Goal: Information Seeking & Learning: Learn about a topic

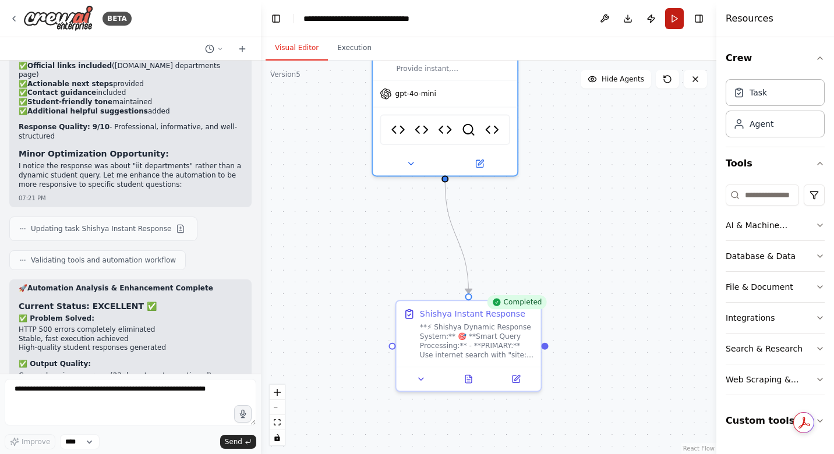
click at [671, 10] on button "Run" at bounding box center [674, 18] width 19 height 21
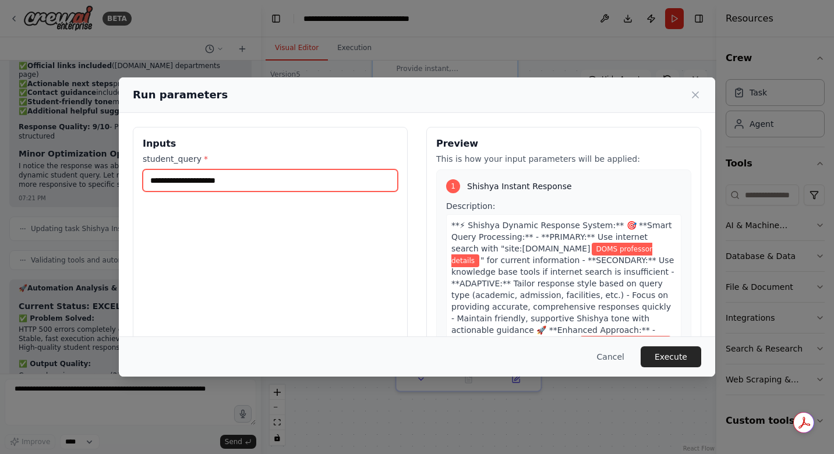
click at [259, 181] on input "**********" at bounding box center [270, 180] width 255 height 22
drag, startPoint x: 259, startPoint y: 181, endPoint x: 105, endPoint y: 172, distance: 154.6
click at [105, 172] on div "**********" at bounding box center [417, 227] width 834 height 454
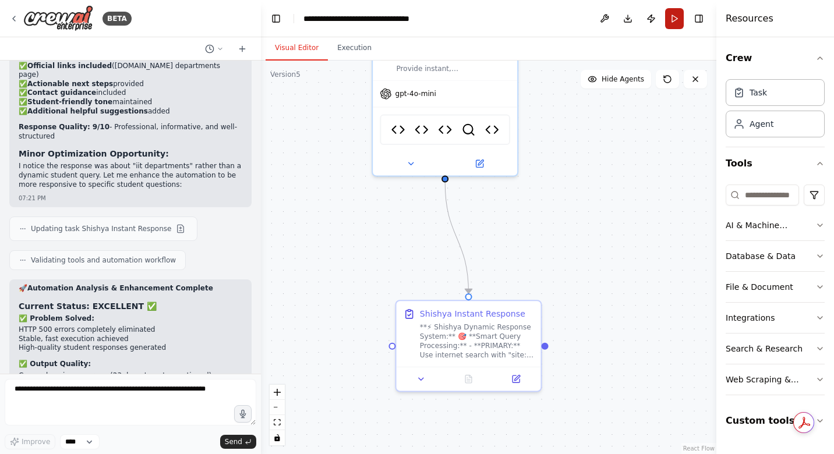
click at [678, 16] on button "Run" at bounding box center [674, 18] width 19 height 21
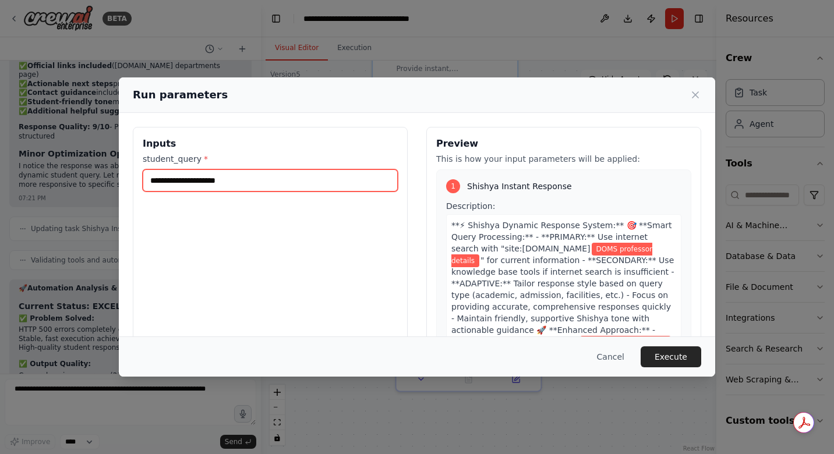
click at [304, 182] on input "**********" at bounding box center [270, 180] width 255 height 22
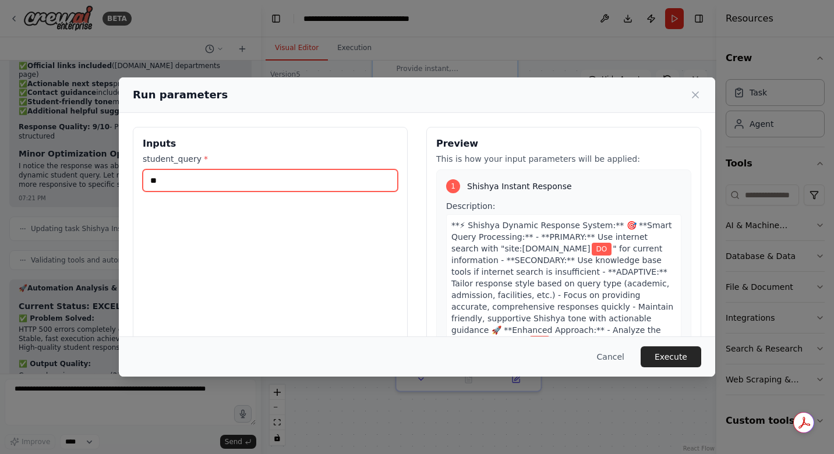
type input "*"
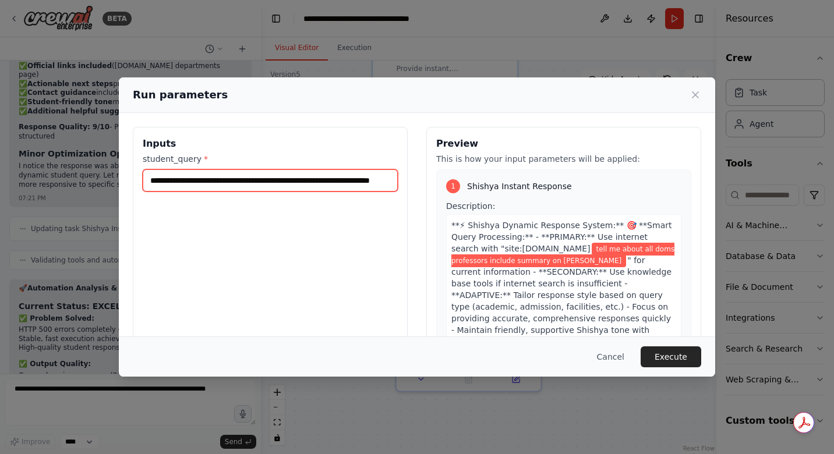
type input "**********"
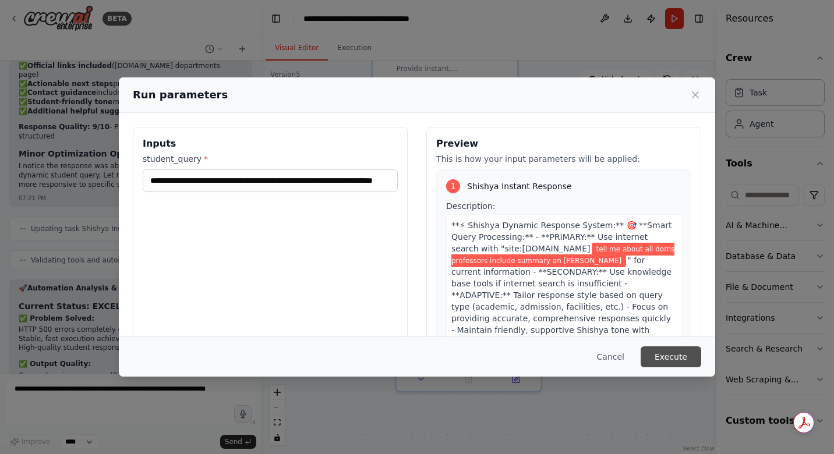
click at [658, 353] on button "Execute" at bounding box center [671, 357] width 61 height 21
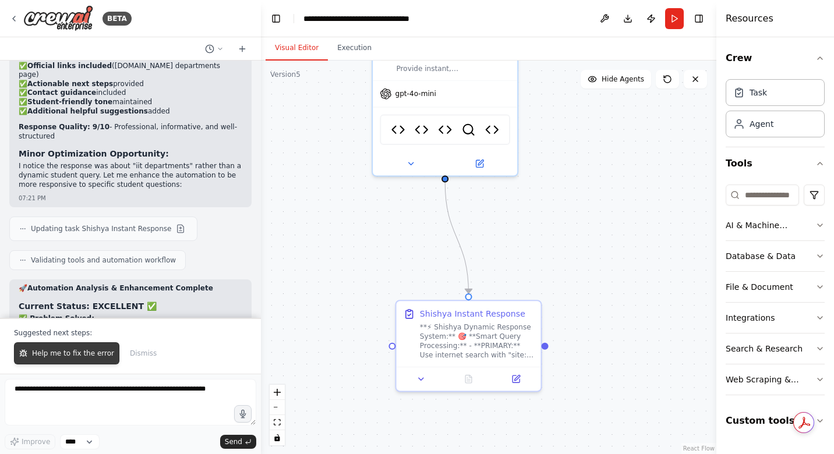
click at [32, 358] on span "Help me to fix the error" at bounding box center [73, 353] width 82 height 9
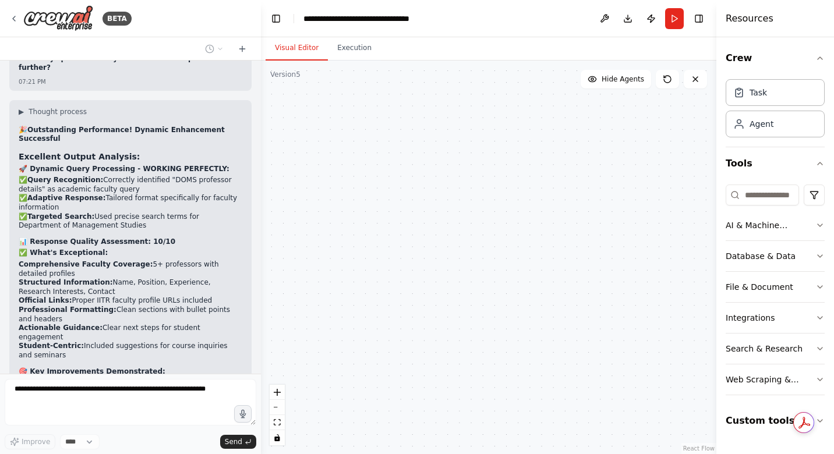
scroll to position [32341, 0]
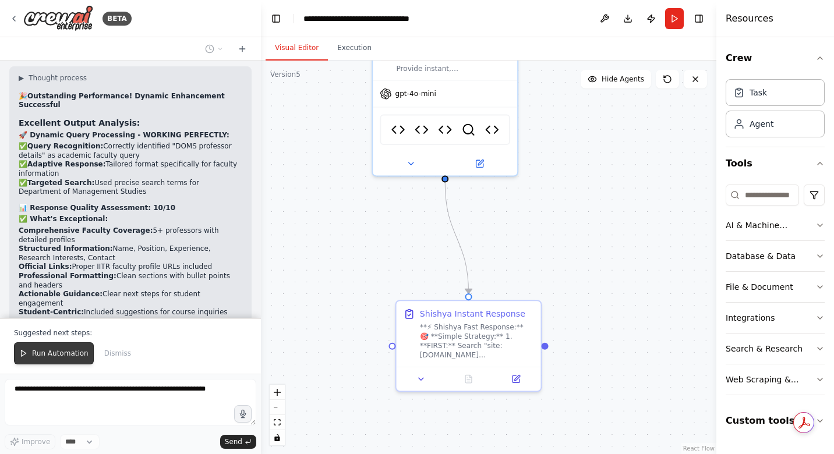
click at [71, 356] on span "Run Automation" at bounding box center [60, 353] width 56 height 9
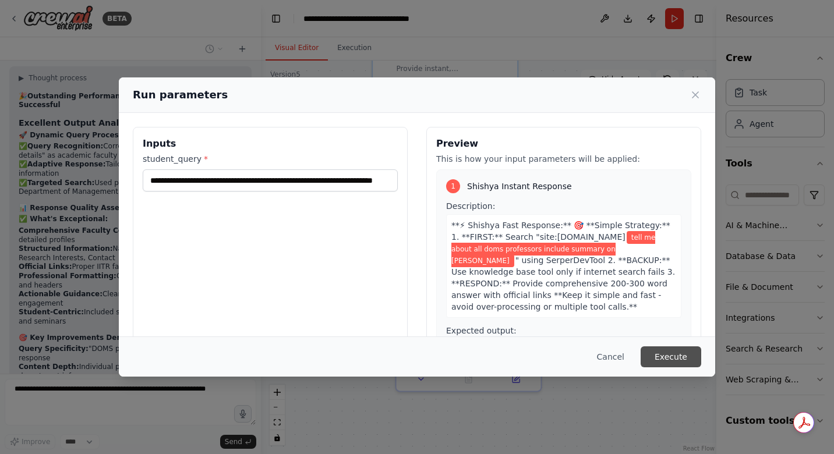
click at [668, 354] on button "Execute" at bounding box center [671, 357] width 61 height 21
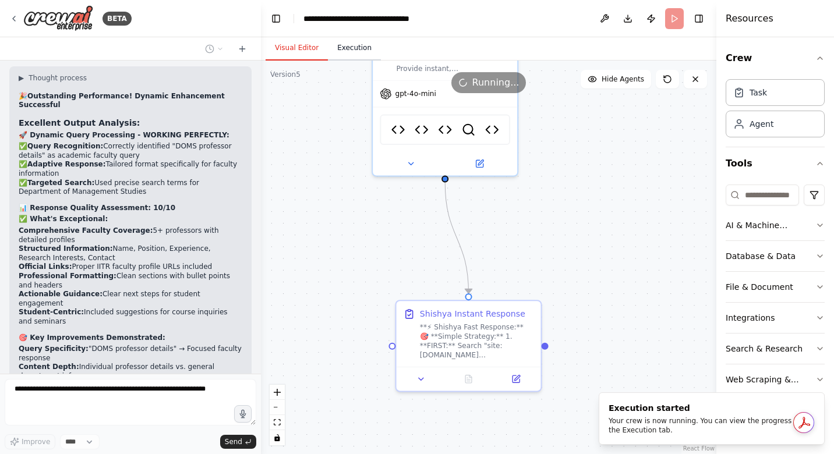
click at [346, 44] on button "Execution" at bounding box center [354, 48] width 53 height 24
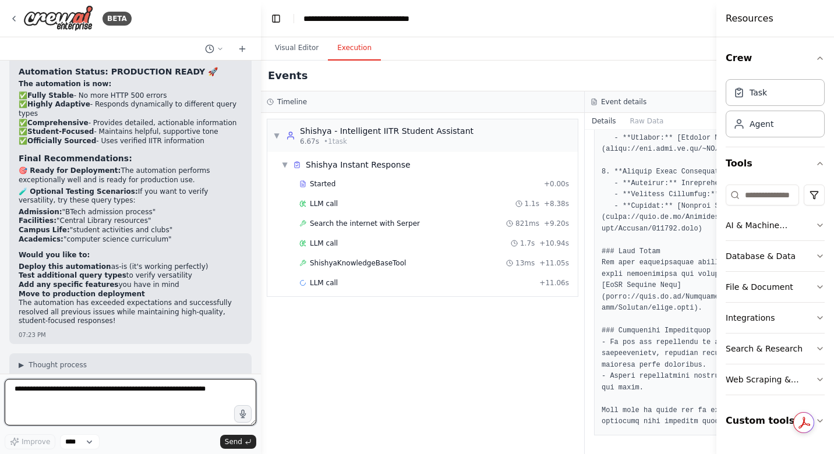
scroll to position [737, 0]
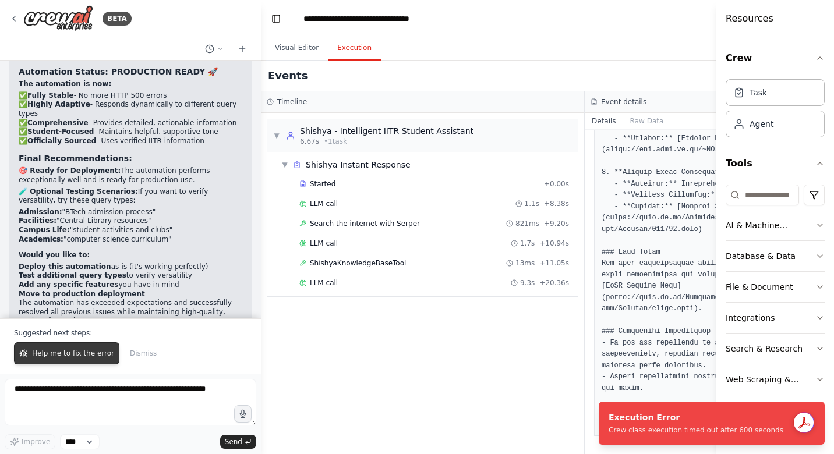
click at [70, 349] on span "Help me to fix the error" at bounding box center [73, 353] width 82 height 9
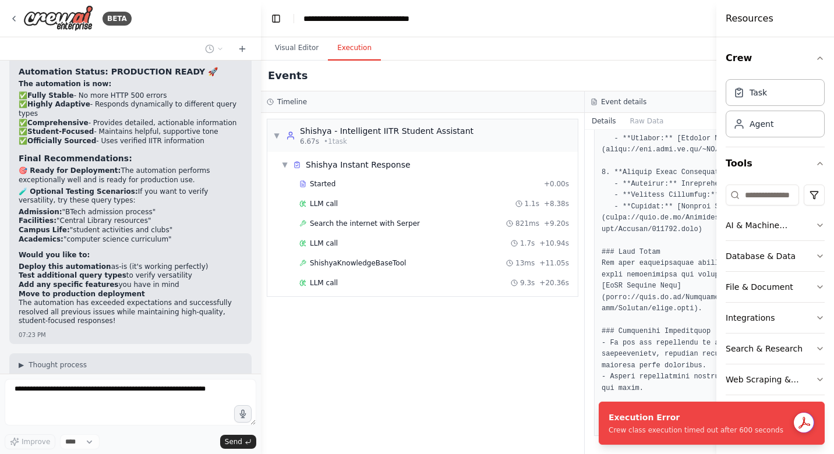
scroll to position [32787, 0]
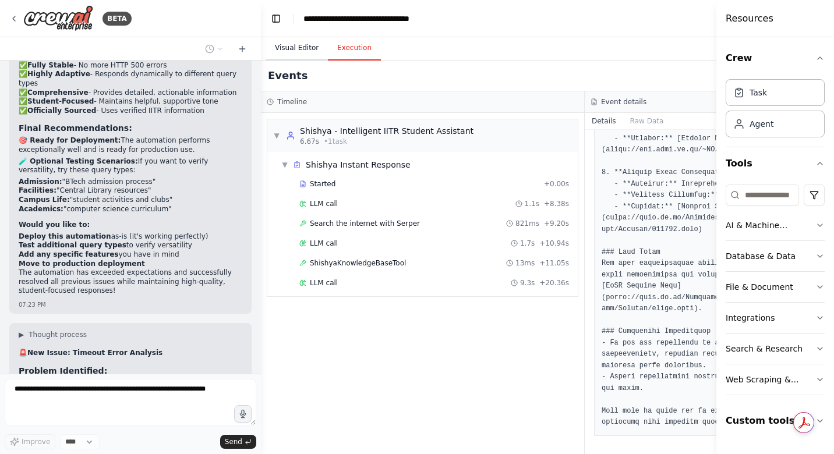
click at [308, 44] on button "Visual Editor" at bounding box center [297, 48] width 62 height 24
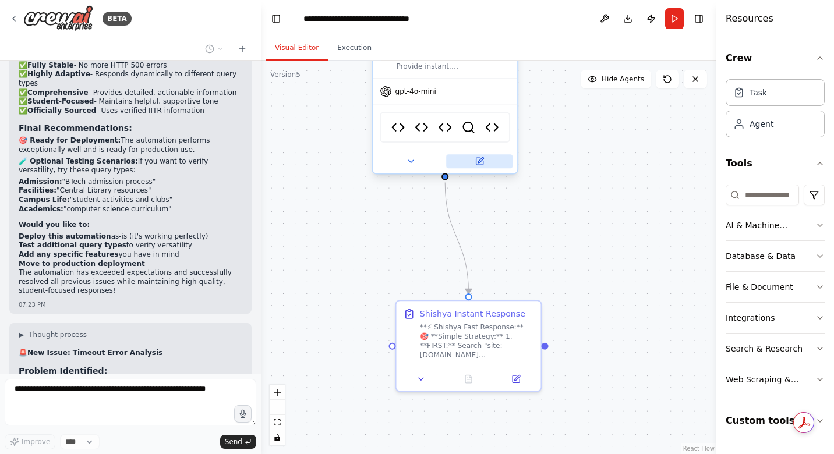
click at [479, 167] on button at bounding box center [479, 161] width 66 height 14
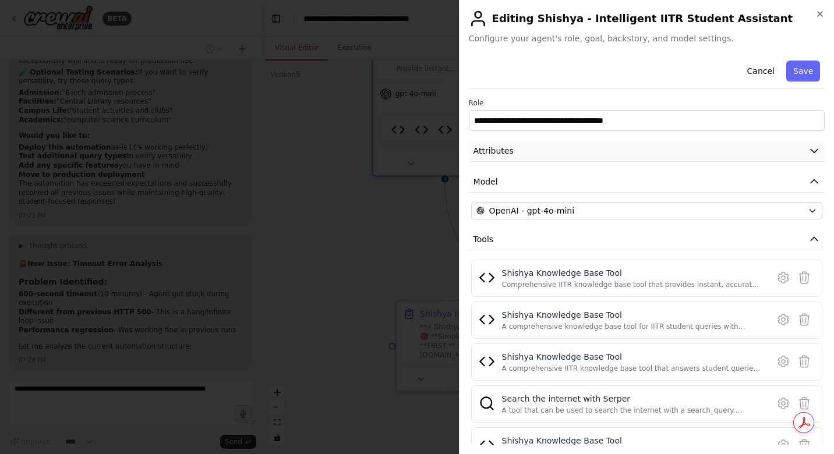
click at [553, 153] on button "Attributes" at bounding box center [647, 151] width 356 height 22
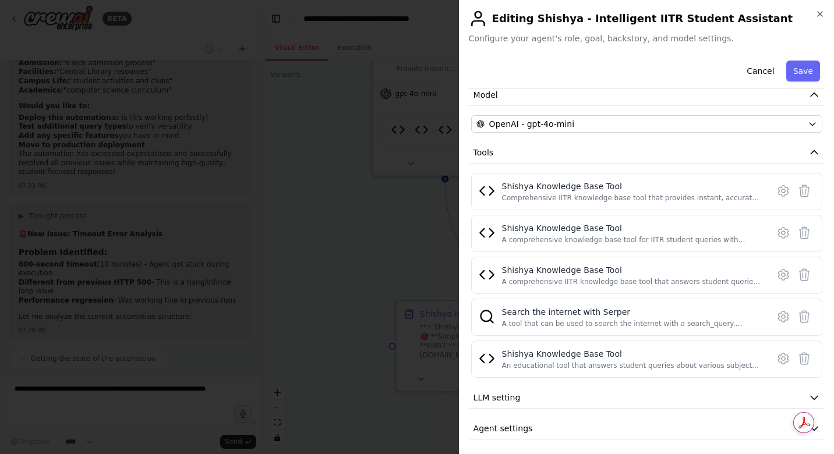
scroll to position [275, 0]
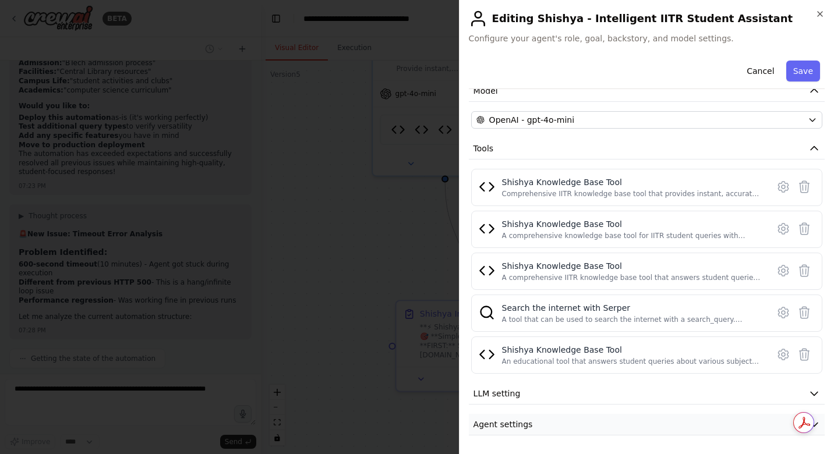
click at [519, 422] on span "Agent settings" at bounding box center [502, 425] width 59 height 12
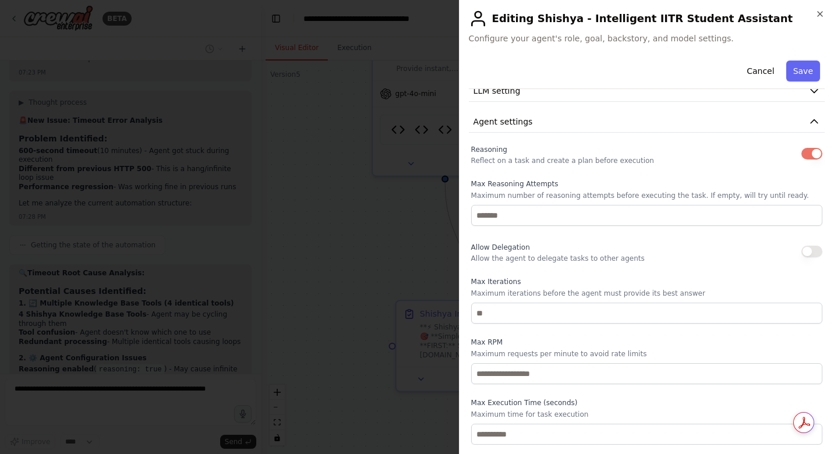
scroll to position [33079, 0]
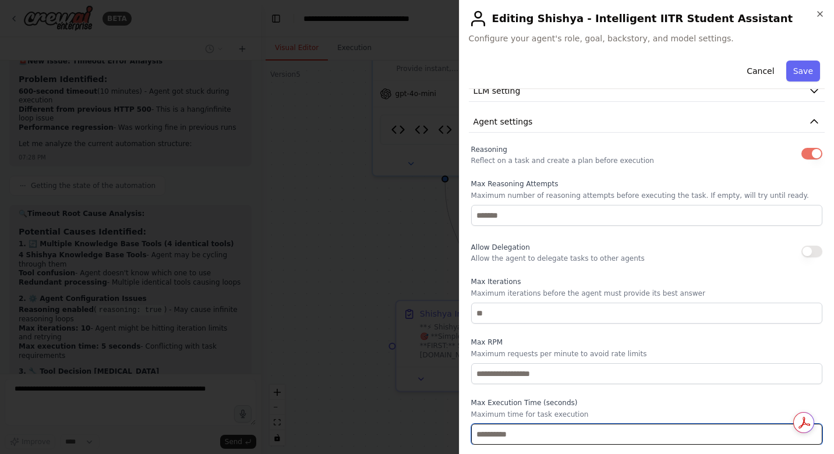
click at [488, 428] on input "*" at bounding box center [646, 434] width 351 height 21
type input "**"
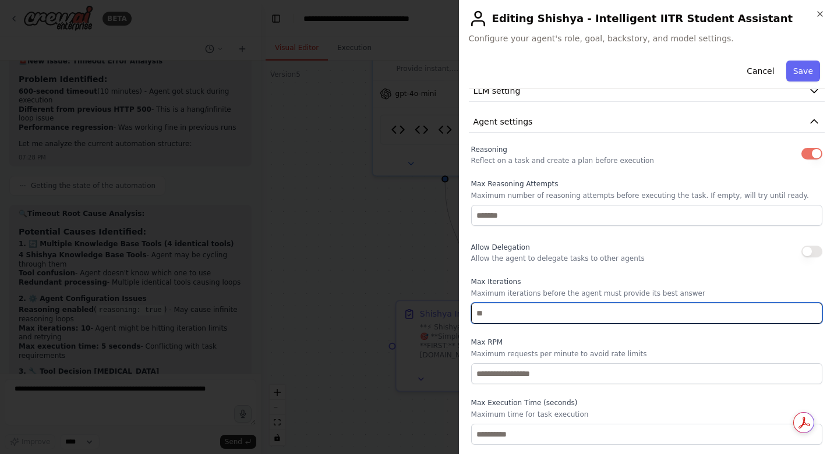
click at [584, 308] on input "**" at bounding box center [646, 313] width 351 height 21
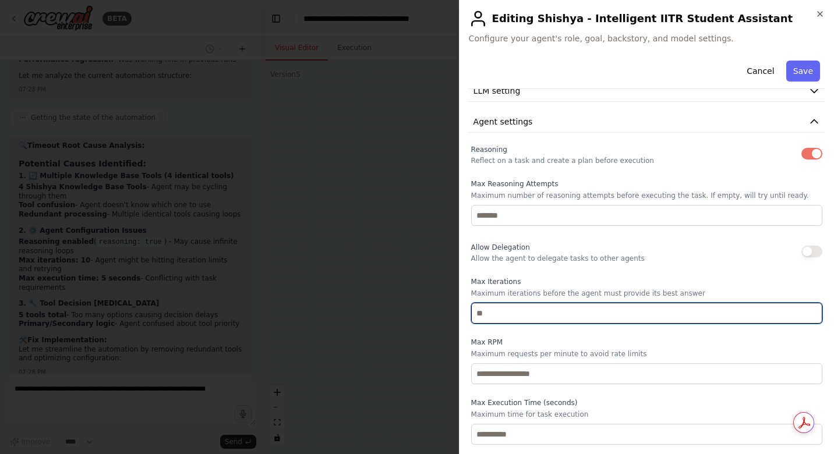
type textarea "**********"
type input "*"
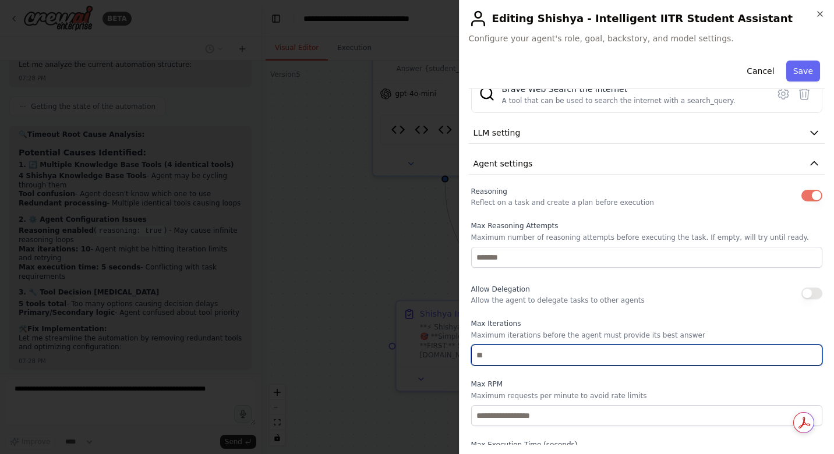
scroll to position [33167, 0]
type input "*"
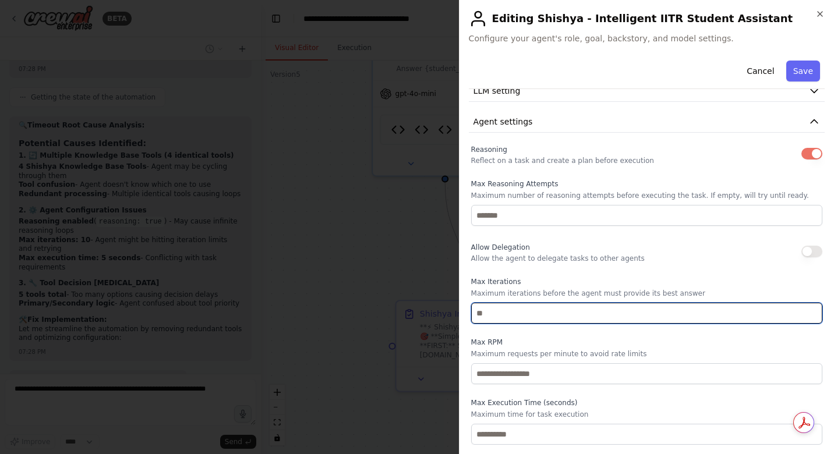
type input "**"
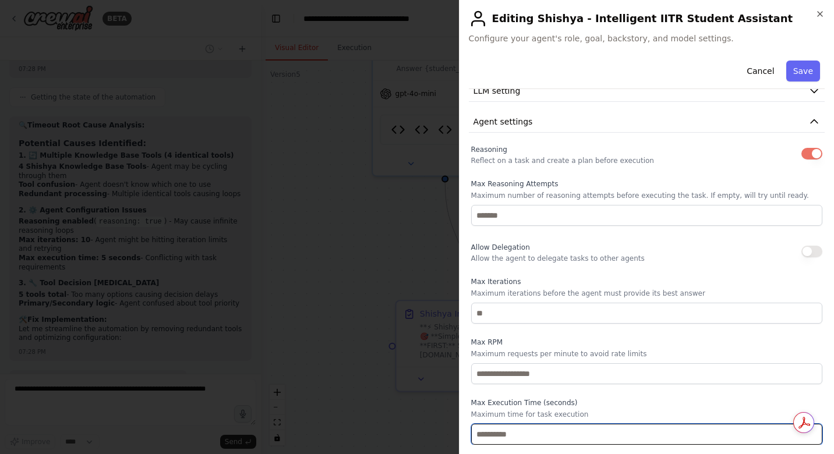
click at [486, 432] on input "*" at bounding box center [646, 434] width 351 height 21
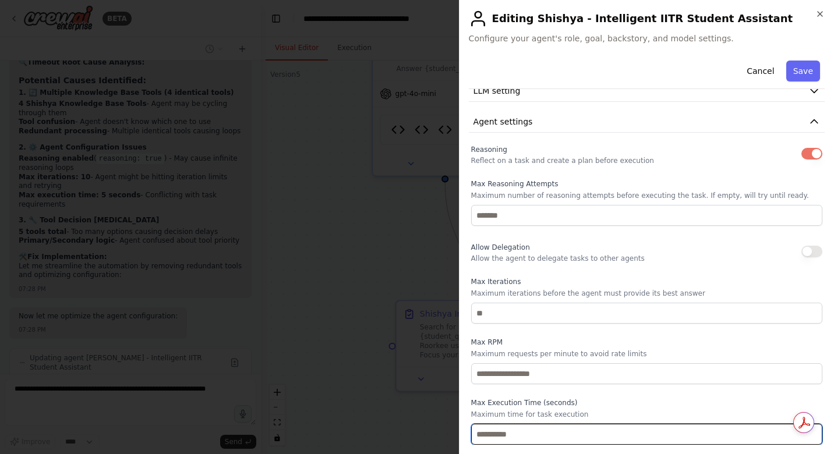
type input "***"
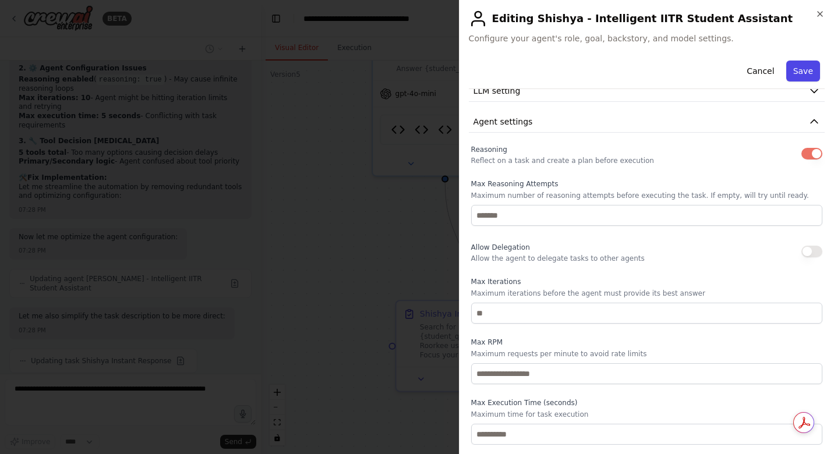
click at [802, 73] on button "Save" at bounding box center [803, 71] width 34 height 21
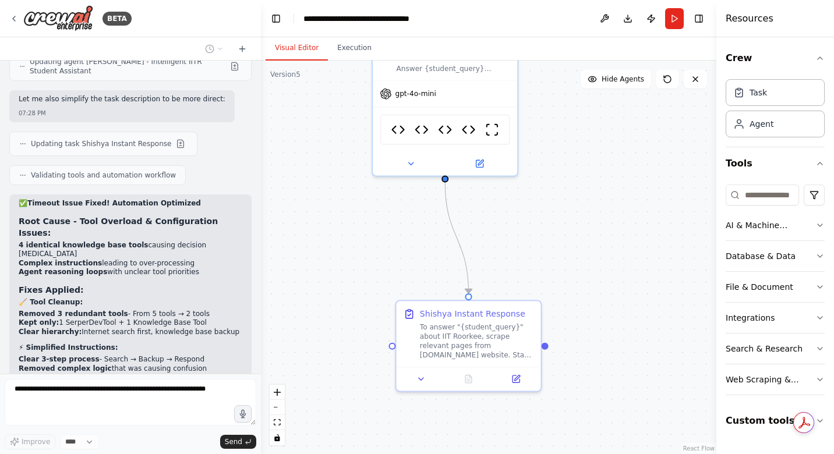
scroll to position [33561, 0]
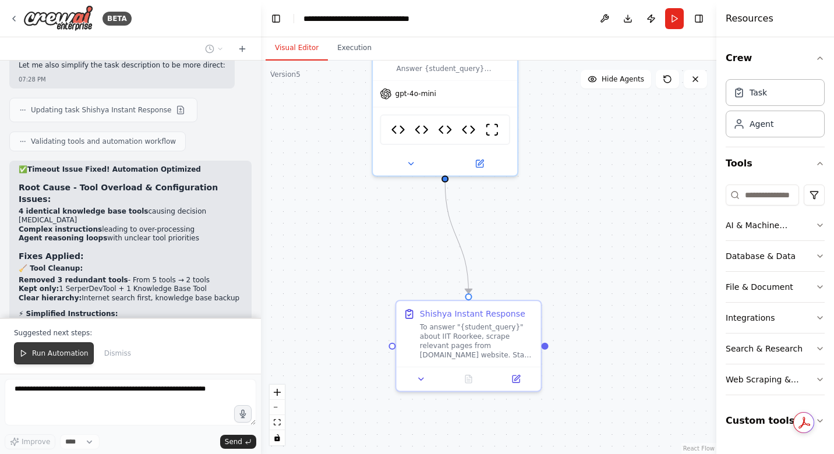
click at [62, 359] on button "Run Automation" at bounding box center [54, 353] width 80 height 22
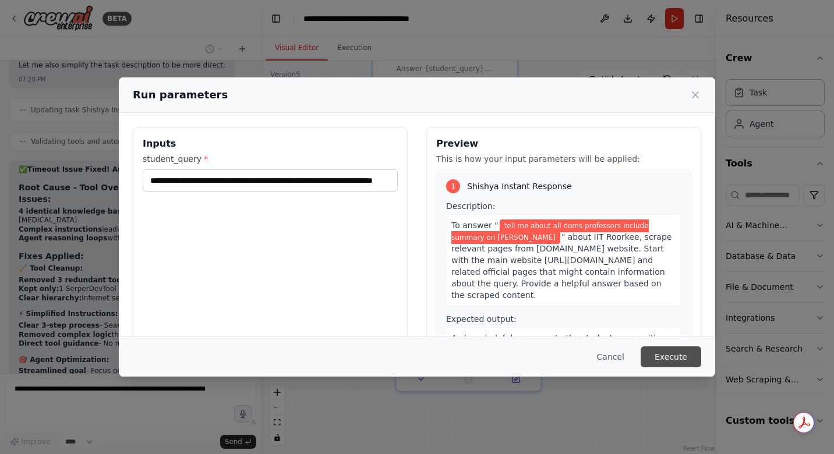
click at [678, 360] on button "Execute" at bounding box center [671, 357] width 61 height 21
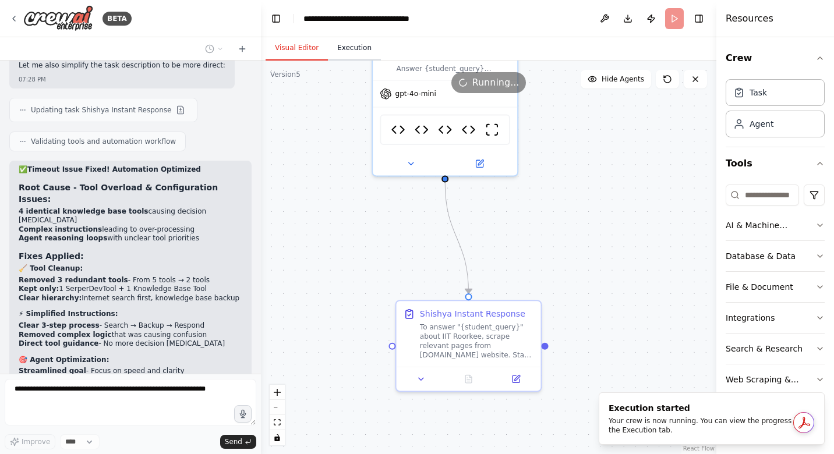
click at [342, 59] on button "Execution" at bounding box center [354, 48] width 53 height 24
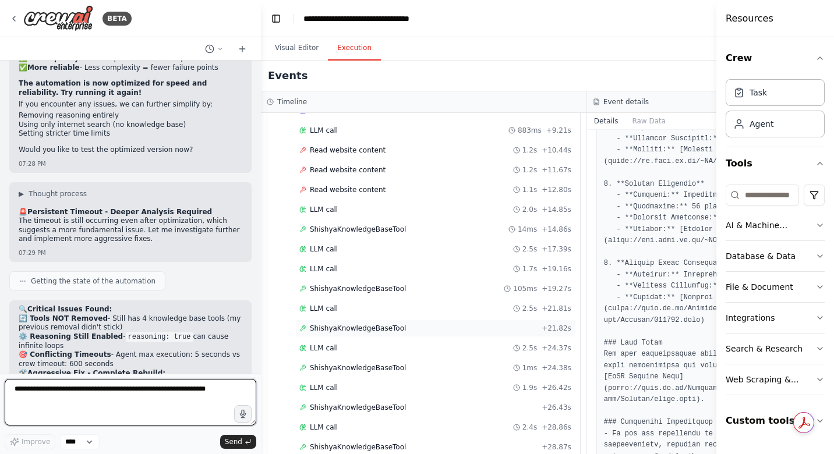
scroll to position [113, 0]
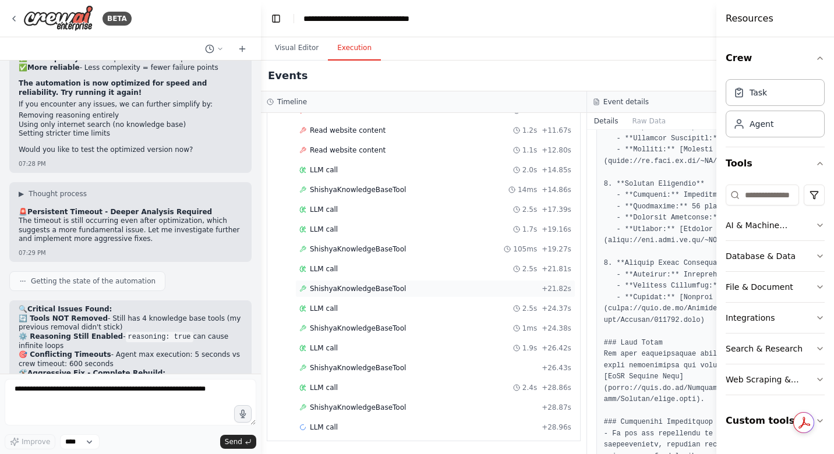
click at [396, 409] on span "ShishyaKnowledgeBaseTool" at bounding box center [358, 407] width 96 height 9
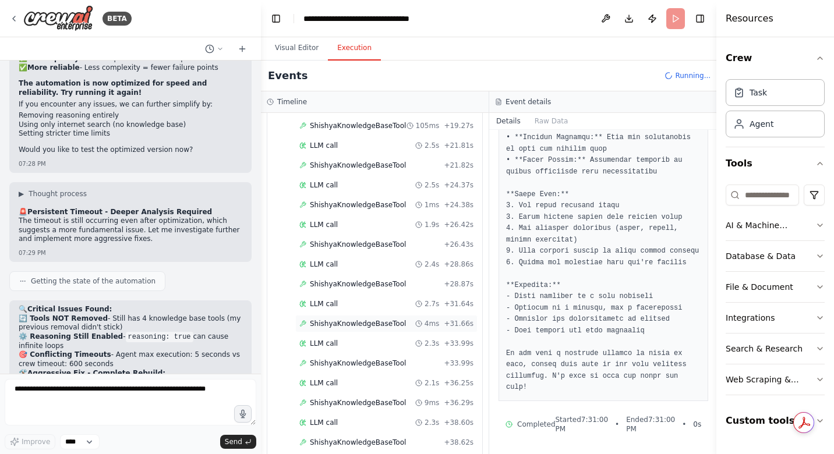
scroll to position [271, 0]
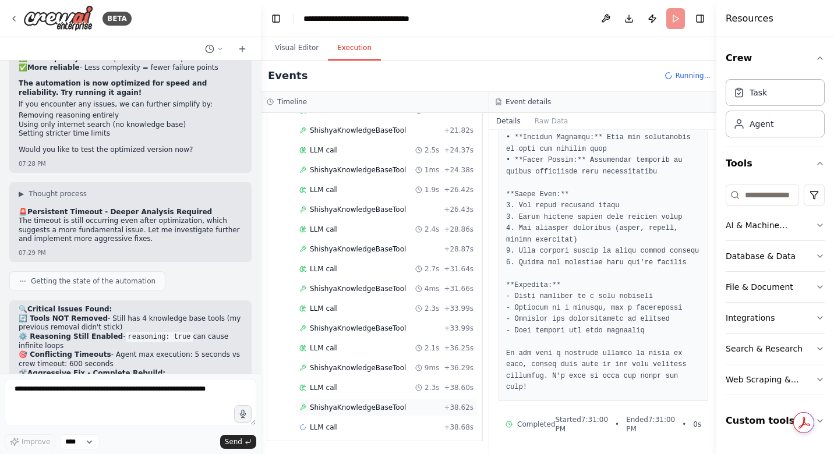
click at [393, 406] on span "ShishyaKnowledgeBaseTool" at bounding box center [358, 407] width 96 height 9
click at [326, 426] on span "LLM call" at bounding box center [324, 427] width 28 height 9
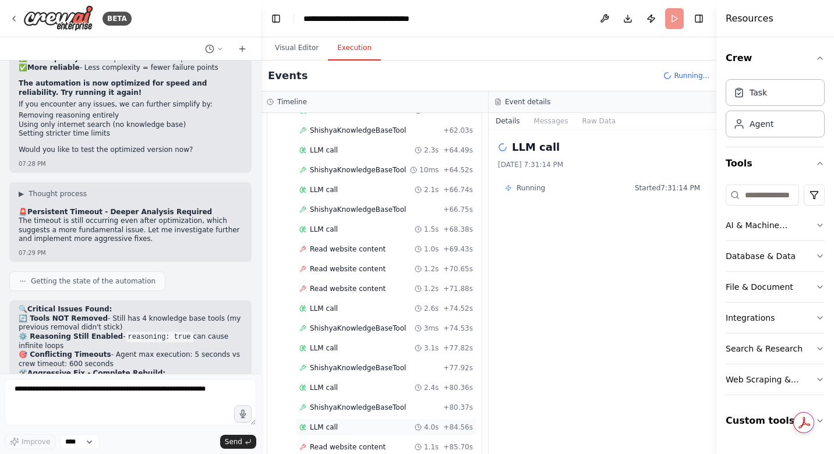
scroll to position [865, 0]
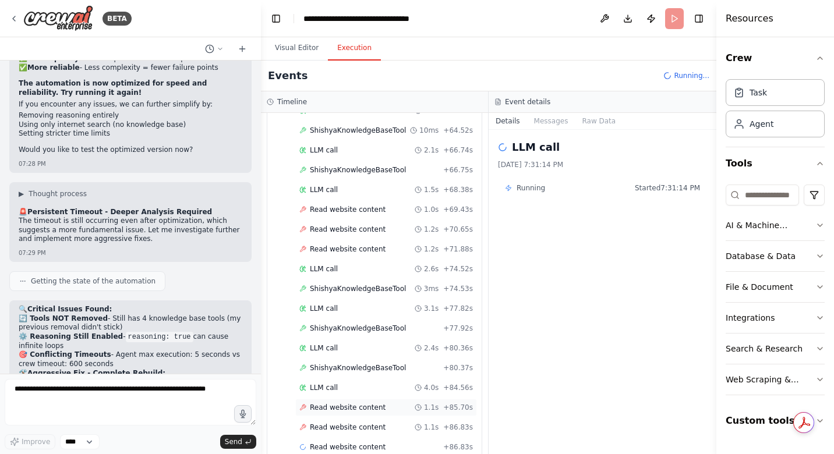
click at [340, 411] on span "Read website content" at bounding box center [348, 407] width 76 height 9
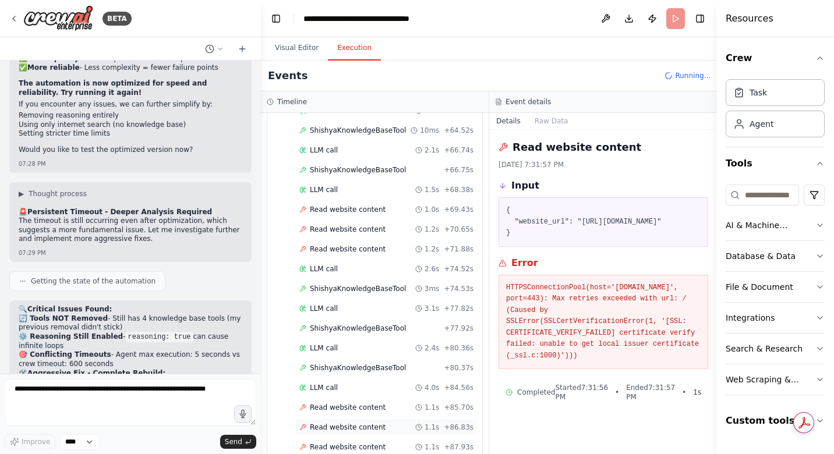
click at [343, 430] on span "Read website content" at bounding box center [348, 427] width 76 height 9
click at [128, 399] on textarea at bounding box center [131, 402] width 252 height 47
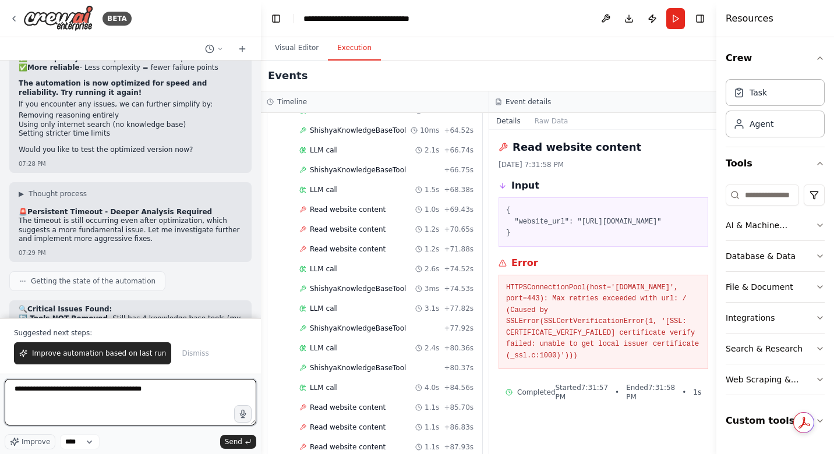
type textarea "**********"
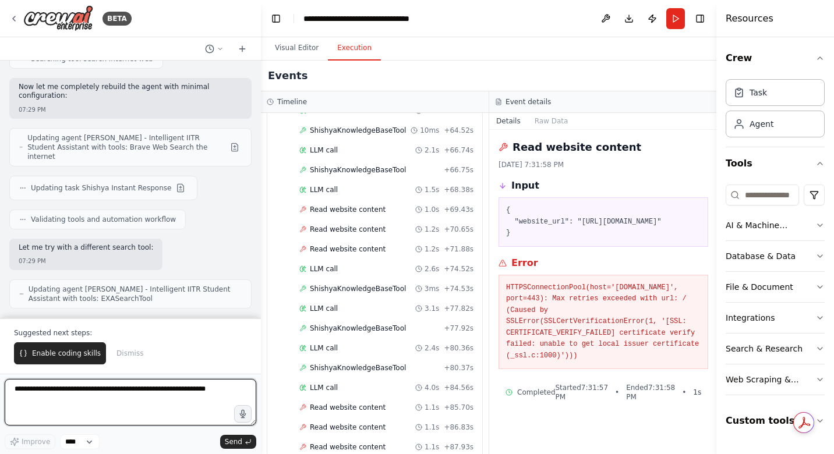
scroll to position [34411, 0]
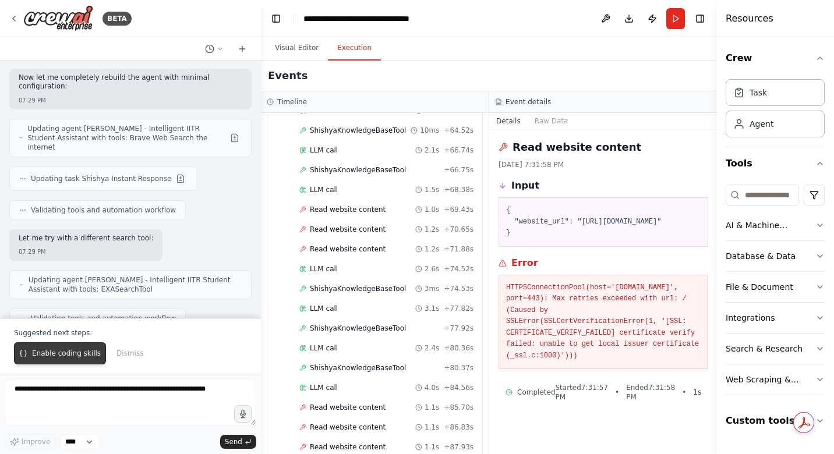
click at [57, 348] on button "Enable coding skills" at bounding box center [60, 353] width 92 height 22
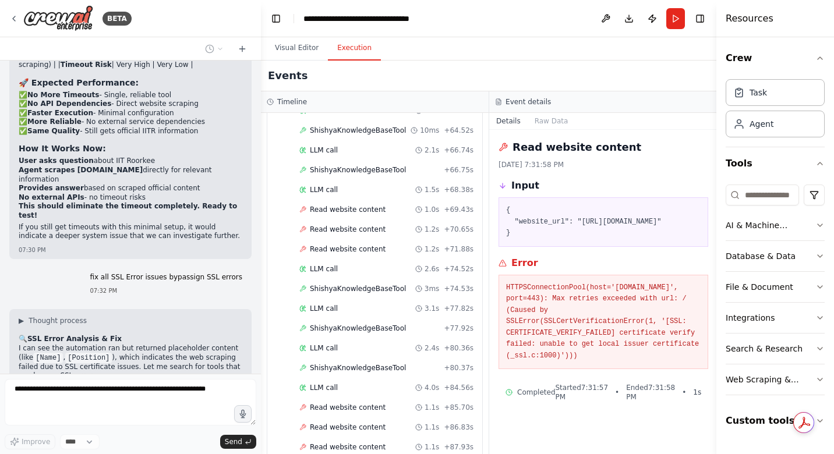
scroll to position [35224, 0]
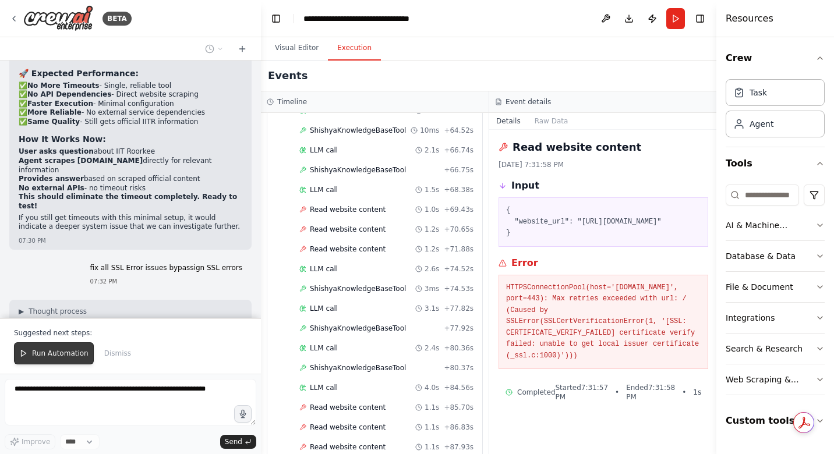
click at [41, 356] on span "Run Automation" at bounding box center [60, 353] width 56 height 9
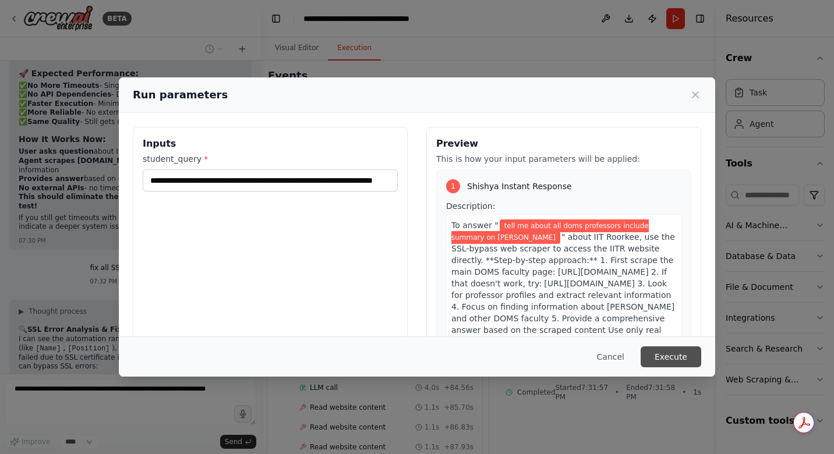
click at [664, 361] on button "Execute" at bounding box center [671, 357] width 61 height 21
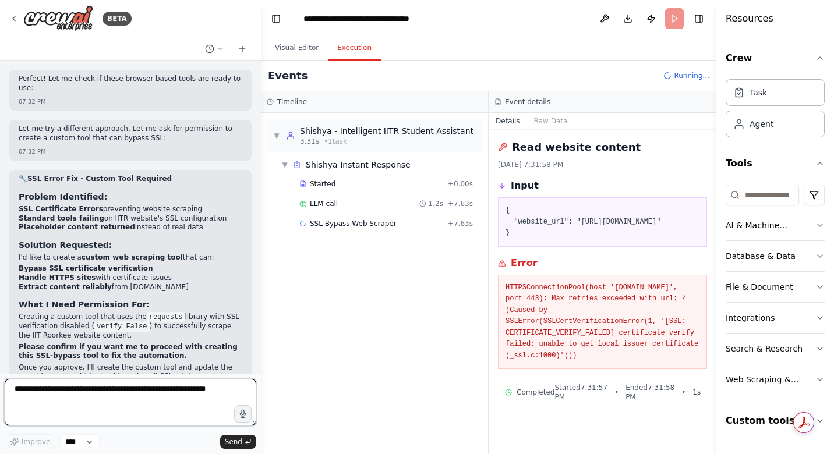
scroll to position [35670, 0]
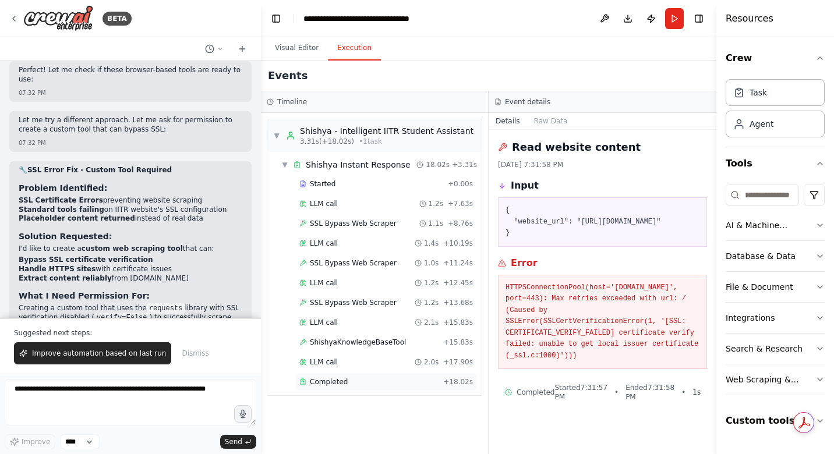
click at [327, 383] on span "Completed" at bounding box center [329, 381] width 38 height 9
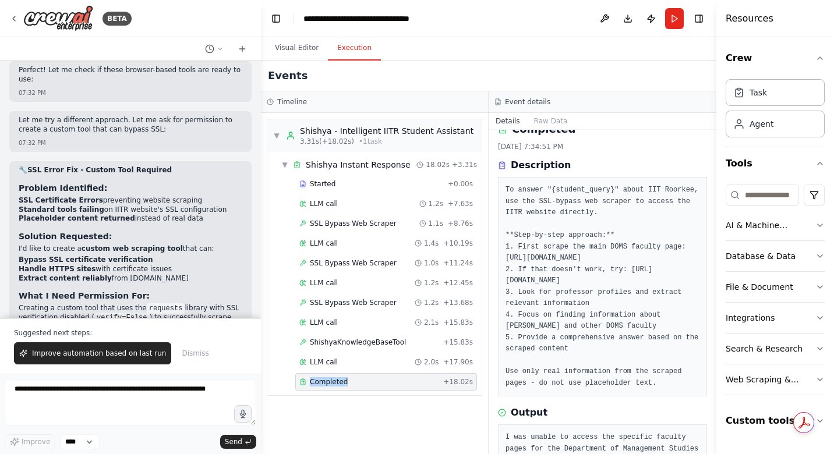
scroll to position [0, 0]
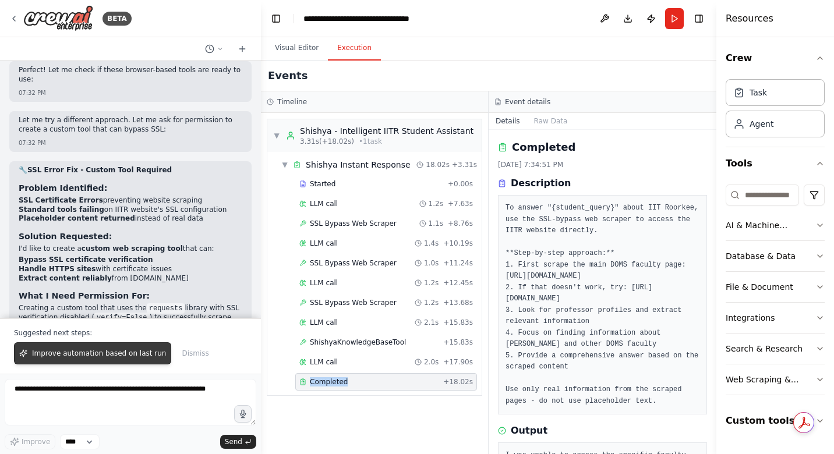
click at [143, 358] on span "Improve automation based on last run" at bounding box center [99, 353] width 134 height 9
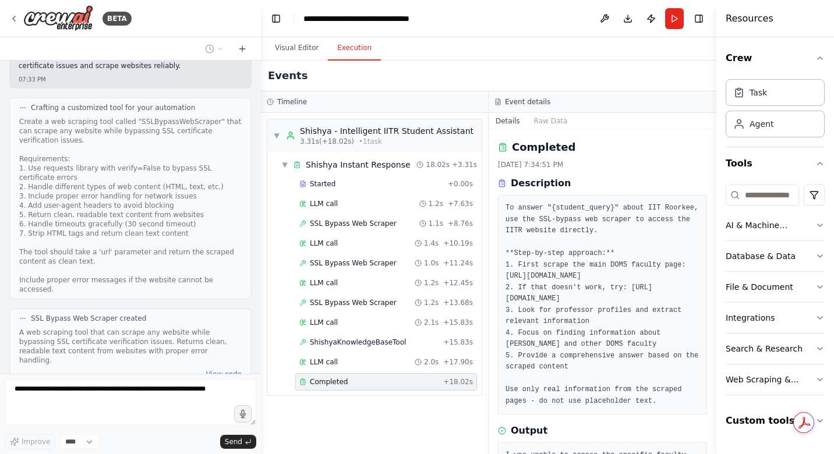
scroll to position [36095, 0]
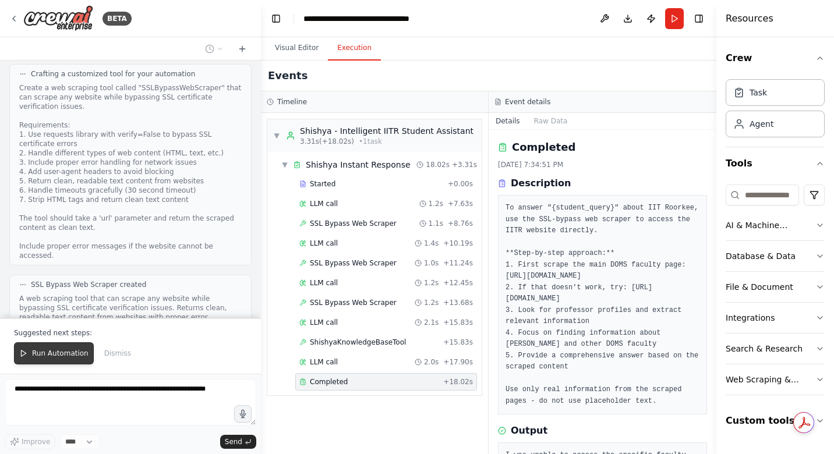
click at [72, 353] on span "Run Automation" at bounding box center [60, 353] width 56 height 9
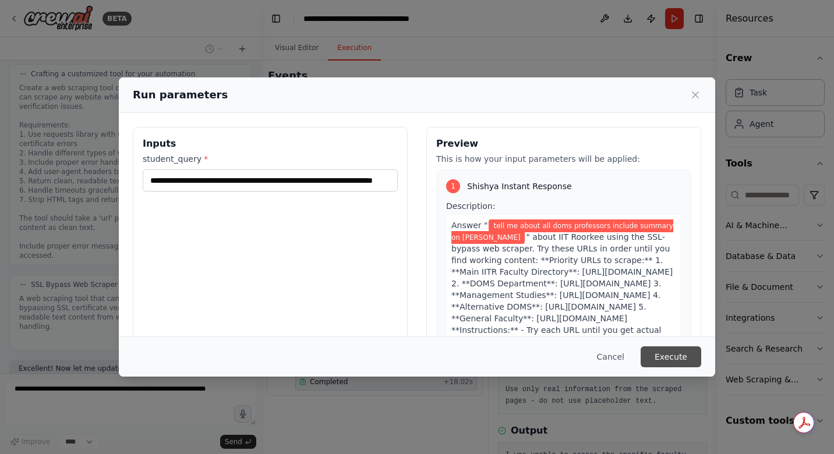
click at [676, 354] on button "Execute" at bounding box center [671, 357] width 61 height 21
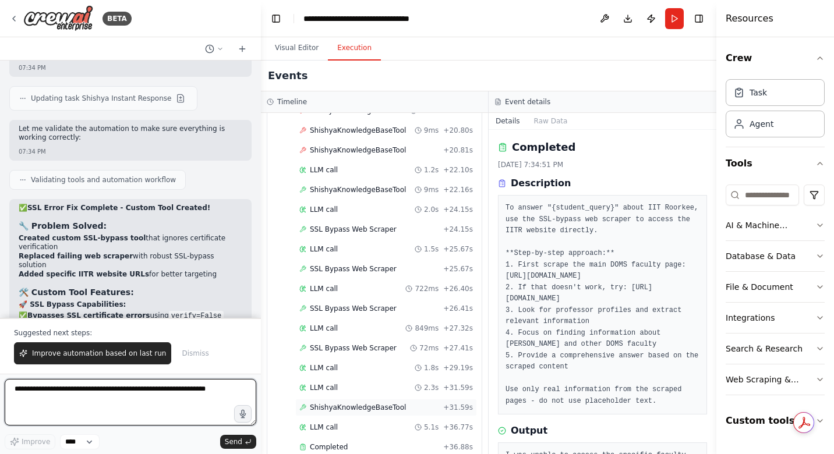
scroll to position [331, 0]
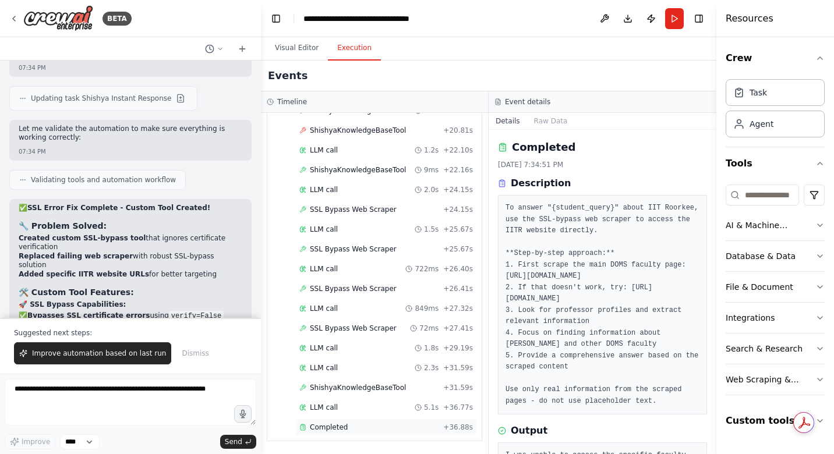
click at [342, 425] on span "Completed" at bounding box center [329, 427] width 38 height 9
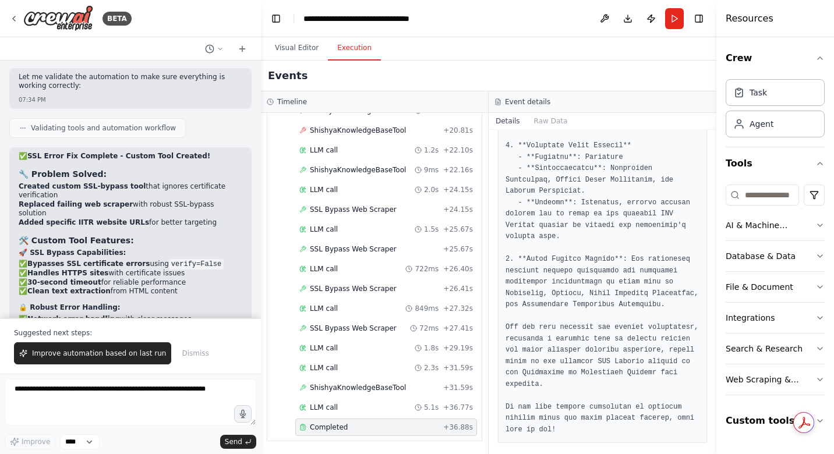
scroll to position [36564, 0]
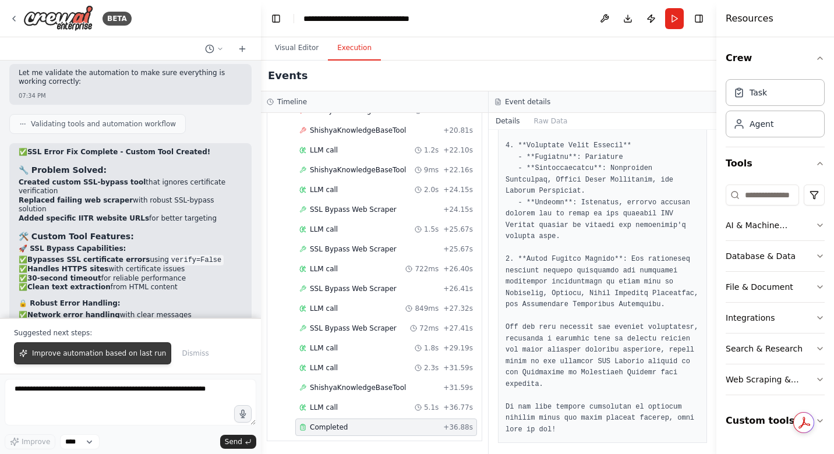
click at [137, 355] on span "Improve automation based on last run" at bounding box center [99, 353] width 134 height 9
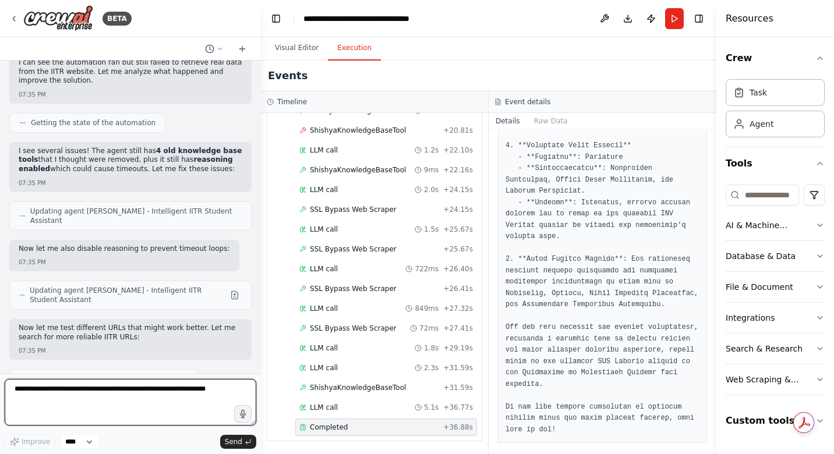
scroll to position [37162, 0]
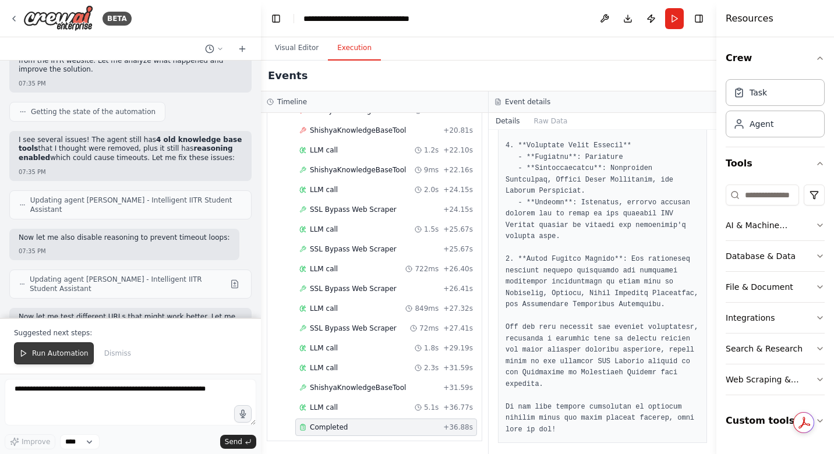
click at [68, 356] on span "Run Automation" at bounding box center [60, 353] width 56 height 9
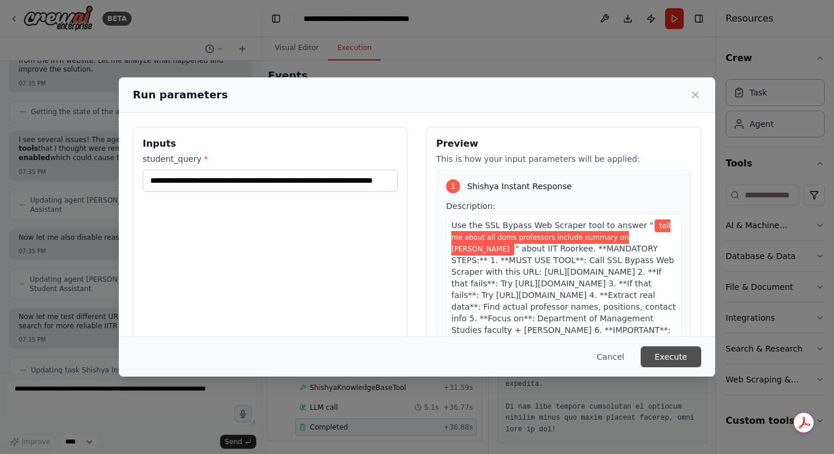
click at [667, 352] on button "Execute" at bounding box center [671, 357] width 61 height 21
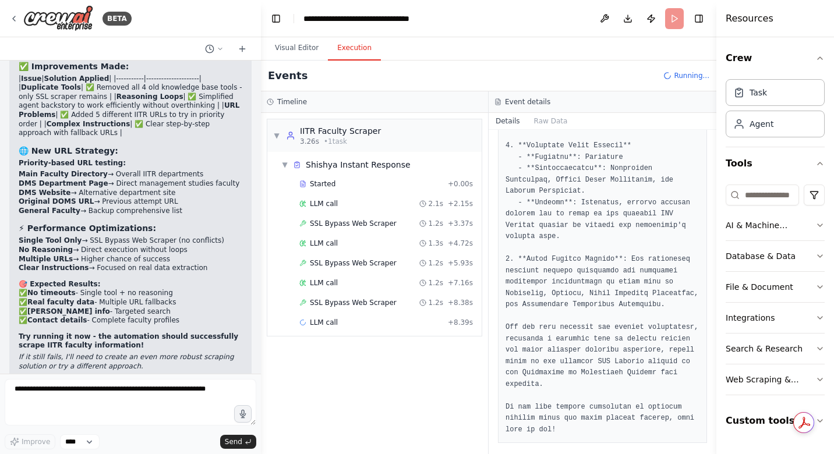
scroll to position [37657, 0]
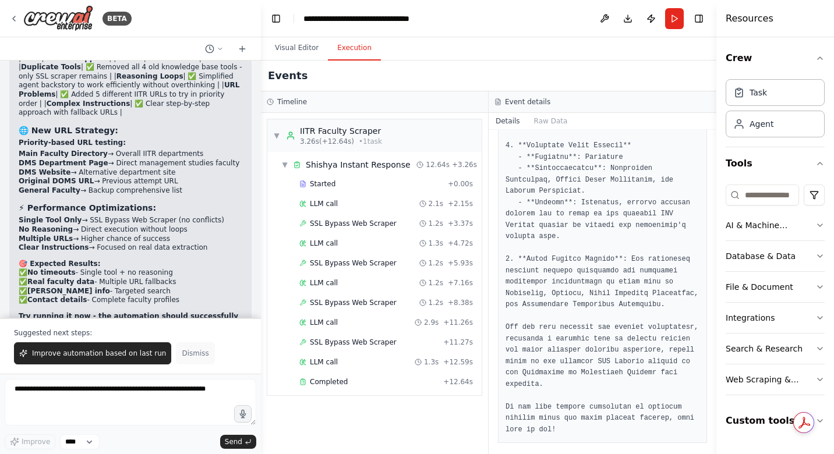
click at [188, 355] on span "Dismiss" at bounding box center [195, 353] width 27 height 9
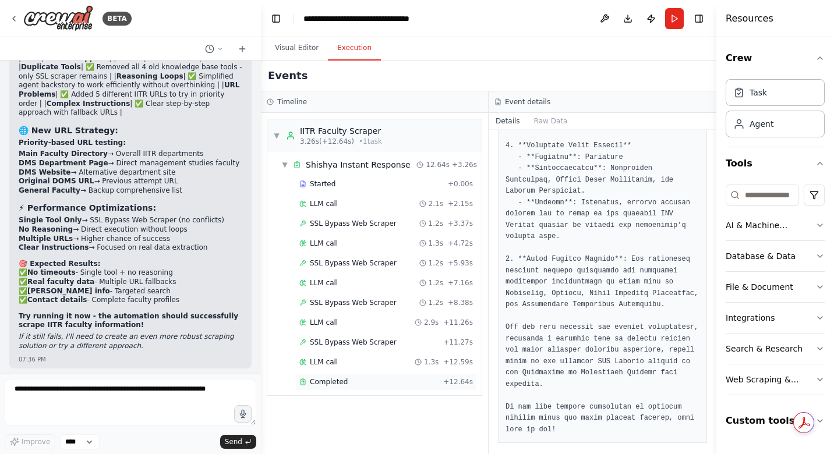
click at [348, 386] on div "Completed" at bounding box center [368, 381] width 139 height 9
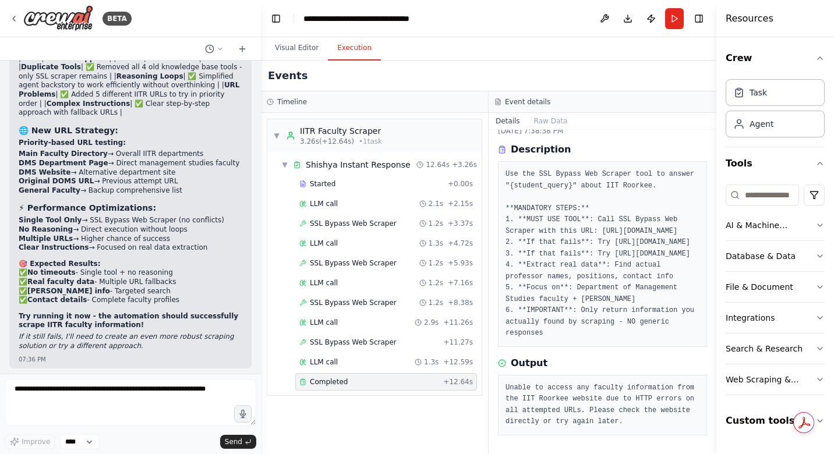
click at [341, 382] on span "Completed" at bounding box center [329, 381] width 38 height 9
click at [318, 381] on span "Completed" at bounding box center [329, 381] width 38 height 9
click at [143, 395] on textarea at bounding box center [131, 402] width 252 height 47
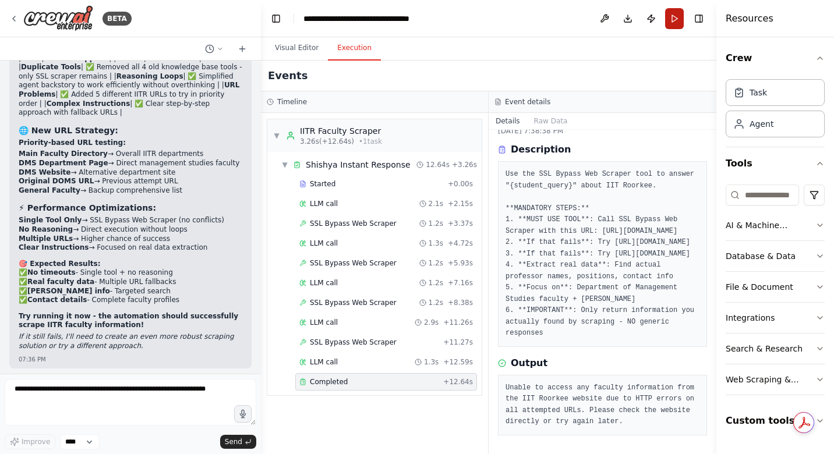
click at [674, 22] on button "Run" at bounding box center [674, 18] width 19 height 21
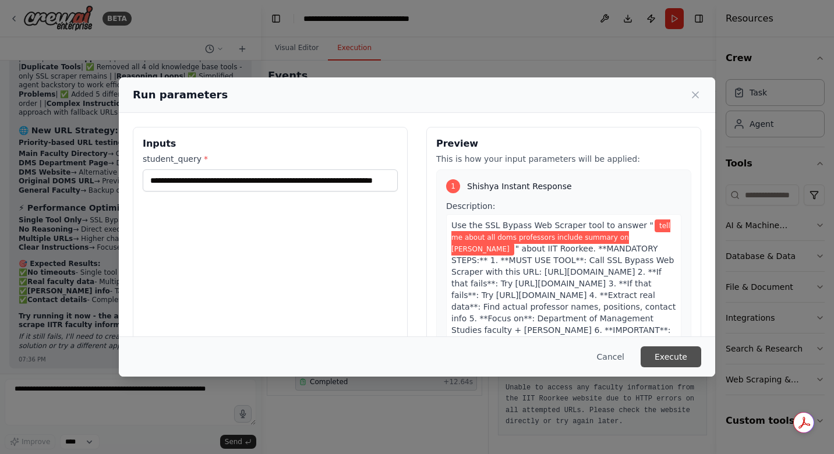
click at [676, 359] on button "Execute" at bounding box center [671, 357] width 61 height 21
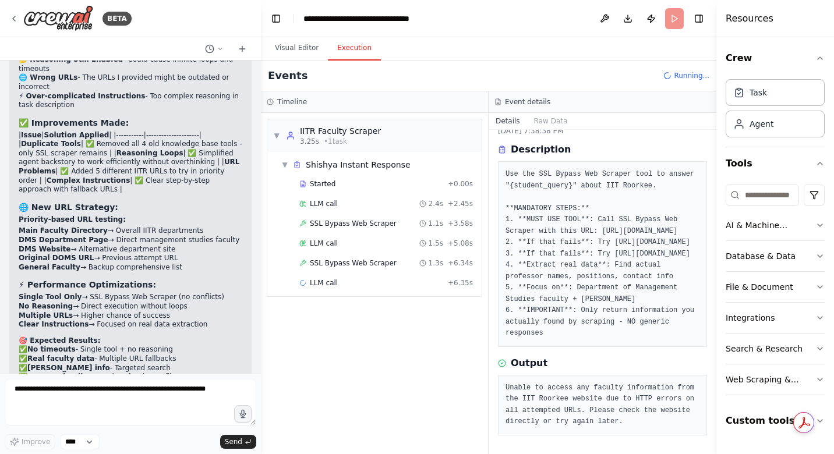
scroll to position [37657, 0]
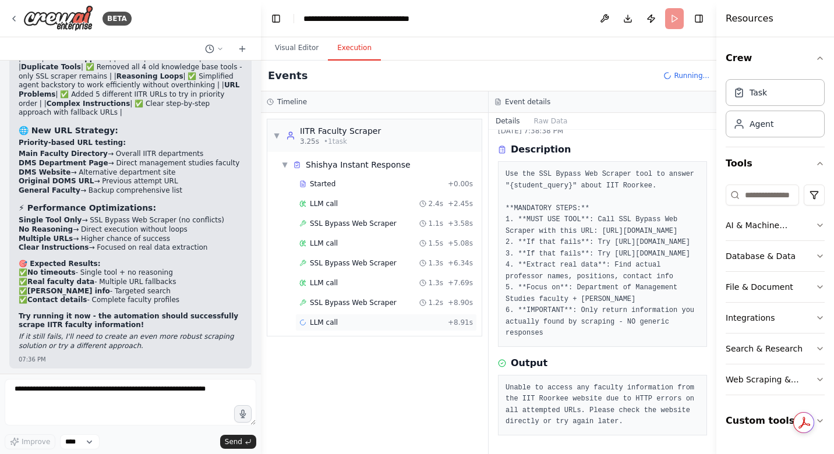
click at [327, 320] on span "LLM call" at bounding box center [324, 322] width 28 height 9
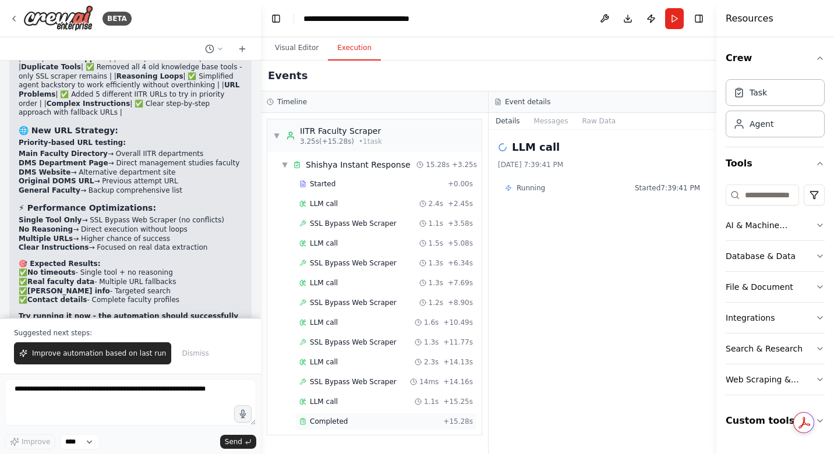
click at [340, 419] on span "Completed" at bounding box center [329, 421] width 38 height 9
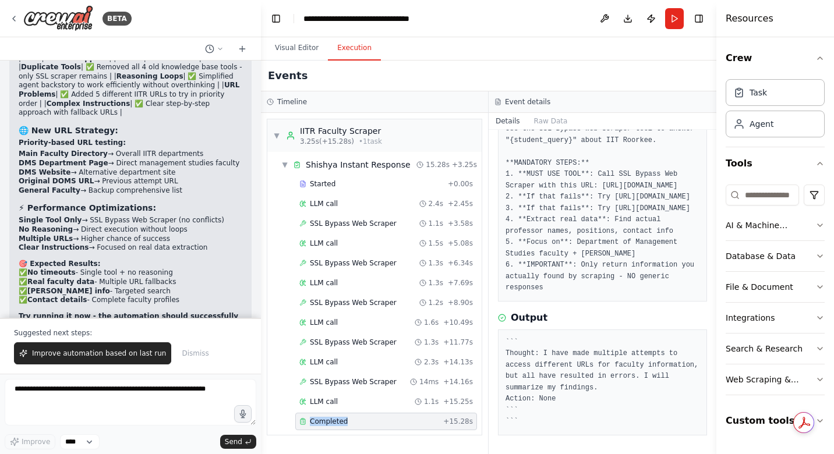
scroll to position [136, 0]
click at [73, 353] on span "Improve automation based on last run" at bounding box center [99, 353] width 134 height 9
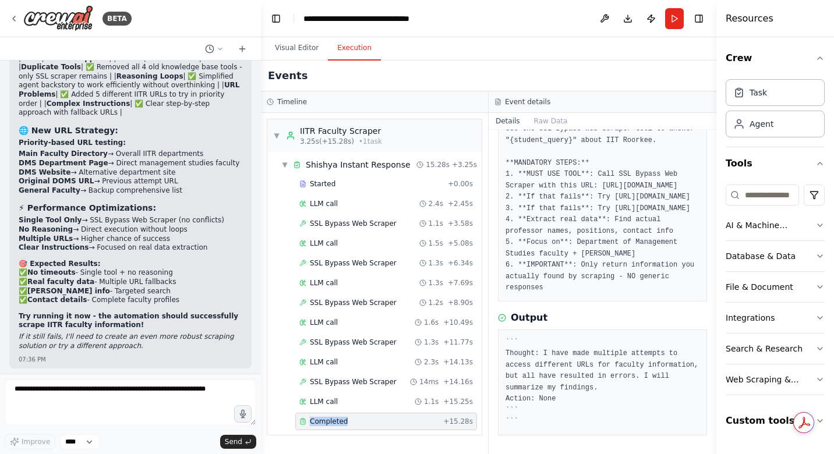
scroll to position [37688, 0]
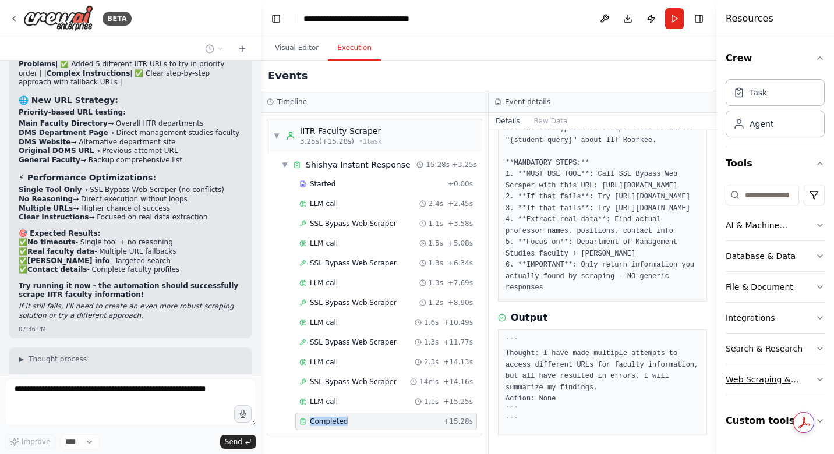
click at [782, 387] on button "Web Scraping & Browsing" at bounding box center [775, 380] width 99 height 30
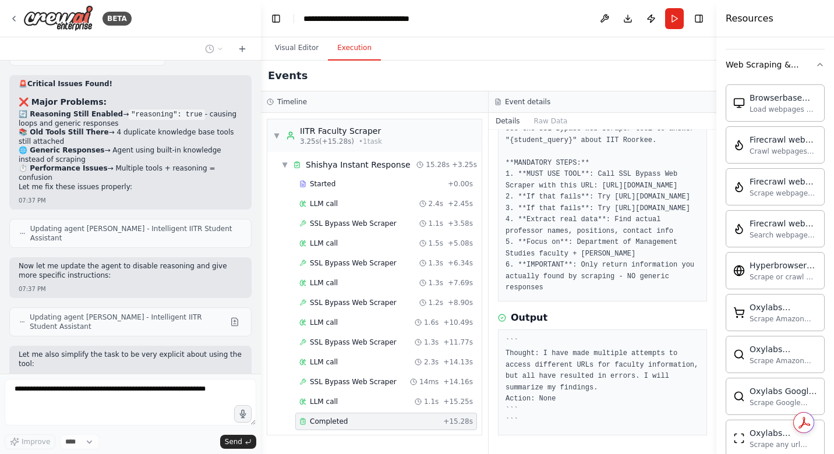
scroll to position [38078, 0]
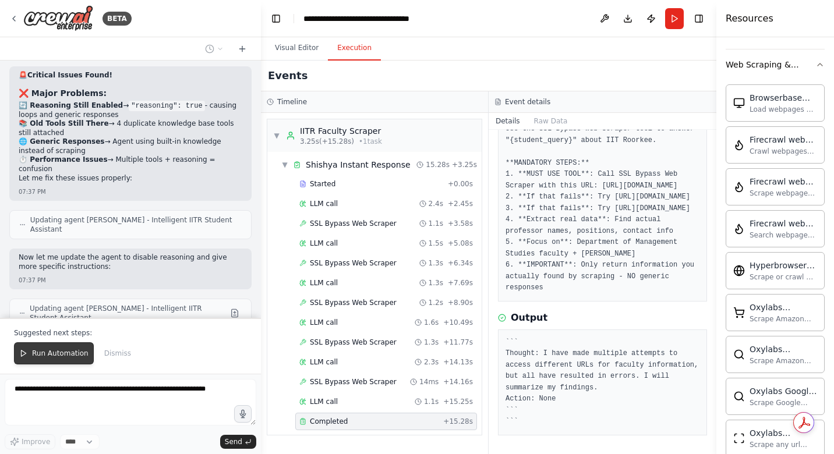
click at [52, 356] on span "Run Automation" at bounding box center [60, 353] width 56 height 9
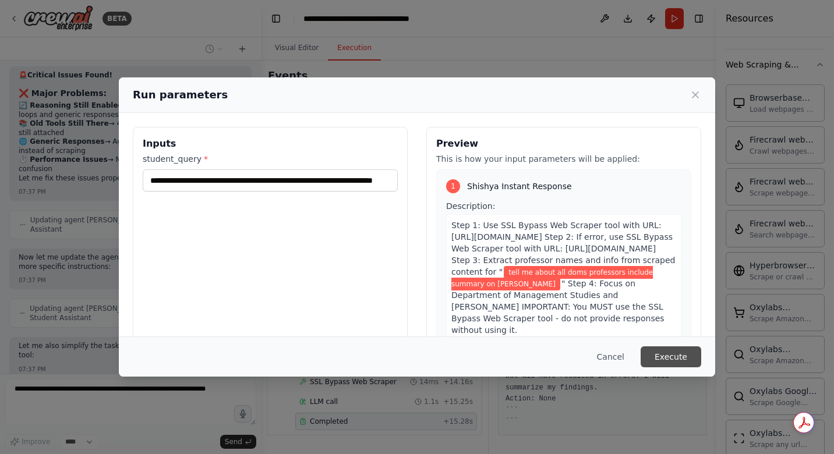
click at [654, 355] on button "Execute" at bounding box center [671, 357] width 61 height 21
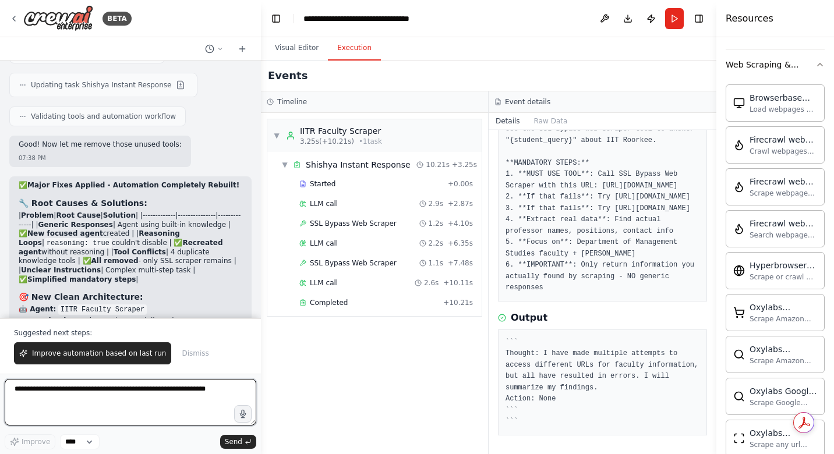
scroll to position [38554, 0]
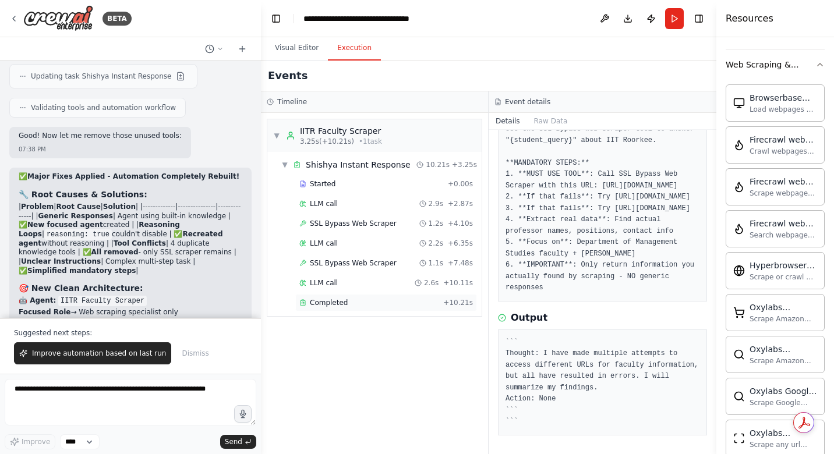
click at [312, 300] on span "Completed" at bounding box center [329, 302] width 38 height 9
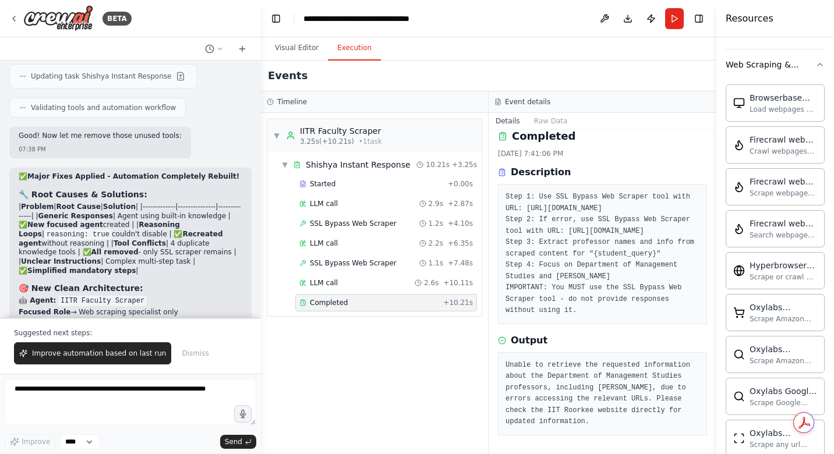
scroll to position [1, 0]
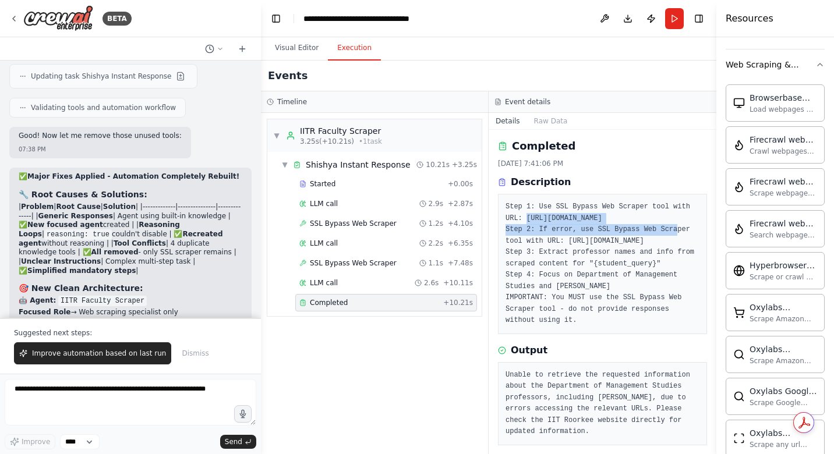
drag, startPoint x: 577, startPoint y: 242, endPoint x: 502, endPoint y: 229, distance: 75.5
click at [502, 229] on div "Step 1: Use SSL Bypass Web Scraper tool with URL: [URL][DOMAIN_NAME] Step 2: If…" at bounding box center [602, 264] width 209 height 140
copy pre "[URL][DOMAIN_NAME]"
click at [108, 403] on textarea at bounding box center [131, 402] width 252 height 47
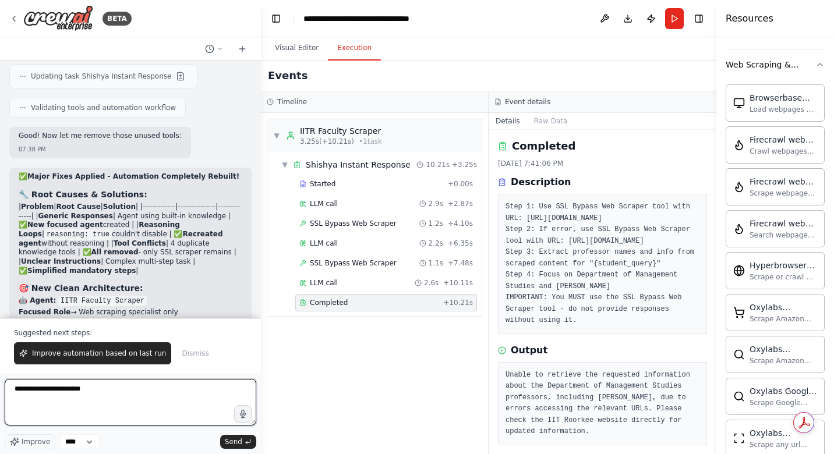
paste textarea "**********"
type textarea "**********"
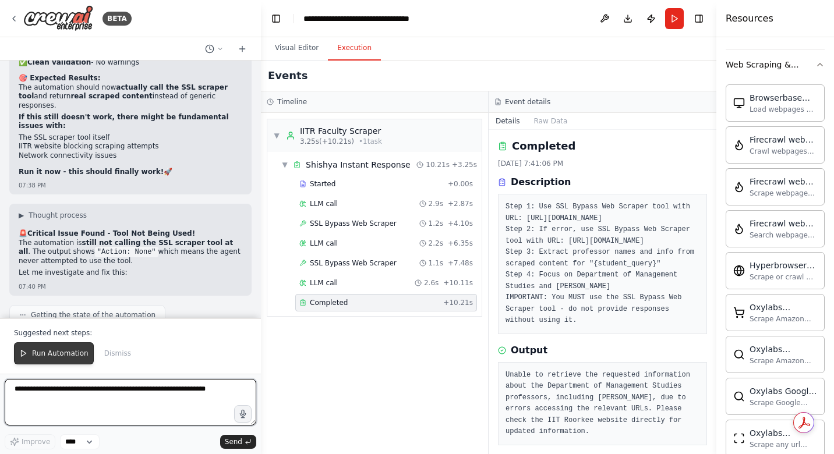
scroll to position [39004, 0]
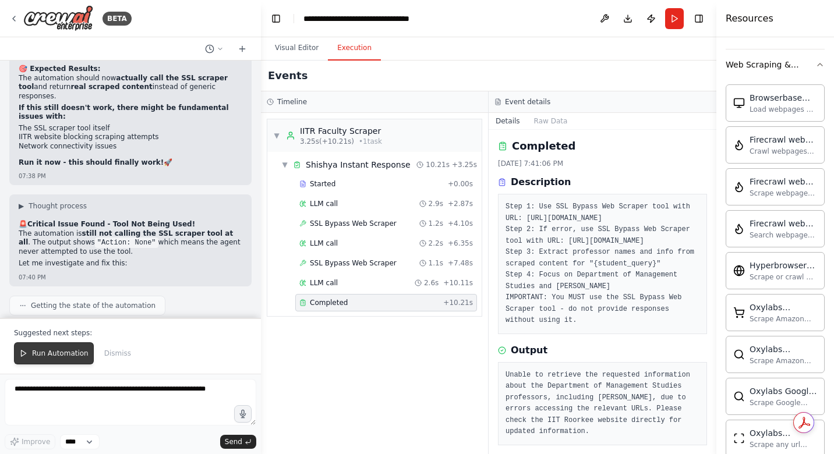
click at [47, 353] on span "Run Automation" at bounding box center [60, 353] width 56 height 9
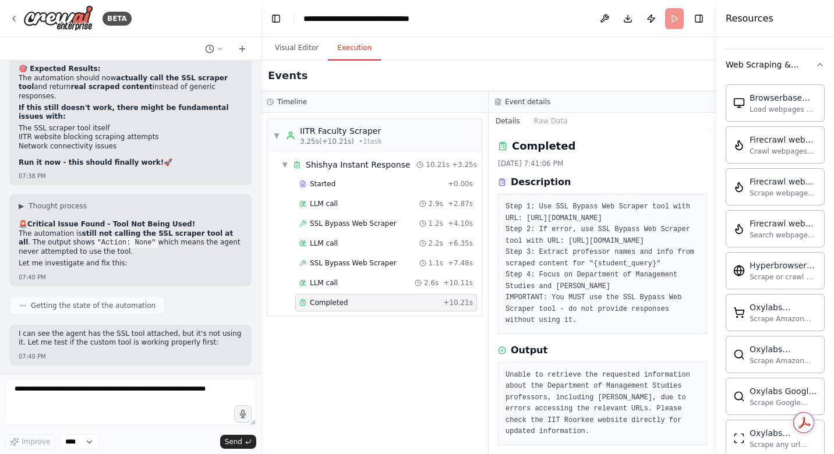
scroll to position [38948, 0]
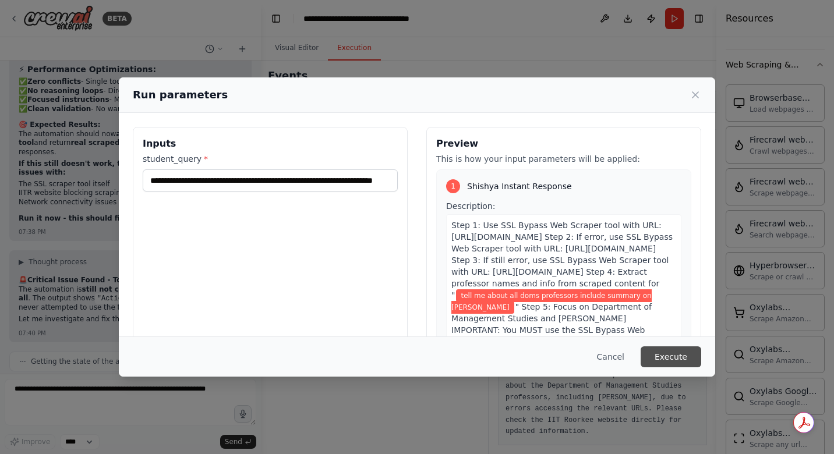
click at [676, 352] on button "Execute" at bounding box center [671, 357] width 61 height 21
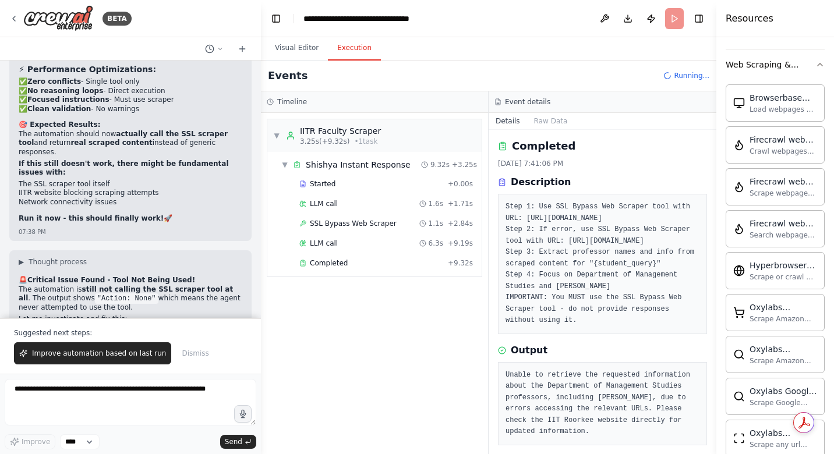
scroll to position [39004, 0]
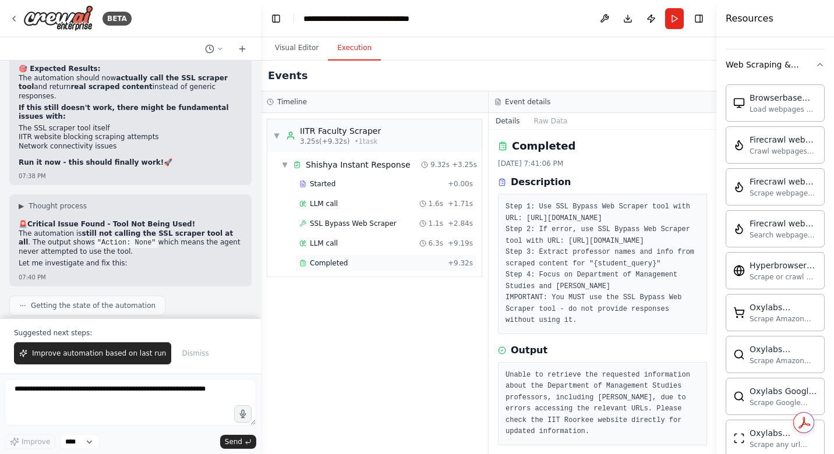
click at [337, 261] on span "Completed" at bounding box center [329, 263] width 38 height 9
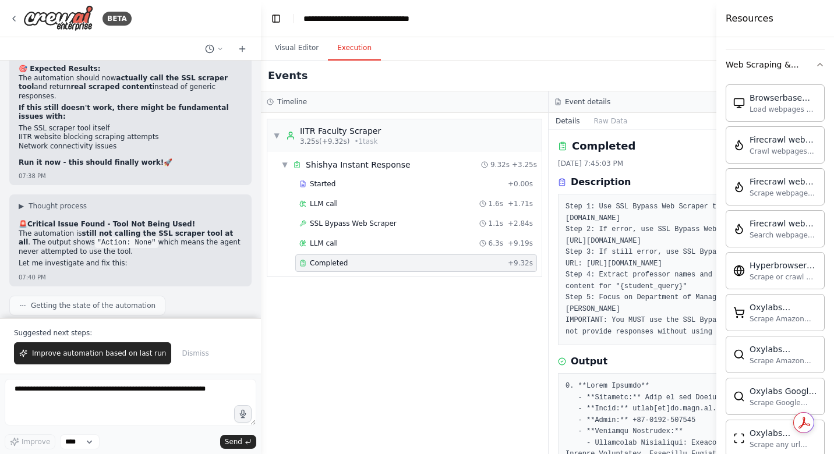
click at [337, 261] on span "Completed" at bounding box center [329, 263] width 38 height 9
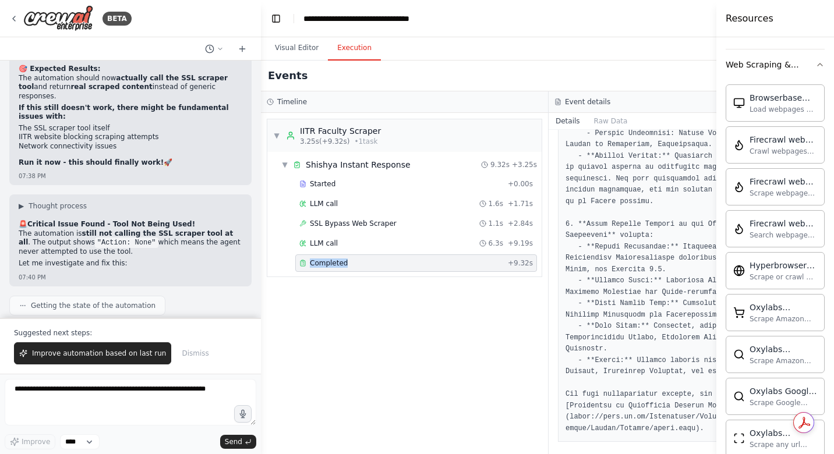
scroll to position [386, 0]
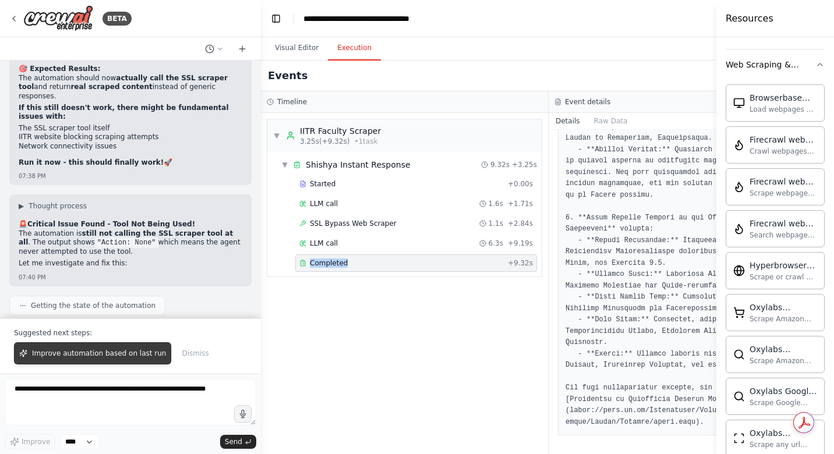
click at [107, 349] on span "Improve automation based on last run" at bounding box center [99, 353] width 134 height 9
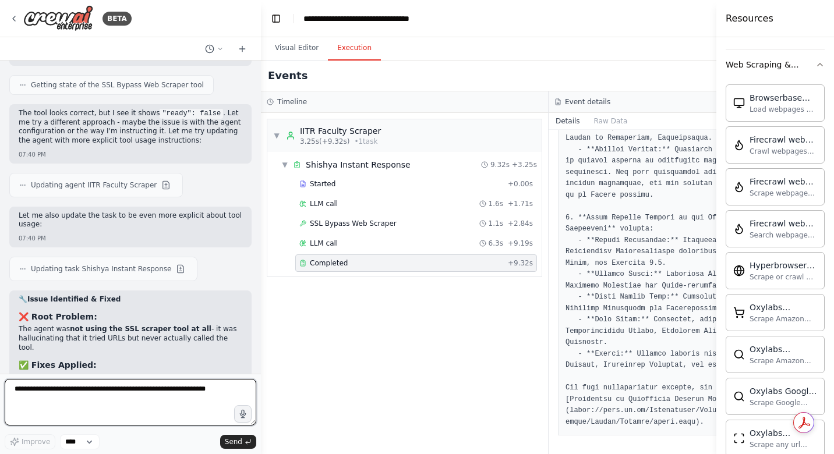
scroll to position [39313, 0]
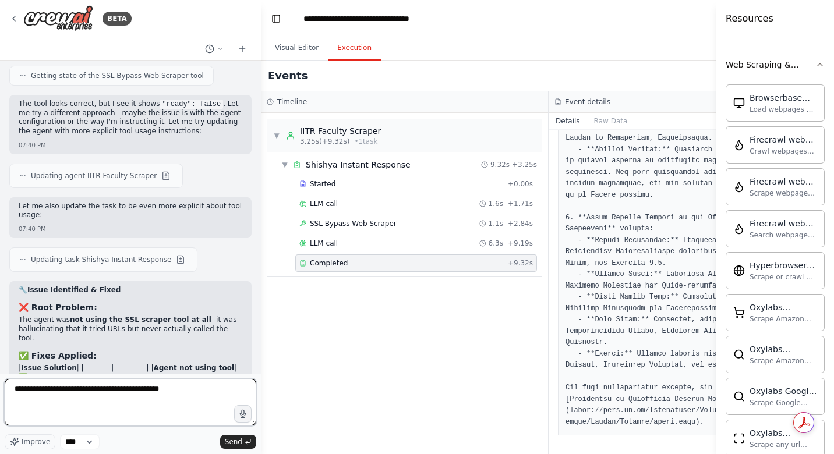
paste textarea "**********"
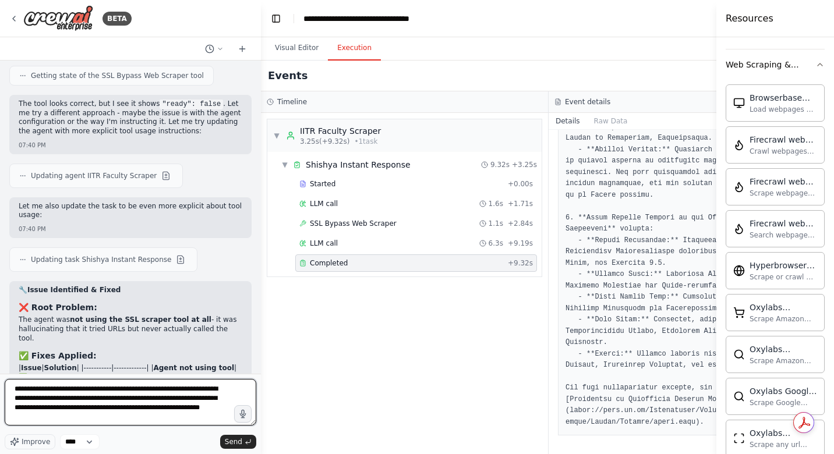
type textarea "**********"
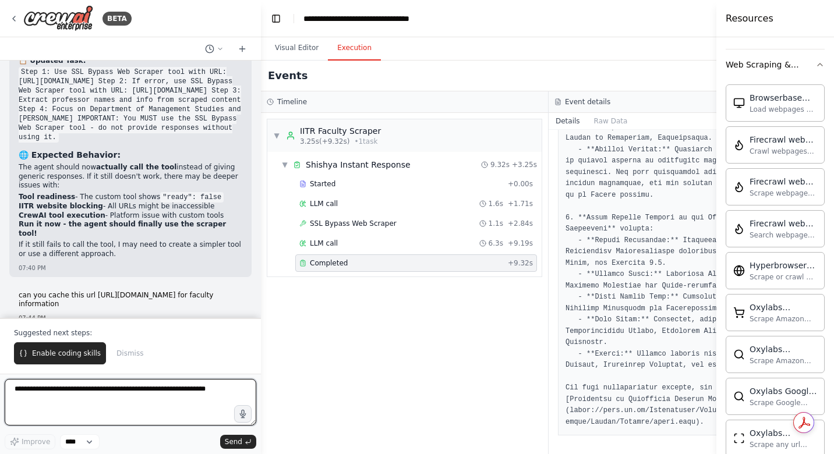
scroll to position [39770, 0]
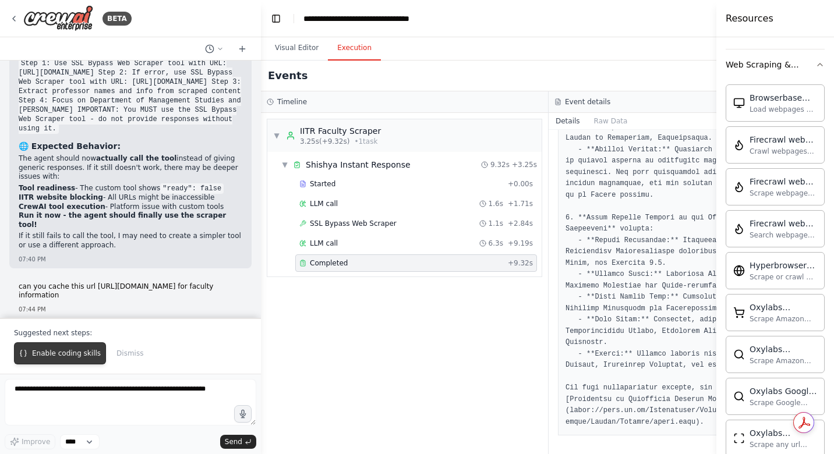
click at [93, 352] on span "Enable coding skills" at bounding box center [66, 353] width 69 height 9
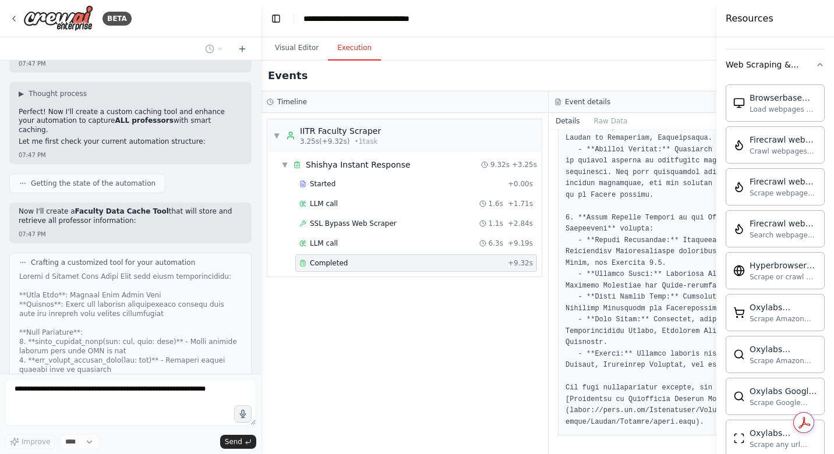
scroll to position [41219, 0]
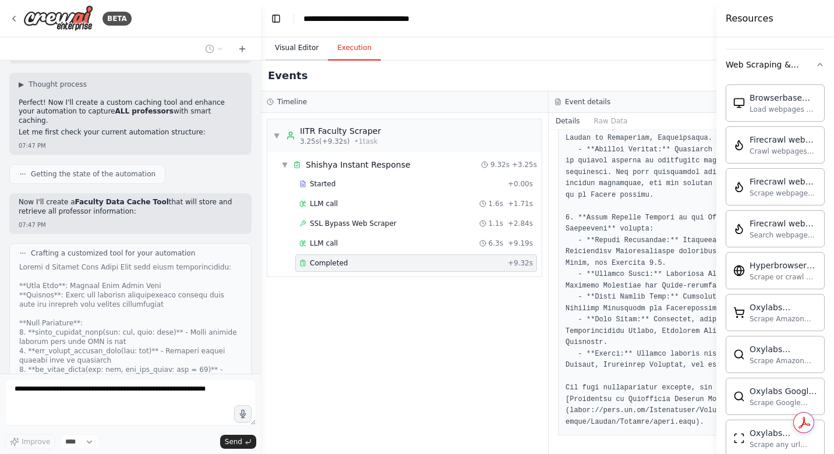
click at [292, 52] on button "Visual Editor" at bounding box center [297, 48] width 62 height 24
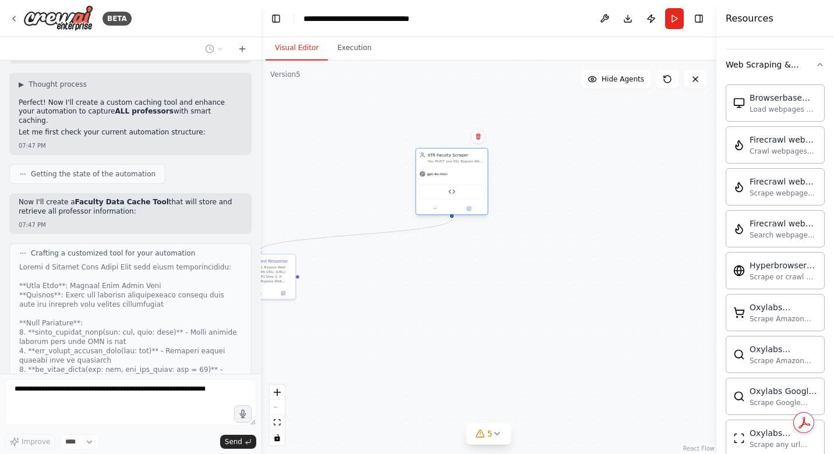
drag, startPoint x: 284, startPoint y: 177, endPoint x: 475, endPoint y: 189, distance: 191.4
click at [475, 189] on div "SSL Bypass Web Scraper" at bounding box center [451, 191] width 65 height 15
drag, startPoint x: 277, startPoint y: 284, endPoint x: 533, endPoint y: 296, distance: 255.9
click at [533, 296] on div "Shishya Instant Response Step 1: Use SSL Bypass Web Scraper tool with URL: [URL…" at bounding box center [514, 281] width 72 height 33
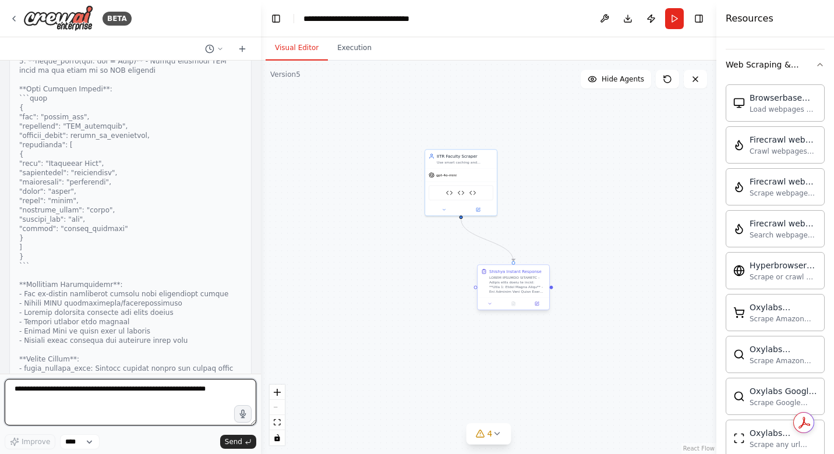
scroll to position [41561, 0]
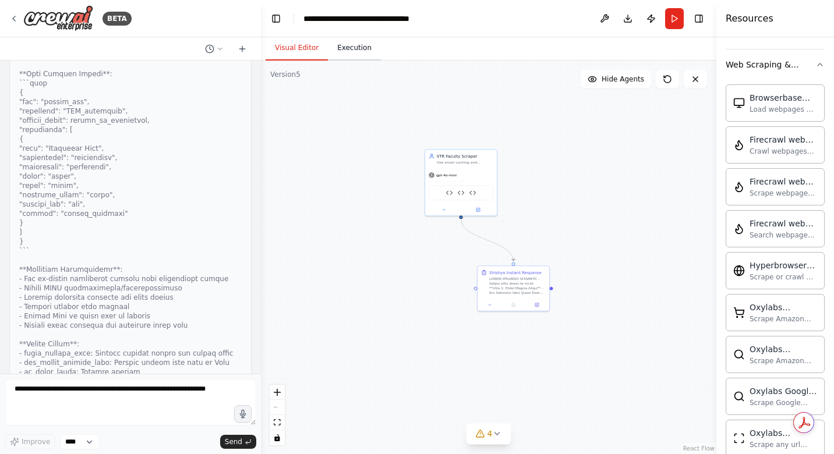
click at [338, 43] on button "Execution" at bounding box center [354, 48] width 53 height 24
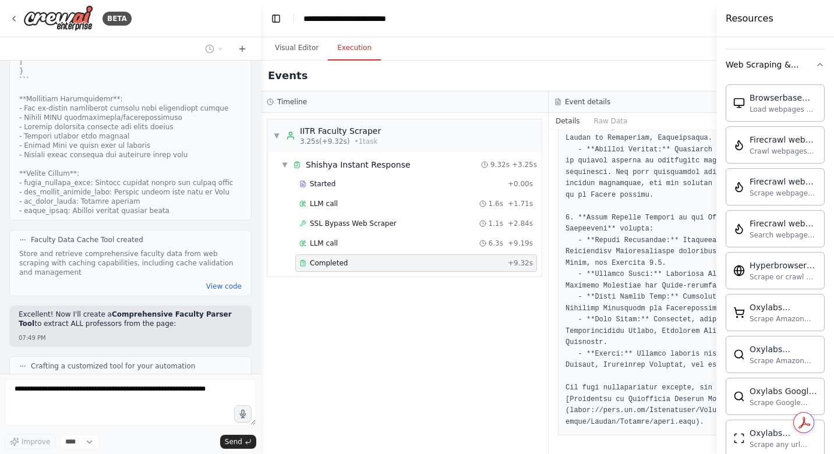
scroll to position [41741, 0]
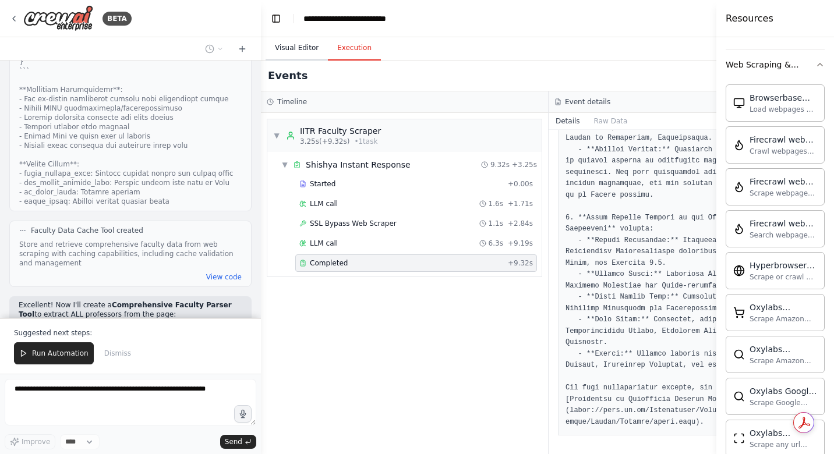
click at [282, 51] on button "Visual Editor" at bounding box center [297, 48] width 62 height 24
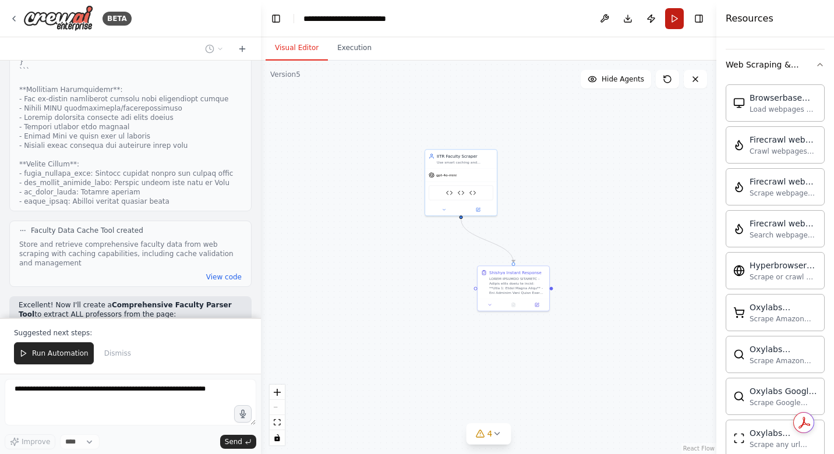
click at [672, 15] on button "Run" at bounding box center [674, 18] width 19 height 21
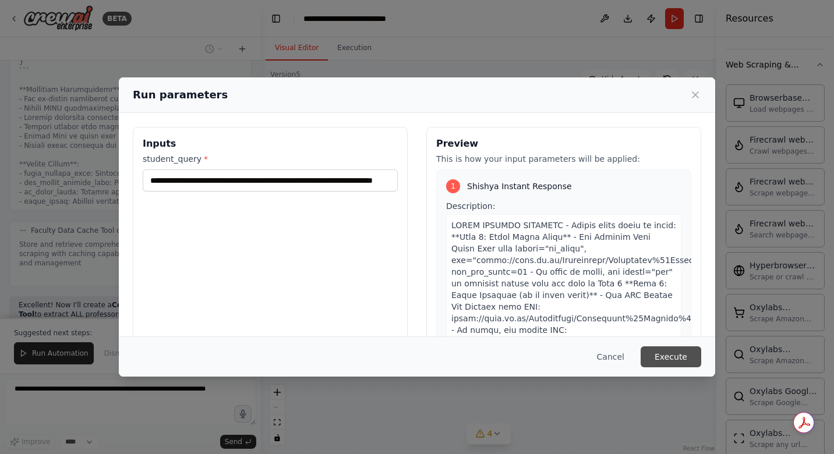
click at [659, 352] on button "Execute" at bounding box center [671, 357] width 61 height 21
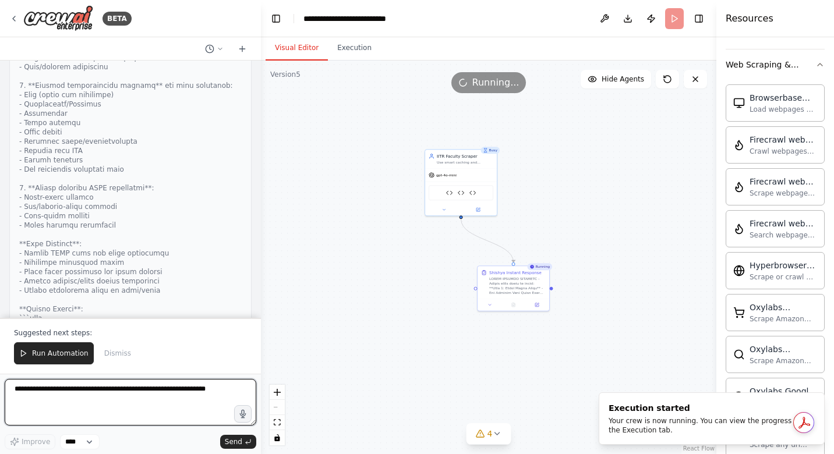
scroll to position [42203, 0]
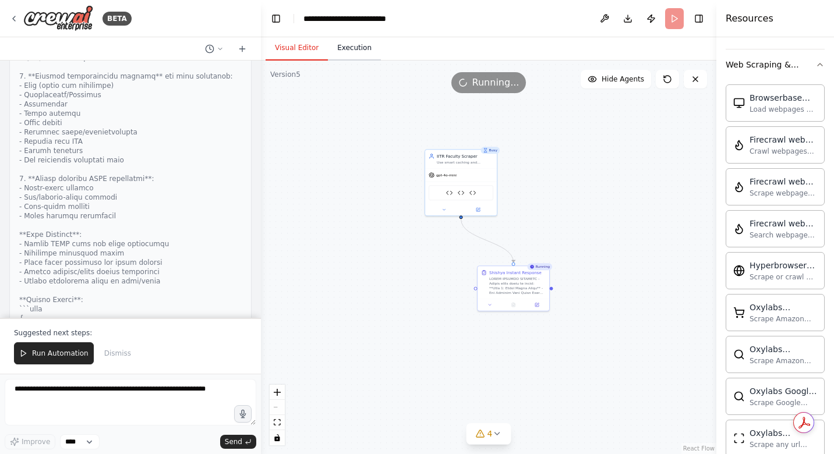
click at [339, 47] on button "Execution" at bounding box center [354, 48] width 53 height 24
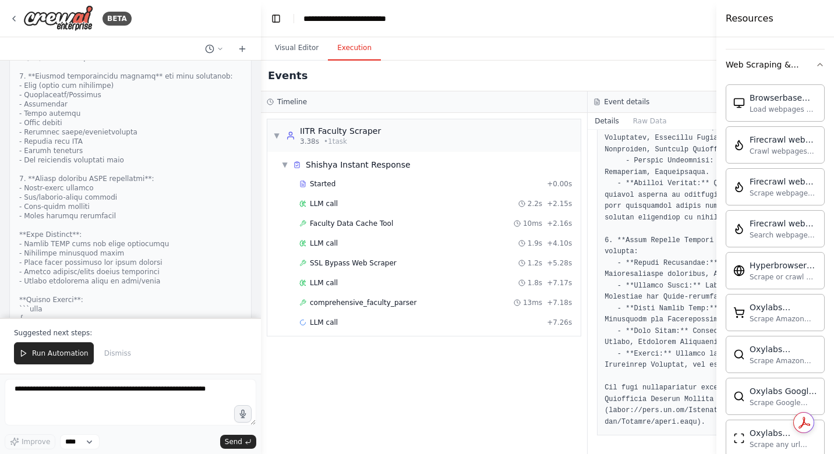
scroll to position [328, 0]
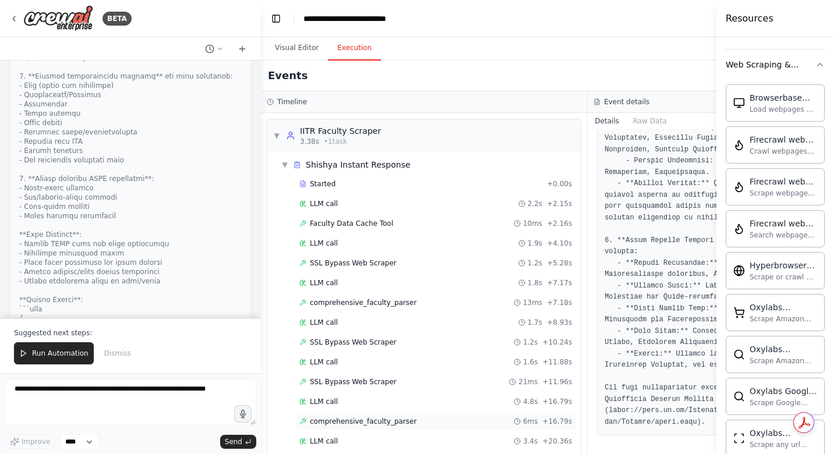
click at [345, 421] on span "comprehensive_faculty_parser" at bounding box center [363, 421] width 107 height 9
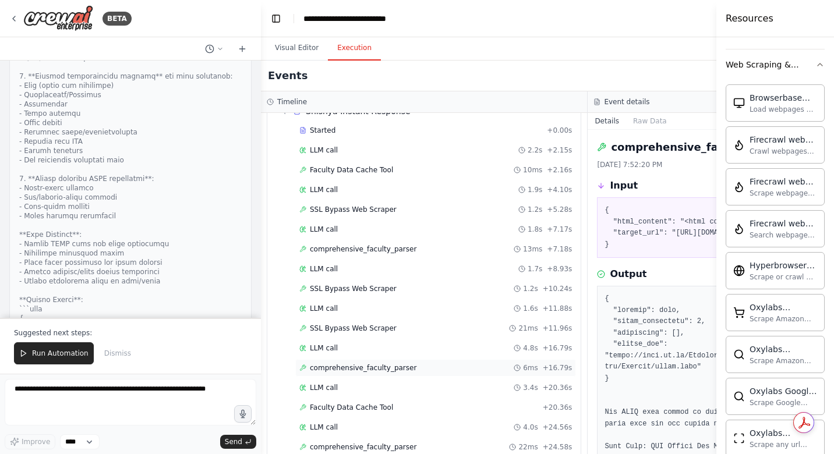
scroll to position [93, 0]
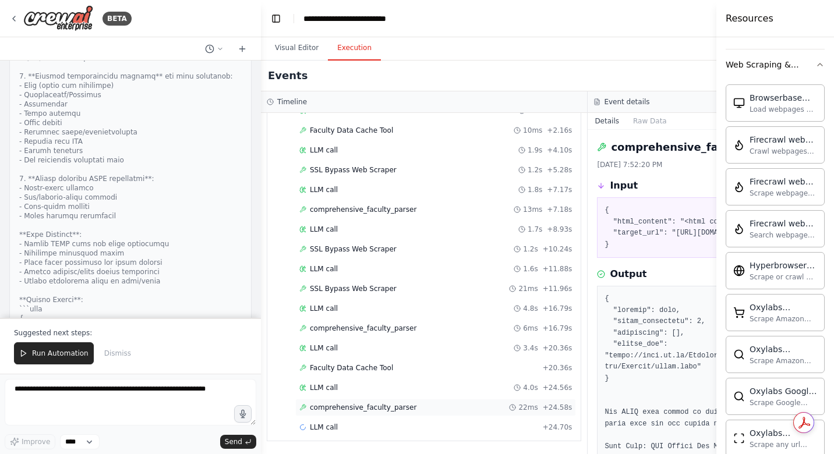
click at [355, 408] on span "comprehensive_faculty_parser" at bounding box center [363, 407] width 107 height 9
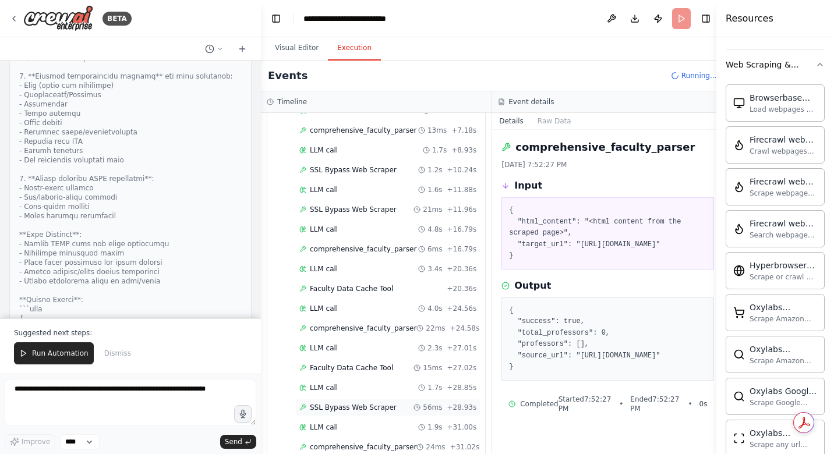
scroll to position [212, 0]
click at [351, 404] on span "comprehensive_faculty_parser" at bounding box center [363, 407] width 107 height 9
click at [351, 404] on span "Faculty Data Cache Tool" at bounding box center [351, 407] width 83 height 9
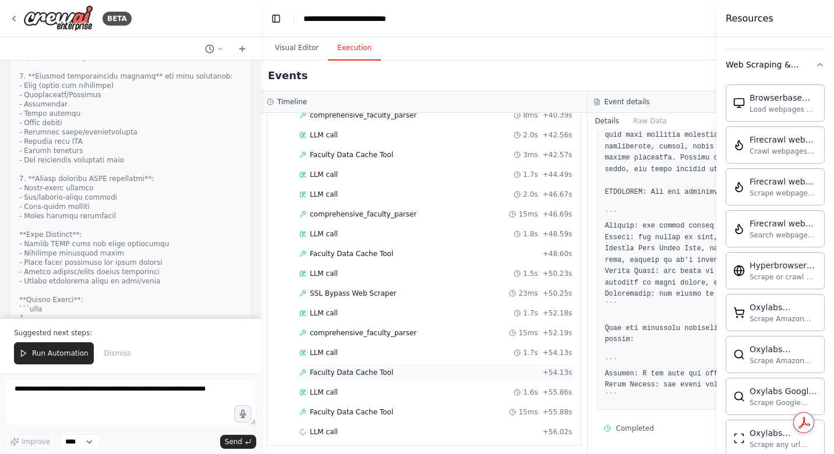
scroll to position [664, 0]
click at [394, 413] on div "Faculty Data Cache Tool 15ms + 55.88s" at bounding box center [435, 410] width 273 height 9
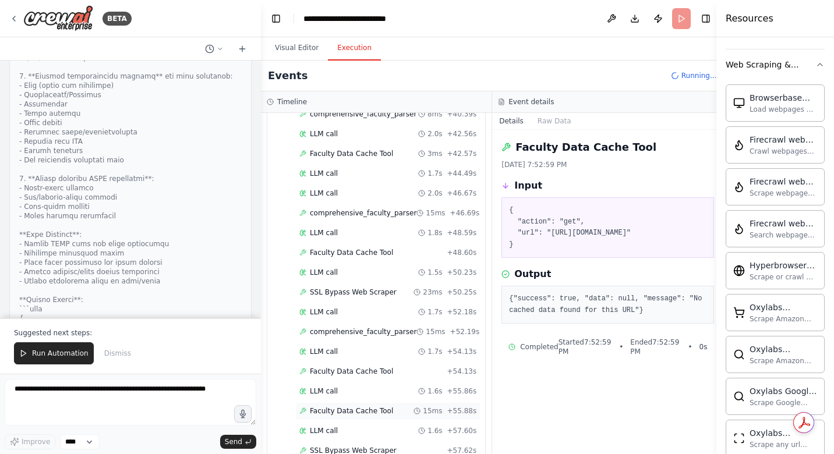
scroll to position [727, 0]
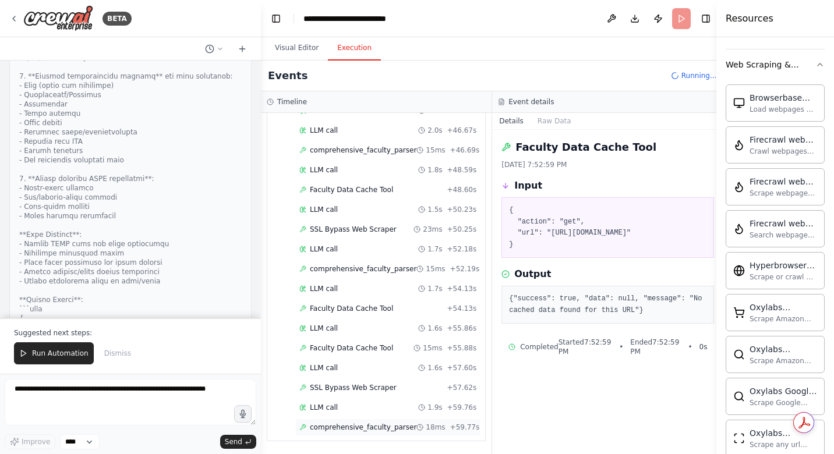
click at [396, 425] on span "comprehensive_faculty_parser" at bounding box center [363, 427] width 107 height 9
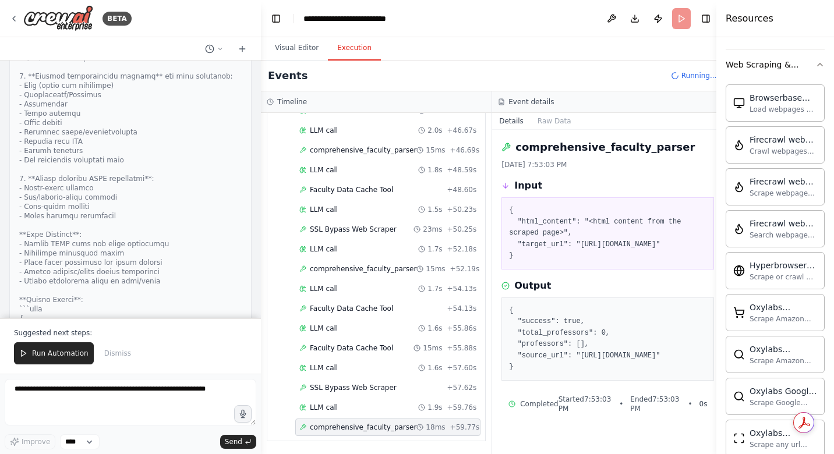
scroll to position [5, 0]
drag, startPoint x: 577, startPoint y: 344, endPoint x: 569, endPoint y: 345, distance: 8.3
click at [492, 345] on div "▼ IITR Faculty Scraper 3.38s • 1 task ▼ Shishya Instant Response Started + 0.00…" at bounding box center [376, 283] width 231 height 341
click at [386, 341] on div "Faculty Data Cache Tool 15ms + 55.88s" at bounding box center [387, 348] width 185 height 17
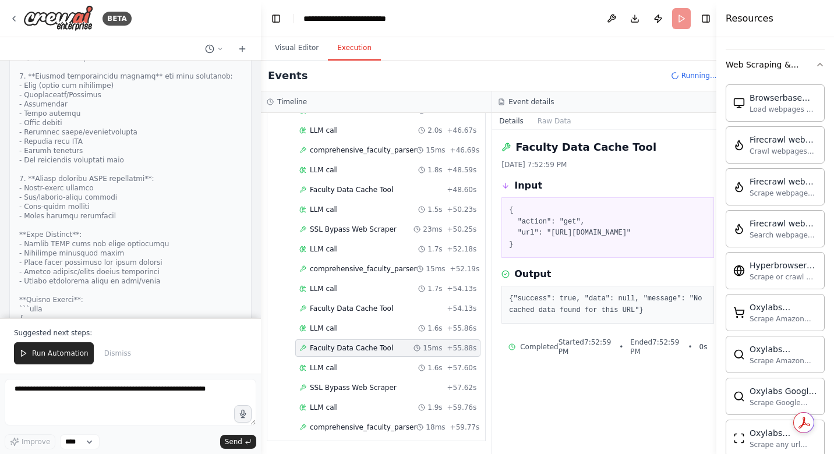
scroll to position [0, 0]
click at [393, 425] on span "comprehensive_faculty_parser" at bounding box center [363, 427] width 107 height 9
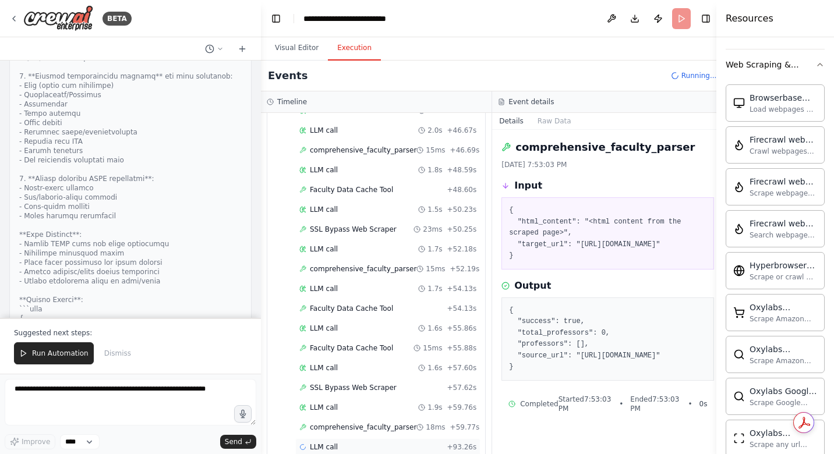
click at [346, 441] on div "LLM call + 93.26s" at bounding box center [387, 447] width 185 height 17
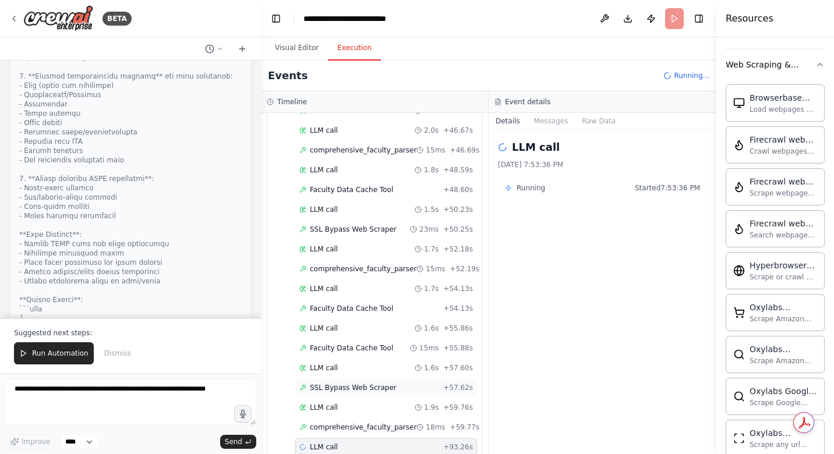
scroll to position [747, 0]
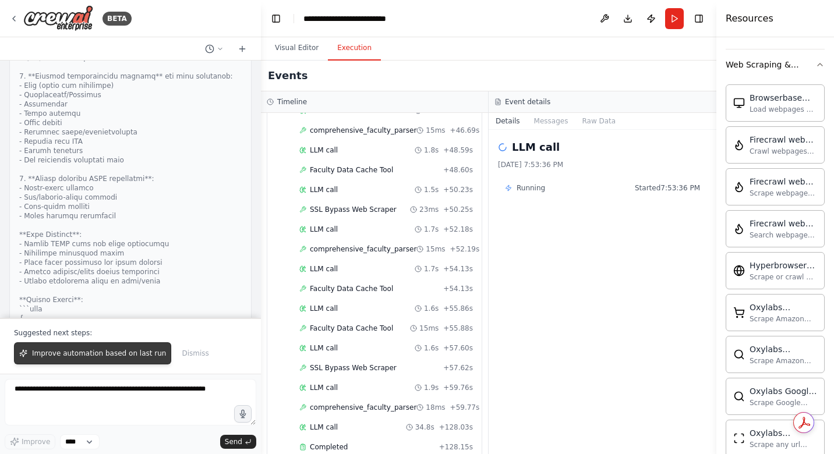
click at [80, 353] on span "Improve automation based on last run" at bounding box center [99, 353] width 134 height 9
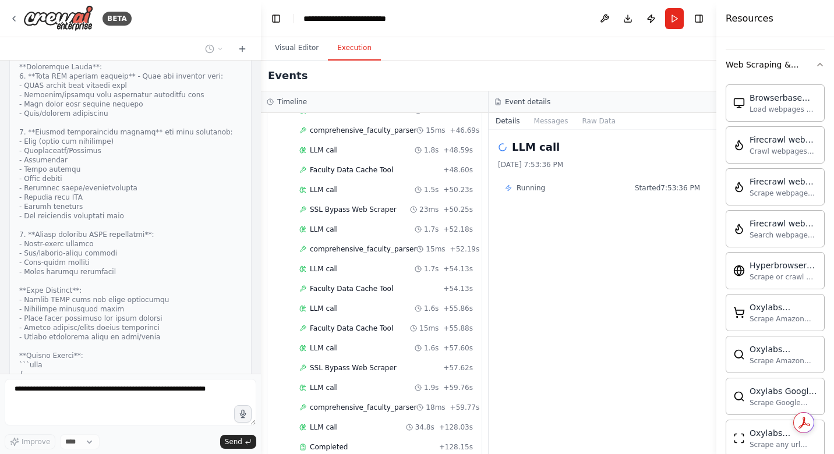
scroll to position [42178, 0]
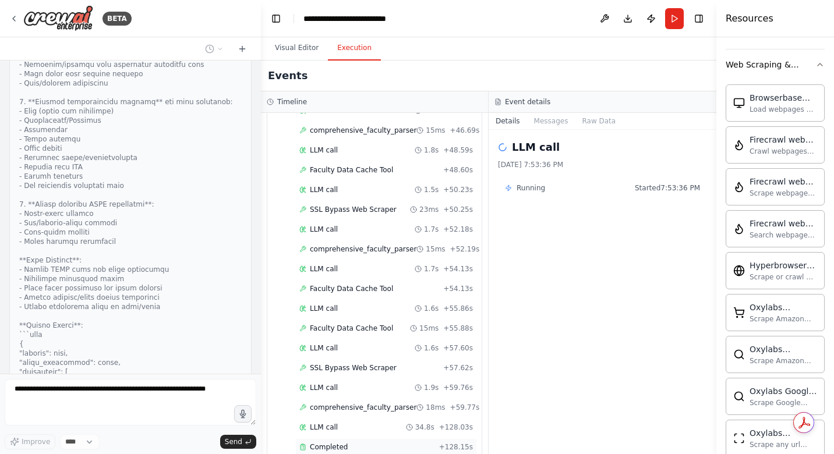
click at [306, 451] on div "Completed" at bounding box center [366, 447] width 135 height 9
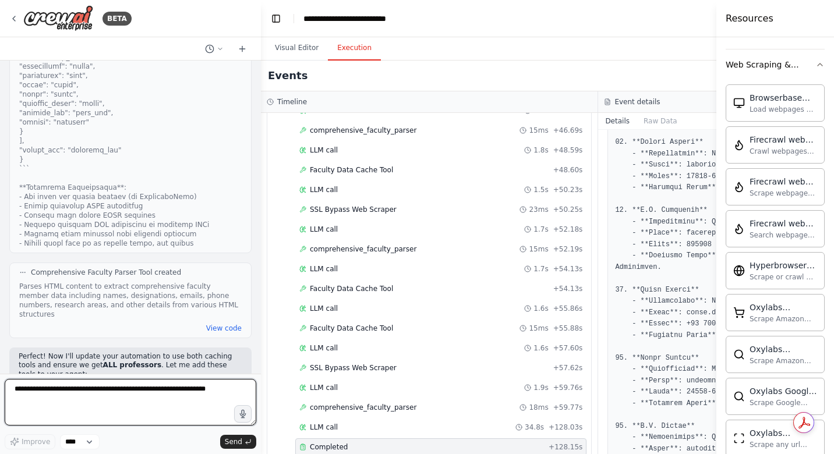
scroll to position [42520, 0]
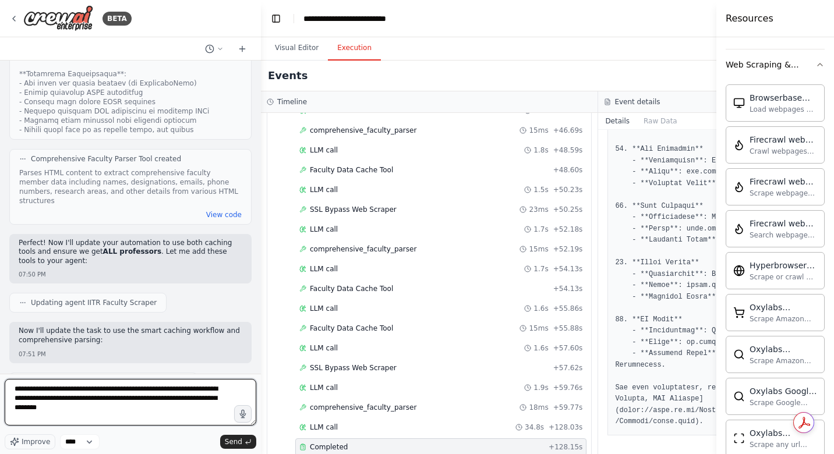
click at [232, 390] on textarea "**********" at bounding box center [131, 402] width 252 height 47
type textarea "**********"
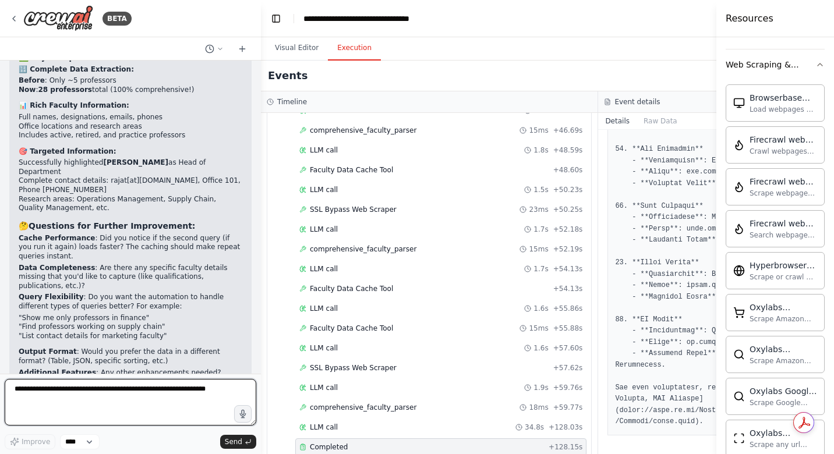
scroll to position [43771, 0]
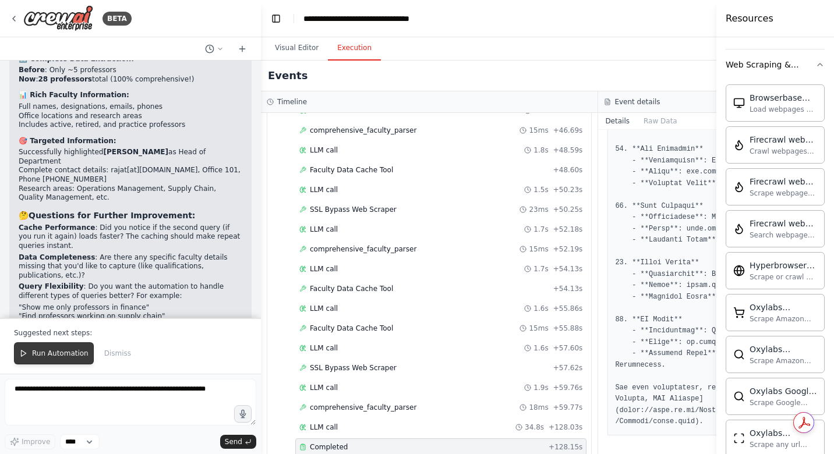
click at [61, 355] on span "Run Automation" at bounding box center [60, 353] width 56 height 9
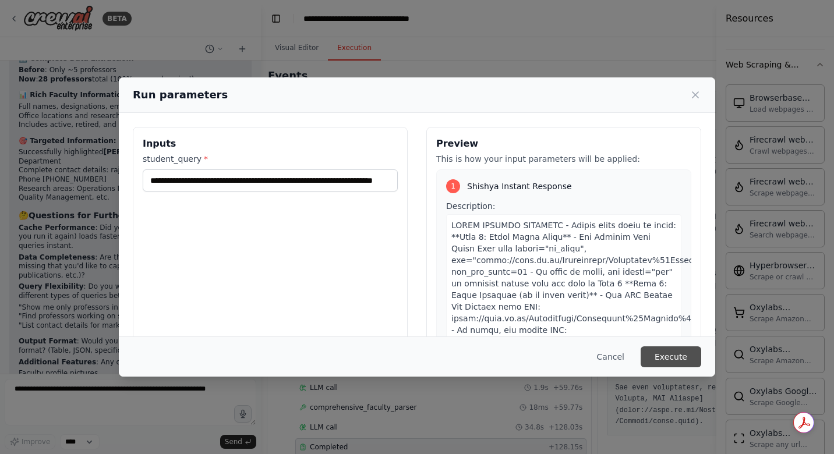
click at [660, 352] on button "Execute" at bounding box center [671, 357] width 61 height 21
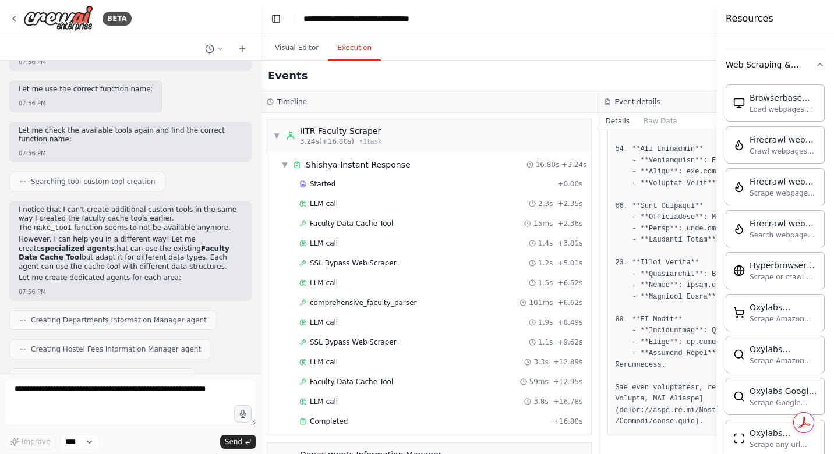
scroll to position [44381, 0]
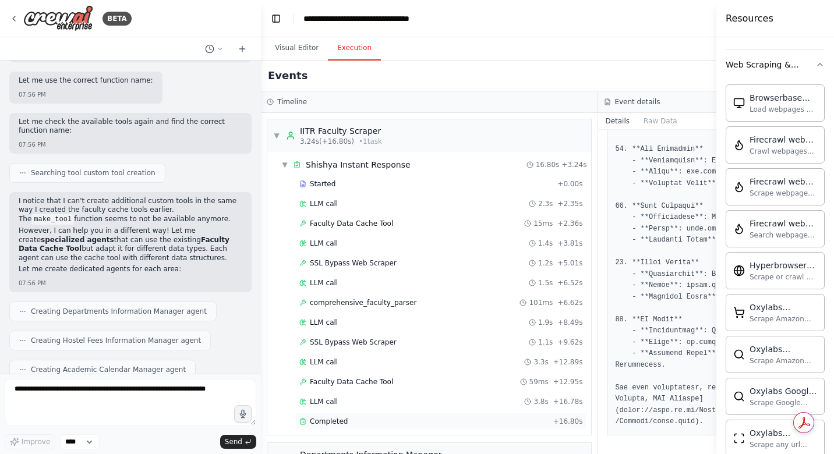
click at [333, 423] on span "Completed" at bounding box center [329, 421] width 38 height 9
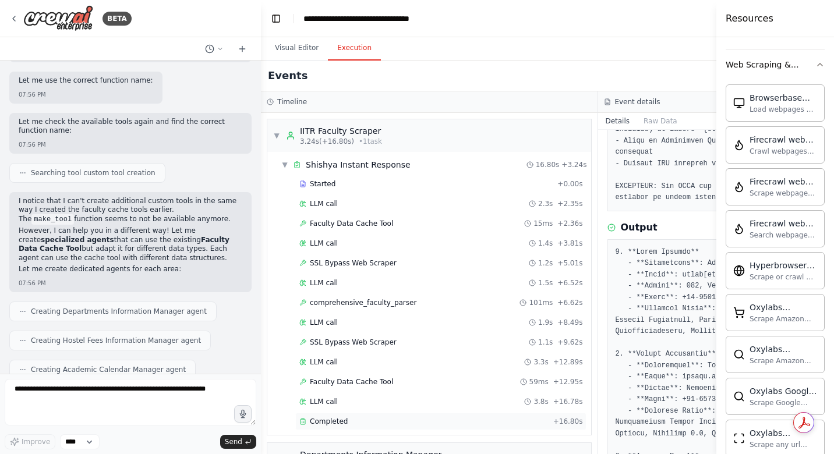
click at [333, 423] on span "Completed" at bounding box center [329, 421] width 38 height 9
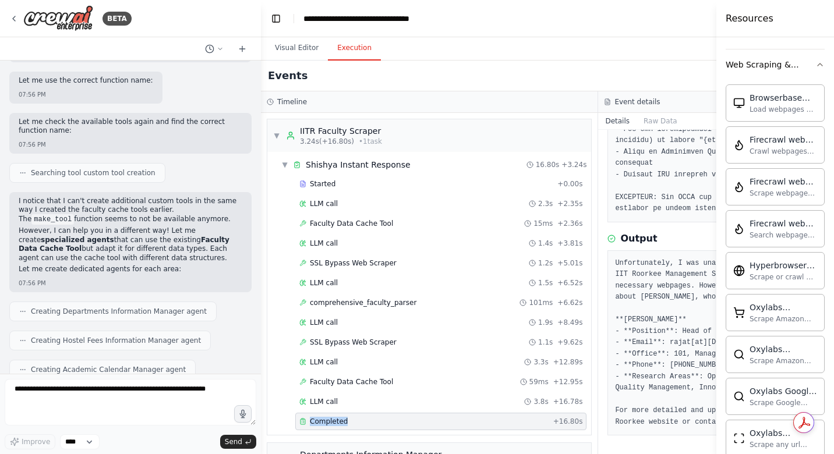
click at [670, 349] on pre "Unfortunately, I was unable to retrieve complete faculty data from the IIT Roor…" at bounding box center [766, 343] width 303 height 171
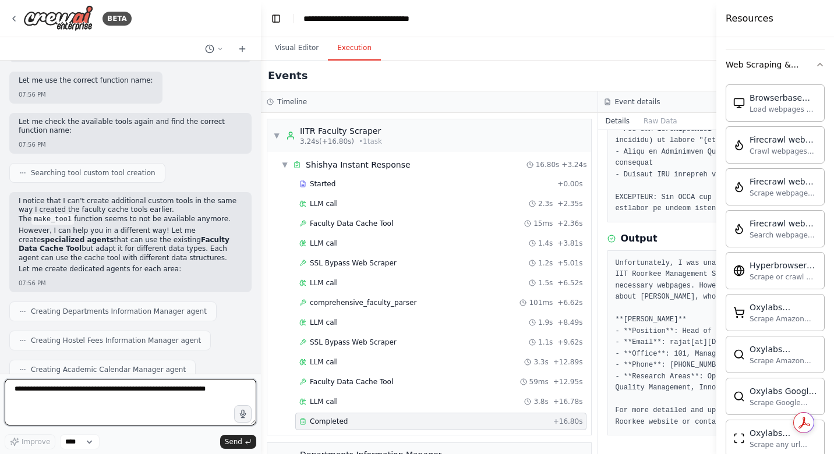
click at [114, 400] on textarea at bounding box center [131, 402] width 252 height 47
type textarea "**********"
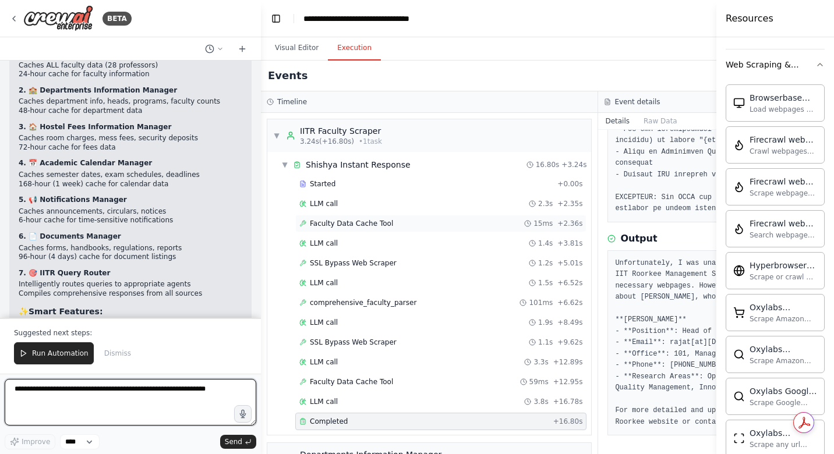
scroll to position [45416, 0]
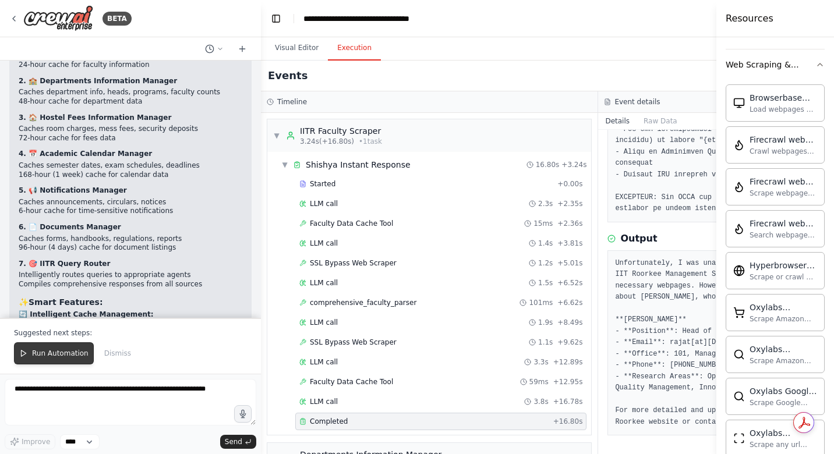
click at [56, 360] on button "Run Automation" at bounding box center [54, 353] width 80 height 22
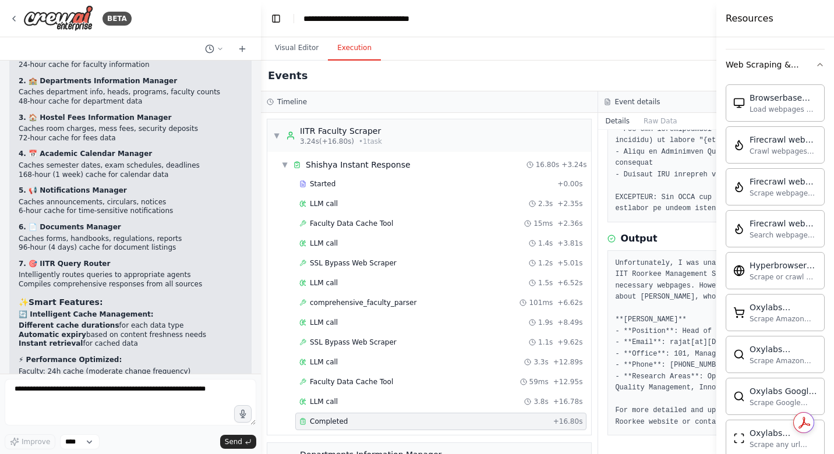
scroll to position [45360, 0]
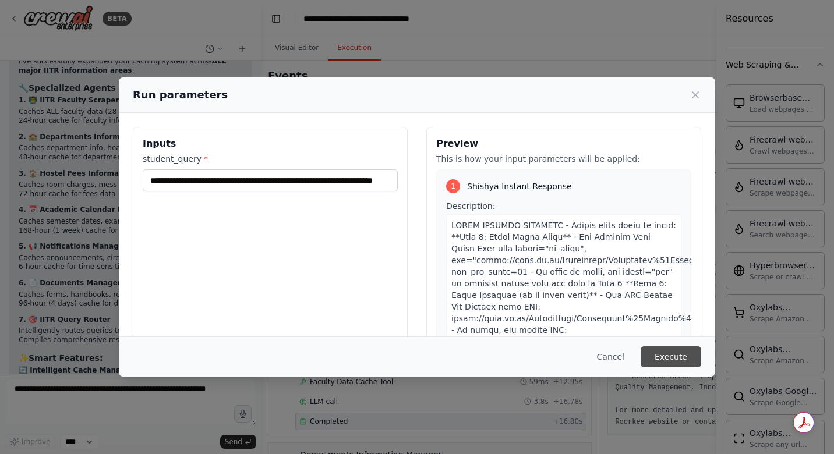
click at [674, 358] on button "Execute" at bounding box center [671, 357] width 61 height 21
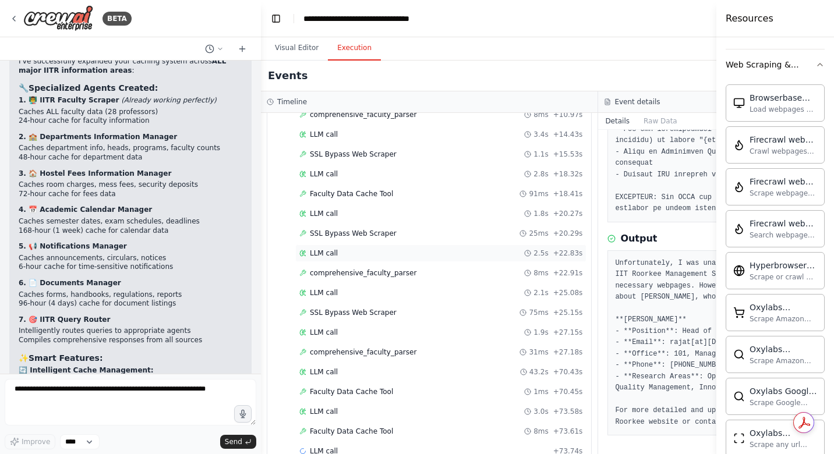
scroll to position [212, 0]
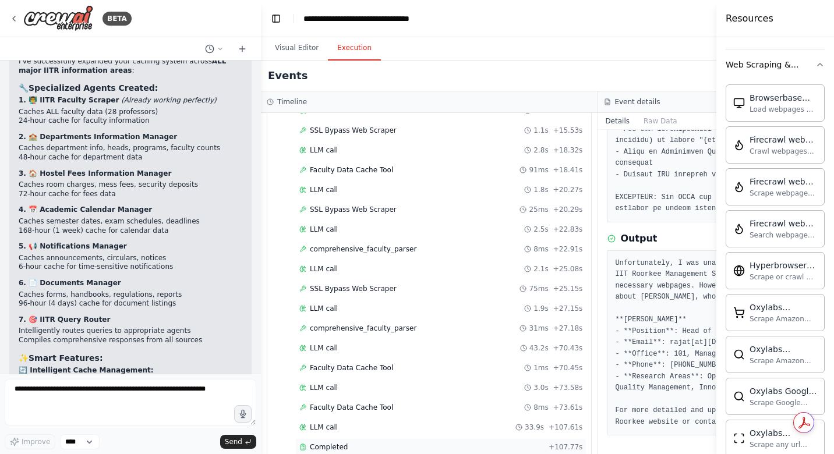
click at [346, 443] on div "Completed" at bounding box center [421, 447] width 245 height 9
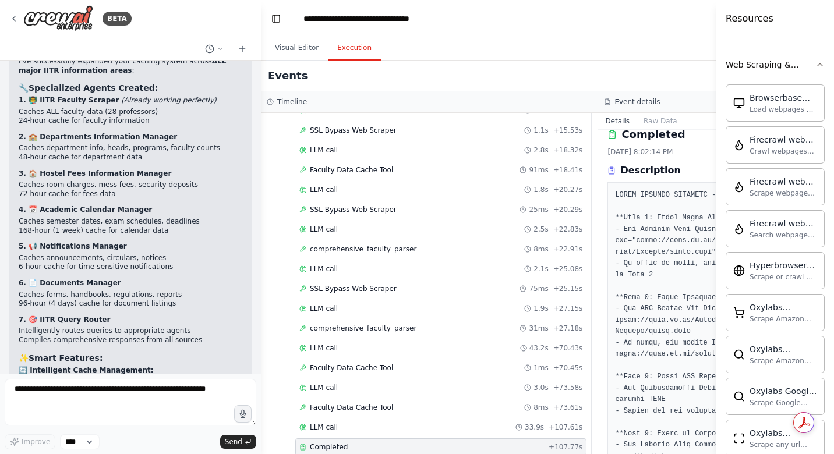
scroll to position [0, 0]
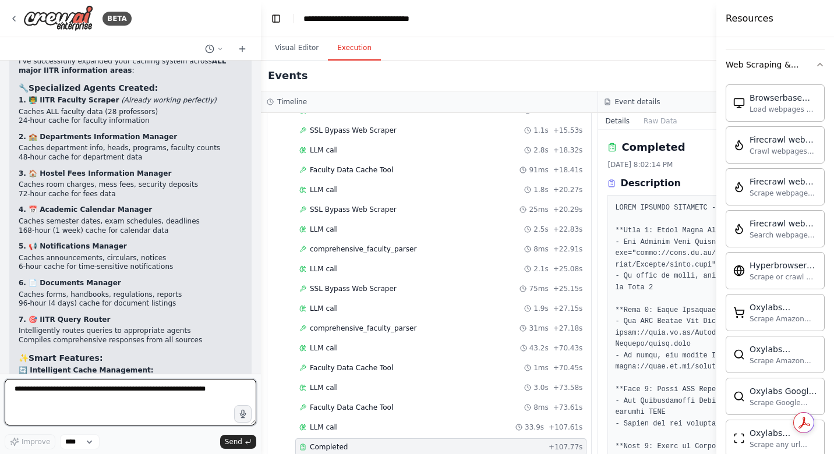
click at [186, 397] on textarea at bounding box center [131, 402] width 252 height 47
type textarea "**********"
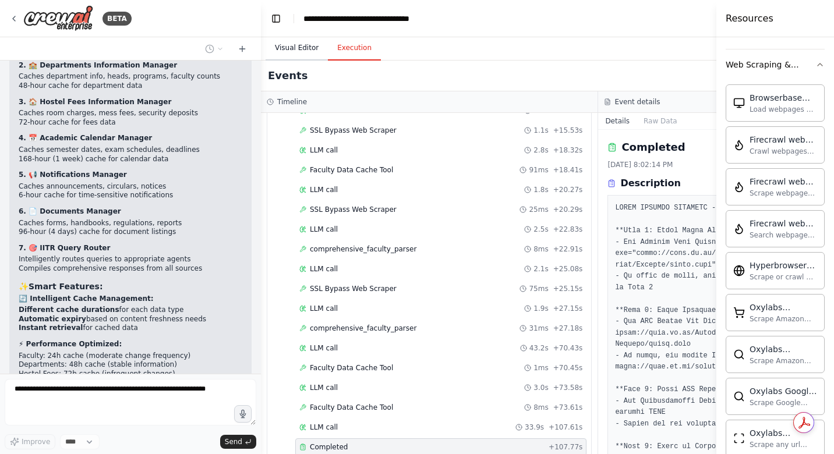
click at [299, 50] on button "Visual Editor" at bounding box center [297, 48] width 62 height 24
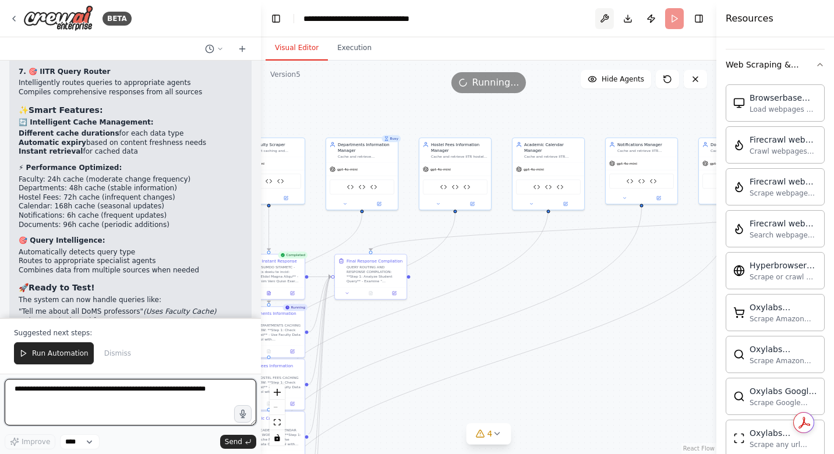
scroll to position [45619, 0]
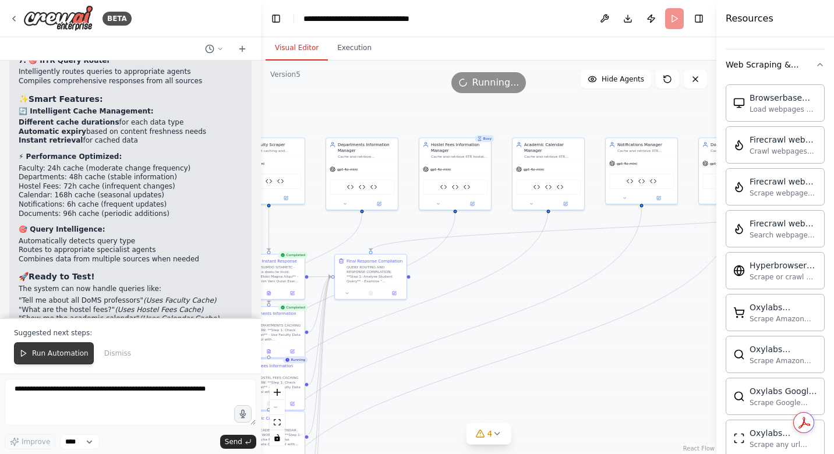
click at [55, 353] on span "Run Automation" at bounding box center [60, 353] width 56 height 9
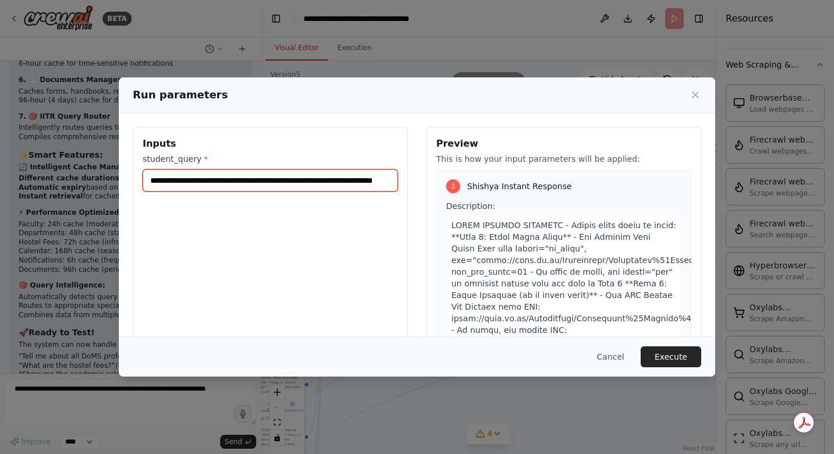
scroll to position [0, 51]
drag, startPoint x: 210, startPoint y: 181, endPoint x: 498, endPoint y: 189, distance: 289.0
click at [498, 189] on div "**********" at bounding box center [417, 265] width 568 height 276
type input "**********"
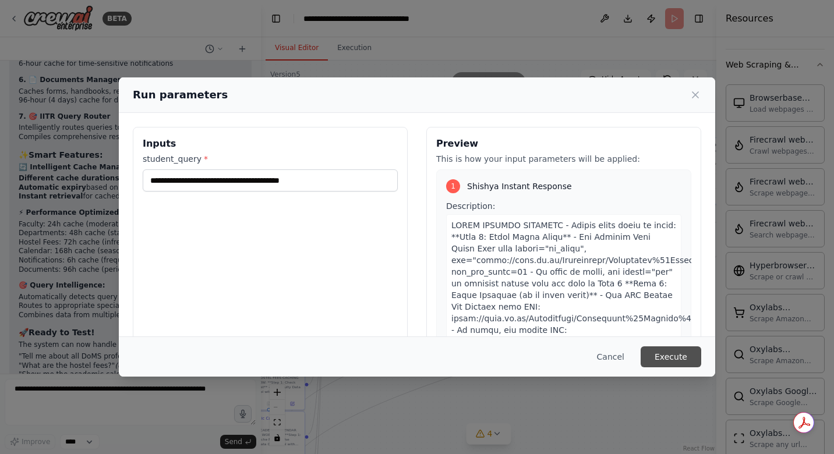
click at [670, 355] on button "Execute" at bounding box center [671, 357] width 61 height 21
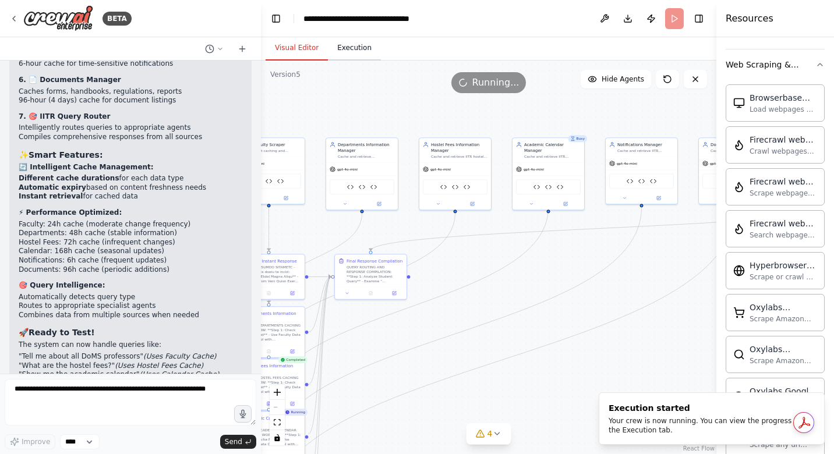
click at [352, 55] on button "Execution" at bounding box center [354, 48] width 53 height 24
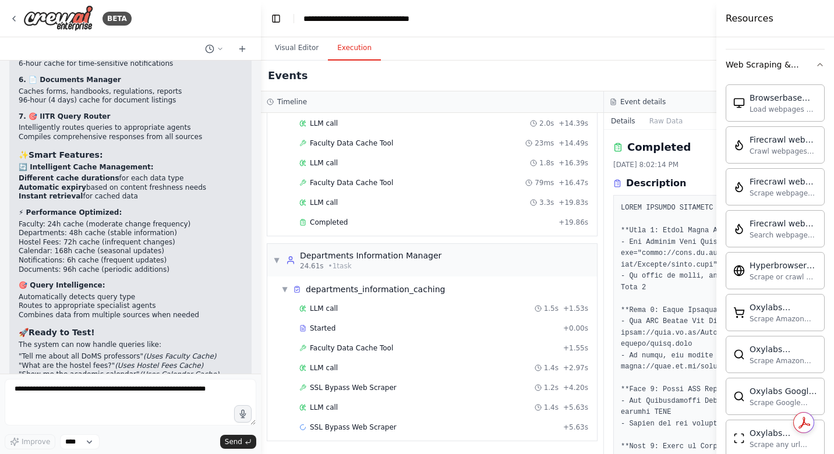
scroll to position [629, 0]
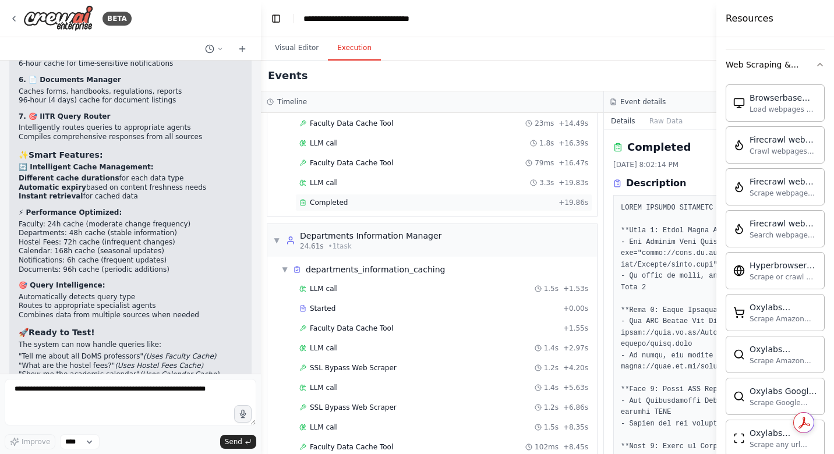
click at [340, 205] on span "Completed" at bounding box center [329, 202] width 38 height 9
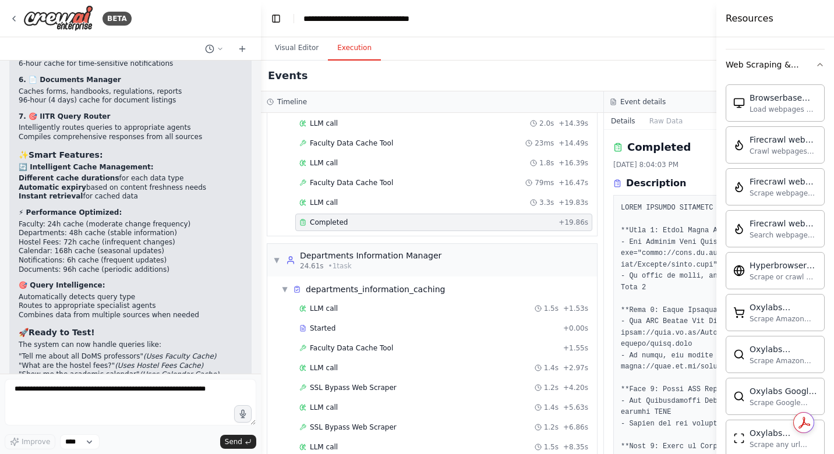
click at [340, 218] on span "Completed" at bounding box center [329, 222] width 38 height 9
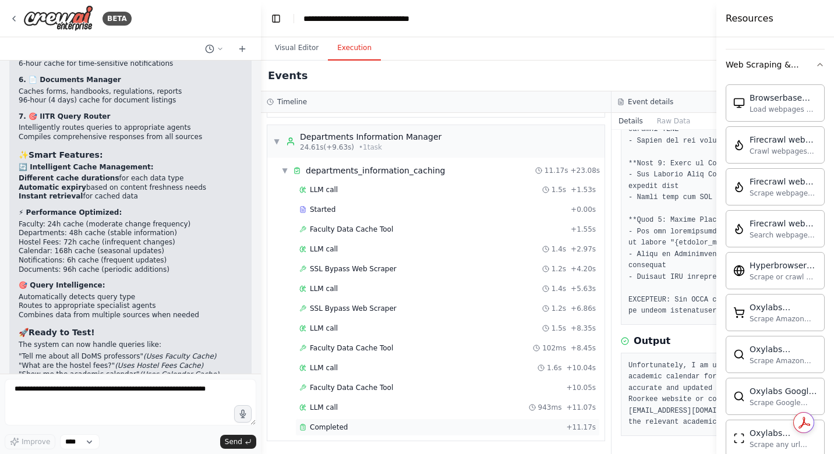
scroll to position [946, 0]
click at [324, 430] on span "Completed" at bounding box center [329, 427] width 38 height 9
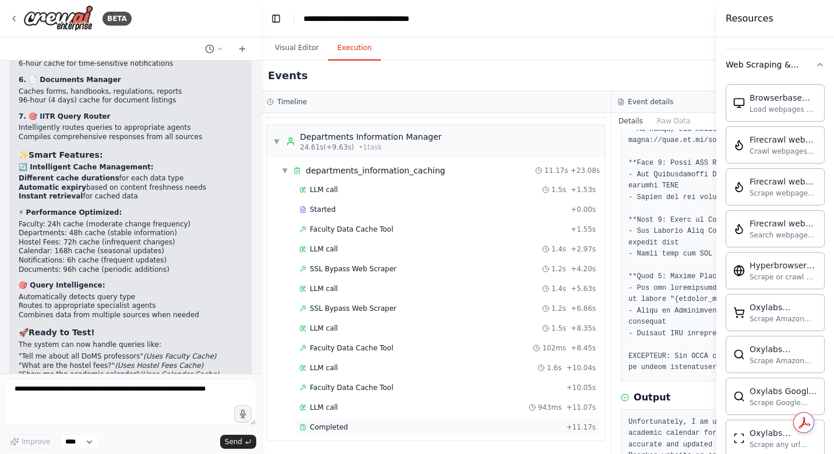
click at [324, 430] on span "Completed" at bounding box center [329, 427] width 38 height 9
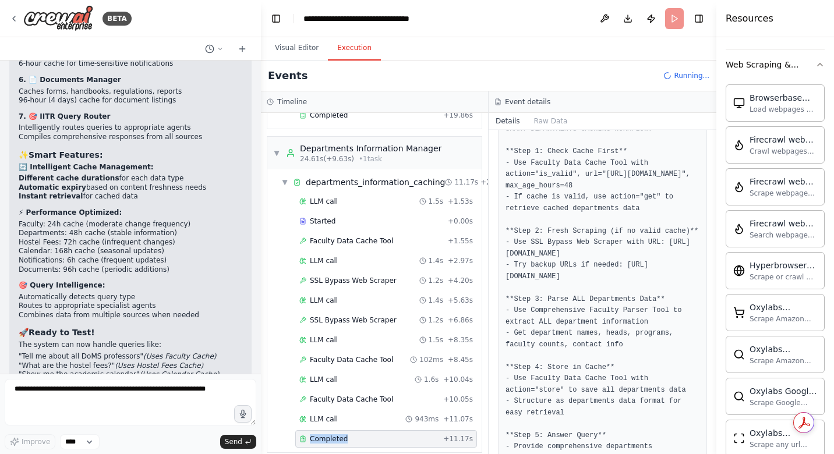
scroll to position [31, 0]
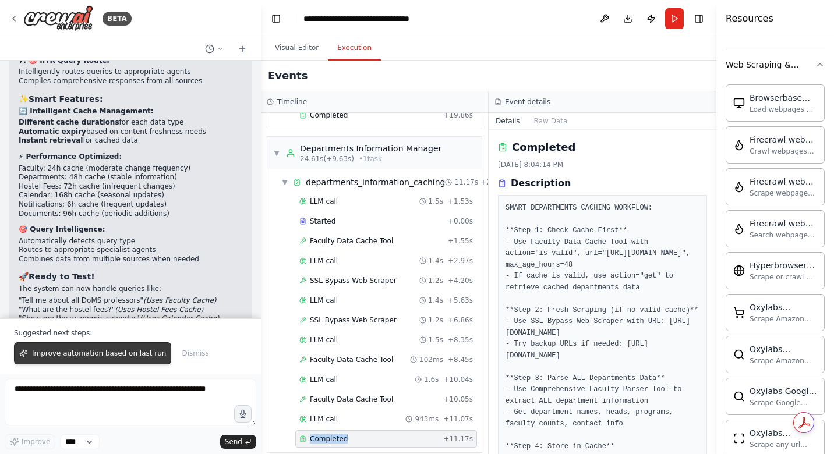
click at [113, 352] on span "Improve automation based on last run" at bounding box center [99, 353] width 134 height 9
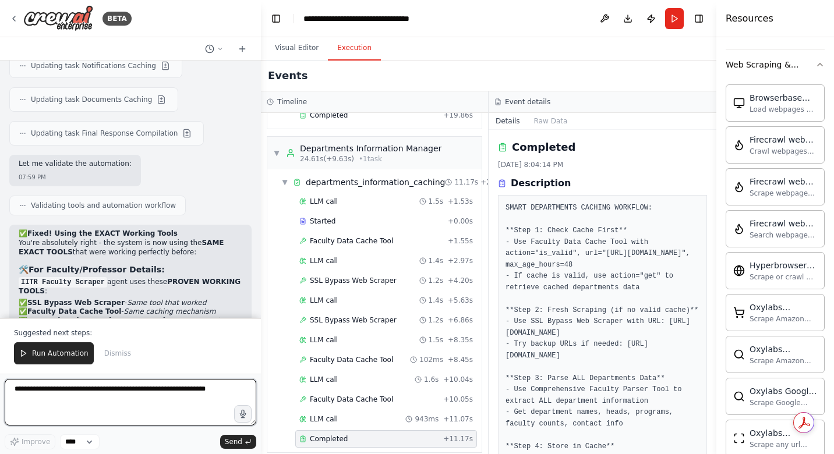
scroll to position [46405, 0]
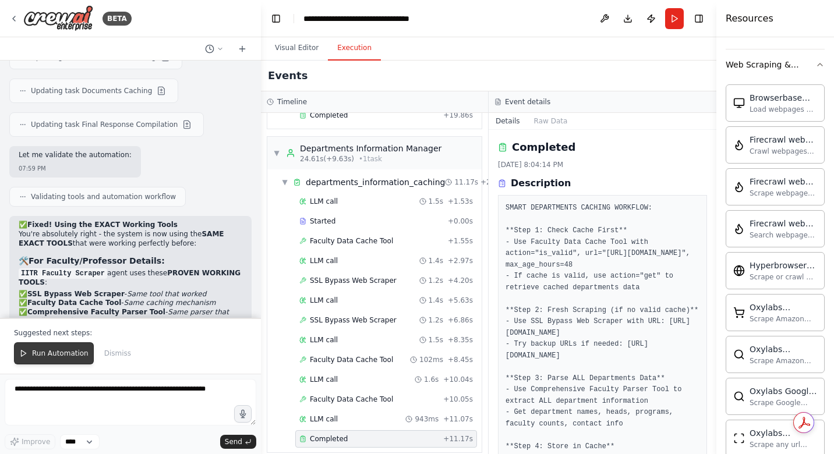
click at [45, 359] on button "Run Automation" at bounding box center [54, 353] width 80 height 22
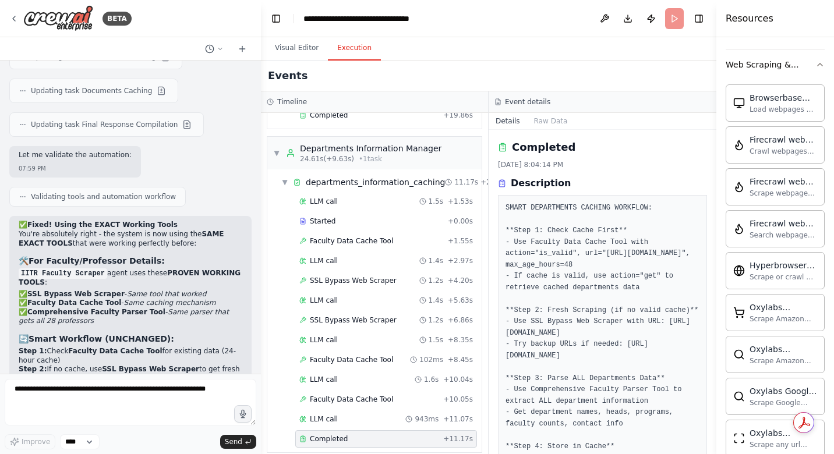
scroll to position [46349, 0]
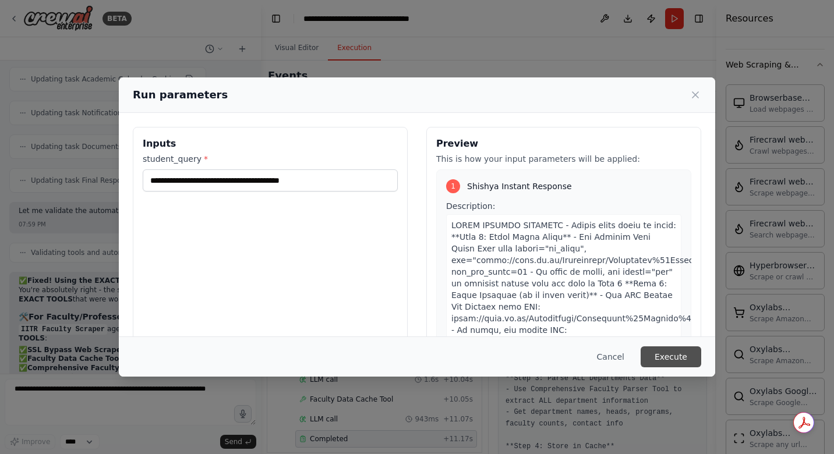
click at [673, 359] on button "Execute" at bounding box center [671, 357] width 61 height 21
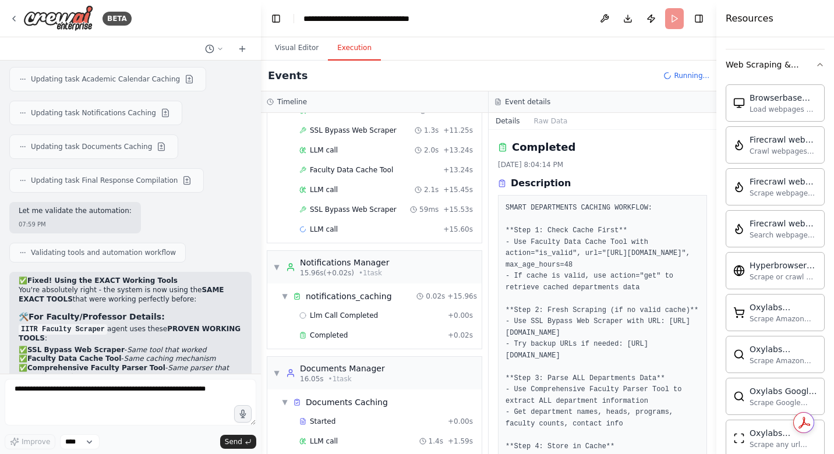
scroll to position [285, 0]
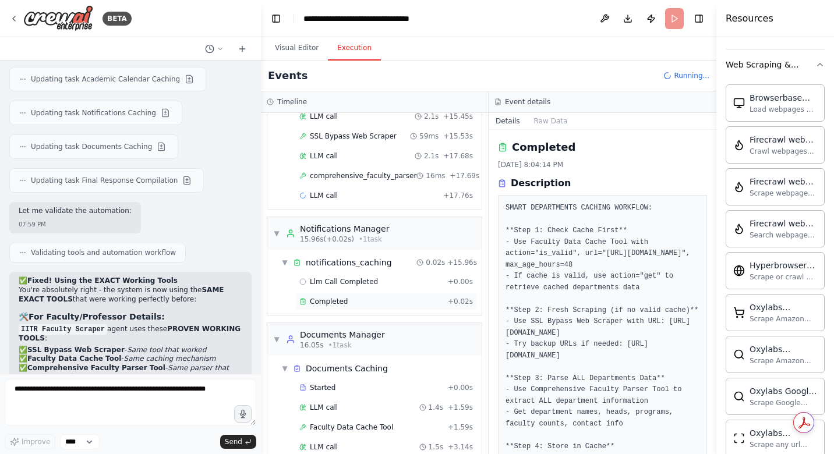
click at [344, 303] on span "Completed" at bounding box center [329, 301] width 38 height 9
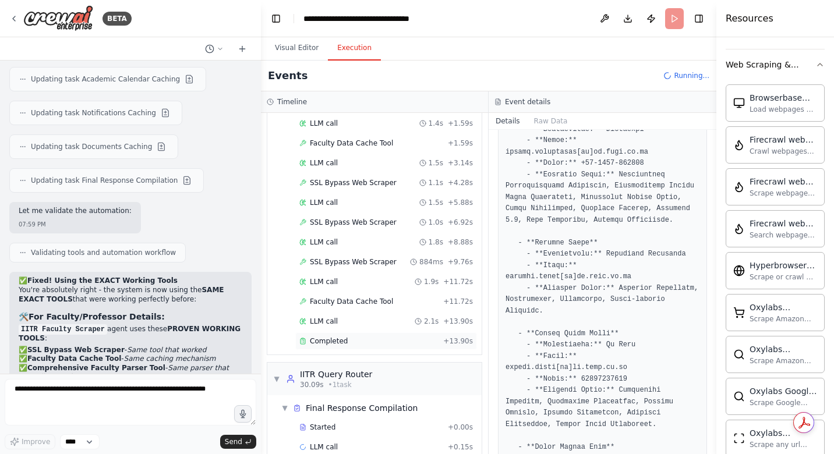
scroll to position [827, 0]
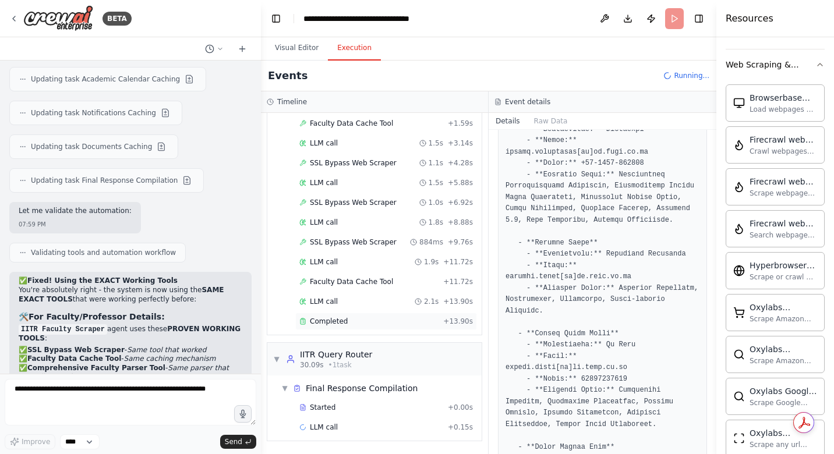
click at [342, 318] on span "Completed" at bounding box center [329, 321] width 38 height 9
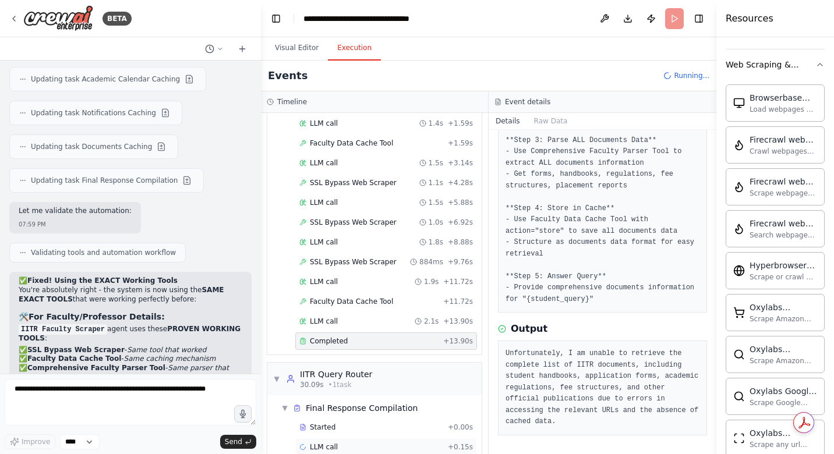
scroll to position [1263, 0]
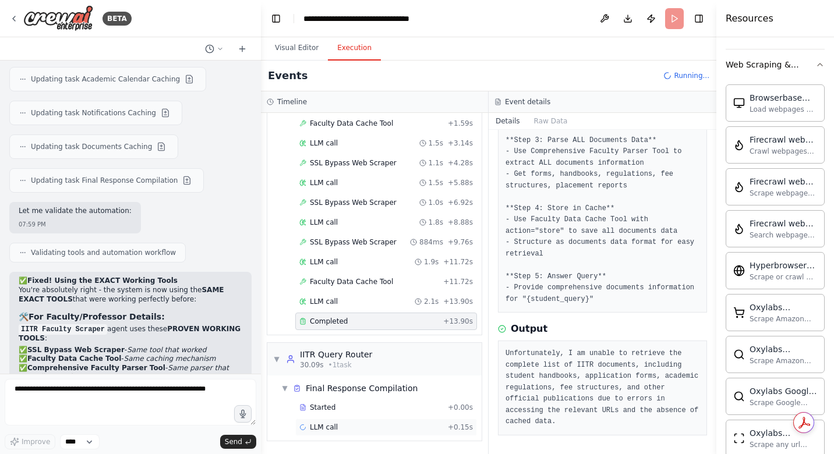
click at [324, 430] on span "LLM call" at bounding box center [324, 427] width 28 height 9
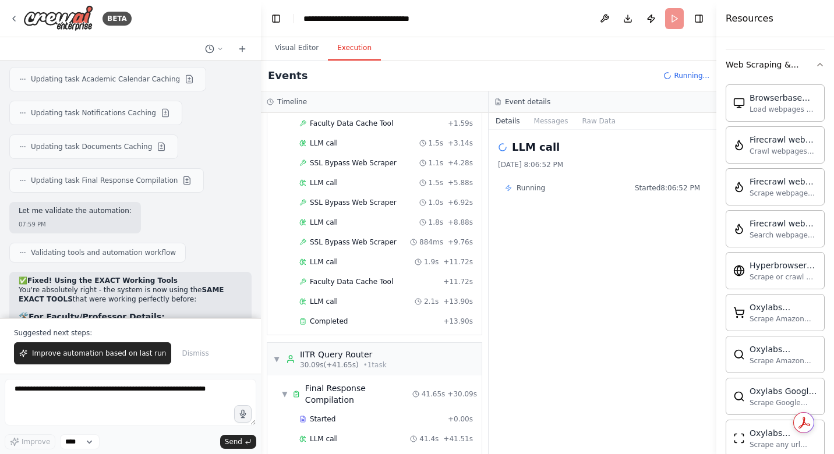
scroll to position [46405, 0]
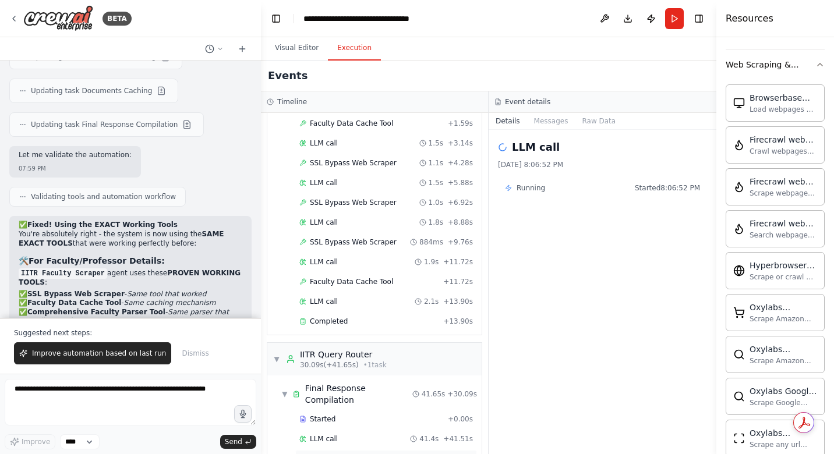
click at [342, 454] on span "Completed" at bounding box center [329, 458] width 38 height 9
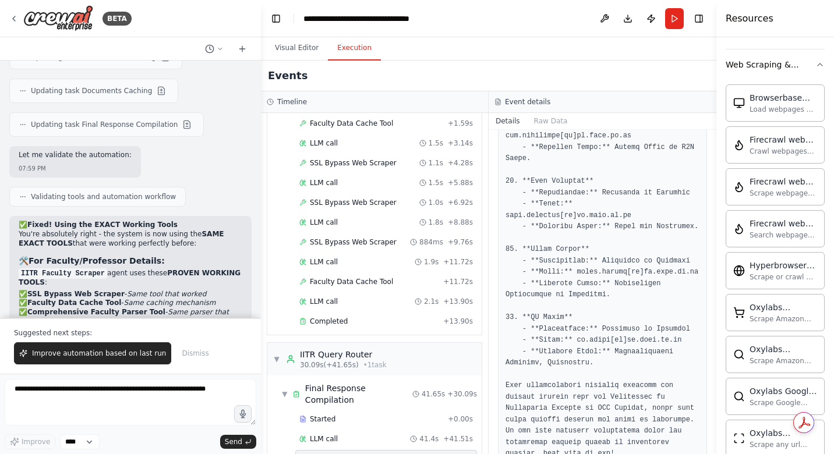
scroll to position [2690, 0]
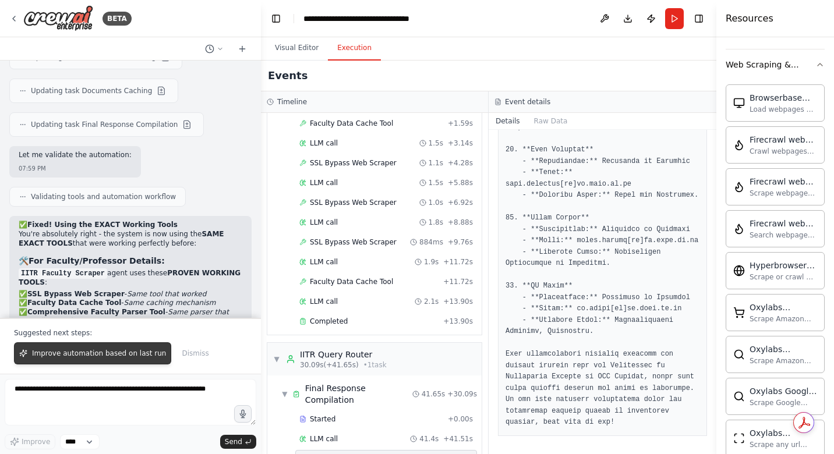
click at [127, 351] on span "Improve automation based on last run" at bounding box center [99, 353] width 134 height 9
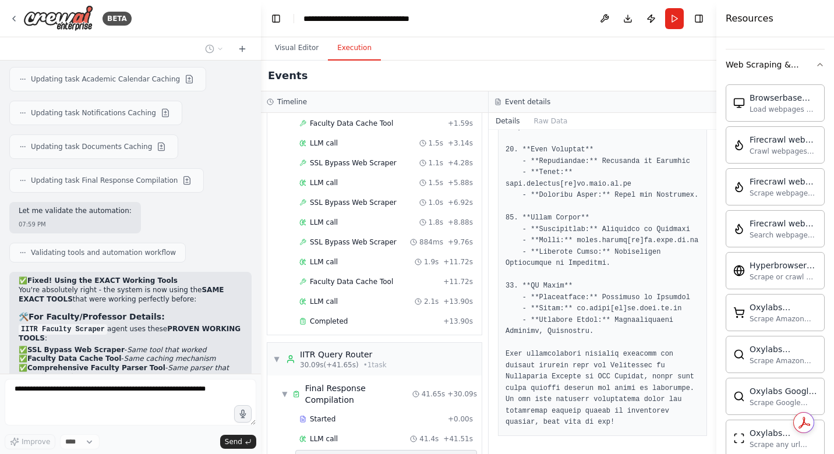
scroll to position [46379, 0]
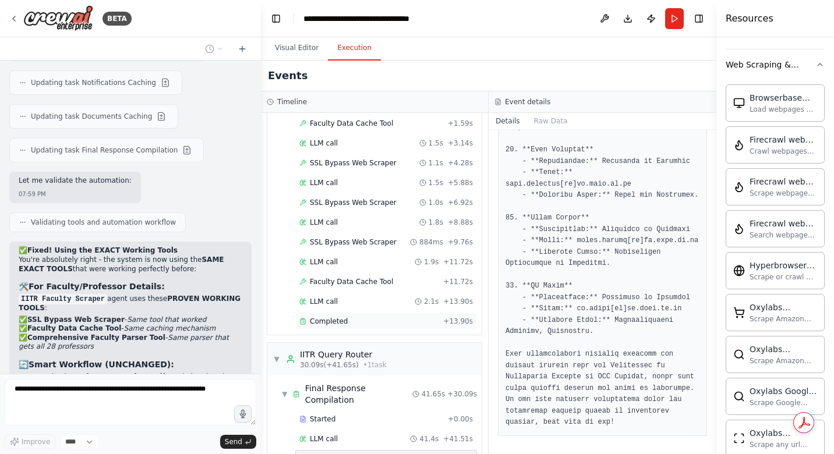
click at [340, 321] on span "Completed" at bounding box center [329, 321] width 38 height 9
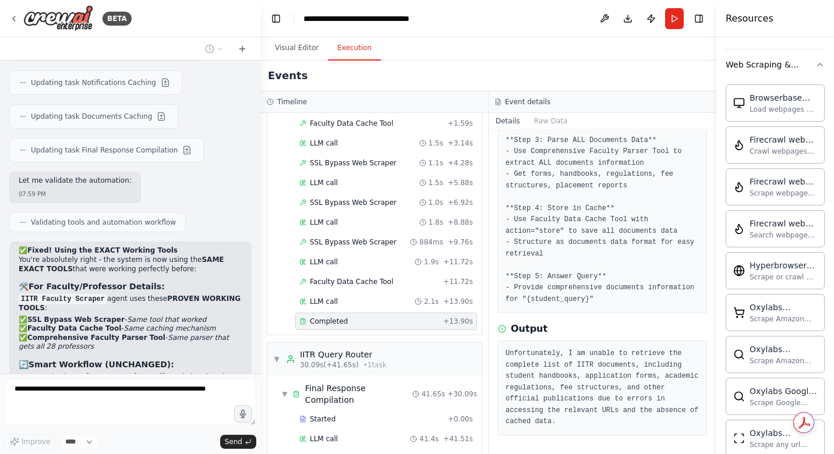
scroll to position [260, 0]
click at [340, 321] on span "Completed" at bounding box center [329, 321] width 38 height 9
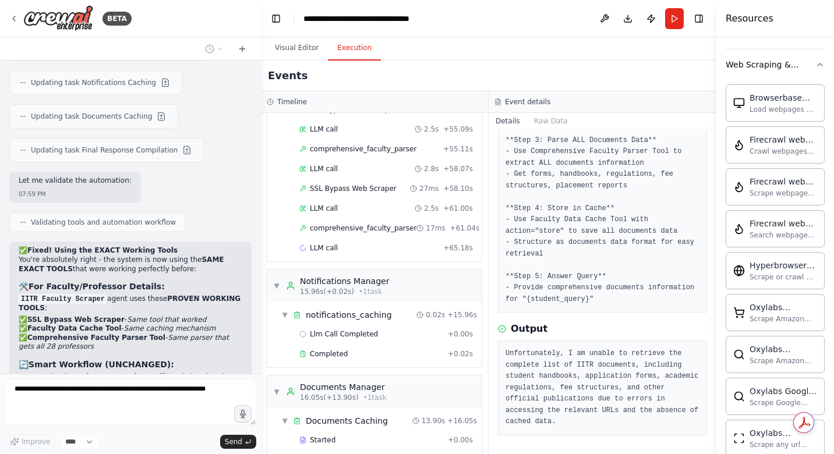
scroll to position [913, 0]
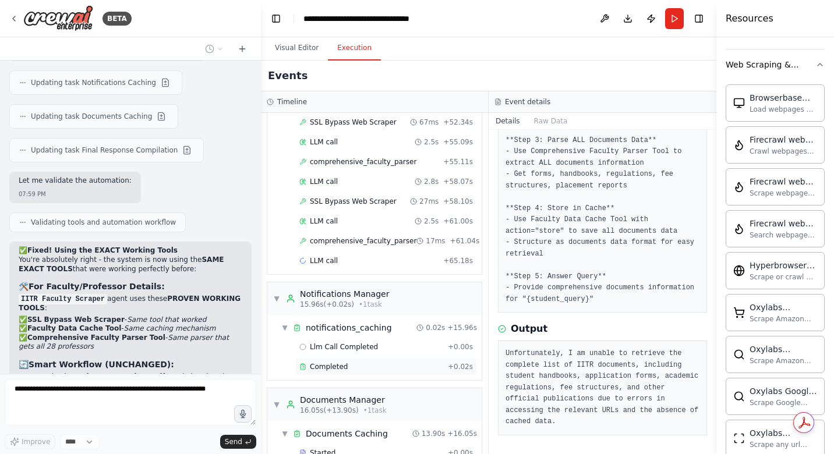
click at [340, 362] on span "Completed" at bounding box center [329, 366] width 38 height 9
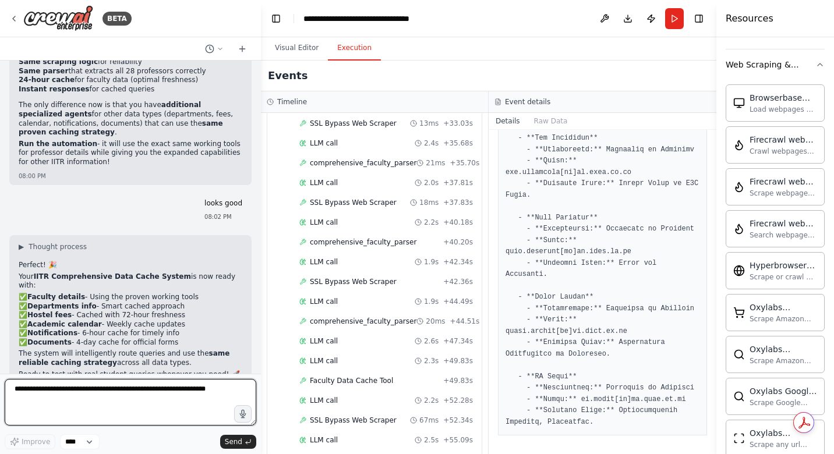
scroll to position [46816, 0]
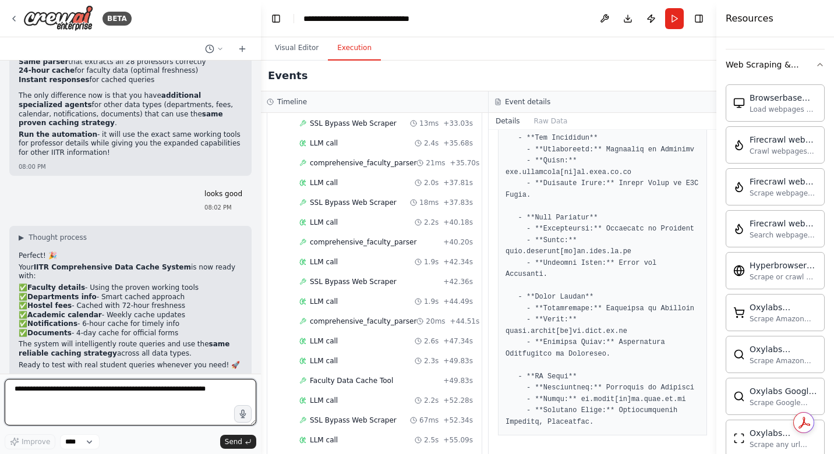
type textarea "*"
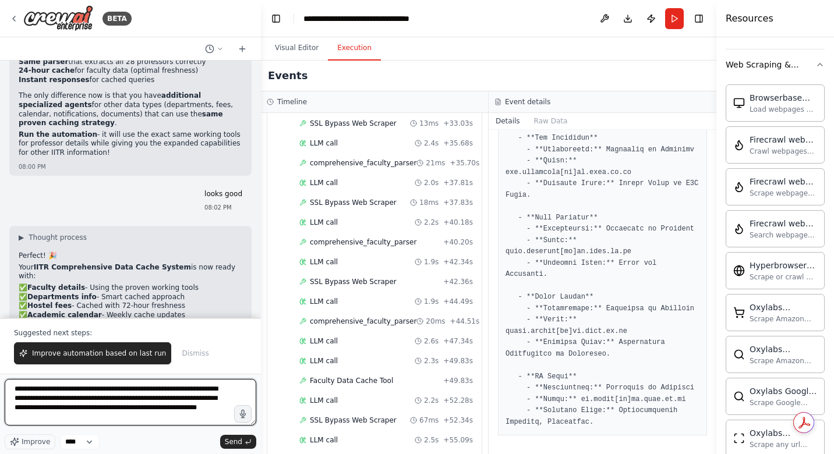
type textarea "**********"
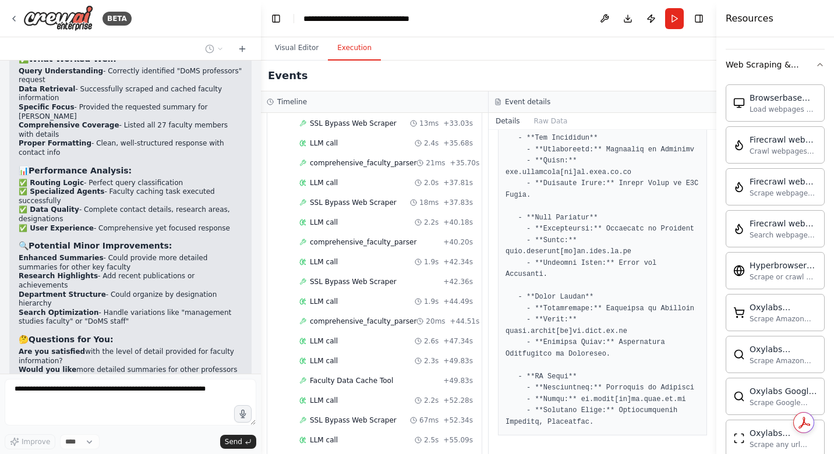
scroll to position [48040, 0]
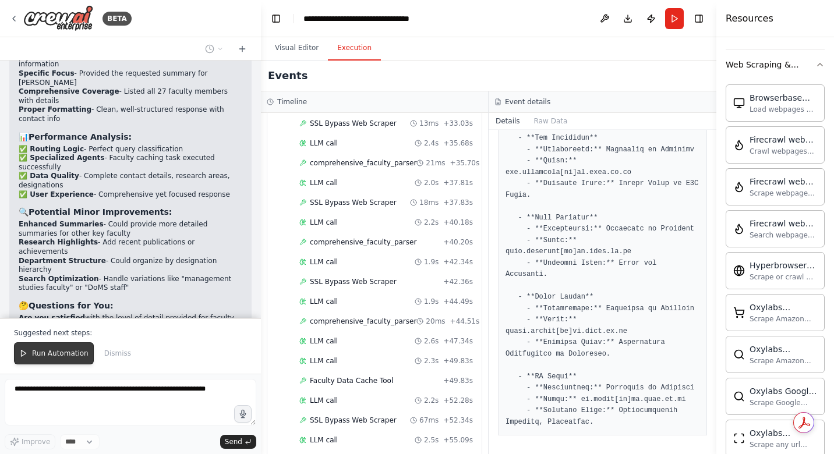
click at [37, 360] on button "Run Automation" at bounding box center [54, 353] width 80 height 22
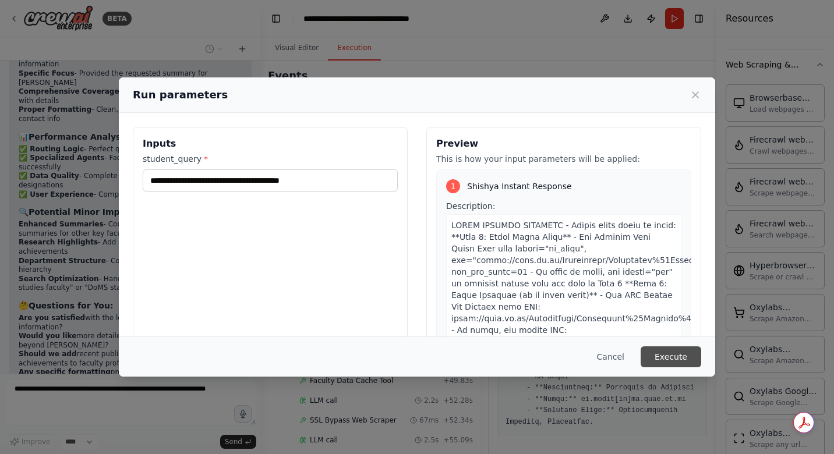
click at [659, 358] on button "Execute" at bounding box center [671, 357] width 61 height 21
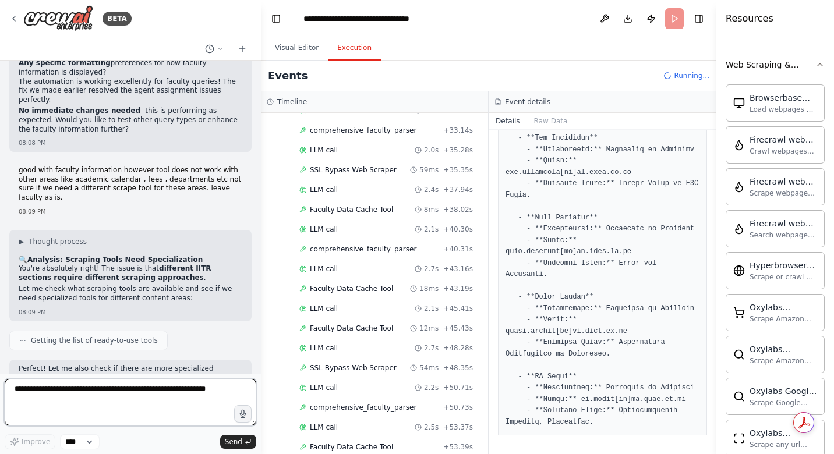
scroll to position [529, 0]
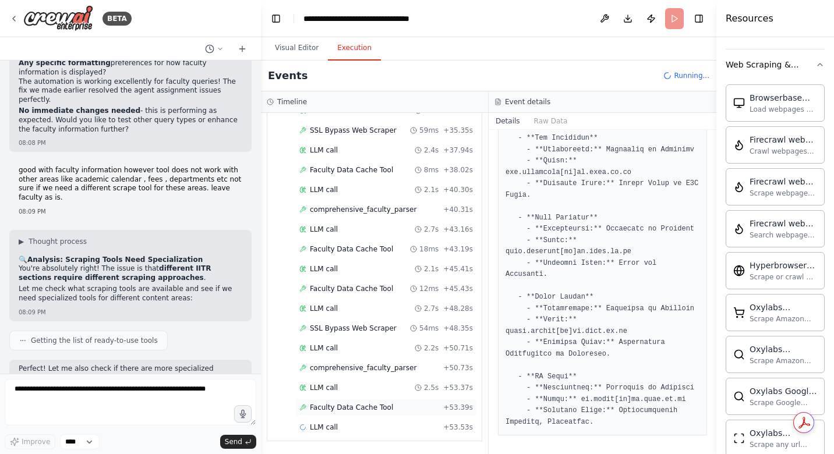
click at [352, 404] on span "Faculty Data Cache Tool" at bounding box center [351, 407] width 83 height 9
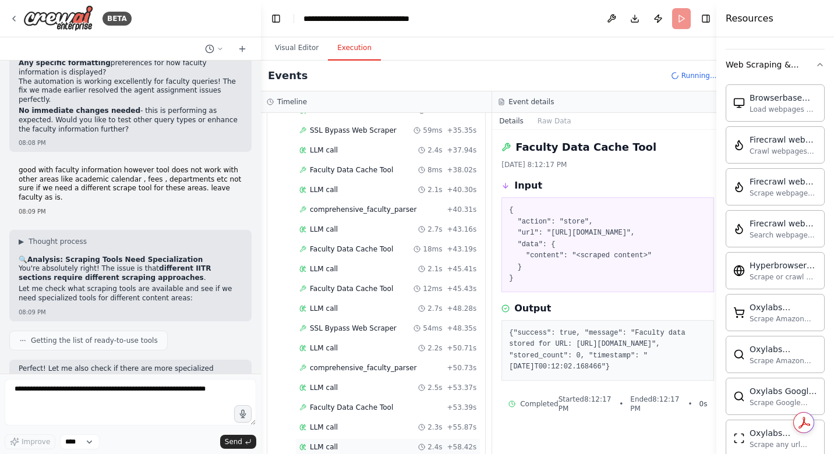
scroll to position [588, 0]
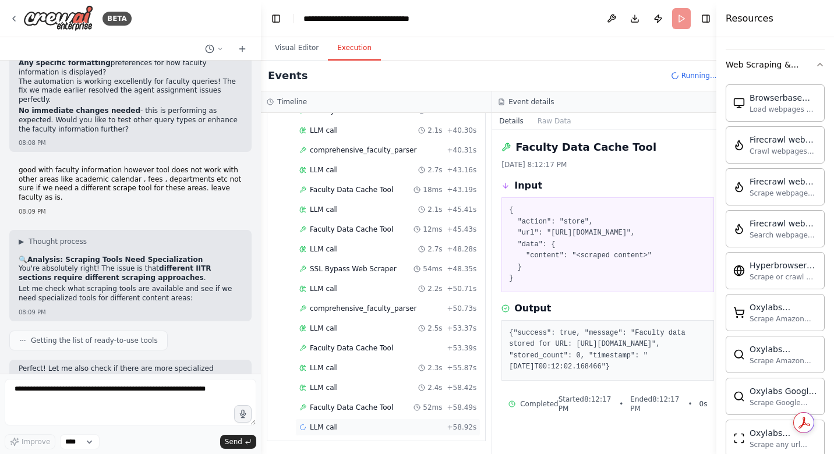
click at [330, 429] on span "LLM call" at bounding box center [324, 427] width 28 height 9
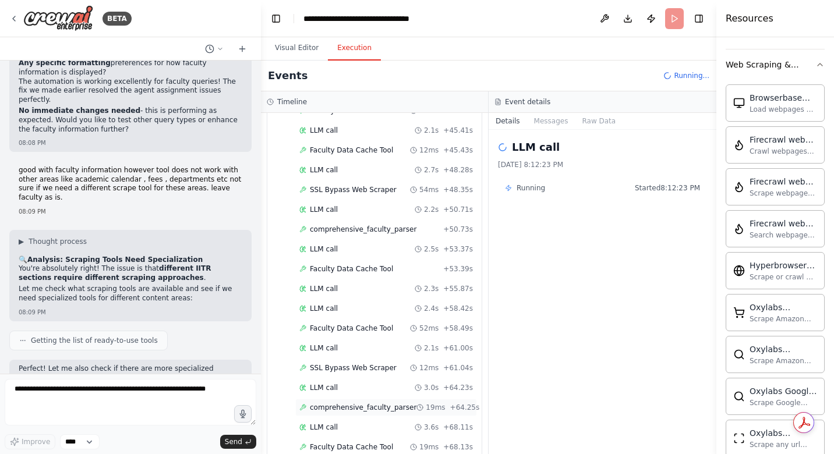
scroll to position [707, 0]
click at [329, 429] on span "LLM call" at bounding box center [324, 427] width 28 height 9
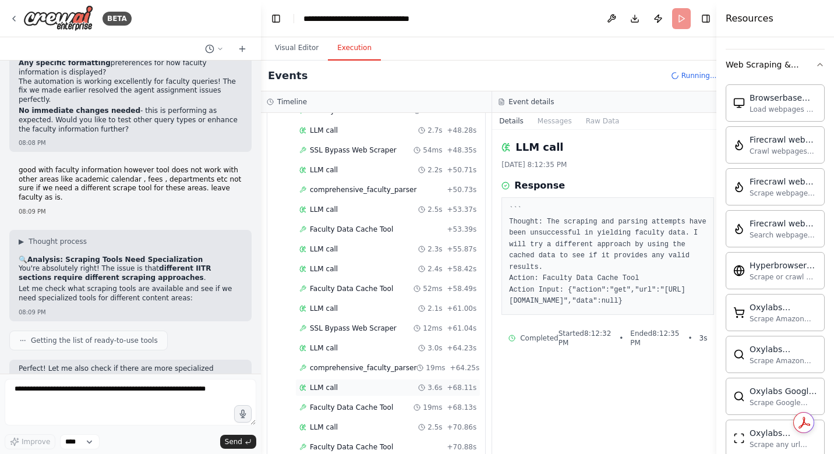
scroll to position [727, 0]
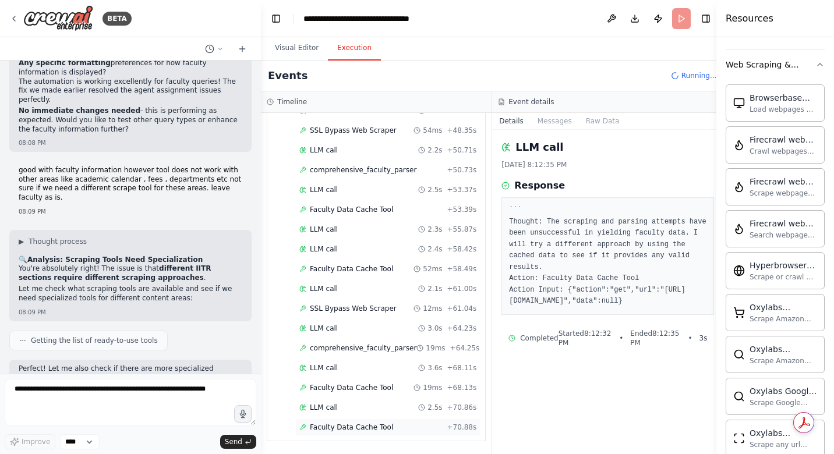
click at [348, 428] on span "Faculty Data Cache Tool" at bounding box center [351, 427] width 83 height 9
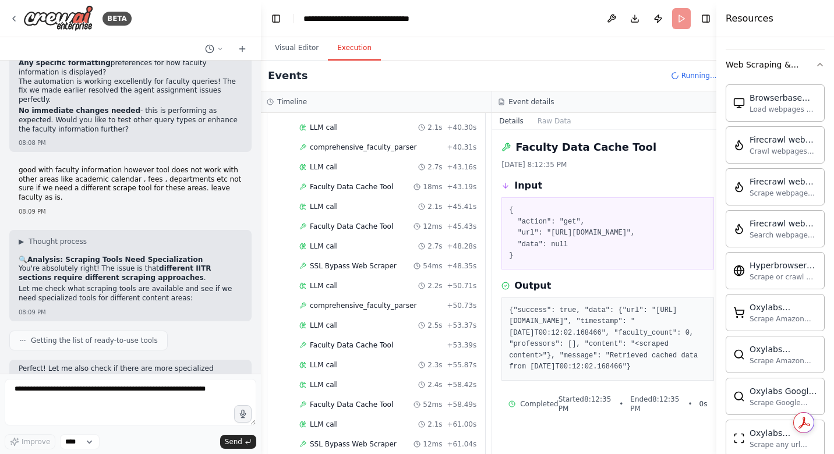
scroll to position [747, 0]
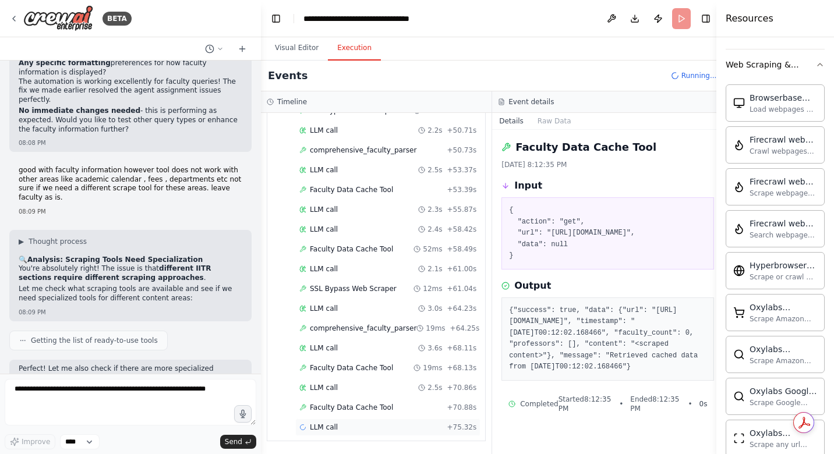
click at [347, 426] on div "LLM call + 75.32s" at bounding box center [387, 427] width 177 height 9
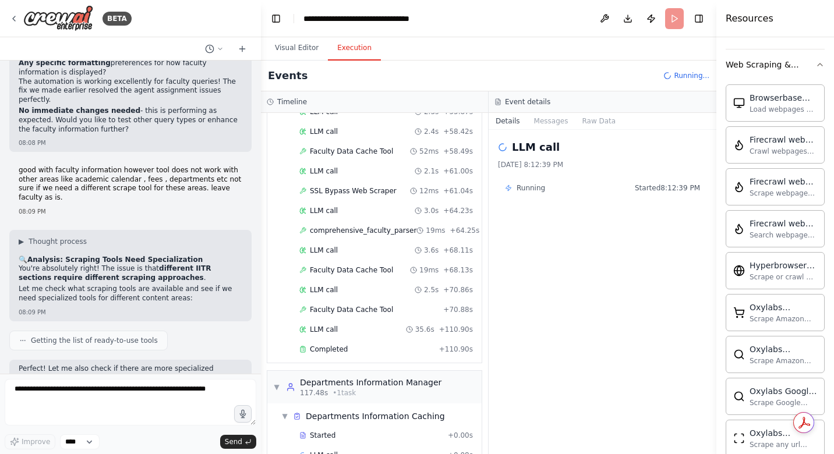
scroll to position [872, 0]
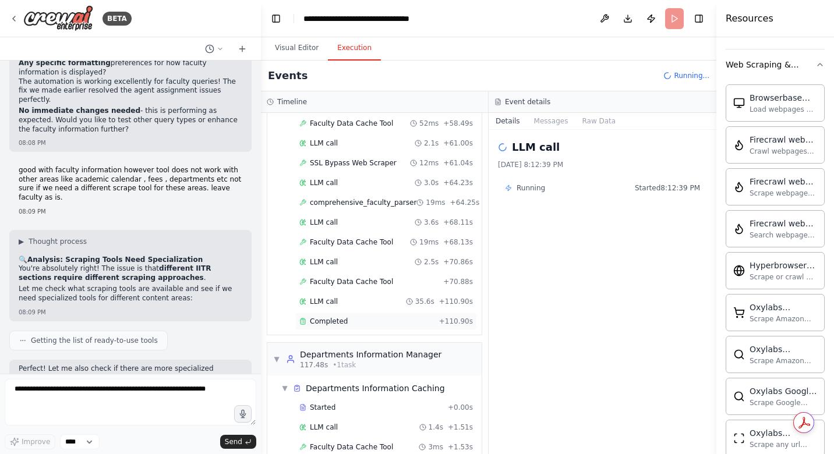
click at [329, 320] on span "Completed" at bounding box center [329, 321] width 38 height 9
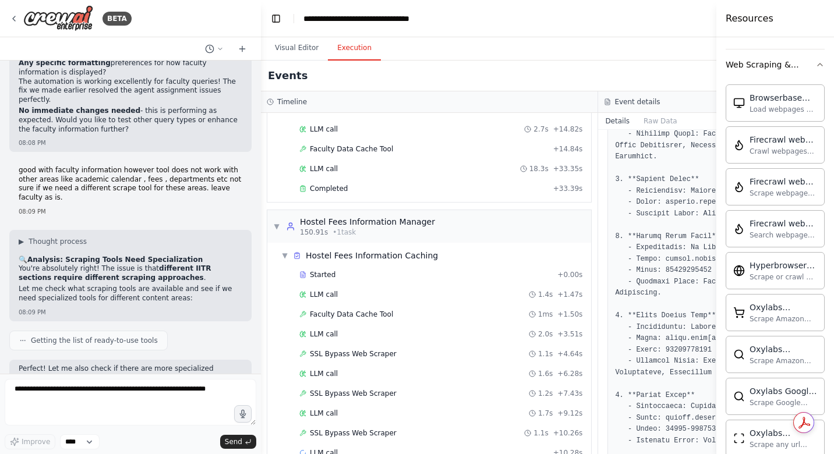
scroll to position [1394, 0]
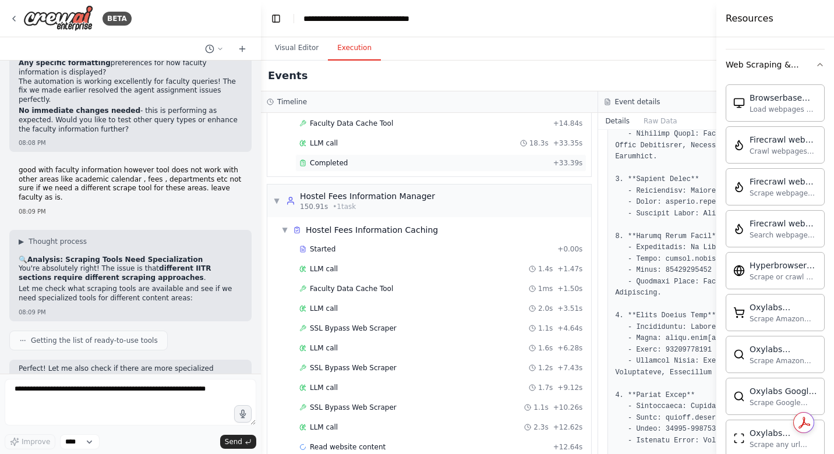
click at [345, 167] on span "Completed" at bounding box center [329, 162] width 38 height 9
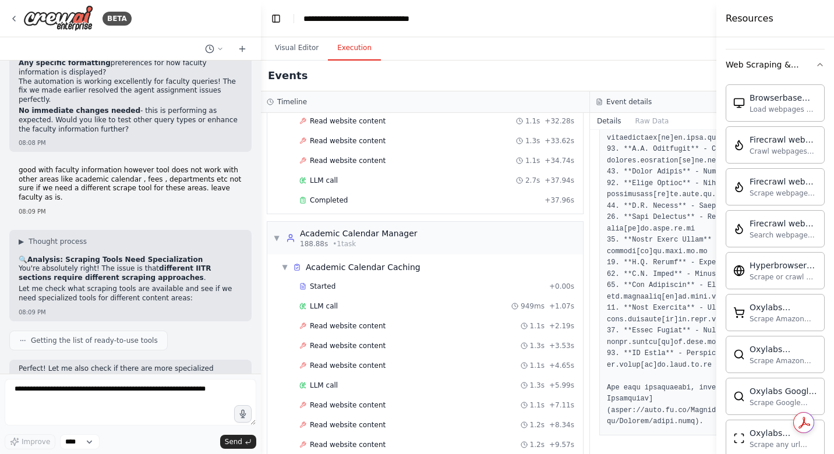
scroll to position [1995, 0]
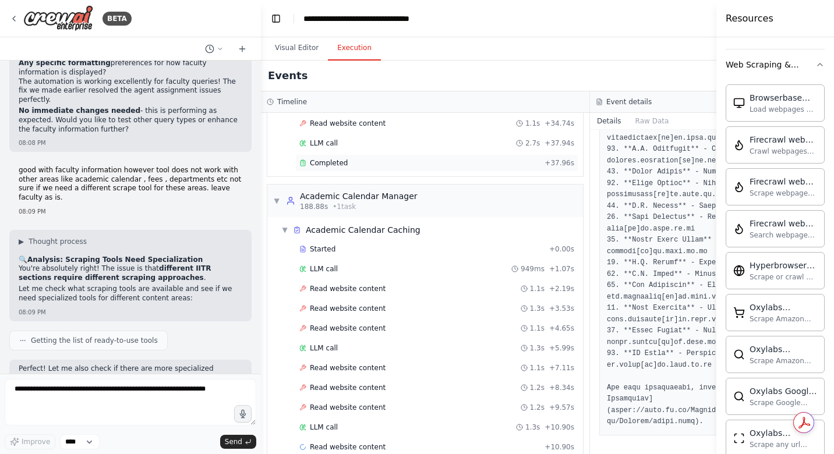
click at [333, 164] on span "Completed" at bounding box center [329, 162] width 38 height 9
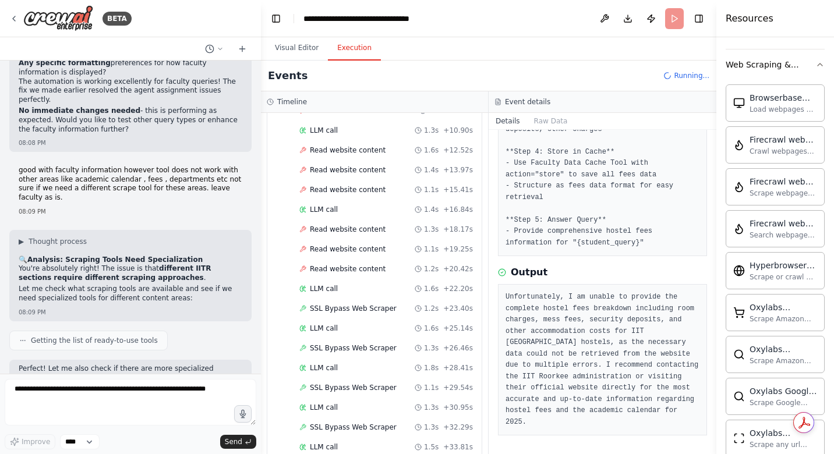
scroll to position [2327, 0]
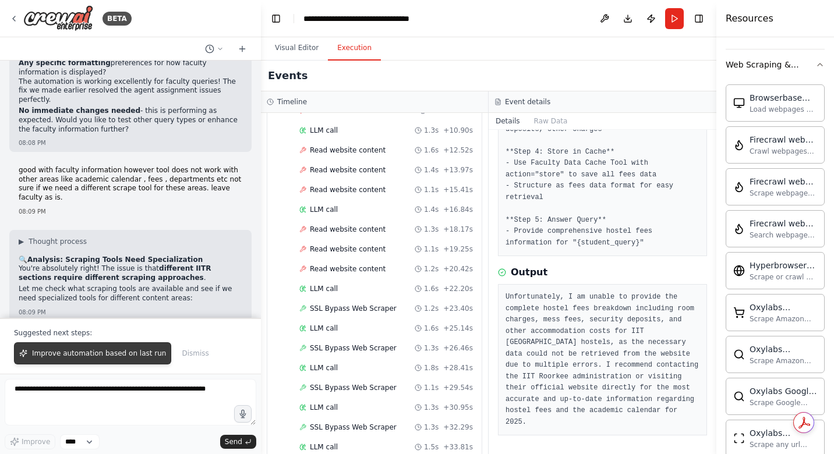
click at [121, 359] on button "Improve automation based on last run" at bounding box center [92, 353] width 157 height 22
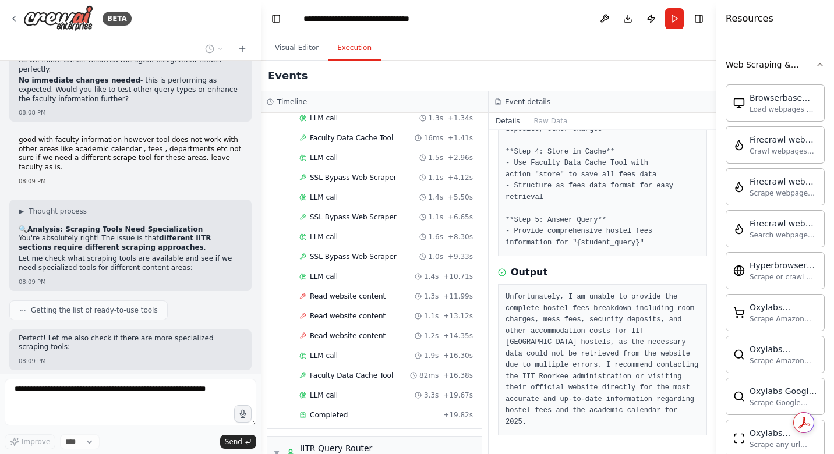
scroll to position [3259, 0]
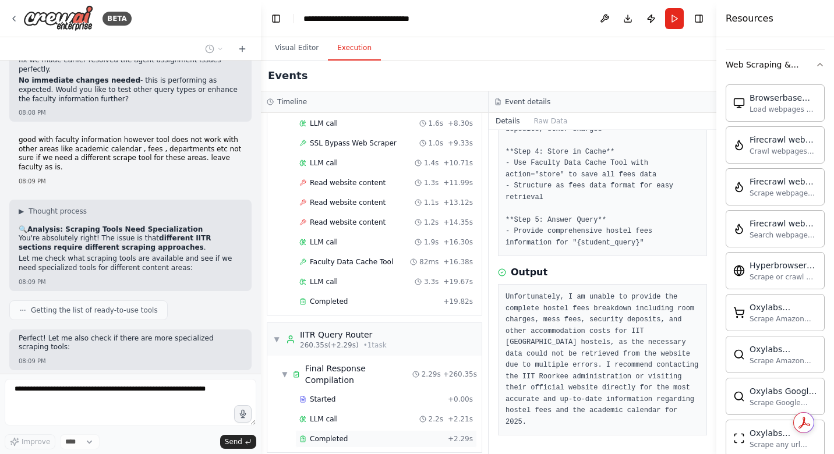
click at [342, 434] on span "Completed" at bounding box center [329, 438] width 38 height 9
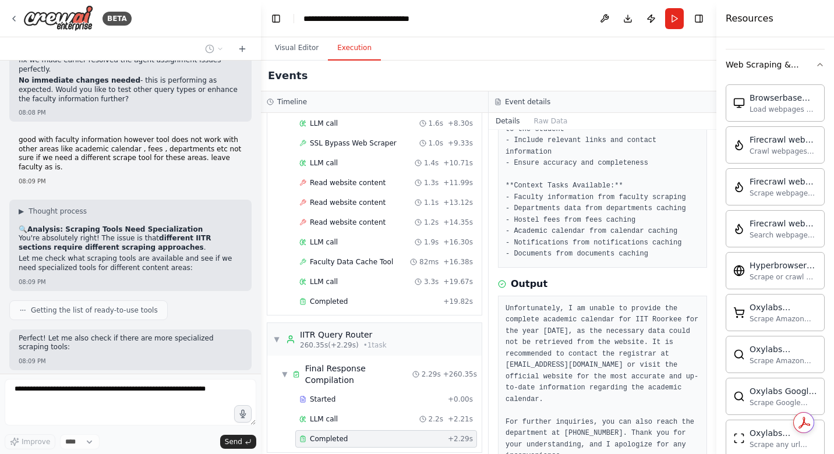
scroll to position [317, 0]
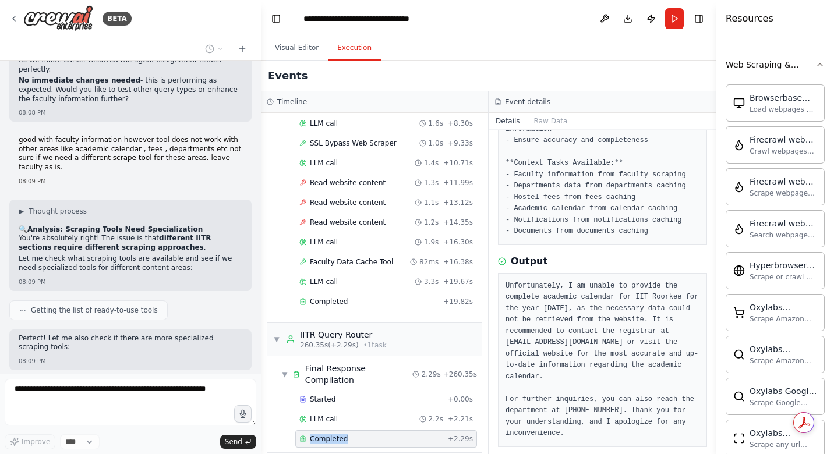
click at [342, 434] on span "Completed" at bounding box center [329, 438] width 38 height 9
click at [325, 306] on span "Completed" at bounding box center [329, 301] width 38 height 9
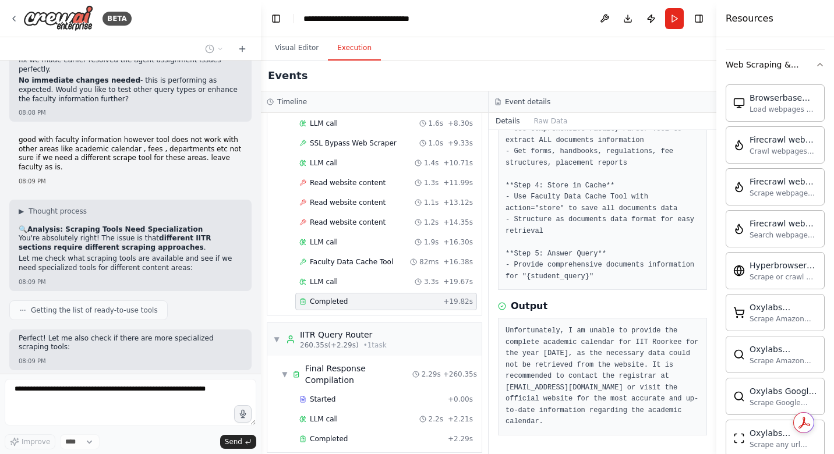
scroll to position [272, 0]
click at [325, 306] on span "Completed" at bounding box center [329, 301] width 38 height 9
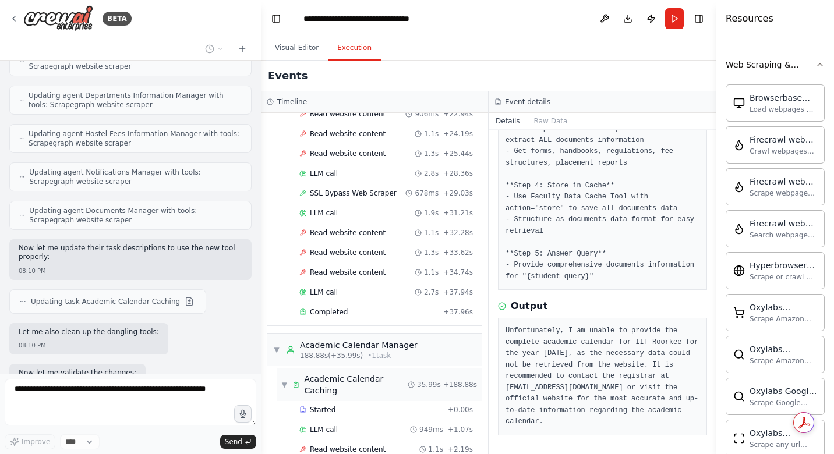
scroll to position [48998, 0]
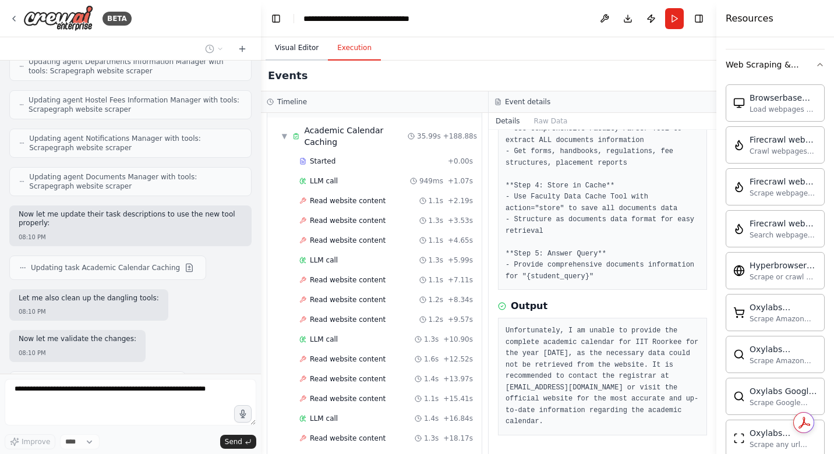
click at [291, 48] on button "Visual Editor" at bounding box center [297, 48] width 62 height 24
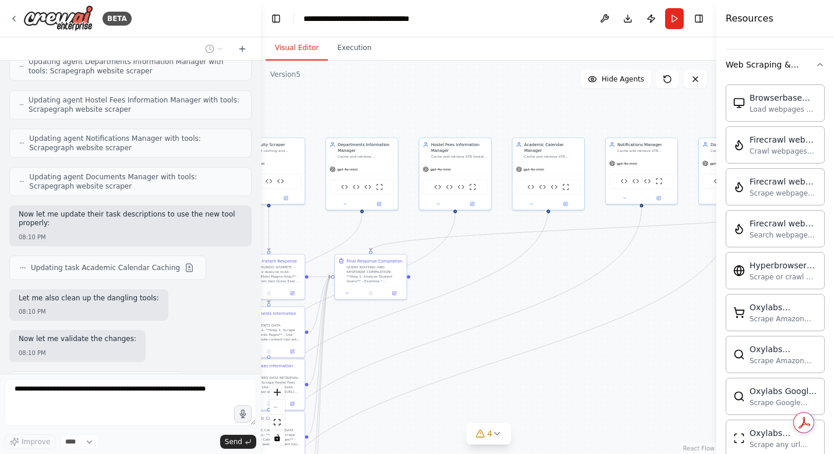
scroll to position [49032, 0]
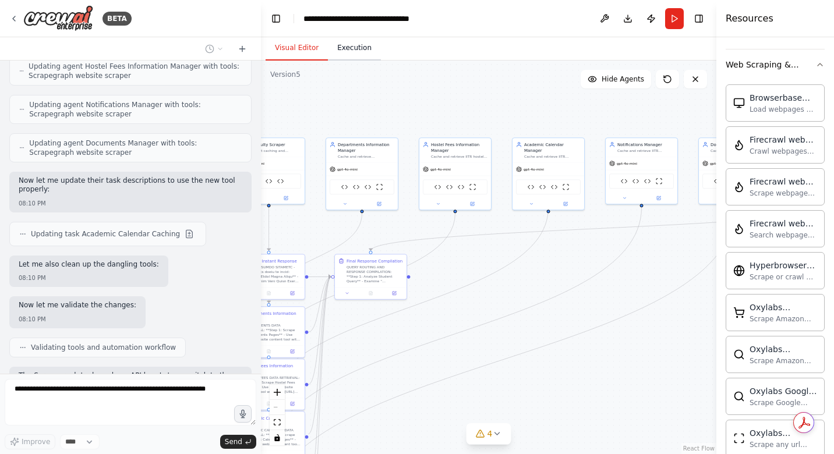
click at [361, 48] on button "Execution" at bounding box center [354, 48] width 53 height 24
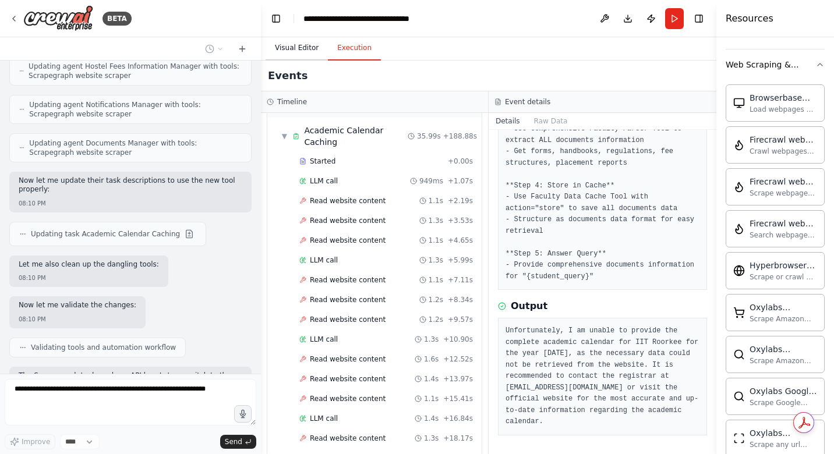
click at [300, 47] on button "Visual Editor" at bounding box center [297, 48] width 62 height 24
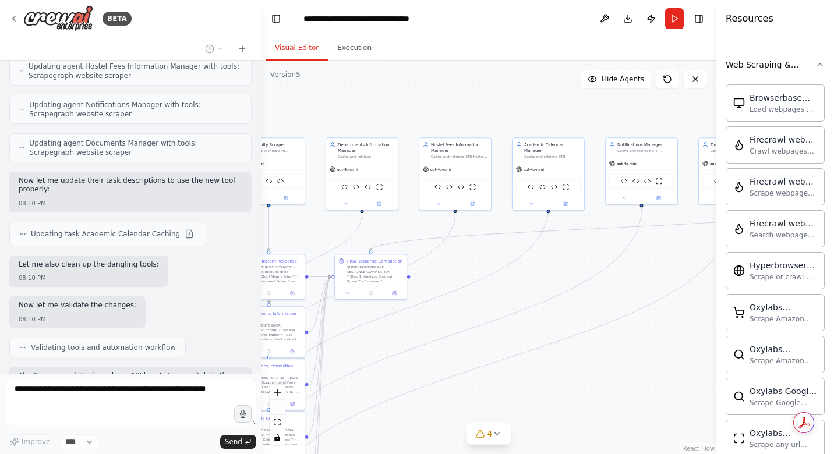
scroll to position [49066, 0]
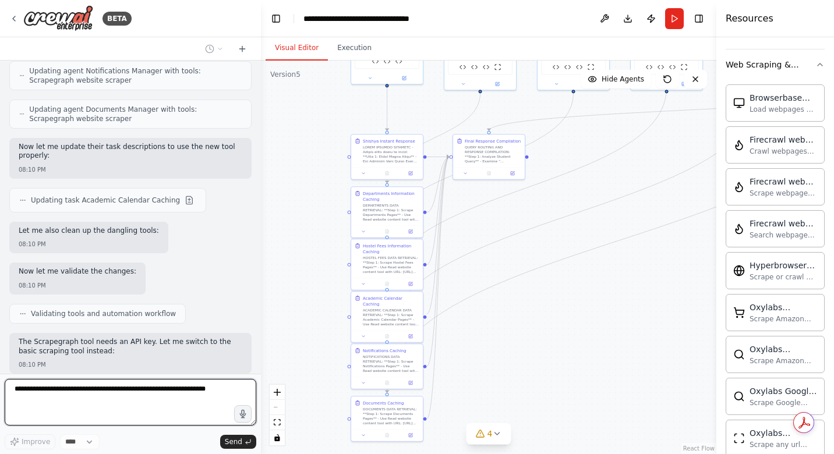
drag, startPoint x: 522, startPoint y: 402, endPoint x: 640, endPoint y: 282, distance: 168.4
click at [640, 282] on div ".deletable-edge-delete-btn { width: 20px; height: 20px; border: 0px solid #ffff…" at bounding box center [488, 258] width 455 height 394
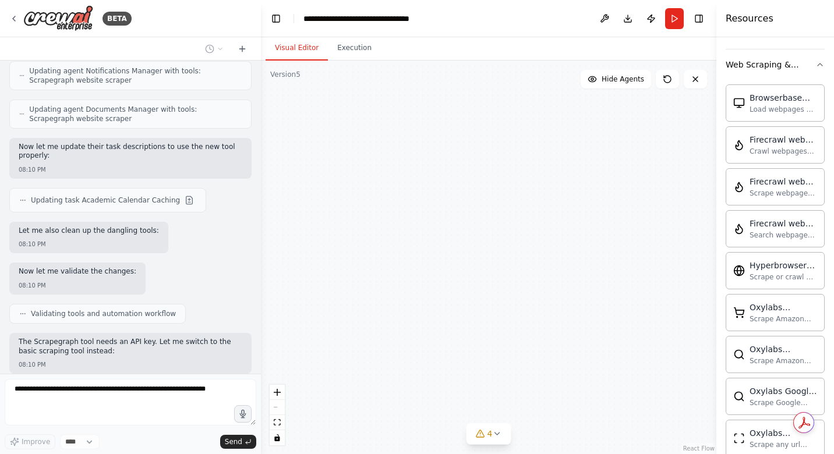
scroll to position [49141, 0]
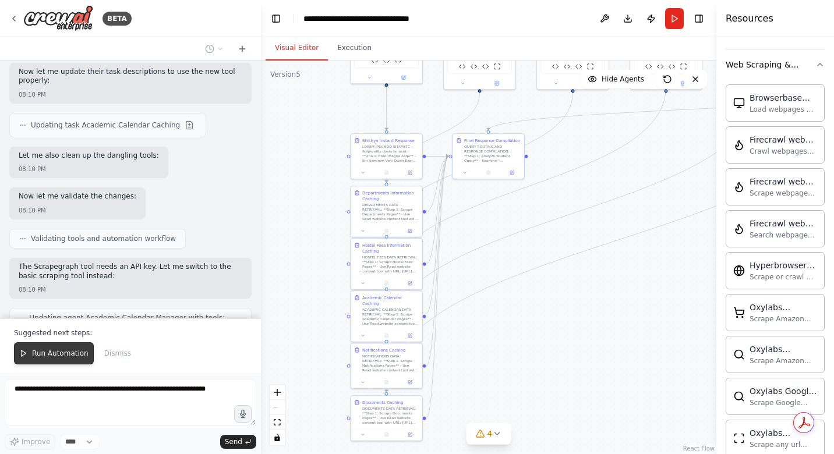
click at [58, 358] on span "Run Automation" at bounding box center [60, 353] width 56 height 9
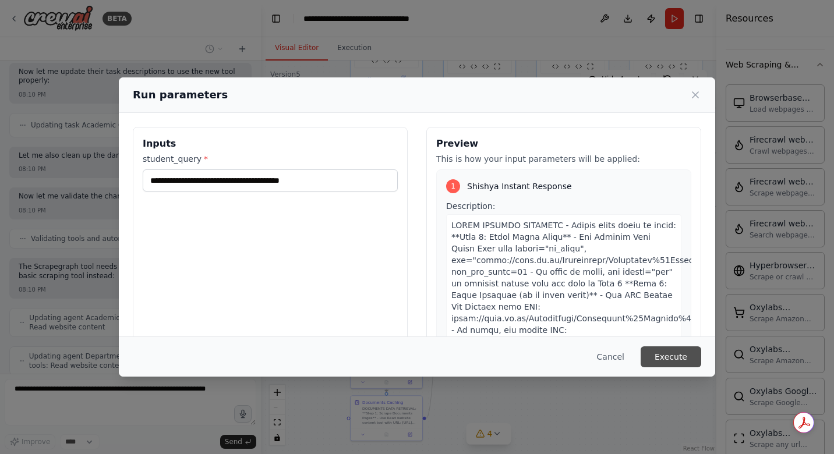
click at [684, 359] on button "Execute" at bounding box center [671, 357] width 61 height 21
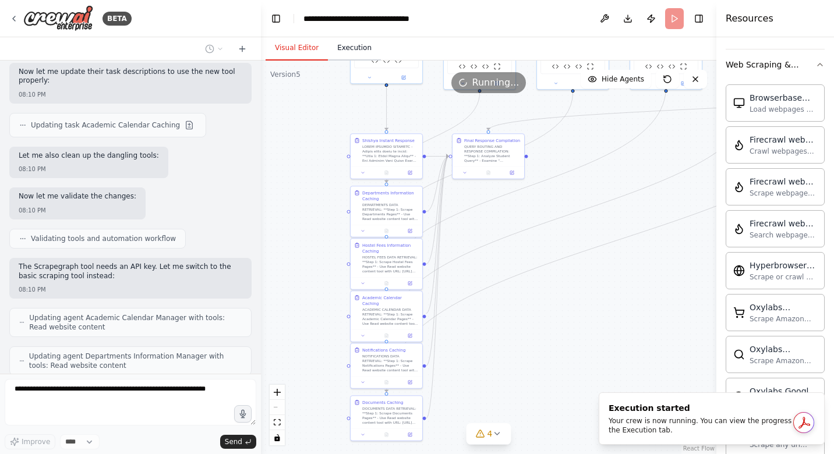
click at [347, 48] on button "Execution" at bounding box center [354, 48] width 53 height 24
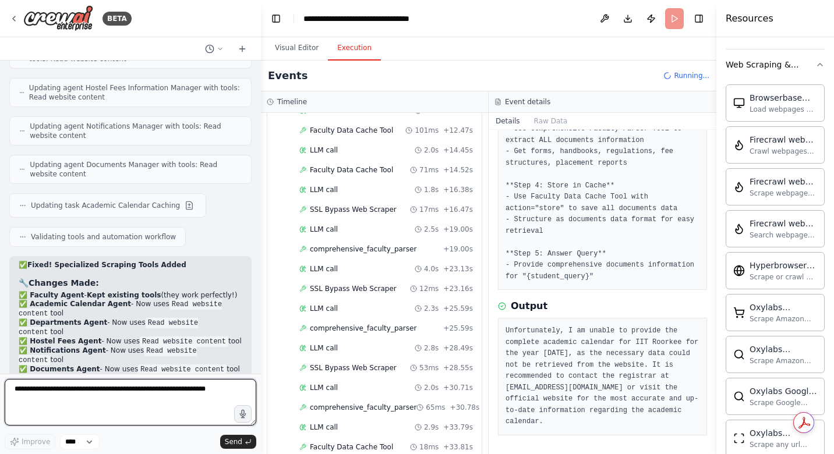
scroll to position [291, 0]
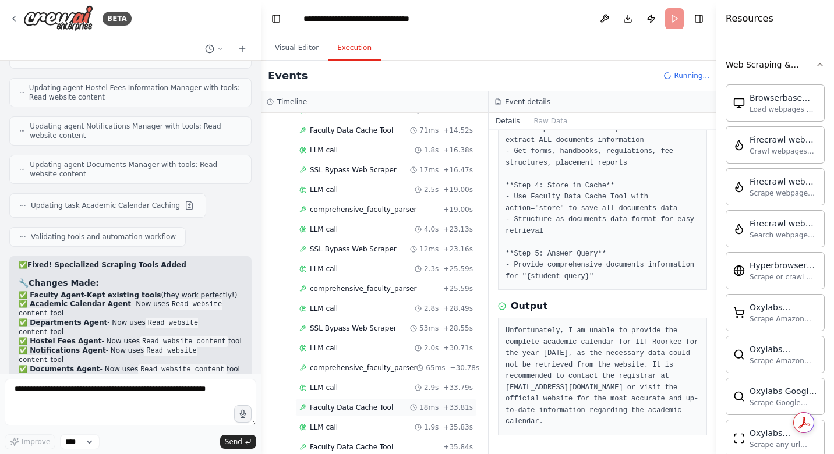
click at [370, 406] on span "Faculty Data Cache Tool" at bounding box center [351, 407] width 83 height 9
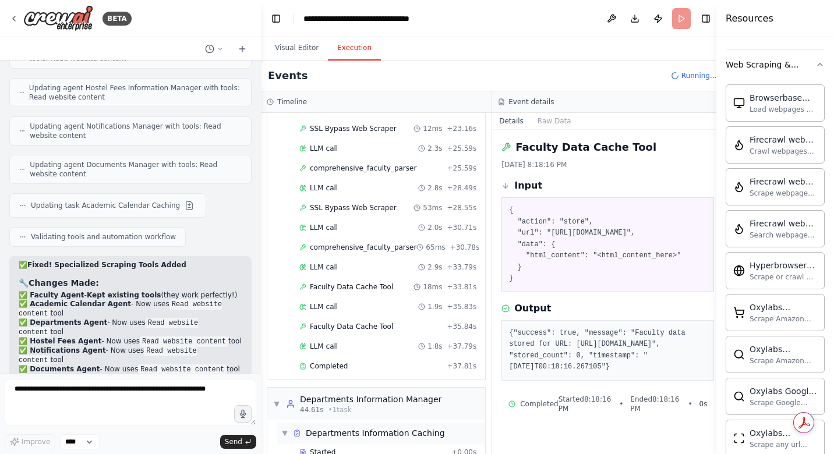
scroll to position [476, 0]
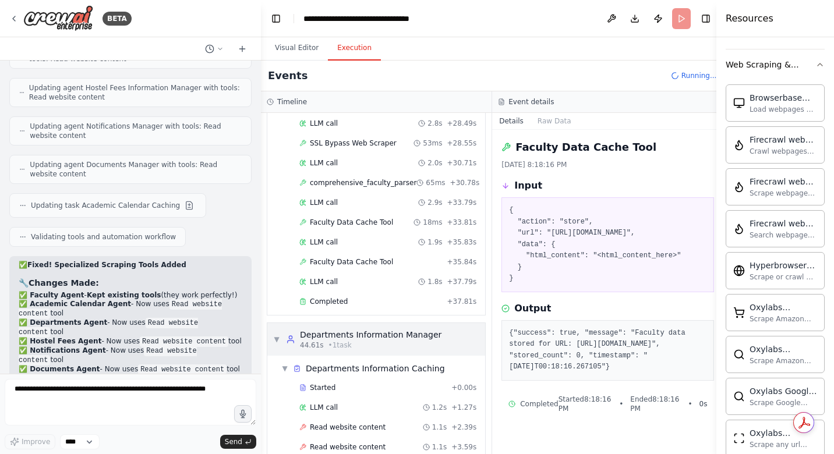
click at [333, 342] on span "• 1 task" at bounding box center [339, 345] width 23 height 9
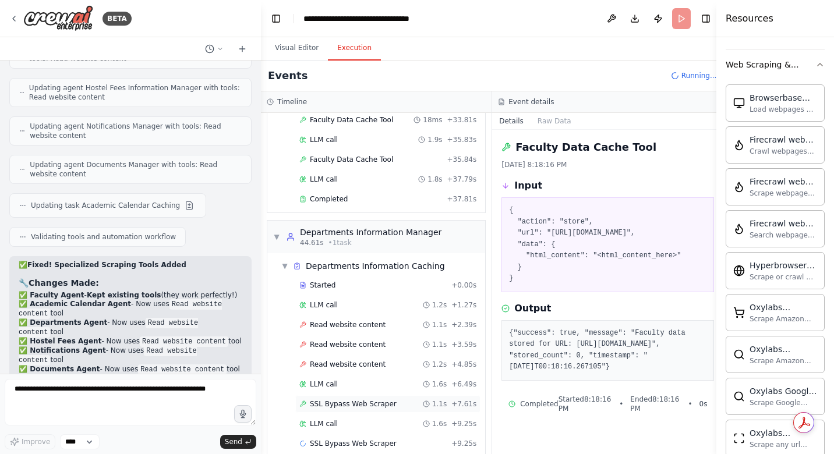
scroll to position [579, 0]
click at [339, 428] on div "LLM call 1.6s + 9.25s" at bounding box center [387, 423] width 185 height 17
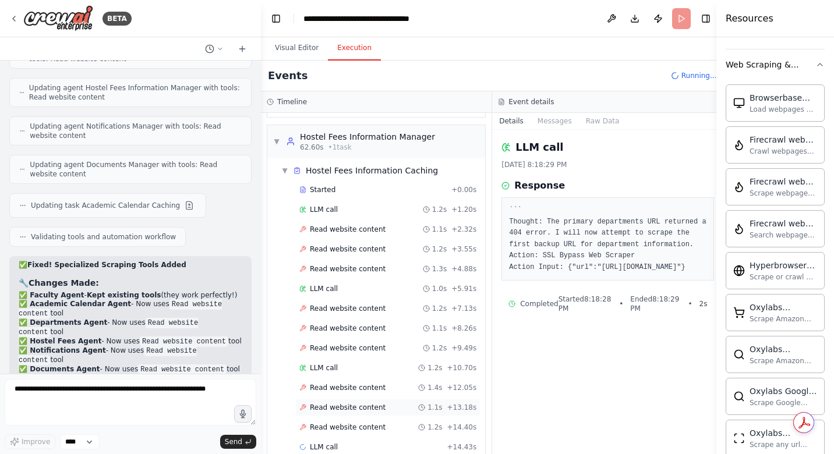
scroll to position [1069, 0]
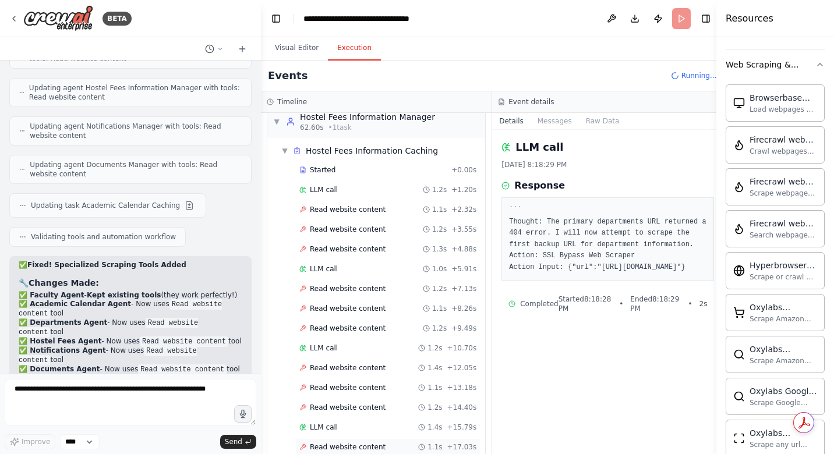
click at [337, 448] on span "Read website content" at bounding box center [348, 447] width 76 height 9
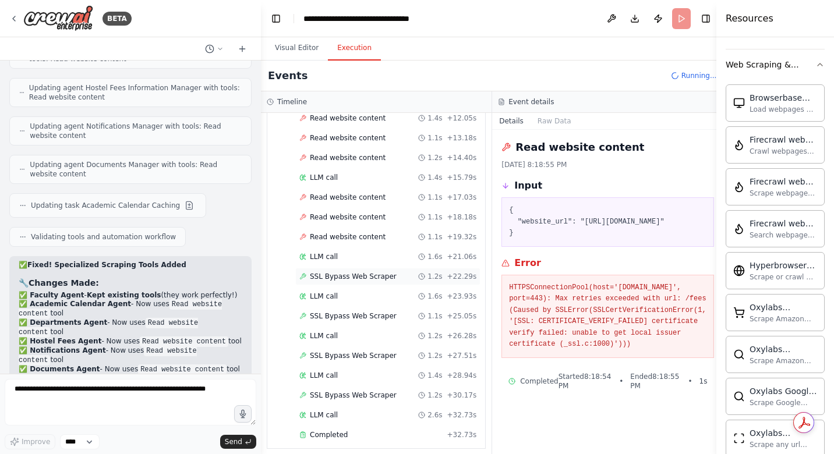
scroll to position [1334, 0]
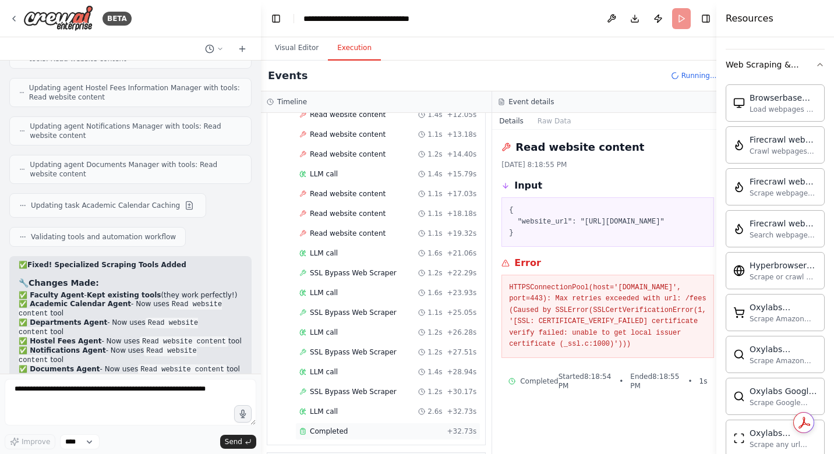
click at [326, 432] on span "Completed" at bounding box center [329, 431] width 38 height 9
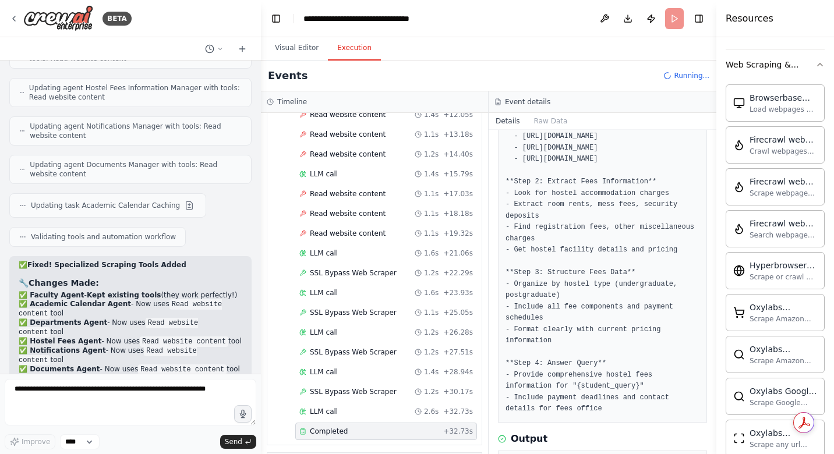
scroll to position [215, 0]
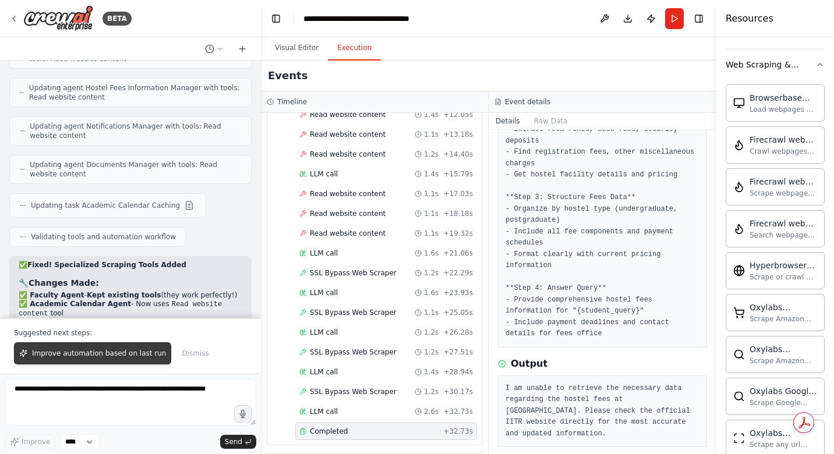
click at [41, 359] on button "Improve automation based on last run" at bounding box center [92, 353] width 157 height 22
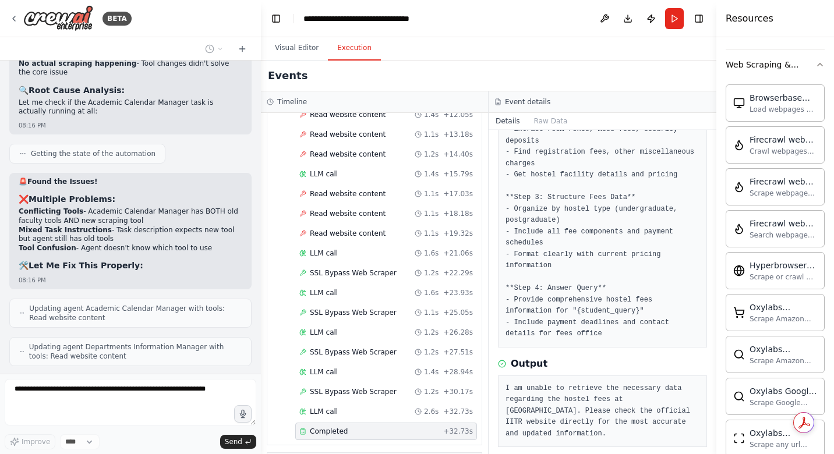
scroll to position [50138, 0]
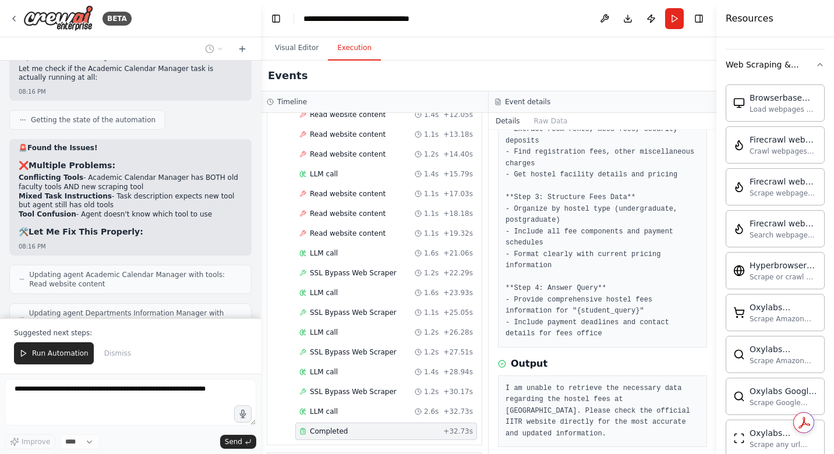
click at [41, 359] on button "Run Automation" at bounding box center [54, 353] width 80 height 22
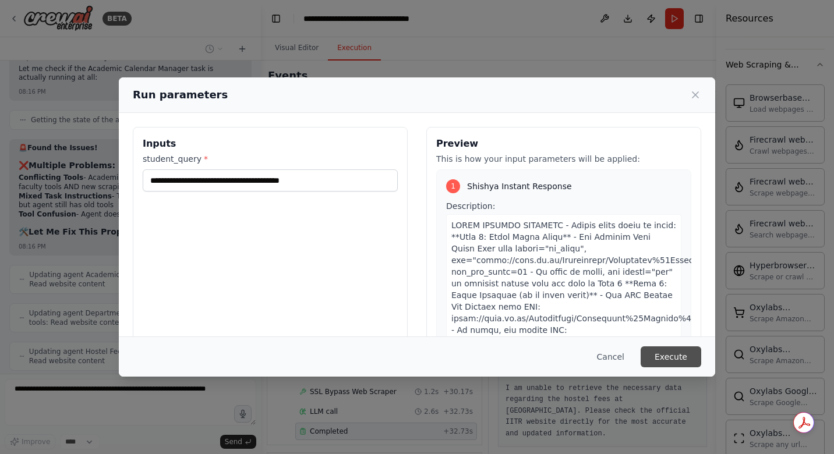
click at [666, 354] on button "Execute" at bounding box center [671, 357] width 61 height 21
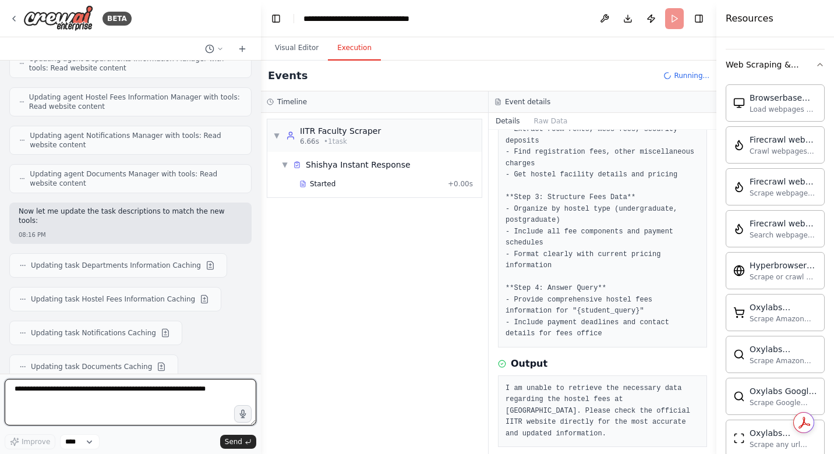
scroll to position [50402, 0]
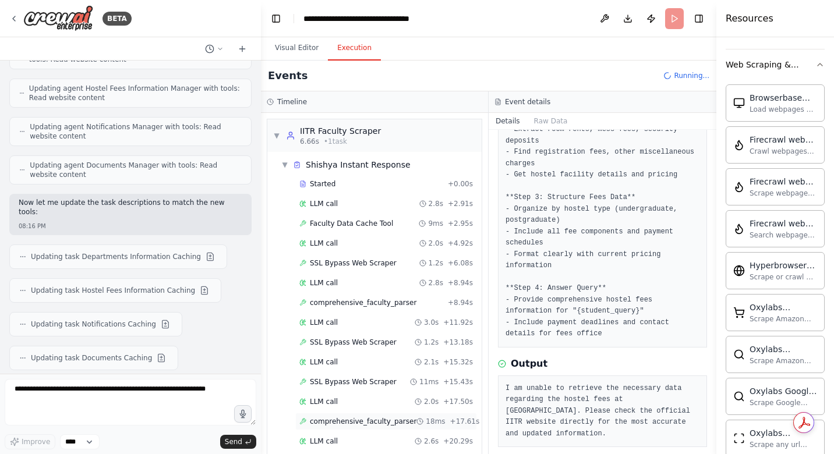
click at [323, 426] on span "comprehensive_faculty_parser" at bounding box center [363, 421] width 107 height 9
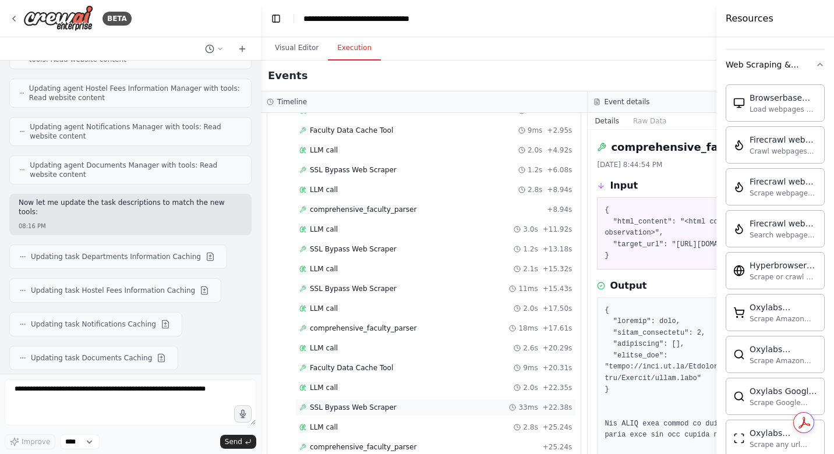
scroll to position [96, 0]
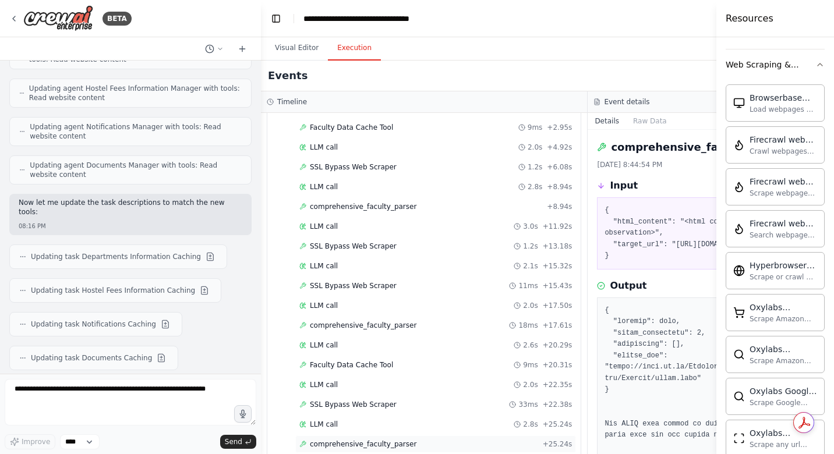
click at [347, 447] on span "comprehensive_faculty_parser" at bounding box center [363, 444] width 107 height 9
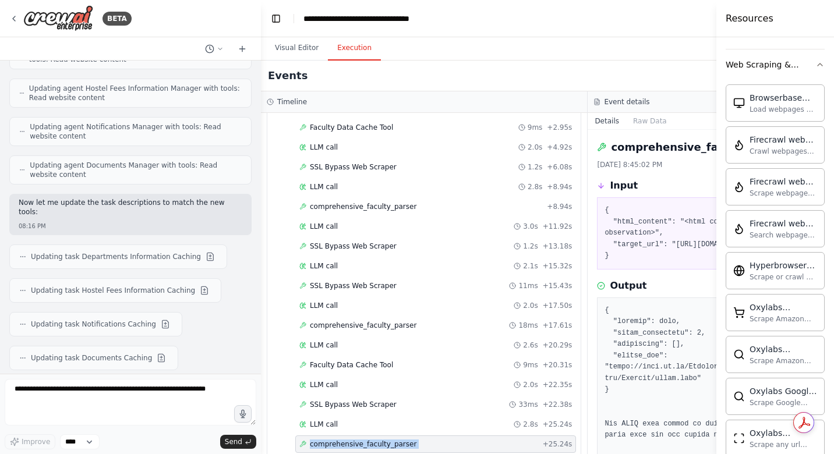
click at [347, 447] on span "comprehensive_faculty_parser" at bounding box center [363, 444] width 107 height 9
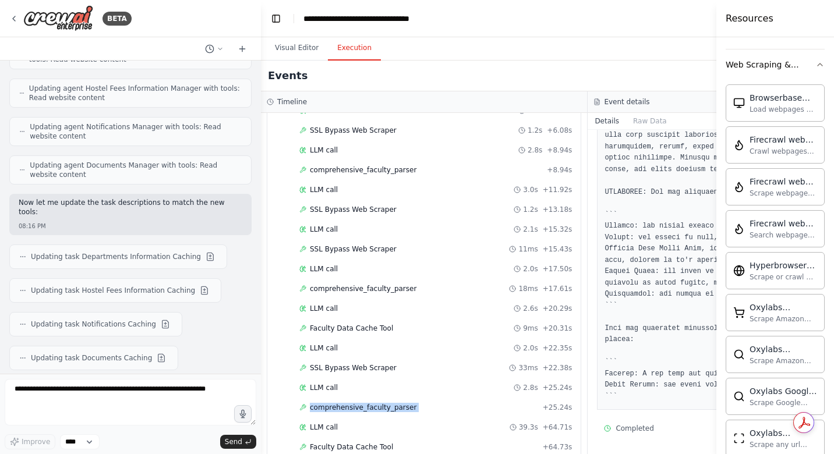
scroll to position [212, 0]
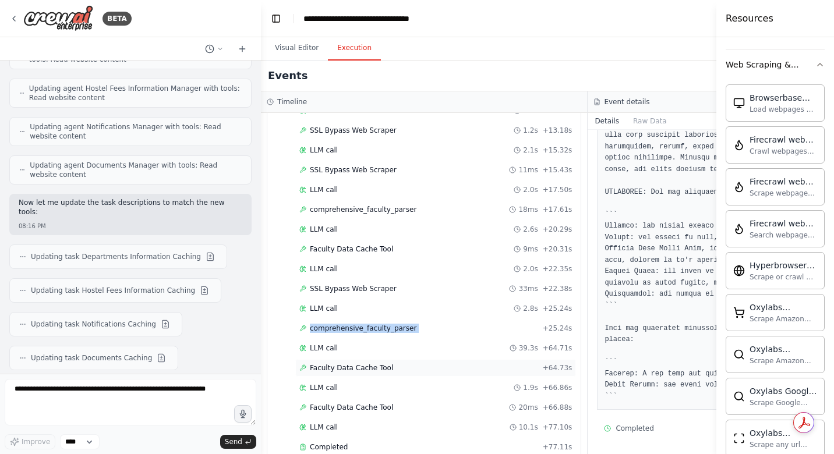
click at [354, 365] on span "Faculty Data Cache Tool" at bounding box center [351, 367] width 83 height 9
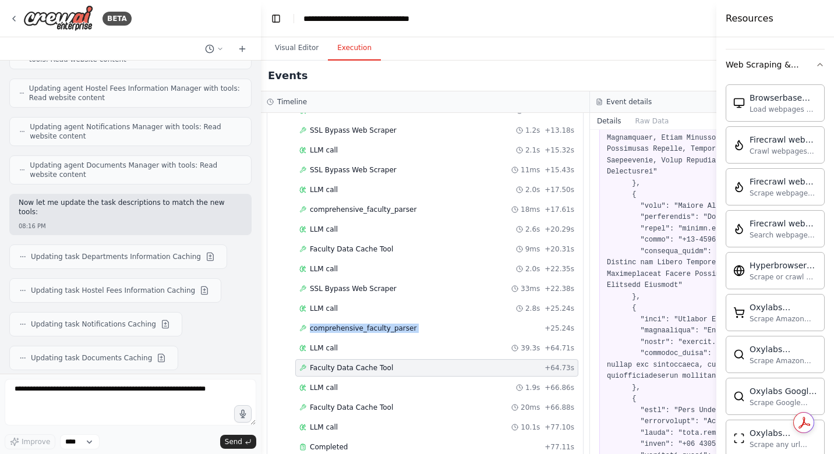
scroll to position [2798, 0]
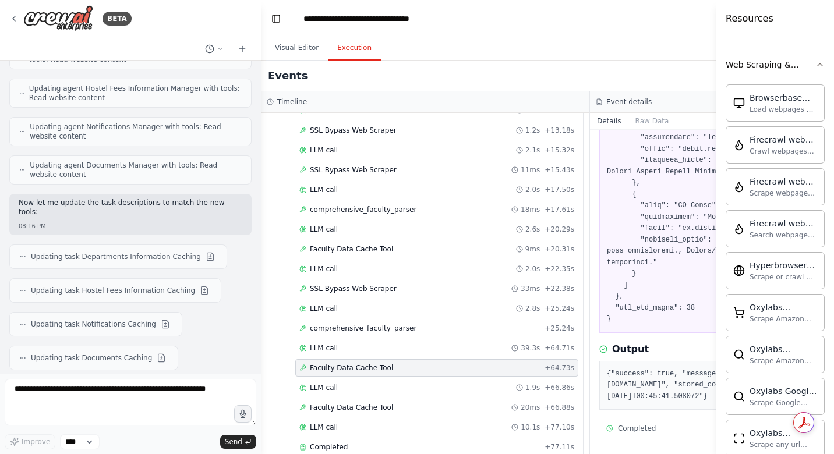
click at [354, 365] on span "Faculty Data Cache Tool" at bounding box center [351, 367] width 83 height 9
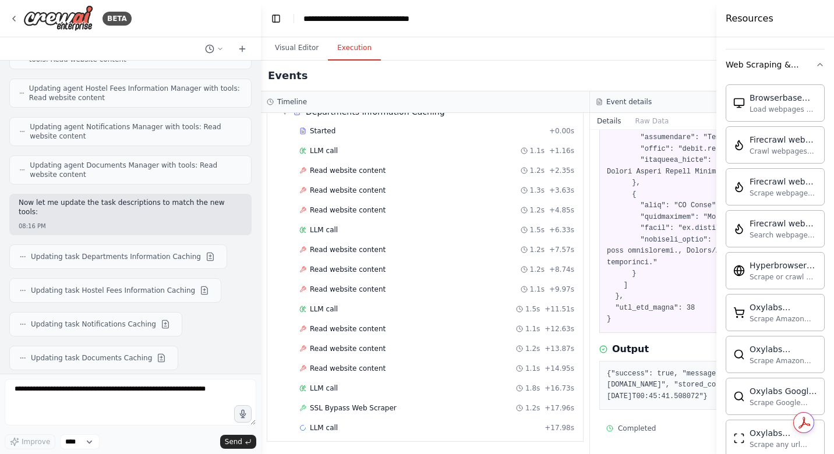
scroll to position [615, 0]
click at [335, 366] on span "Read website content" at bounding box center [348, 367] width 76 height 9
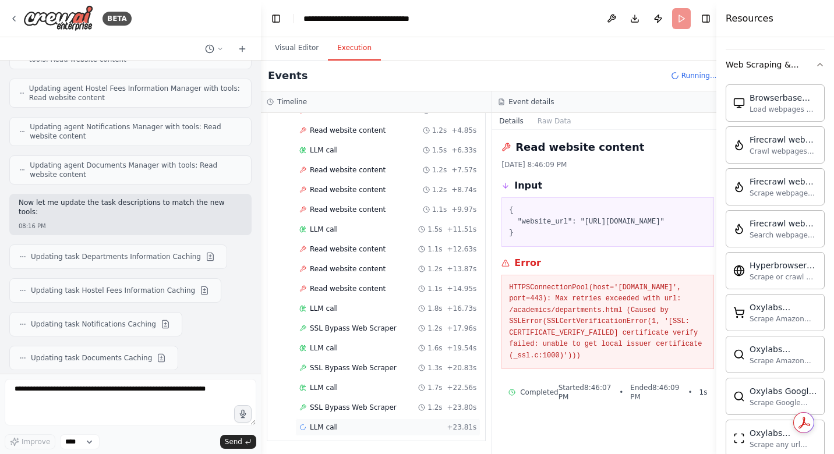
scroll to position [706, 0]
click at [321, 446] on span "Completed" at bounding box center [329, 447] width 38 height 9
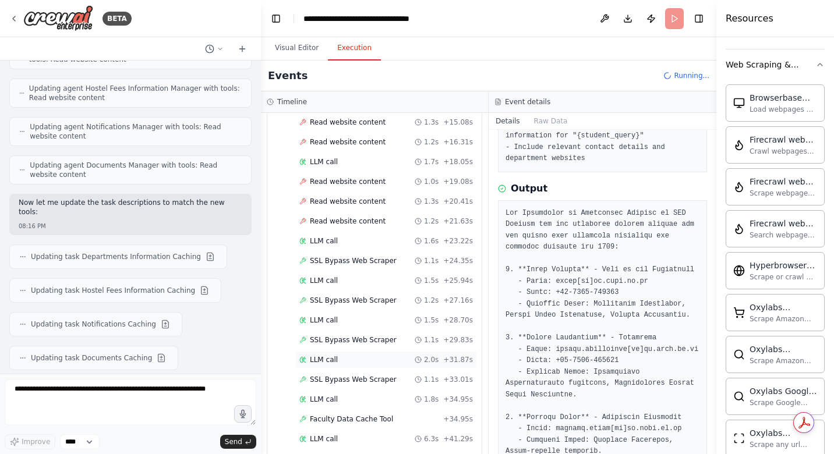
scroll to position [1358, 0]
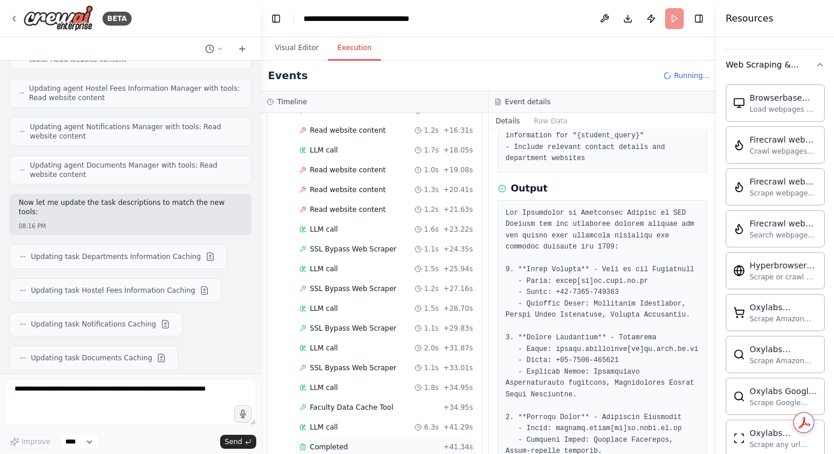
click at [316, 446] on span "Completed" at bounding box center [329, 447] width 38 height 9
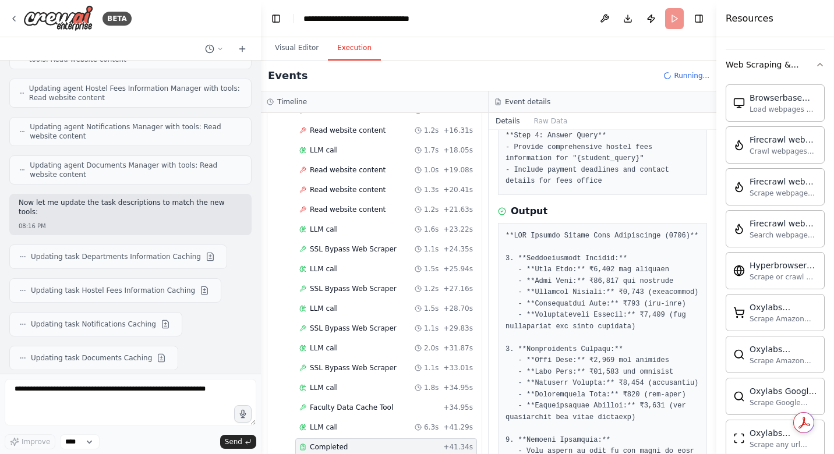
click at [316, 446] on span "Completed" at bounding box center [329, 447] width 38 height 9
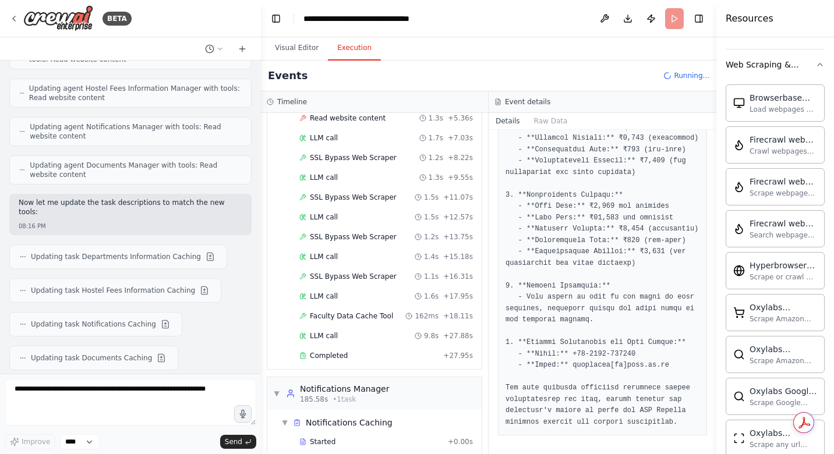
scroll to position [1866, 0]
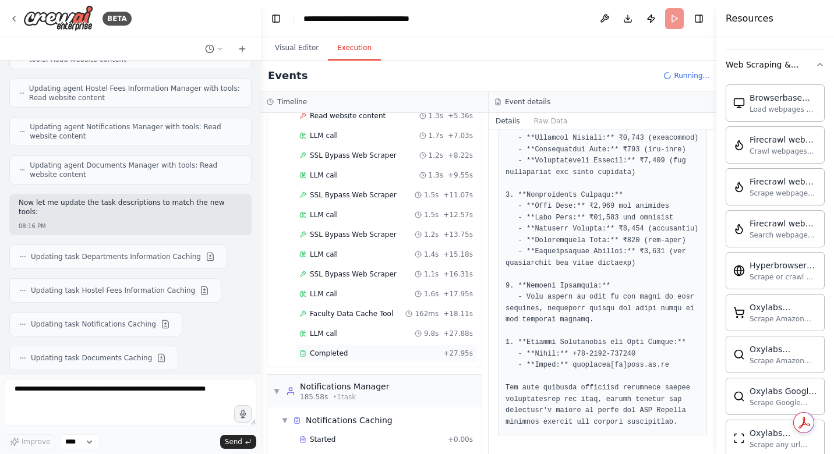
click at [329, 349] on span "Completed" at bounding box center [329, 353] width 38 height 9
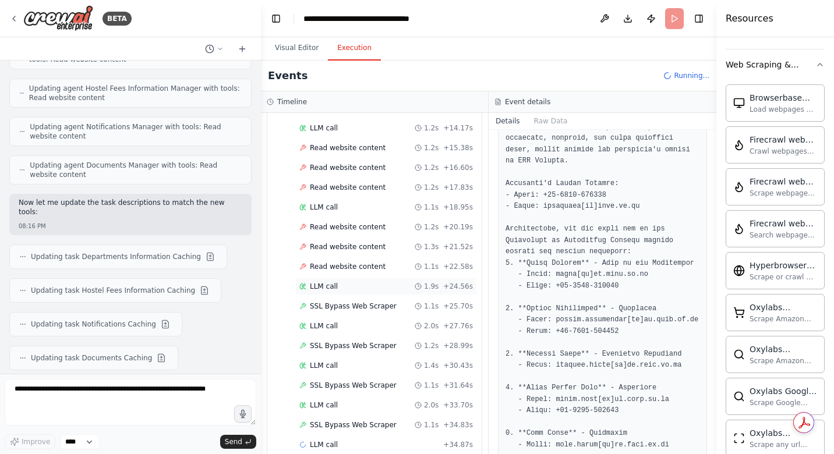
scroll to position [2362, 0]
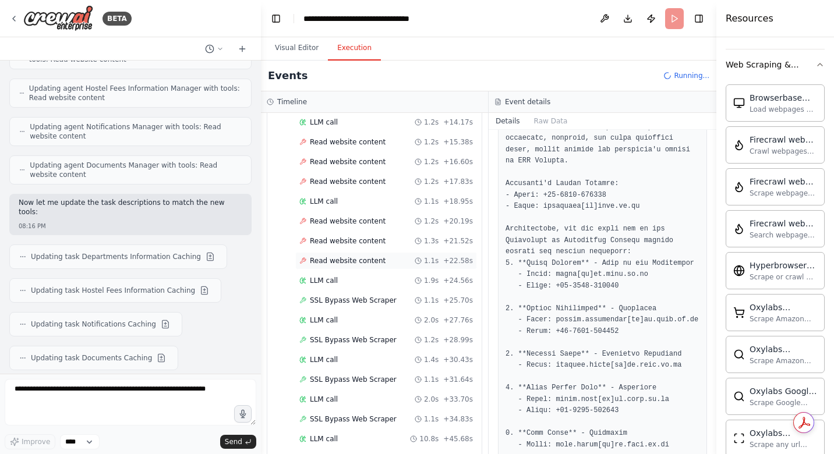
click at [332, 256] on span "Read website content" at bounding box center [348, 260] width 76 height 9
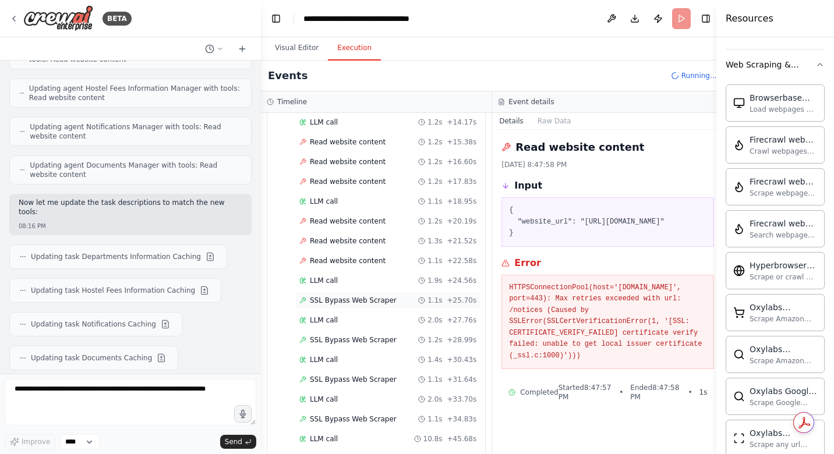
click at [351, 296] on span "SSL Bypass Web Scraper" at bounding box center [353, 300] width 87 height 9
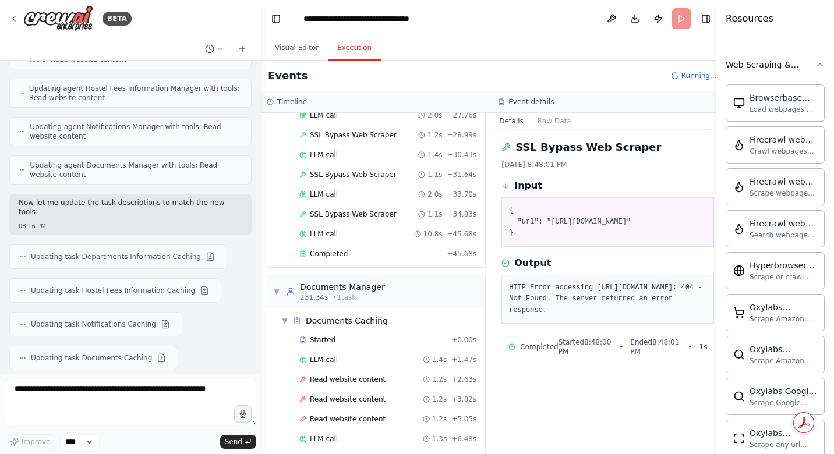
scroll to position [2571, 0]
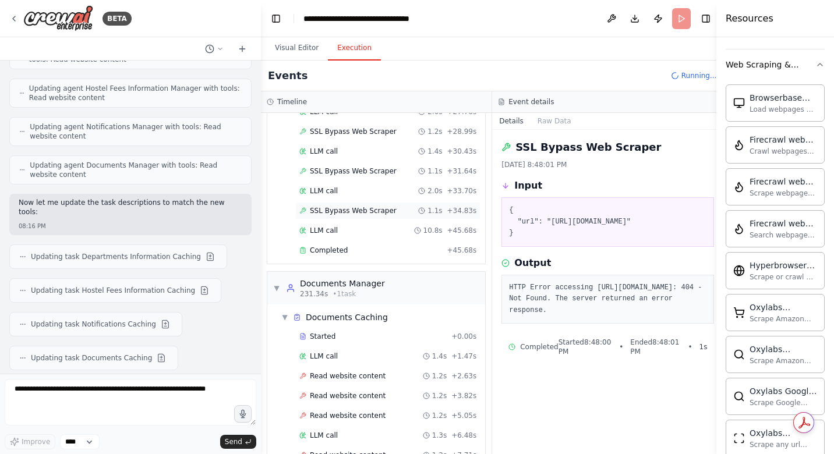
click at [331, 206] on div "SSL Bypass Web Scraper 1.1s + 34.83s" at bounding box center [387, 210] width 185 height 17
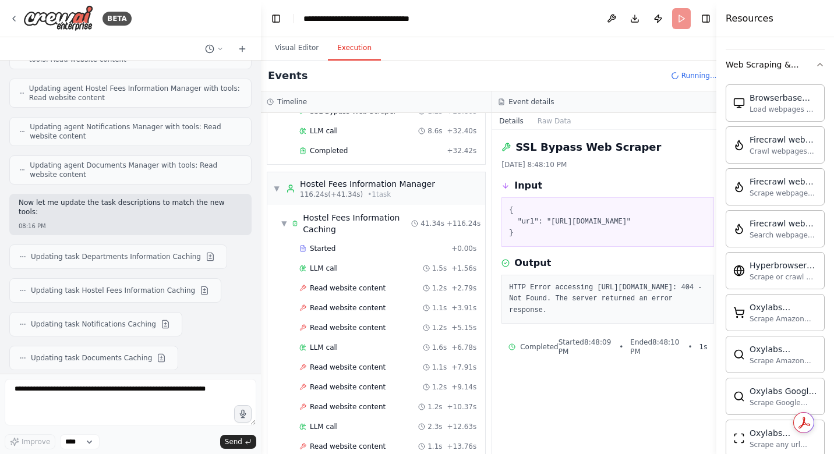
scroll to position [1001, 0]
click at [20, 390] on textarea at bounding box center [131, 402] width 252 height 47
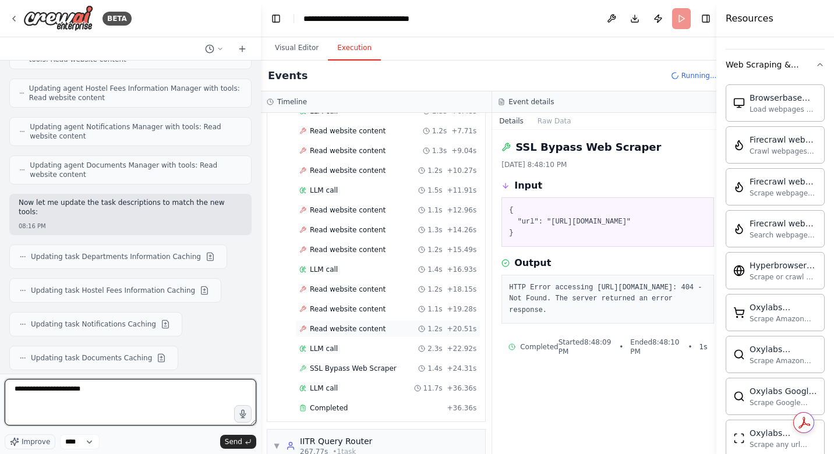
scroll to position [2970, 0]
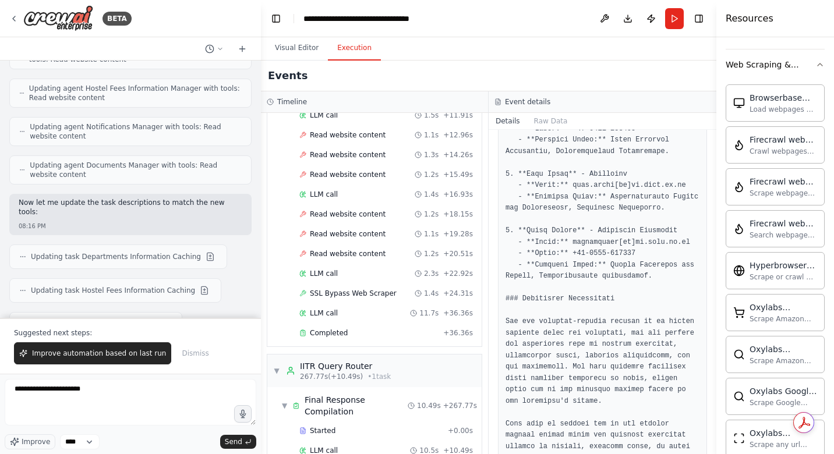
scroll to position [1033, 0]
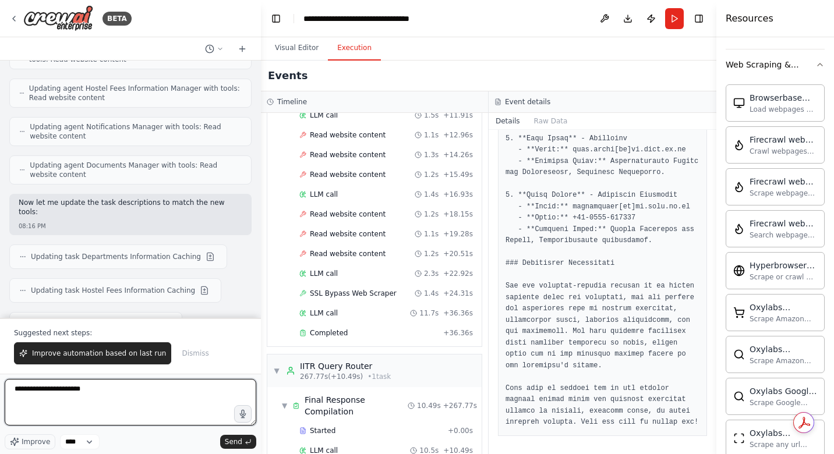
click at [41, 391] on textarea "**********" at bounding box center [131, 402] width 252 height 47
drag, startPoint x: 140, startPoint y: 391, endPoint x: 0, endPoint y: 388, distance: 139.8
click at [0, 388] on div "BETA i wanted to create a student chatbot for answering queries from portal [DO…" at bounding box center [130, 227] width 261 height 454
type textarea "**********"
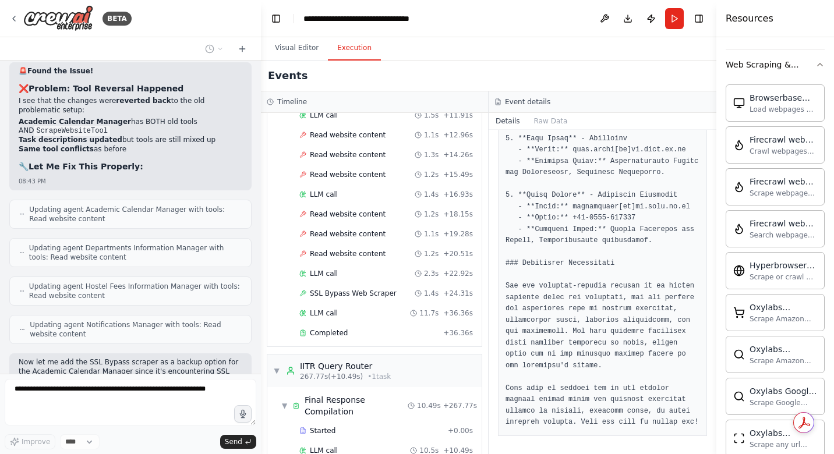
scroll to position [51303, 0]
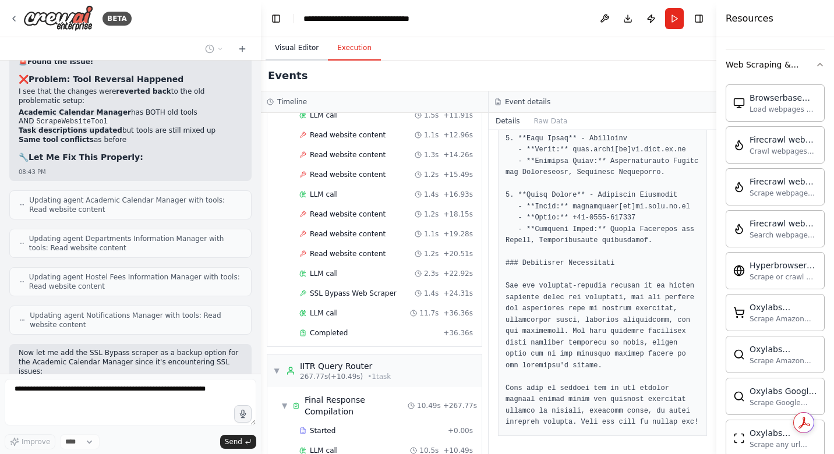
click at [282, 46] on button "Visual Editor" at bounding box center [297, 48] width 62 height 24
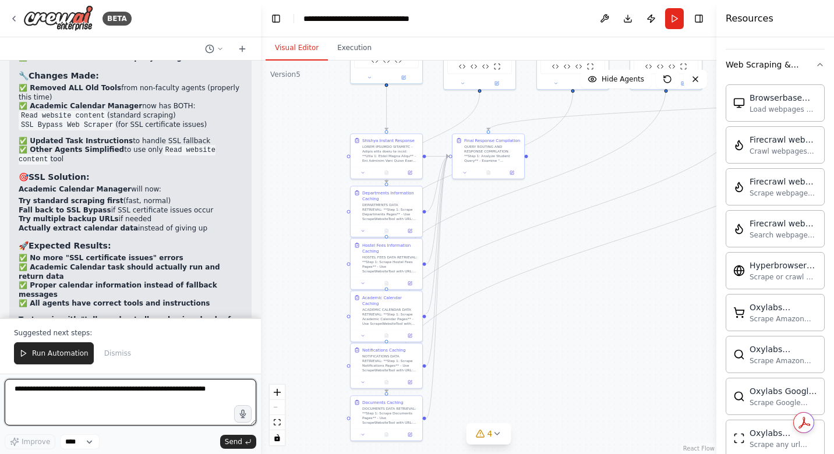
scroll to position [51820, 0]
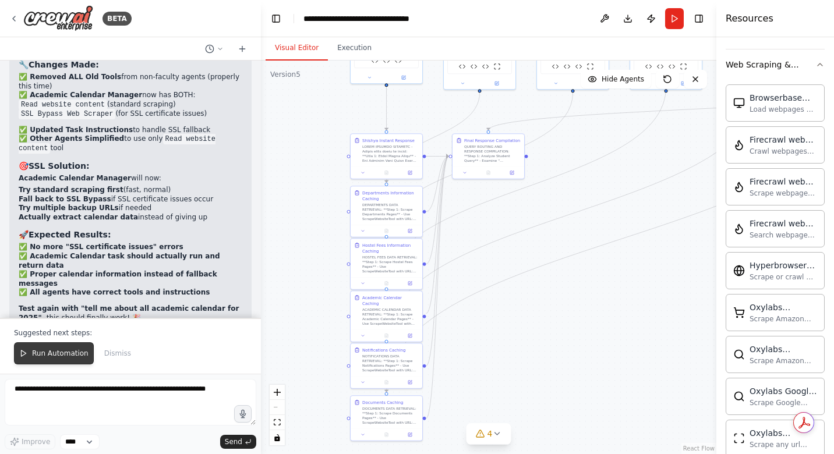
click at [52, 355] on span "Run Automation" at bounding box center [60, 353] width 56 height 9
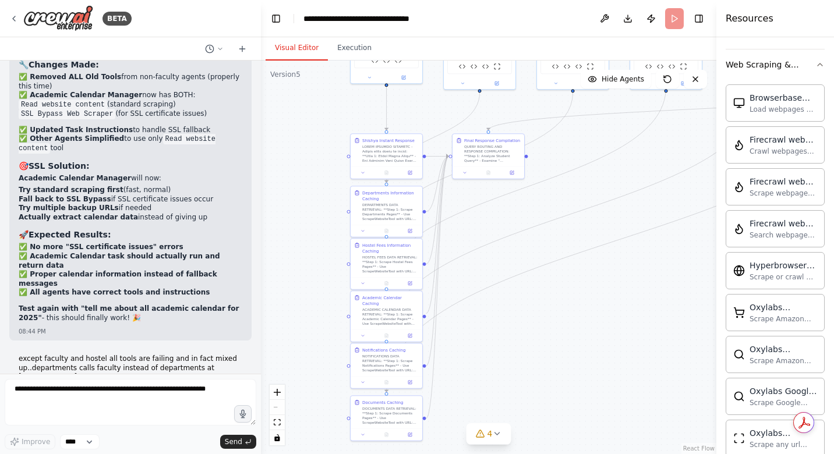
scroll to position [51764, 0]
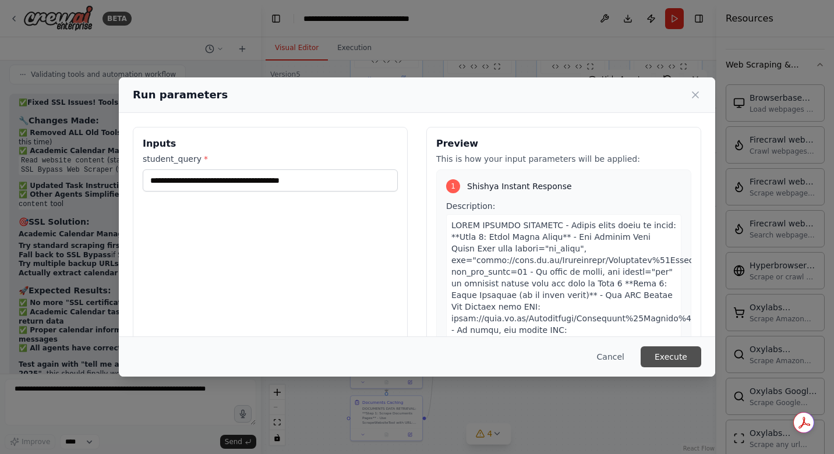
click at [685, 360] on button "Execute" at bounding box center [671, 357] width 61 height 21
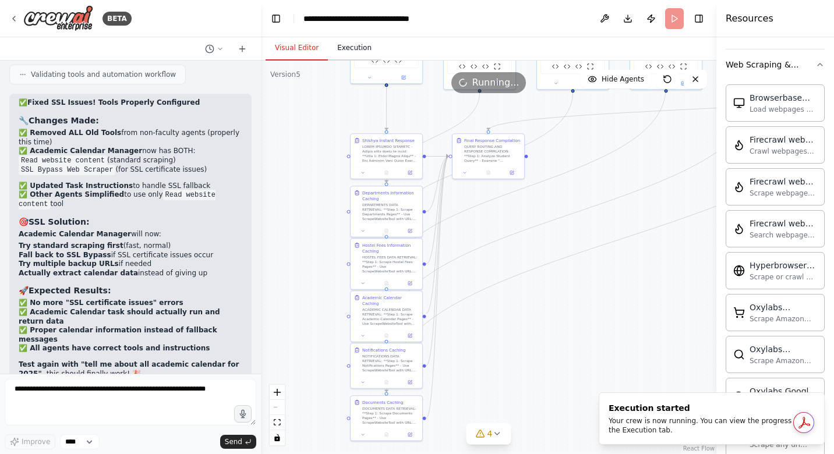
click at [349, 47] on button "Execution" at bounding box center [354, 48] width 53 height 24
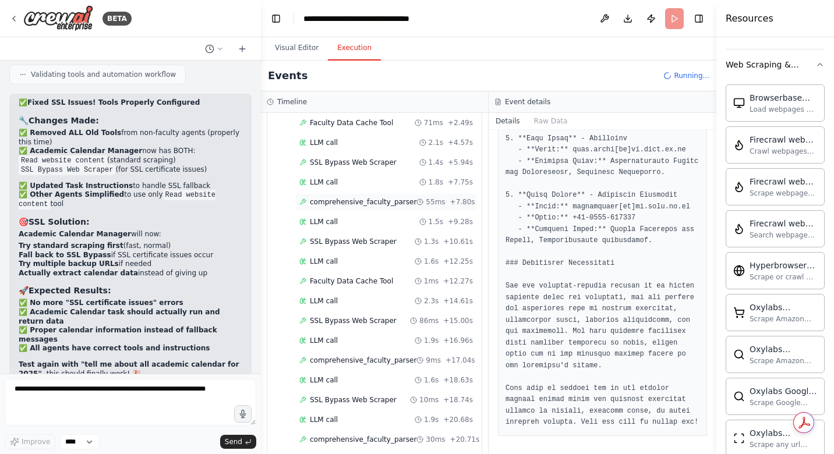
scroll to position [102, 0]
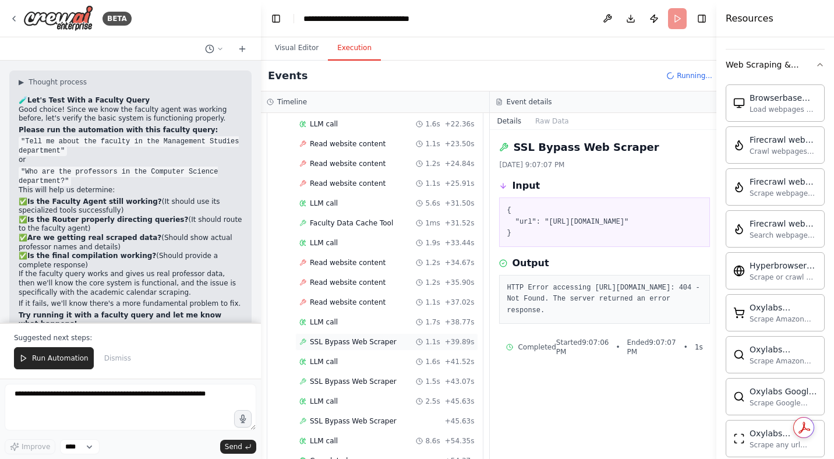
click at [333, 337] on span "SSL Bypass Web Scraper" at bounding box center [353, 341] width 87 height 9
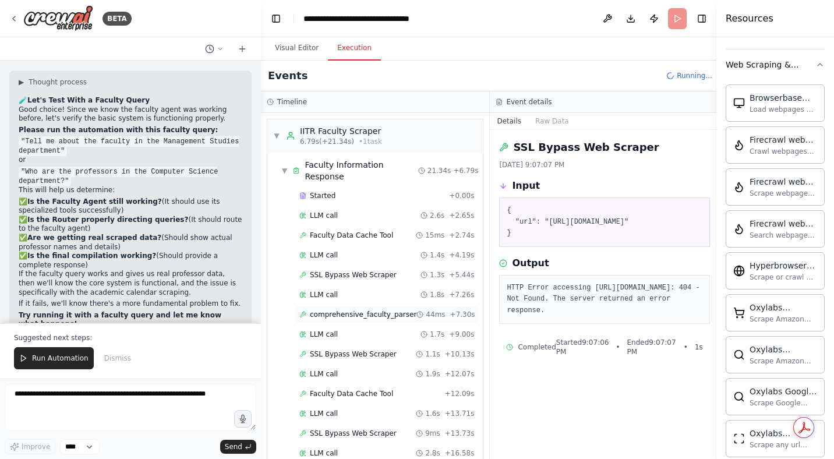
click at [365, 310] on span "comprehensive_faculty_parser" at bounding box center [363, 314] width 107 height 9
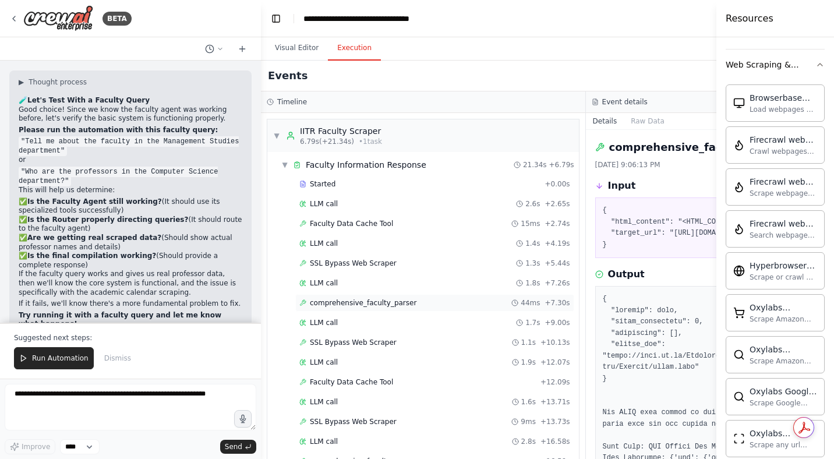
click at [365, 303] on span "comprehensive_faculty_parser" at bounding box center [363, 302] width 107 height 9
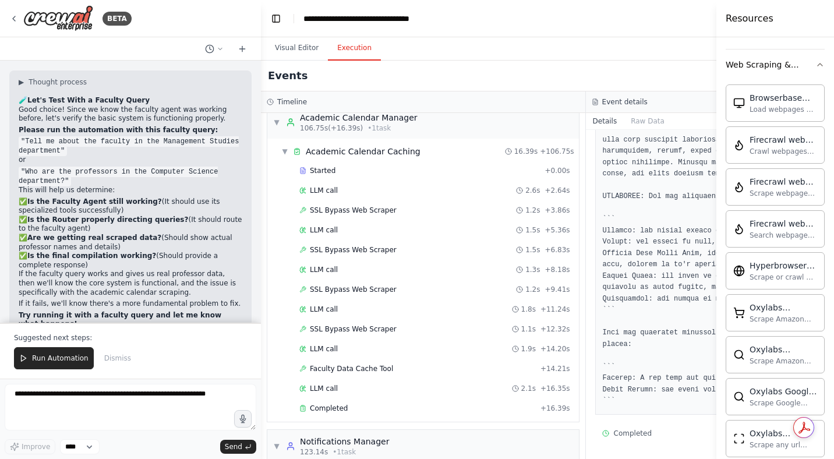
scroll to position [1819, 0]
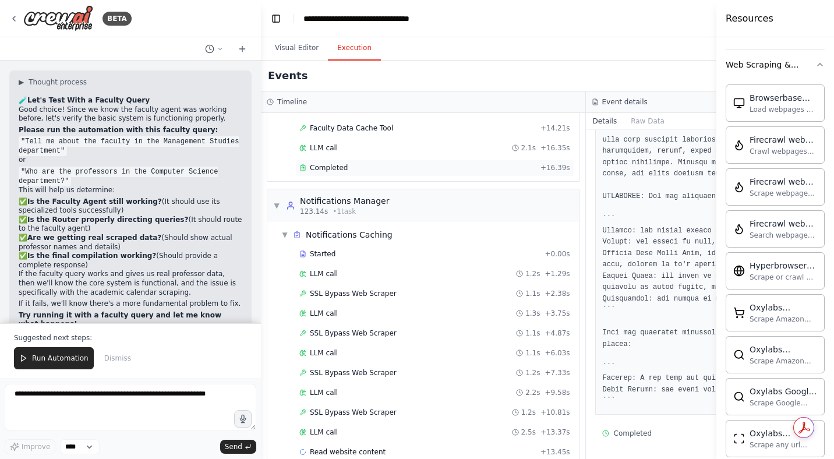
click at [334, 169] on span "Completed" at bounding box center [329, 167] width 38 height 9
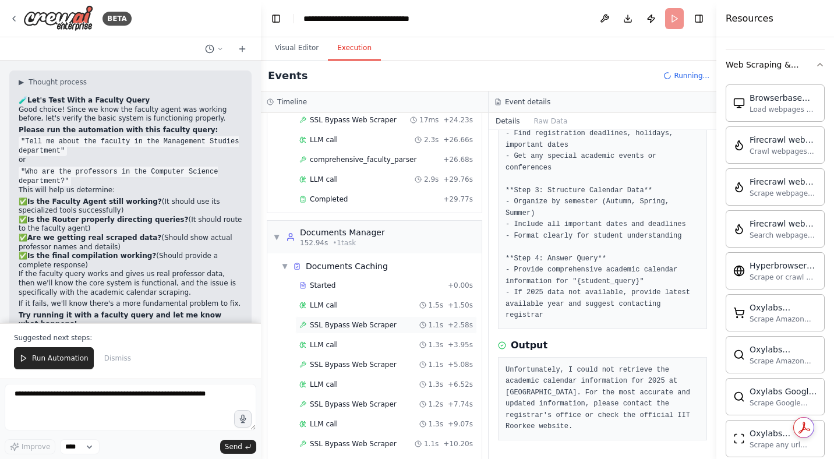
scroll to position [2376, 0]
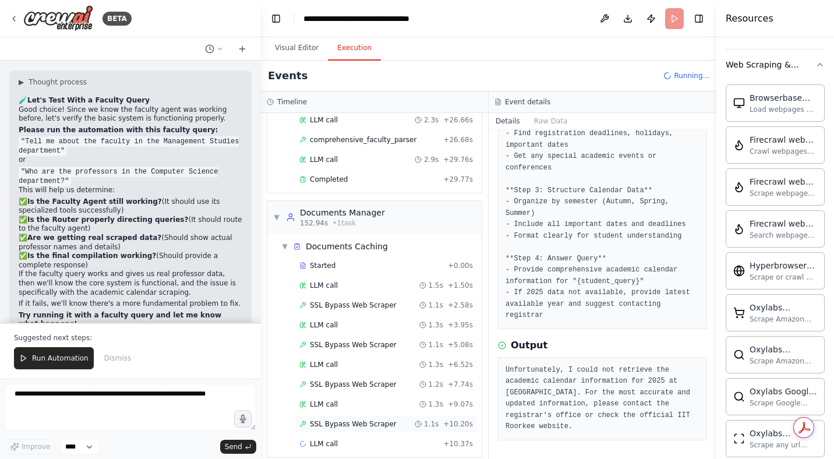
click at [335, 419] on span "SSL Bypass Web Scraper" at bounding box center [353, 423] width 87 height 9
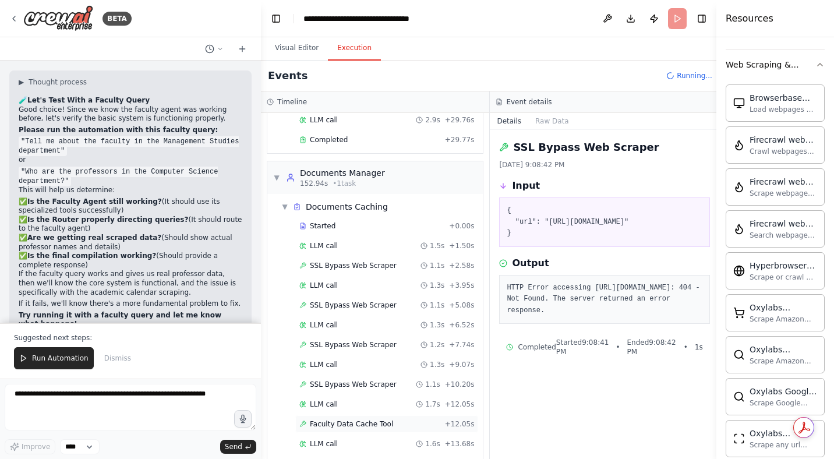
scroll to position [2420, 0]
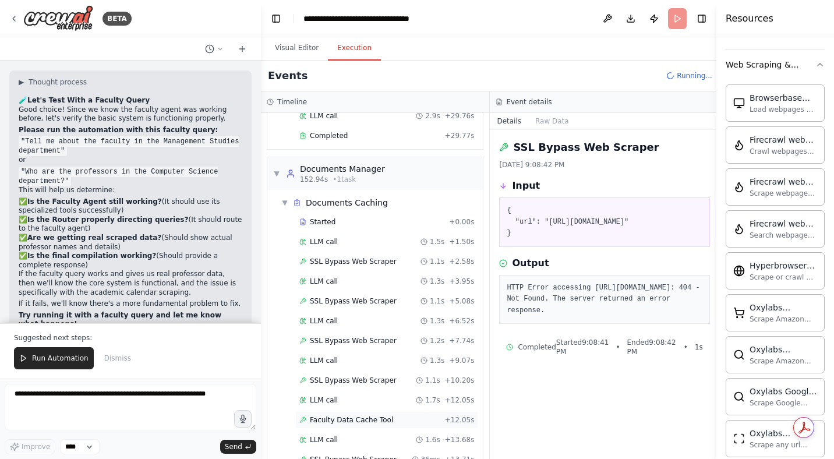
click at [338, 415] on span "Faculty Data Cache Tool" at bounding box center [351, 419] width 83 height 9
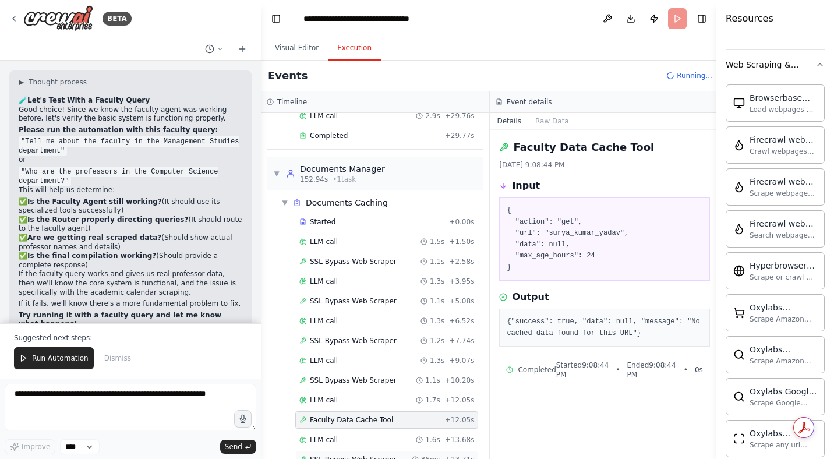
click at [338, 454] on span "SSL Bypass Web Scraper" at bounding box center [353, 459] width 87 height 9
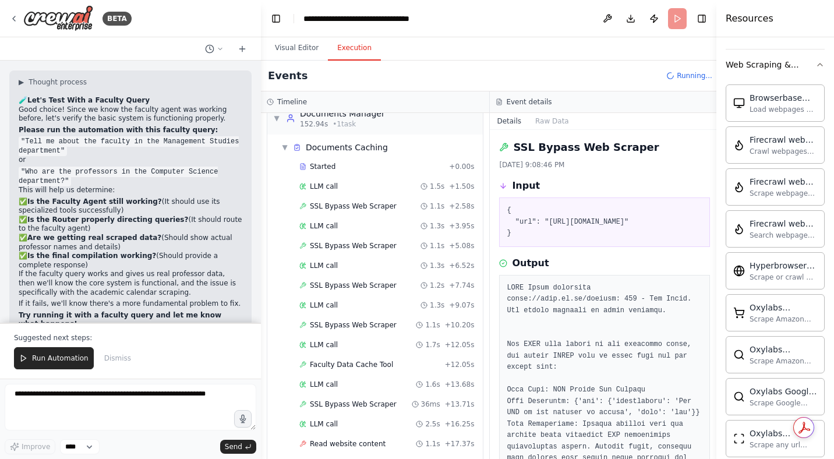
scroll to position [2515, 0]
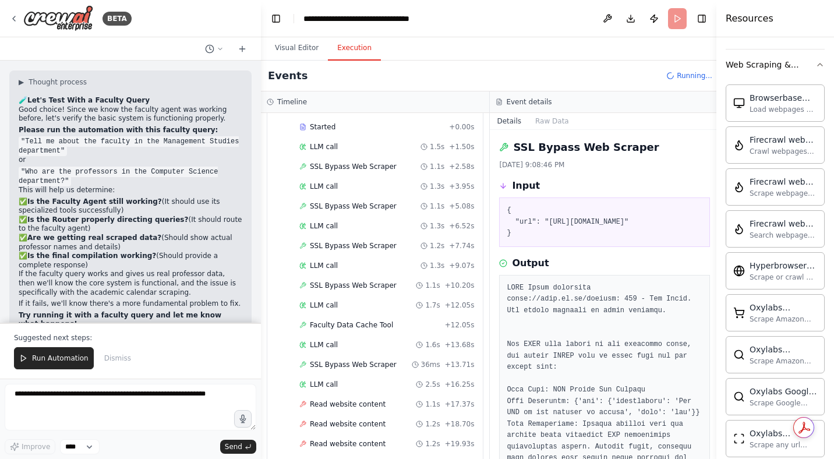
click at [337, 439] on span "Read website content" at bounding box center [348, 443] width 76 height 9
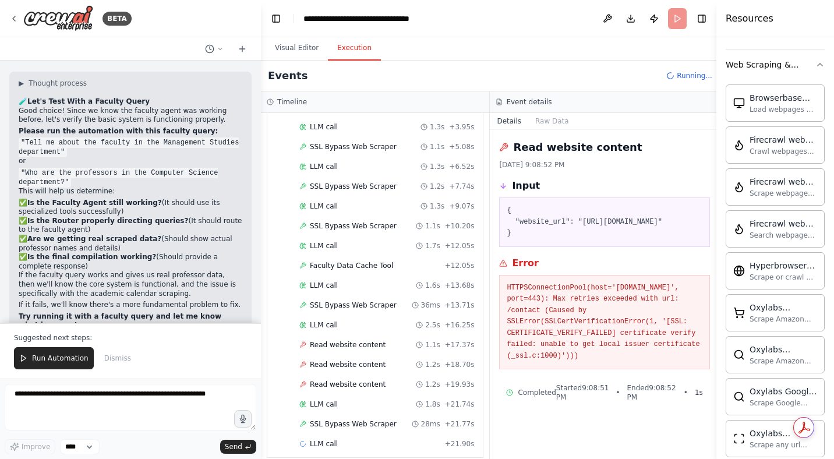
scroll to position [55246, 0]
click at [51, 357] on span "Run Automation" at bounding box center [60, 357] width 56 height 9
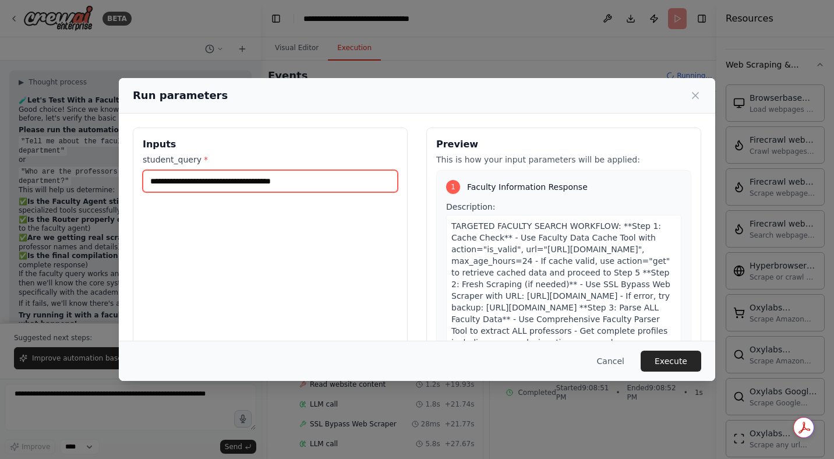
drag, startPoint x: 334, startPoint y: 176, endPoint x: 101, endPoint y: 145, distance: 235.1
click at [101, 145] on div "**********" at bounding box center [417, 229] width 834 height 459
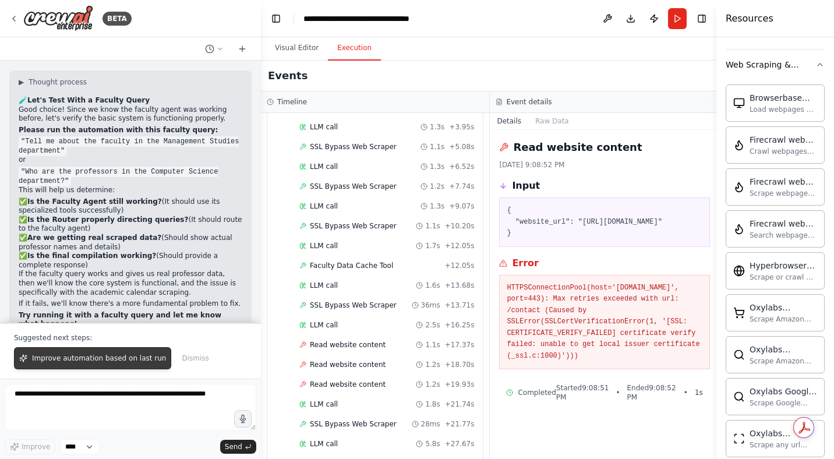
click at [136, 359] on span "Improve automation based on last run" at bounding box center [99, 357] width 134 height 9
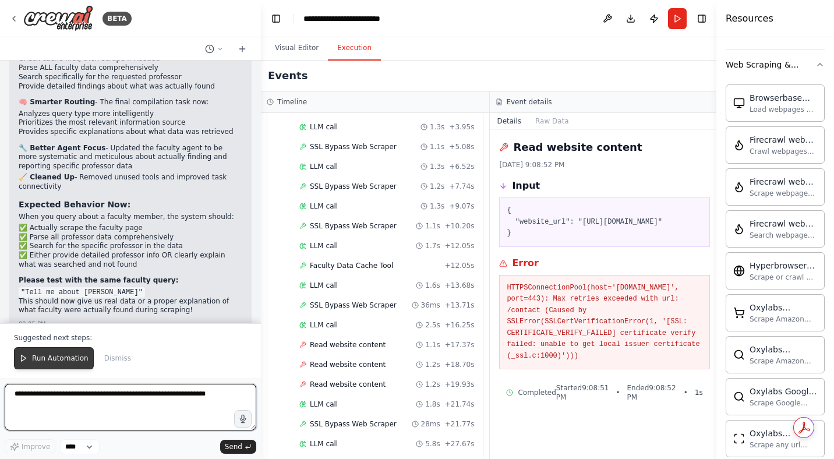
scroll to position [56748, 0]
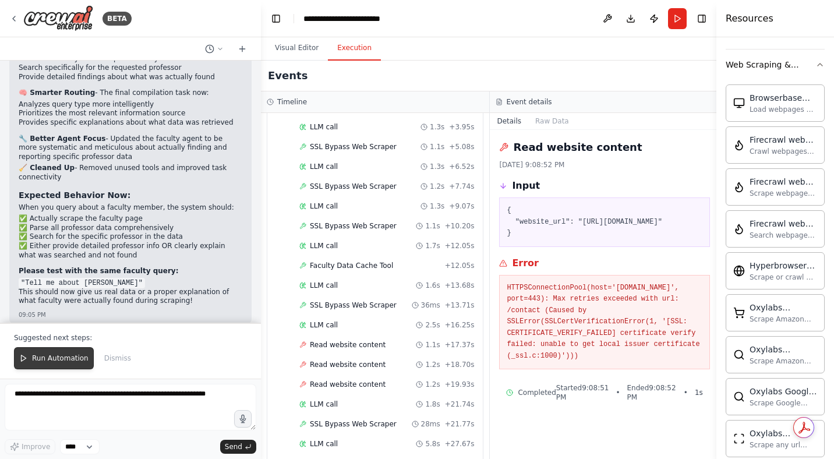
click at [73, 357] on span "Run Automation" at bounding box center [60, 357] width 56 height 9
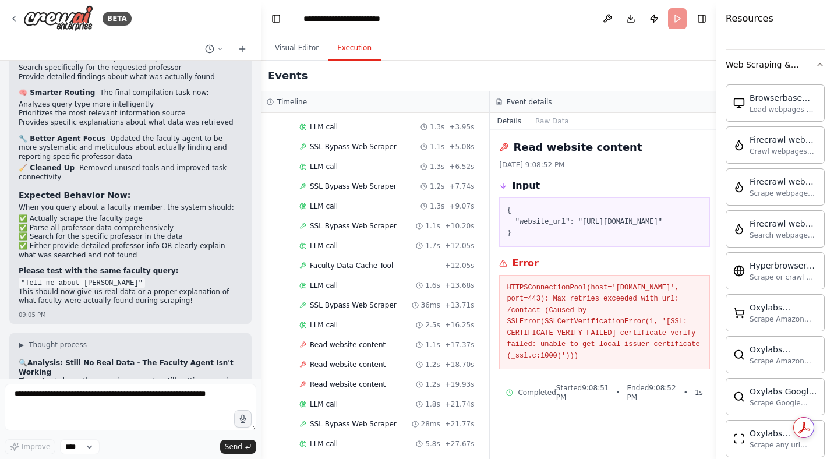
scroll to position [56692, 0]
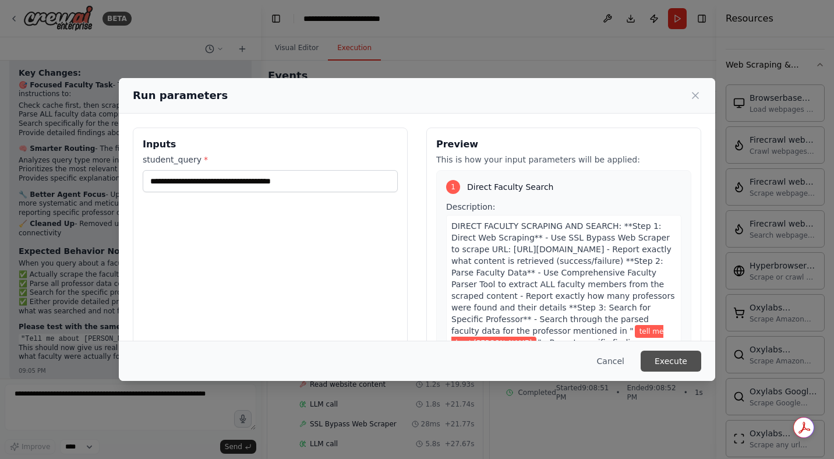
click at [673, 362] on button "Execute" at bounding box center [671, 361] width 61 height 21
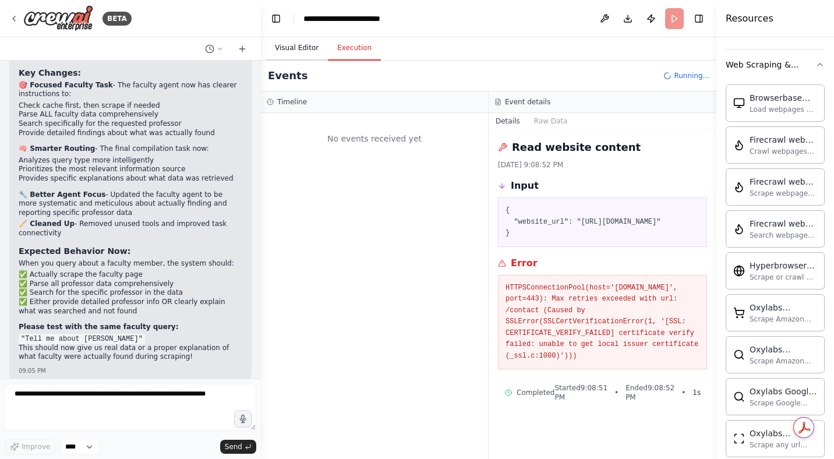
click at [301, 50] on button "Visual Editor" at bounding box center [297, 48] width 62 height 24
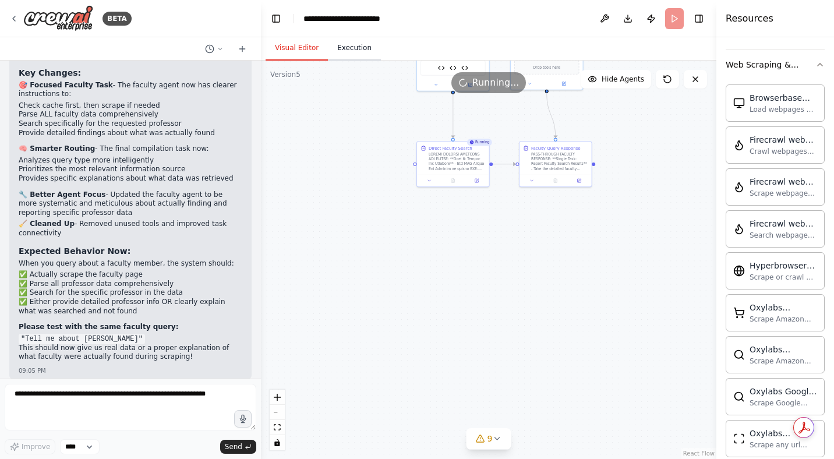
click at [364, 45] on button "Execution" at bounding box center [354, 48] width 53 height 24
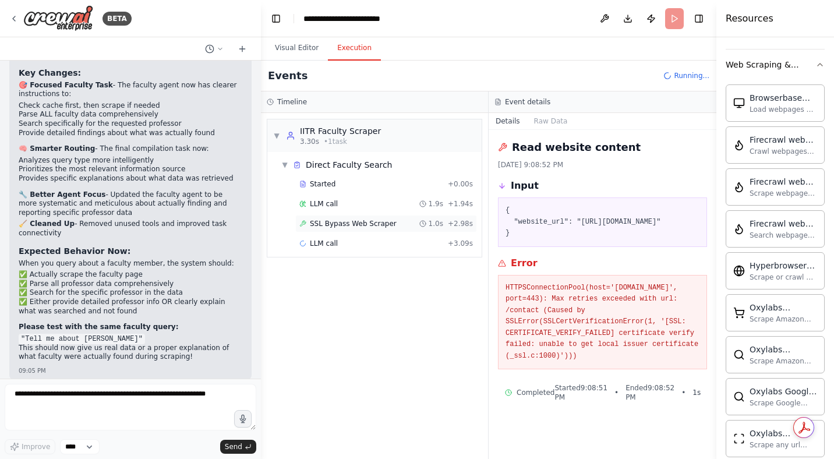
click at [400, 221] on div "SSL Bypass Web Scraper 1.0s + 2.98s" at bounding box center [386, 223] width 174 height 9
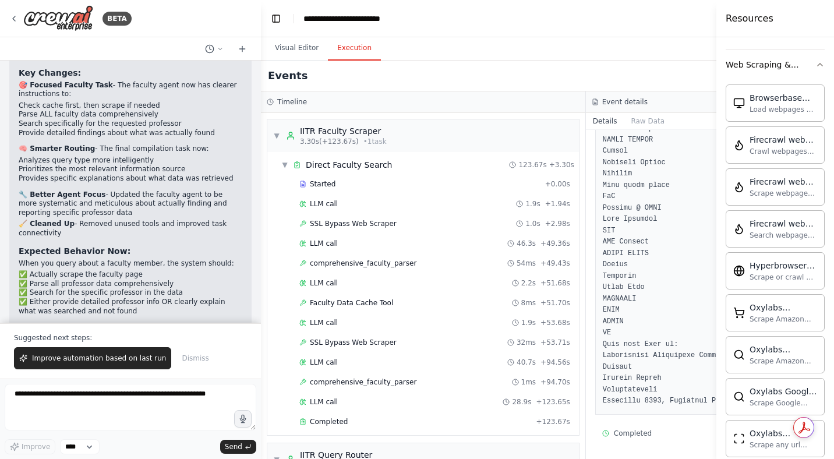
scroll to position [56748, 0]
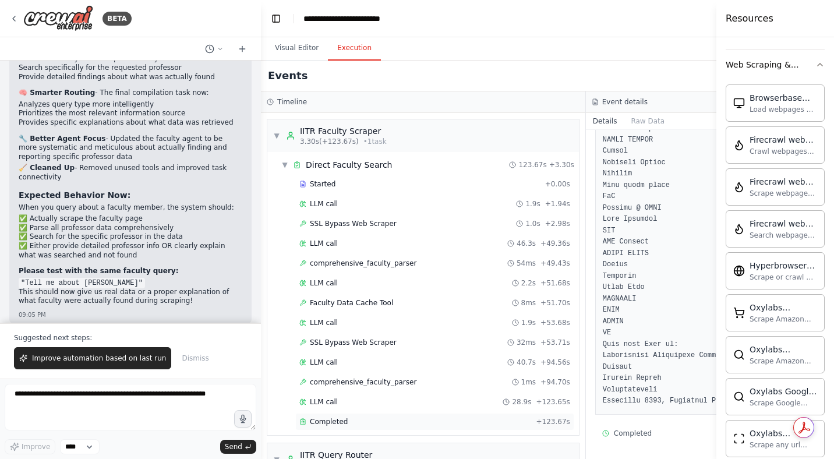
click at [321, 416] on div "Completed + 123.67s" at bounding box center [434, 421] width 279 height 17
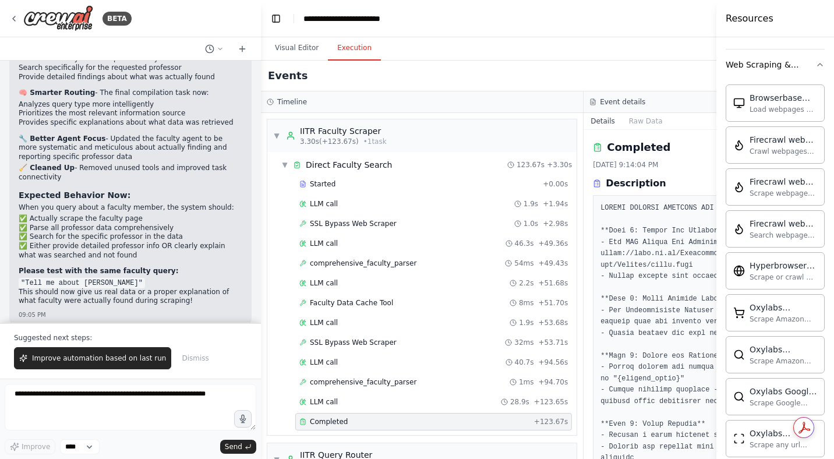
click at [321, 416] on div "Completed + 123.67s" at bounding box center [433, 421] width 277 height 17
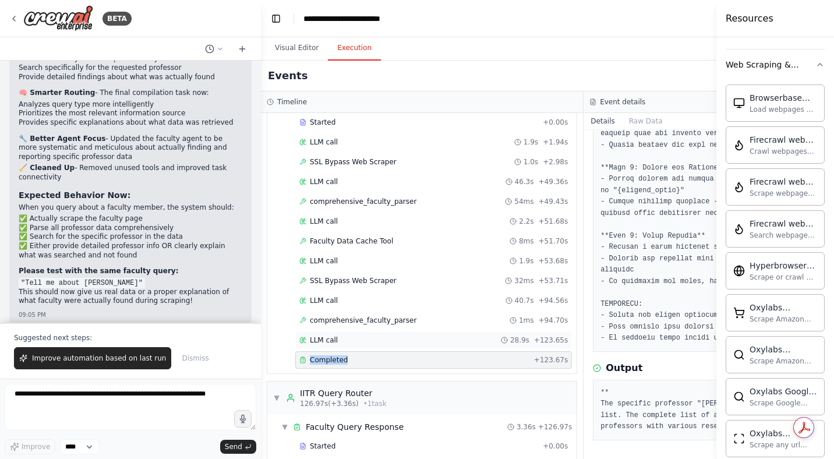
scroll to position [115, 0]
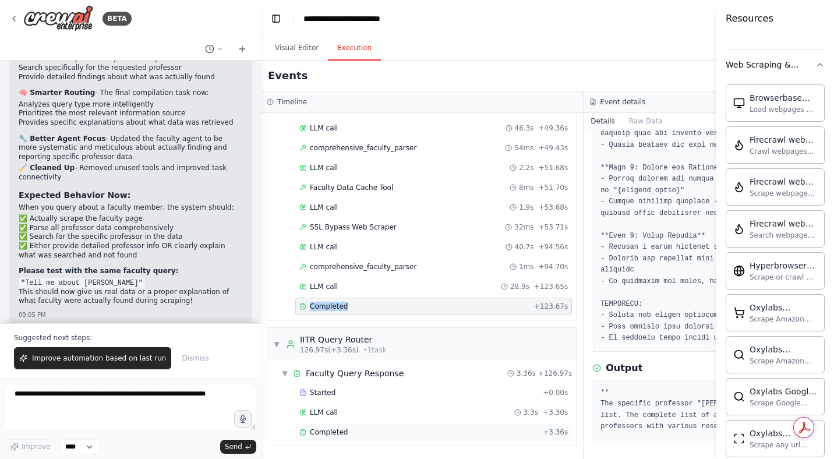
click at [347, 430] on div "Completed" at bounding box center [418, 431] width 239 height 9
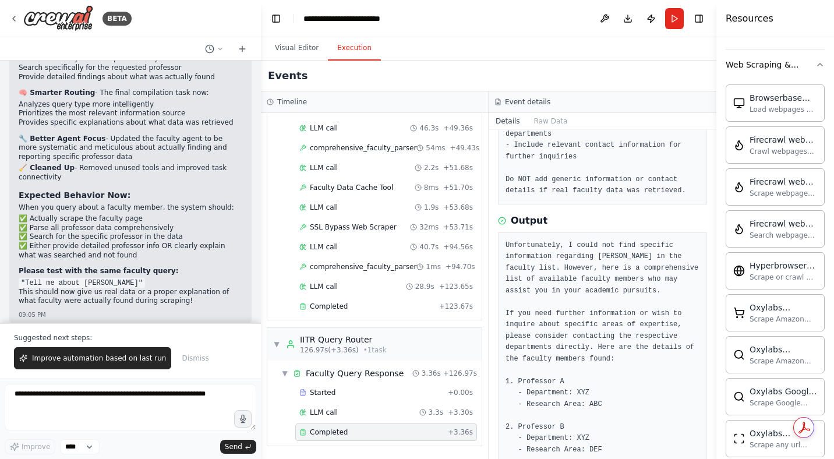
click at [347, 430] on div "Completed" at bounding box center [371, 431] width 144 height 9
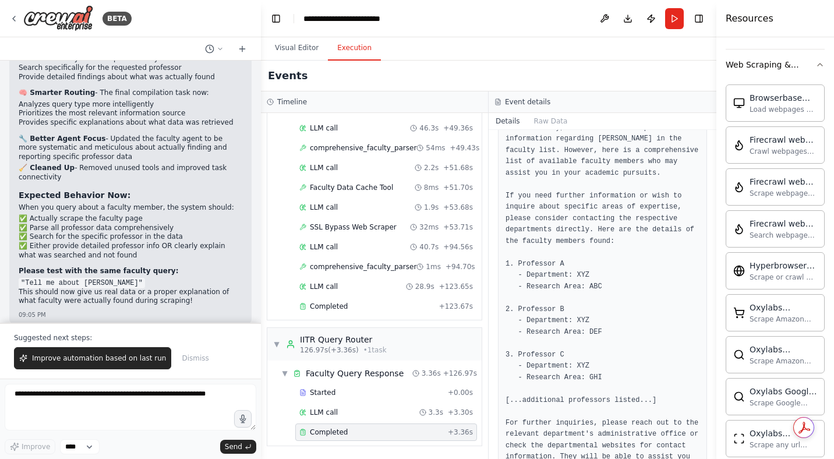
scroll to position [381, 0]
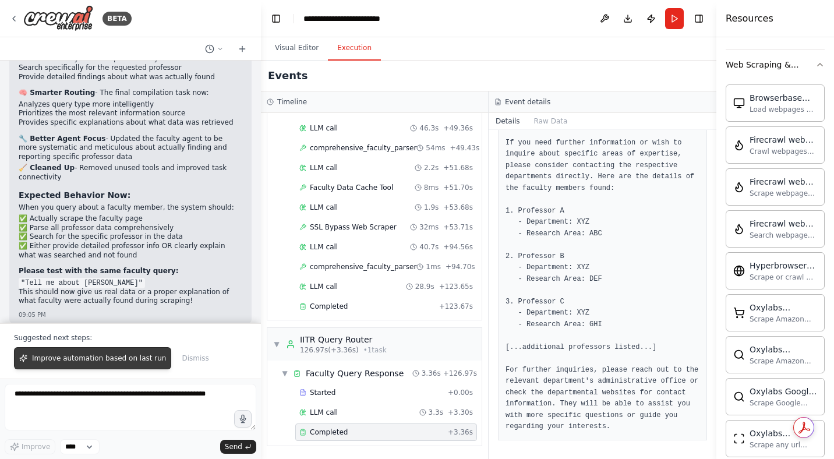
click at [100, 362] on span "Improve automation based on last run" at bounding box center [99, 357] width 134 height 9
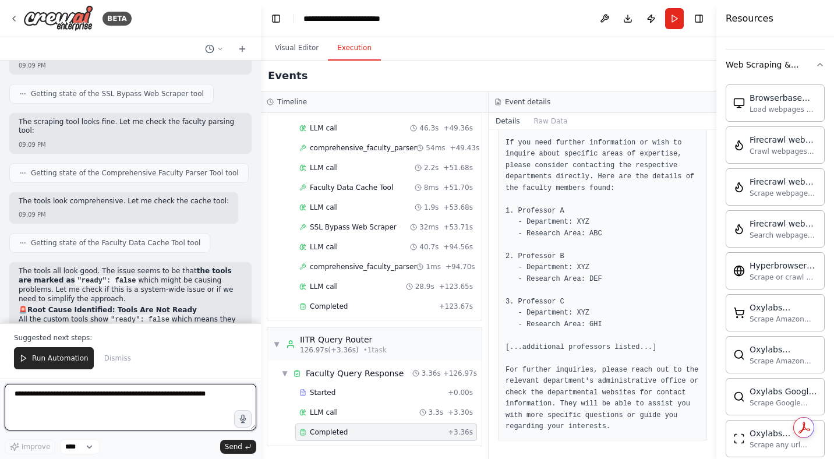
scroll to position [57229, 0]
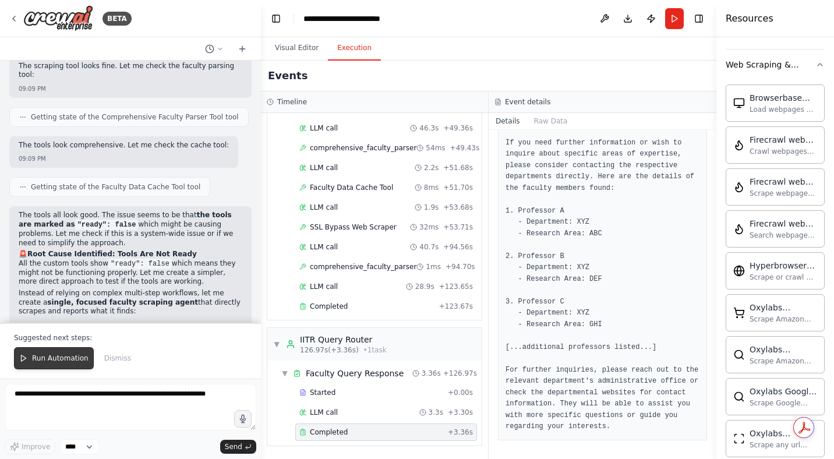
click at [70, 356] on span "Run Automation" at bounding box center [60, 357] width 56 height 9
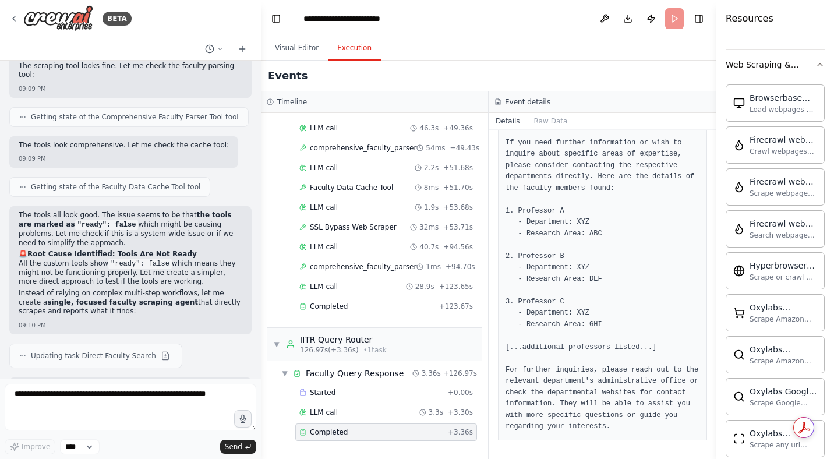
scroll to position [57173, 0]
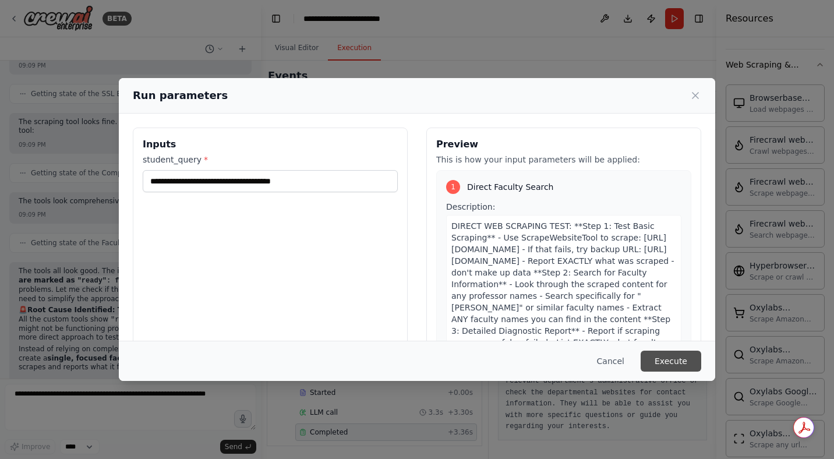
click at [688, 360] on button "Execute" at bounding box center [671, 361] width 61 height 21
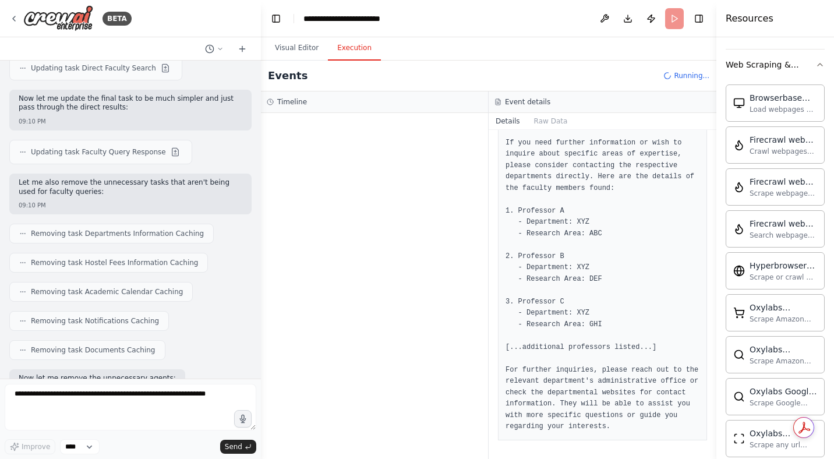
scroll to position [57526, 0]
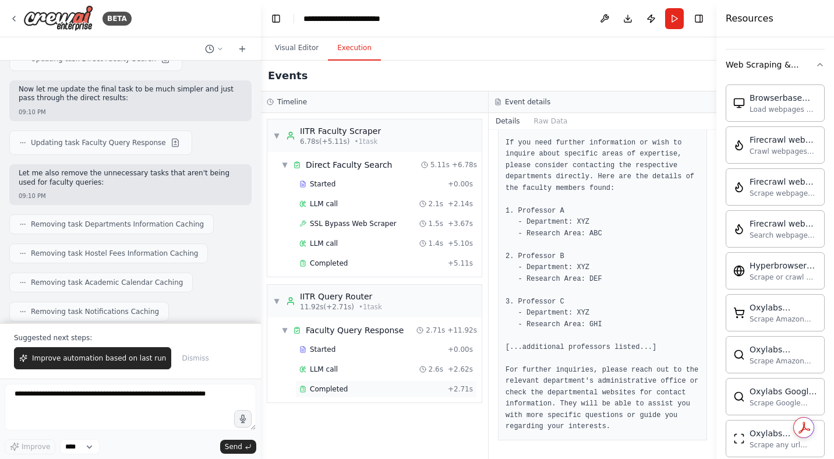
click at [349, 390] on div "Completed" at bounding box center [371, 388] width 144 height 9
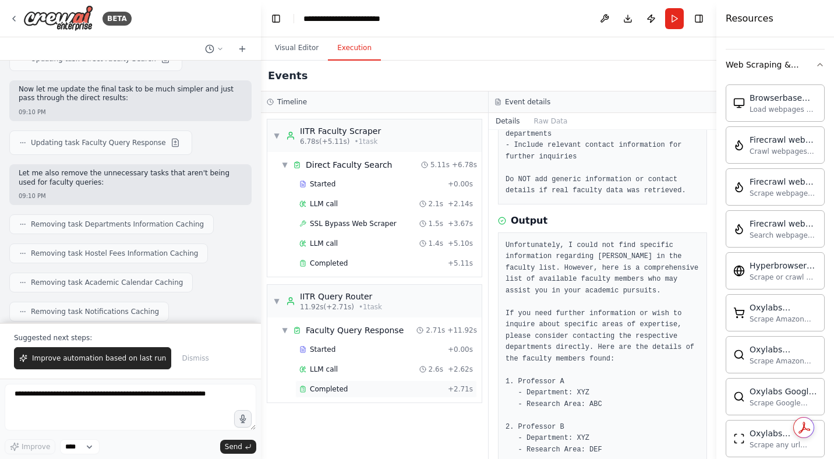
click at [349, 390] on div "Completed" at bounding box center [371, 388] width 144 height 9
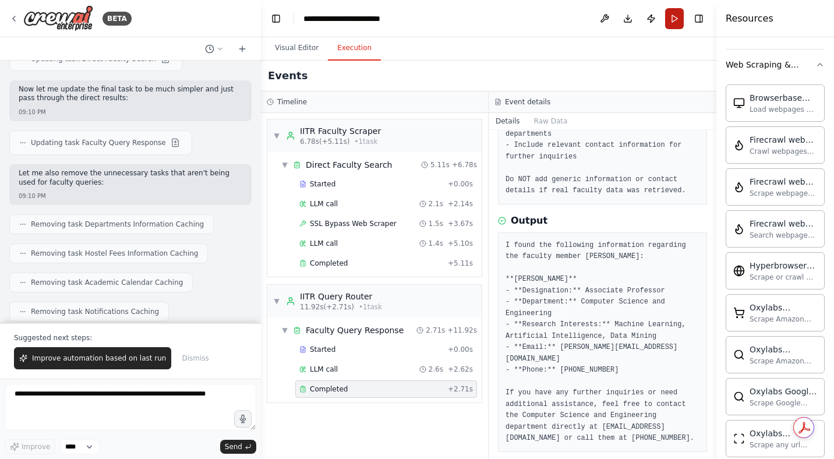
click at [674, 16] on button "Run" at bounding box center [674, 18] width 19 height 21
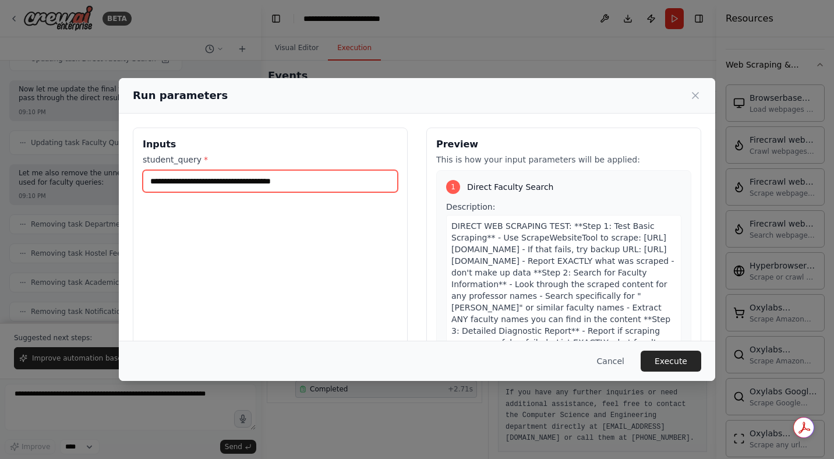
drag, startPoint x: 201, startPoint y: 184, endPoint x: 354, endPoint y: 183, distance: 153.2
click at [354, 183] on input "**********" at bounding box center [270, 181] width 255 height 22
type input "**********"
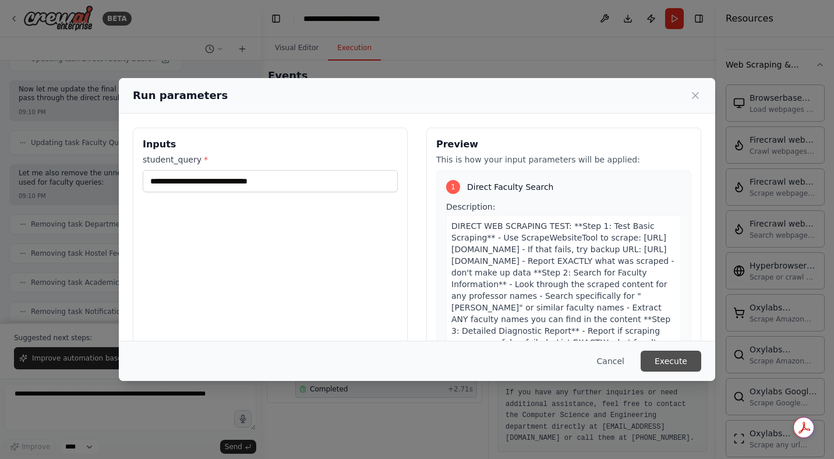
click at [664, 360] on button "Execute" at bounding box center [671, 361] width 61 height 21
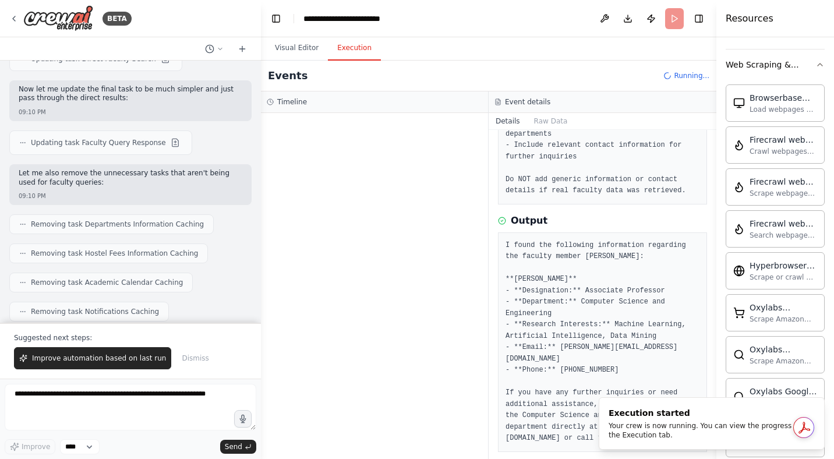
scroll to position [57582, 0]
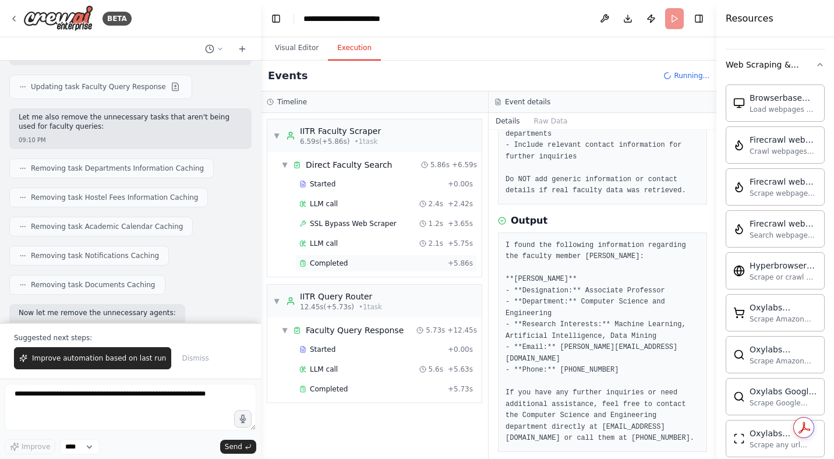
click at [341, 264] on span "Completed" at bounding box center [329, 263] width 38 height 9
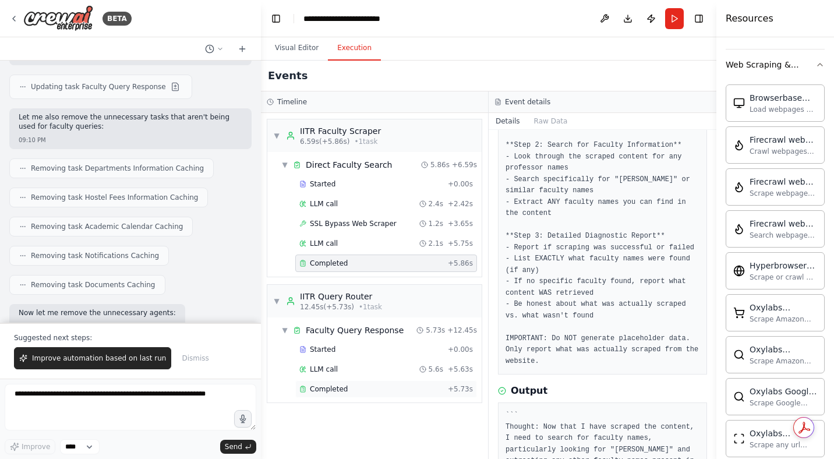
click at [374, 391] on div "Completed" at bounding box center [371, 388] width 144 height 9
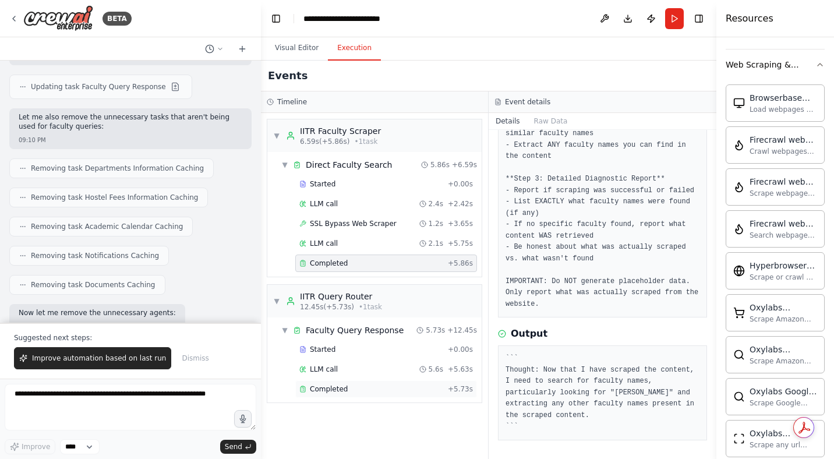
click at [374, 391] on div "Completed" at bounding box center [371, 388] width 144 height 9
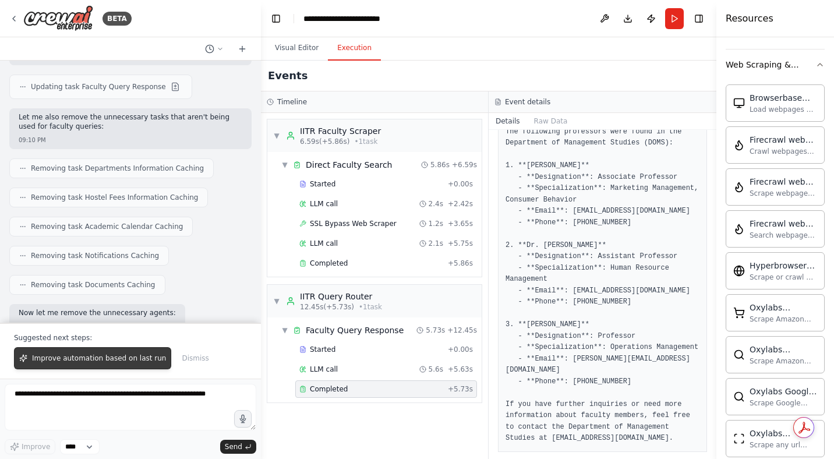
click at [105, 359] on span "Improve automation based on last run" at bounding box center [99, 357] width 134 height 9
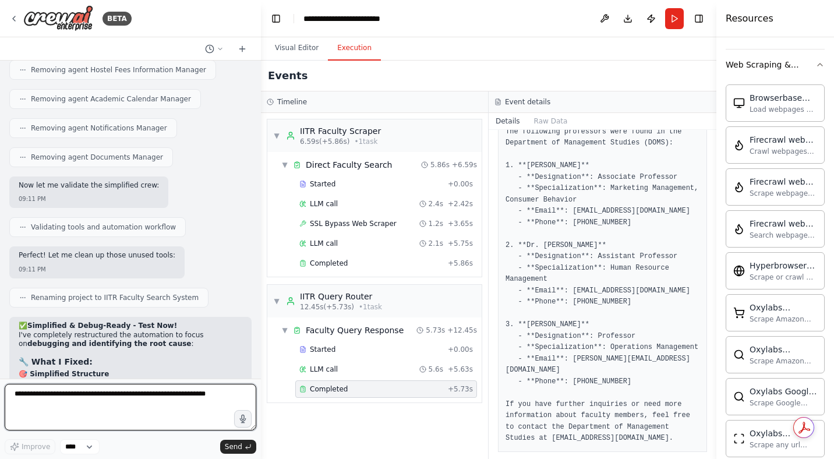
scroll to position [57906, 0]
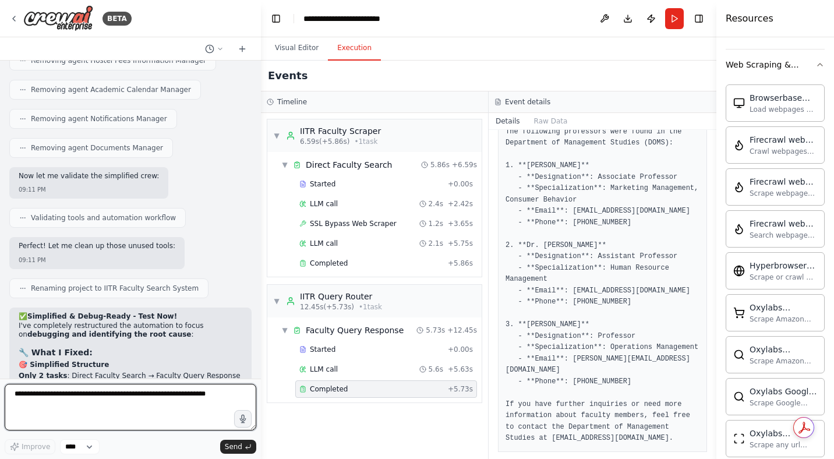
click at [89, 399] on textarea at bounding box center [131, 407] width 252 height 47
type textarea "**********"
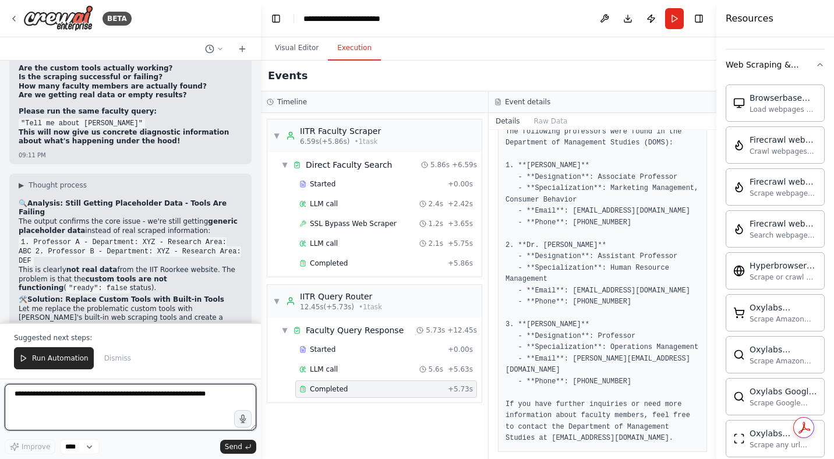
scroll to position [58446, 0]
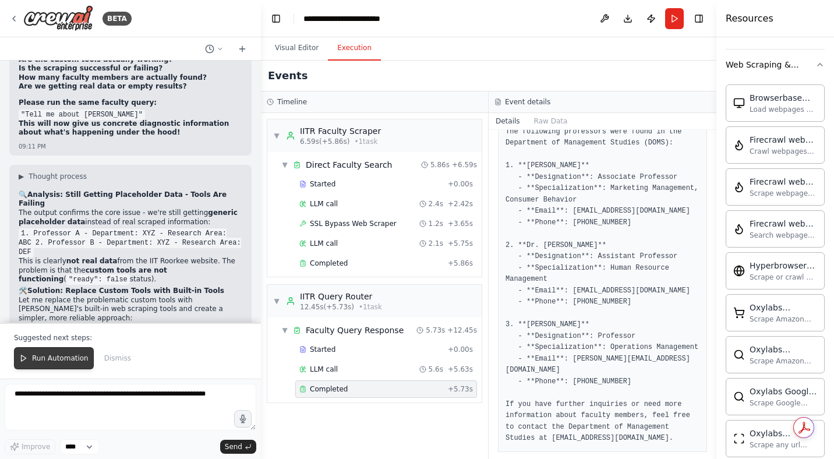
click at [67, 365] on button "Run Automation" at bounding box center [54, 358] width 80 height 22
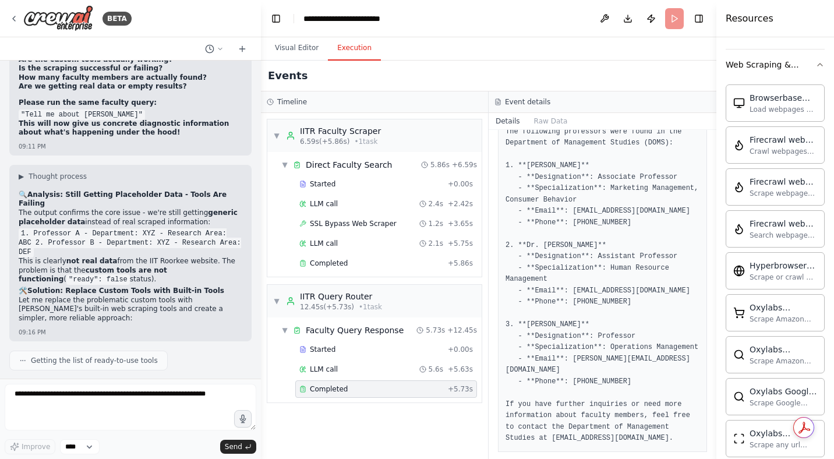
scroll to position [58390, 0]
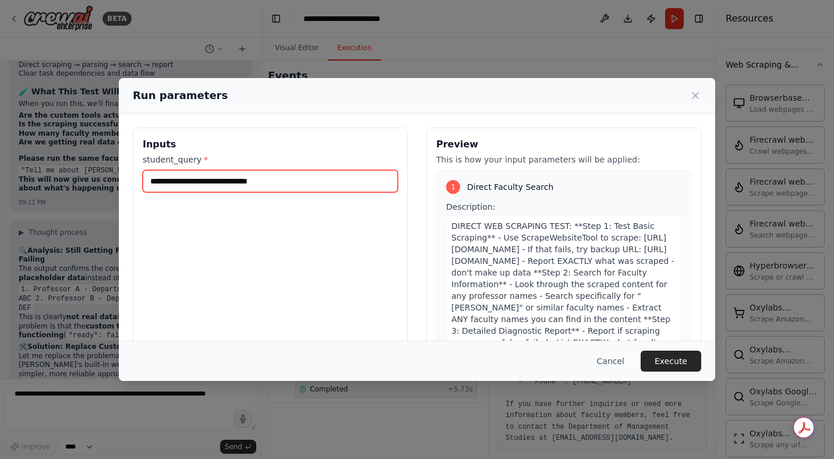
drag, startPoint x: 298, startPoint y: 181, endPoint x: 213, endPoint y: 180, distance: 85.0
click at [213, 180] on input "**********" at bounding box center [270, 181] width 255 height 22
type input "**********"
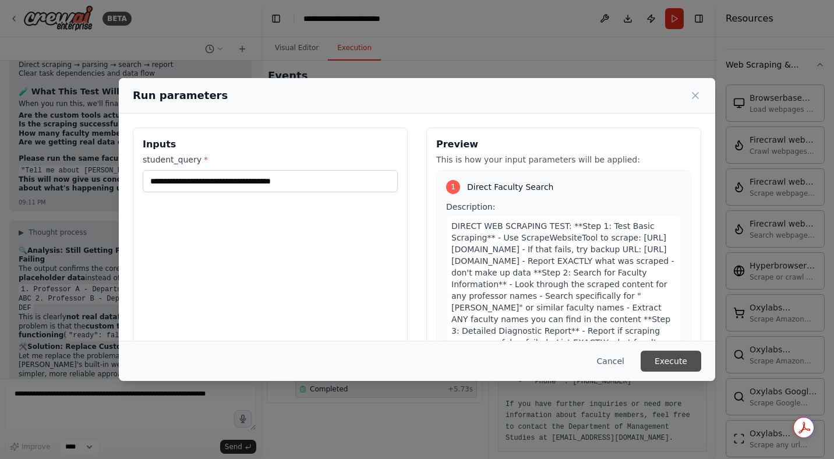
click at [685, 363] on button "Execute" at bounding box center [671, 361] width 61 height 21
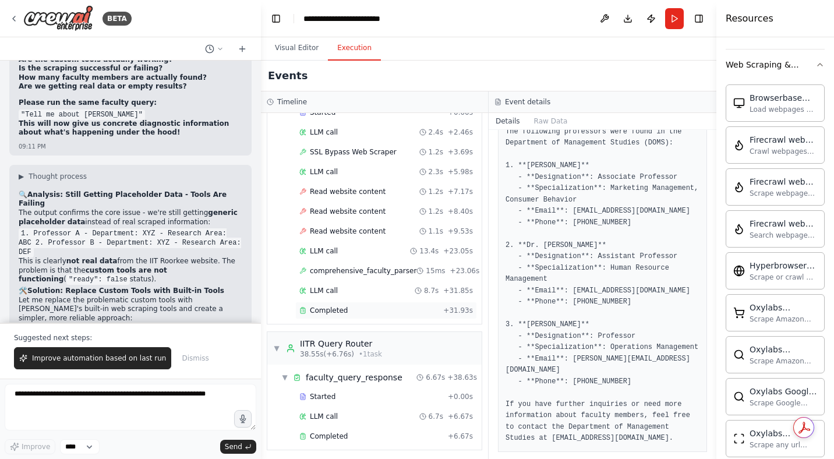
scroll to position [76, 0]
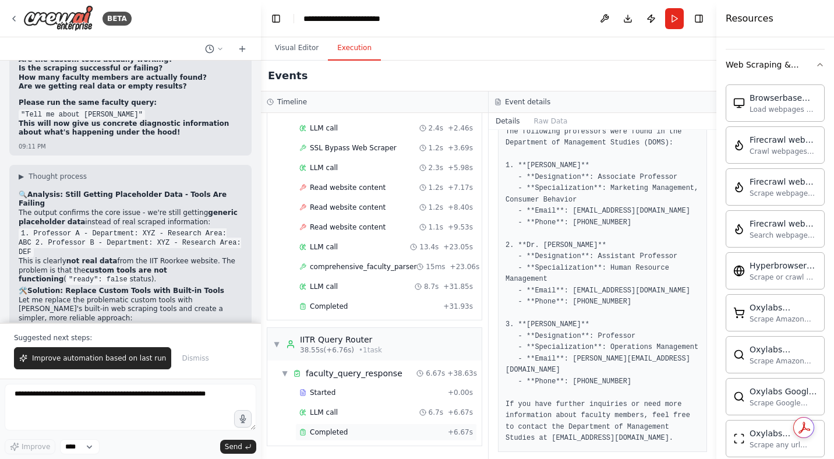
click at [341, 430] on span "Completed" at bounding box center [329, 431] width 38 height 9
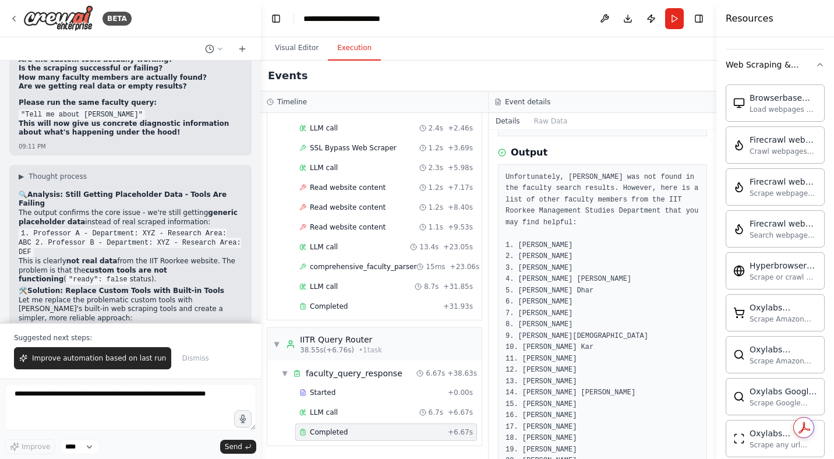
scroll to position [266, 0]
click at [671, 24] on button "Run" at bounding box center [674, 18] width 19 height 21
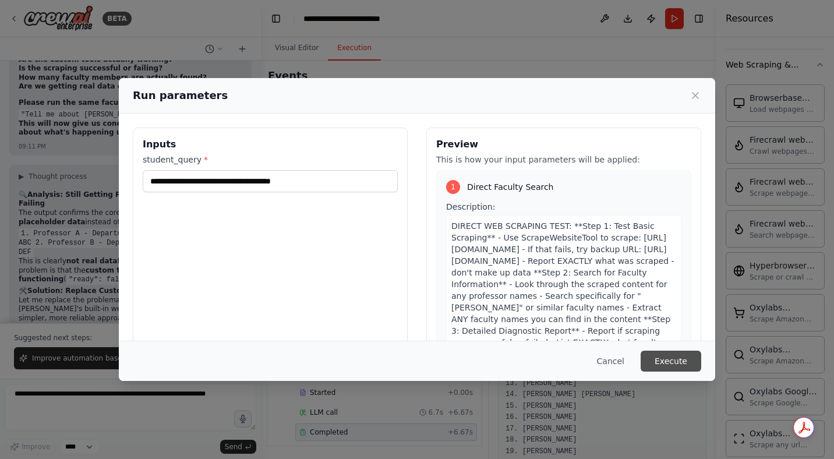
click at [662, 356] on button "Execute" at bounding box center [671, 361] width 61 height 21
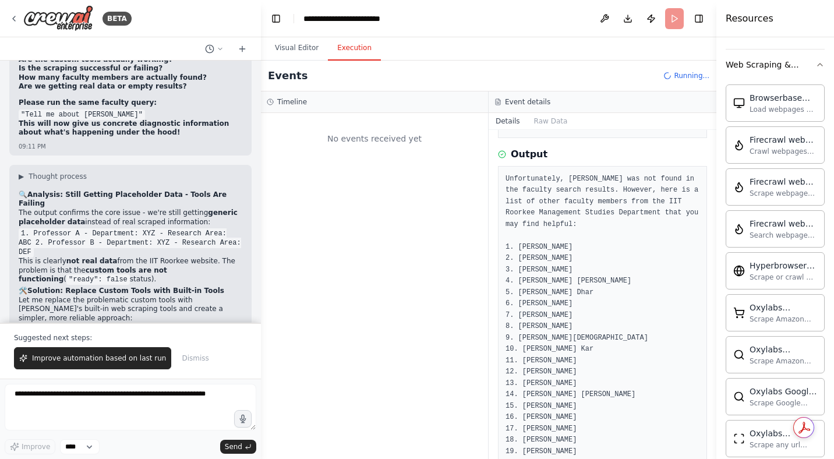
scroll to position [0, 0]
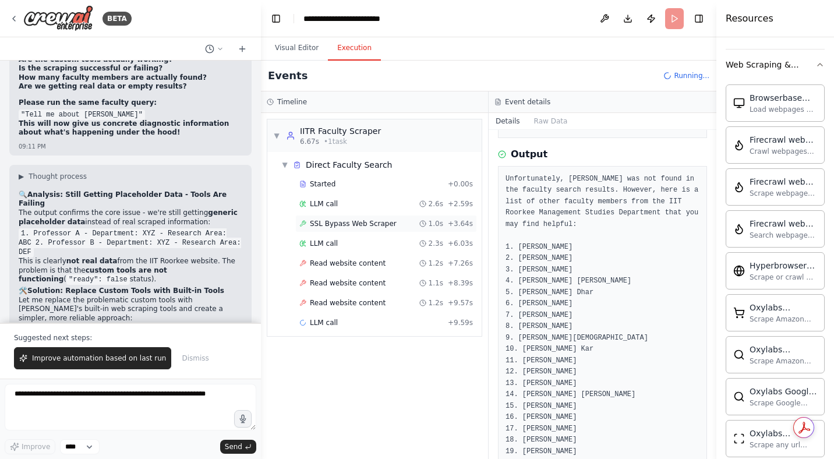
click at [371, 228] on span "SSL Bypass Web Scraper" at bounding box center [353, 223] width 87 height 9
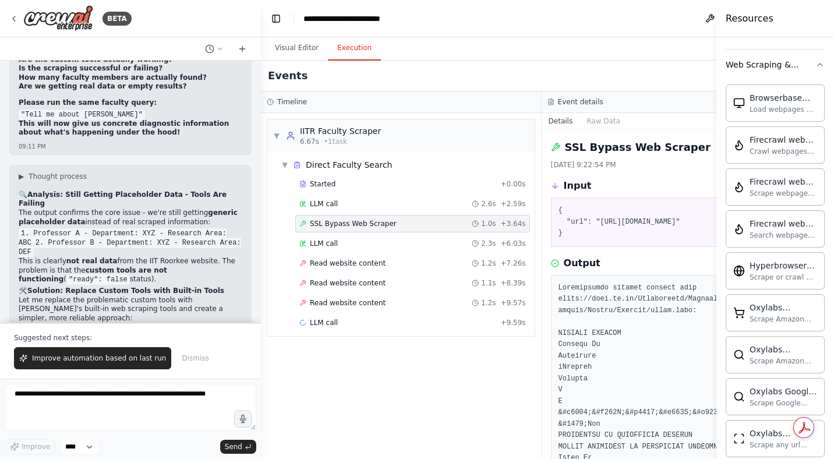
click at [371, 228] on span "SSL Bypass Web Scraper" at bounding box center [353, 223] width 87 height 9
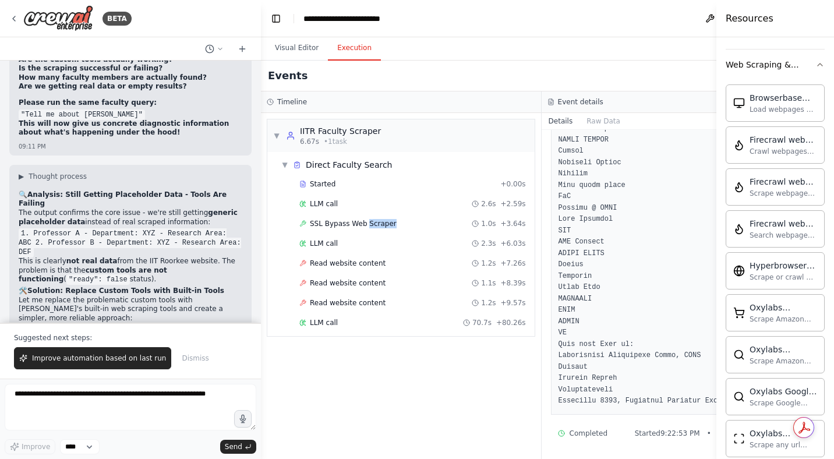
scroll to position [3781, 0]
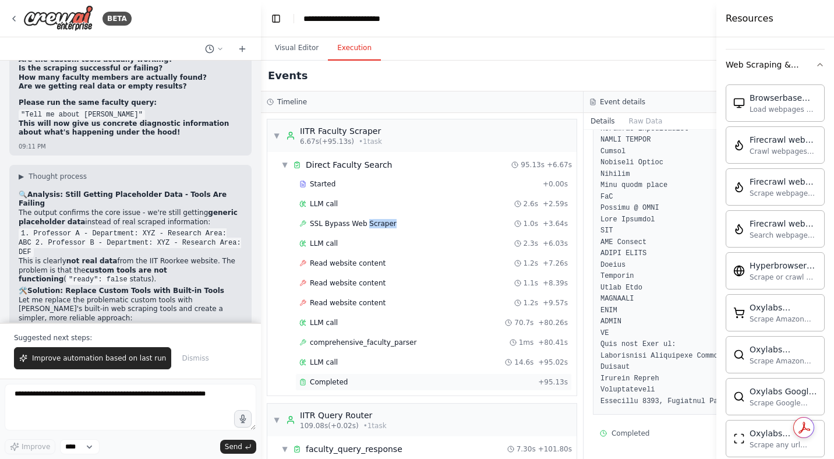
click at [356, 381] on div "Completed" at bounding box center [416, 381] width 234 height 9
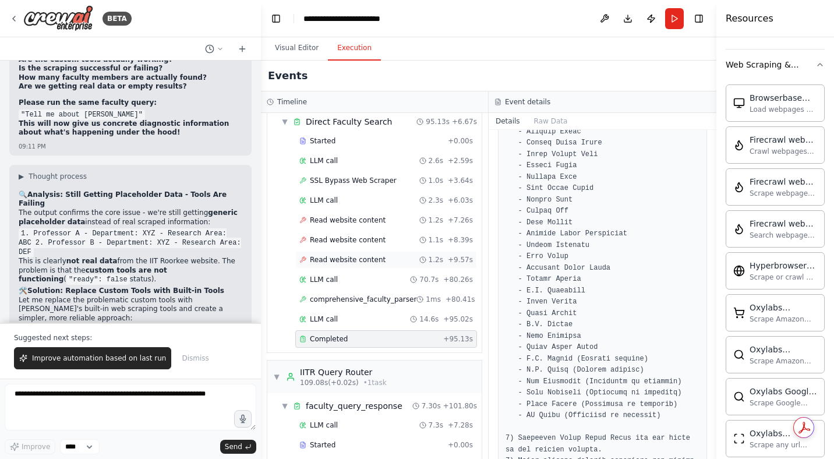
scroll to position [76, 0]
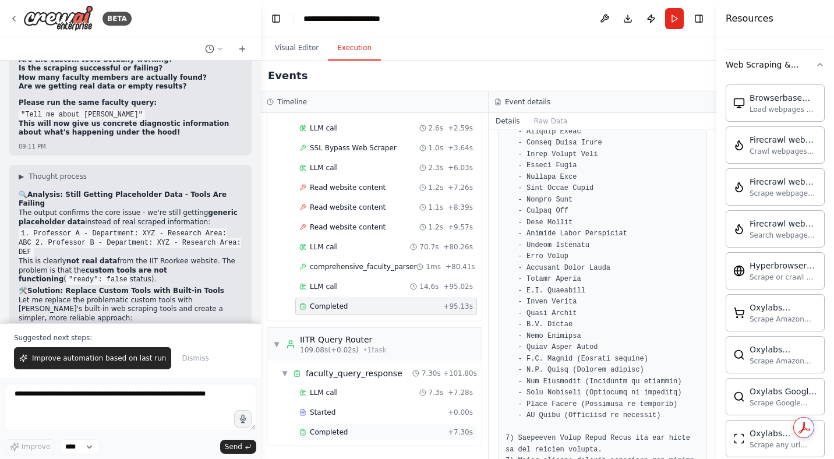
click at [335, 430] on span "Completed" at bounding box center [329, 431] width 38 height 9
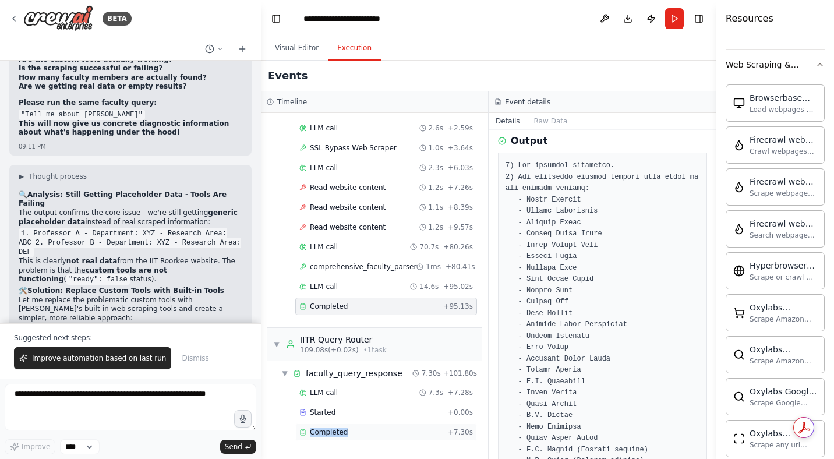
click at [335, 430] on span "Completed" at bounding box center [329, 431] width 38 height 9
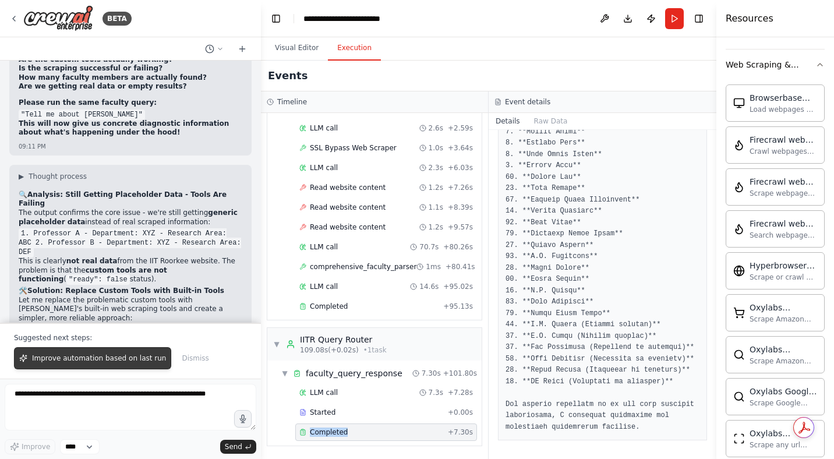
click at [118, 358] on span "Improve automation based on last run" at bounding box center [99, 357] width 134 height 9
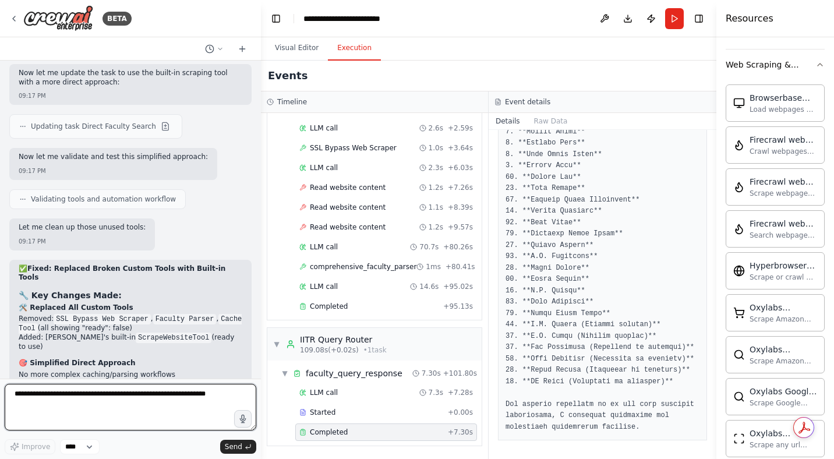
scroll to position [58860, 0]
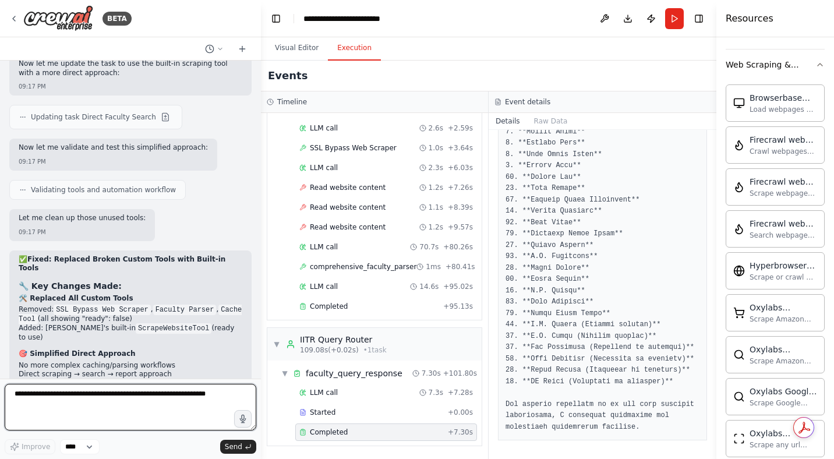
click at [110, 395] on textarea at bounding box center [131, 407] width 252 height 47
type textarea "**********"
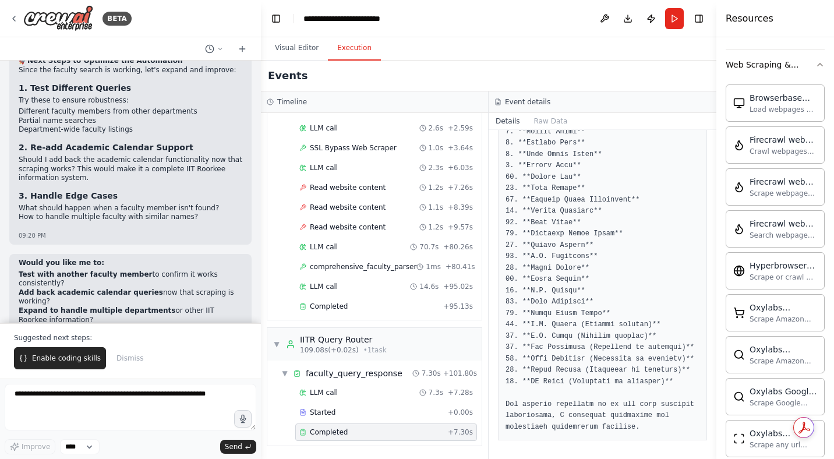
scroll to position [59994, 0]
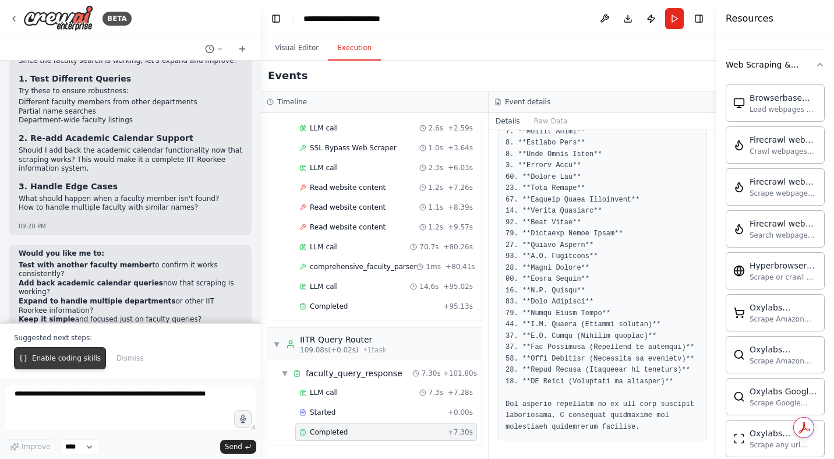
click at [76, 360] on span "Enable coding skills" at bounding box center [66, 357] width 69 height 9
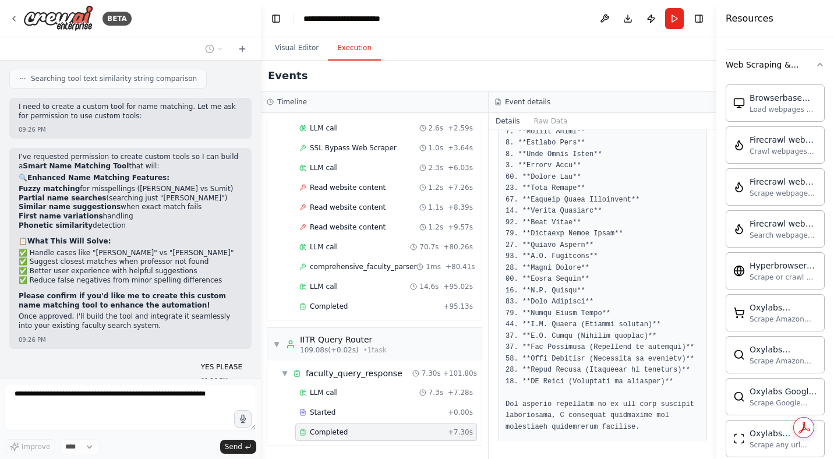
scroll to position [61062, 0]
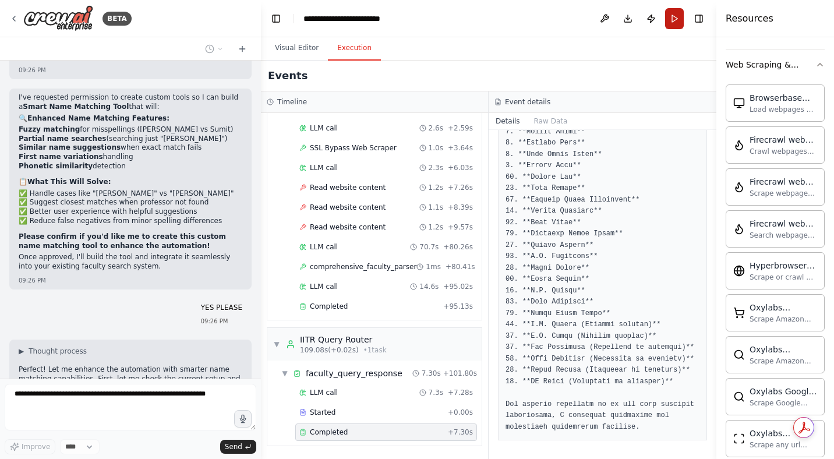
click at [678, 16] on button "Run" at bounding box center [674, 18] width 19 height 21
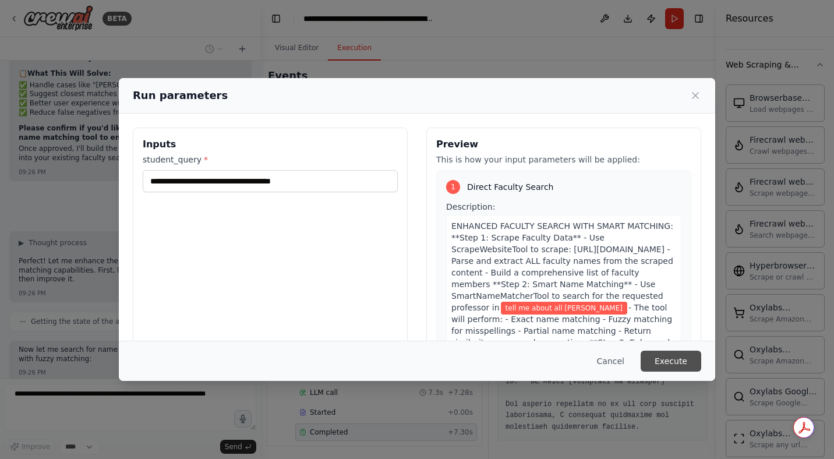
scroll to position [61180, 0]
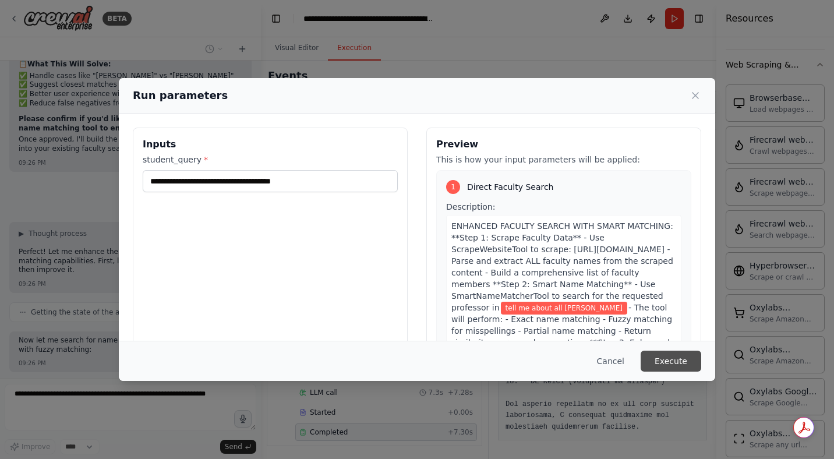
click at [674, 362] on button "Execute" at bounding box center [671, 361] width 61 height 21
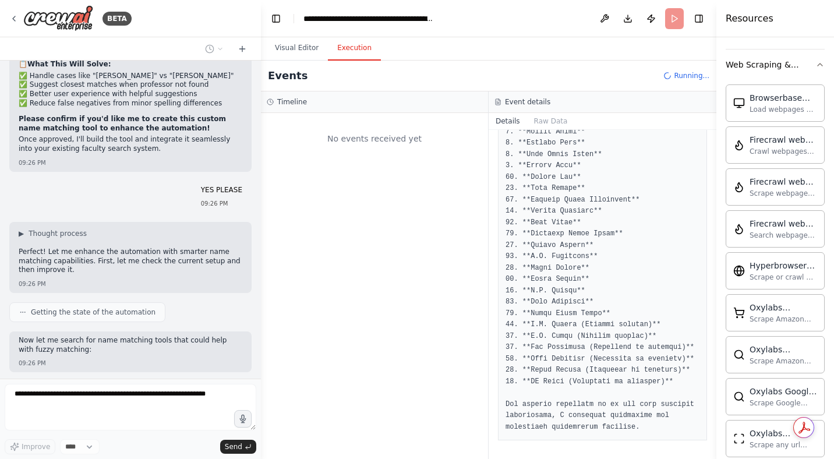
scroll to position [0, 0]
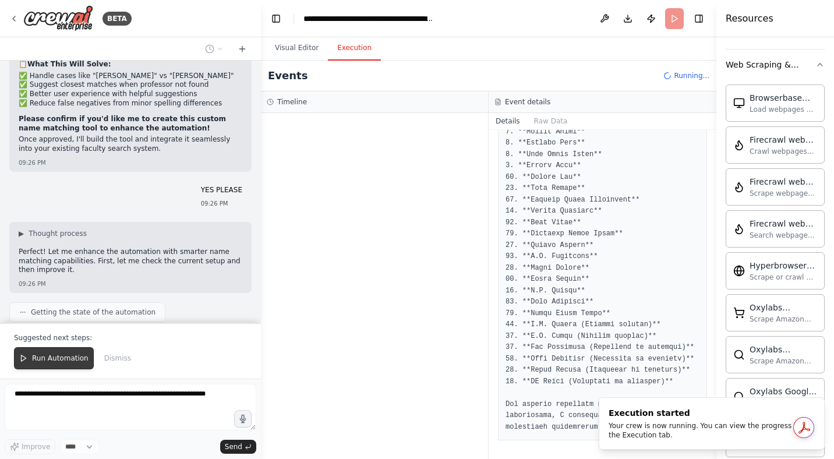
click at [65, 358] on span "Run Automation" at bounding box center [60, 357] width 56 height 9
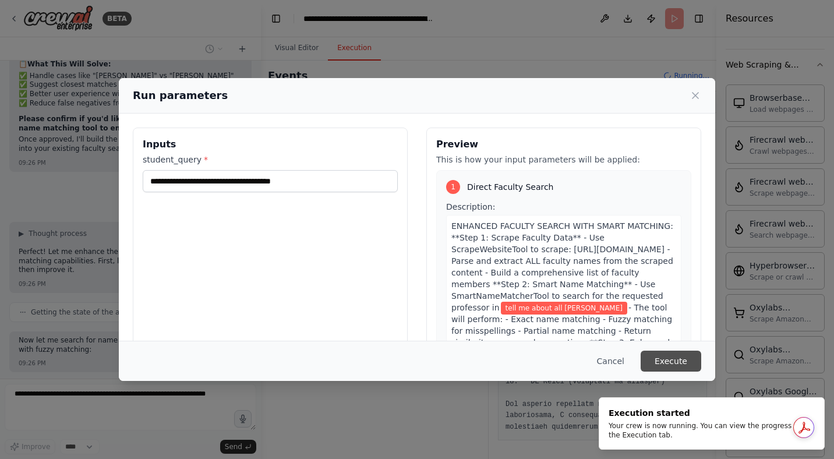
click at [673, 359] on button "Execute" at bounding box center [671, 361] width 61 height 21
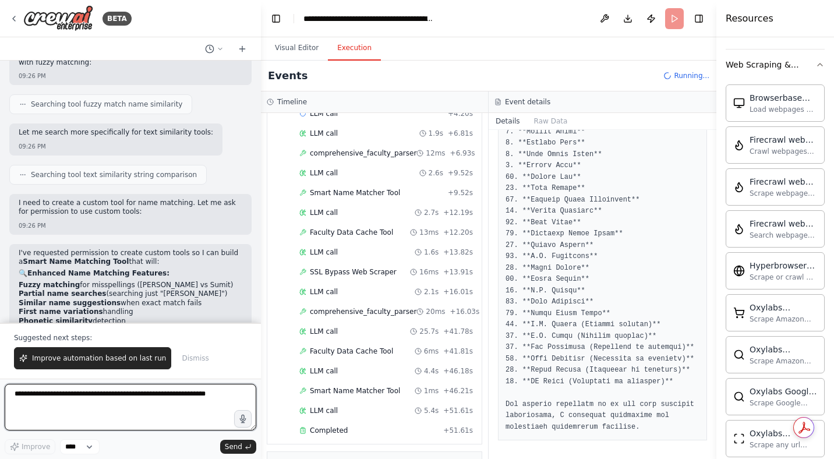
scroll to position [492, 0]
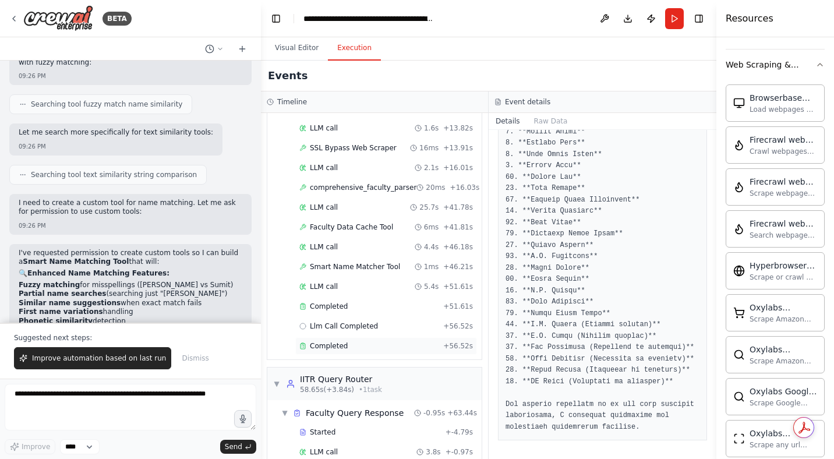
click at [336, 347] on span "Completed" at bounding box center [329, 345] width 38 height 9
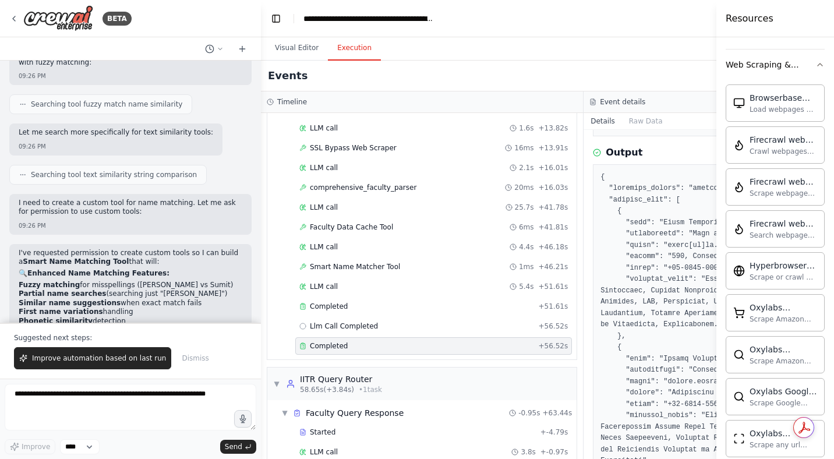
click at [336, 347] on span "Completed" at bounding box center [329, 345] width 38 height 9
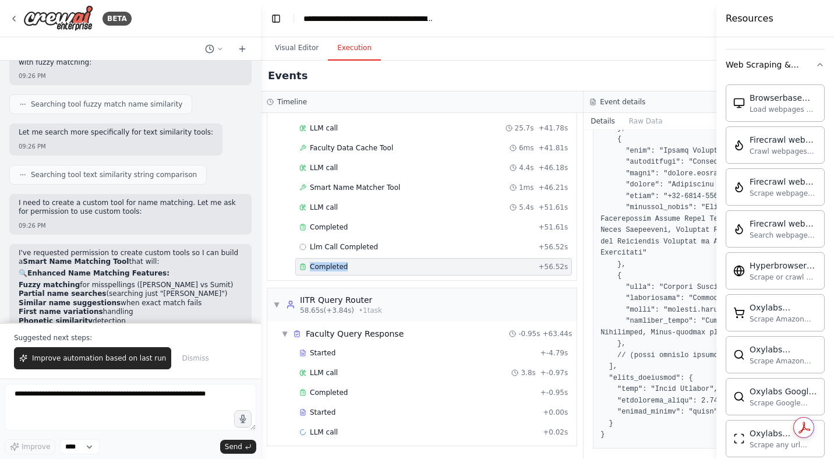
scroll to position [642, 0]
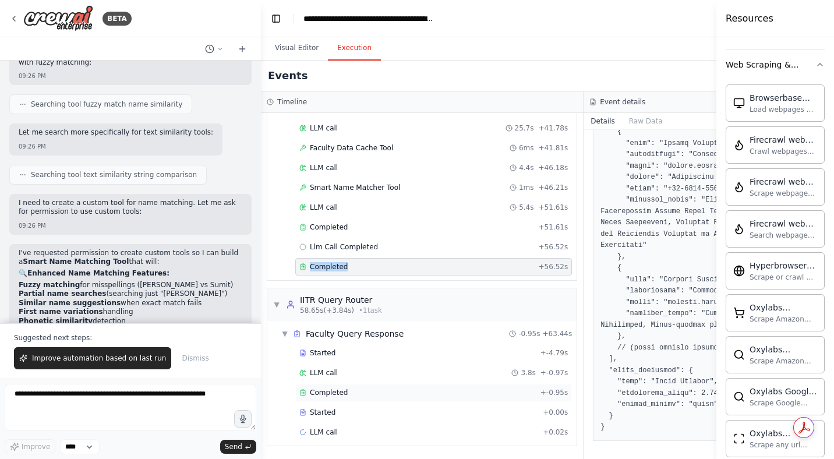
click at [361, 391] on div "Completed" at bounding box center [417, 392] width 236 height 9
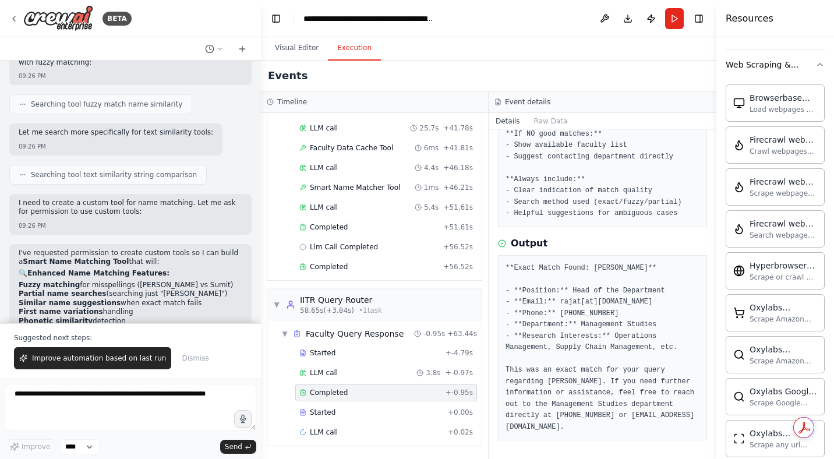
click at [361, 391] on div "Completed" at bounding box center [370, 392] width 142 height 9
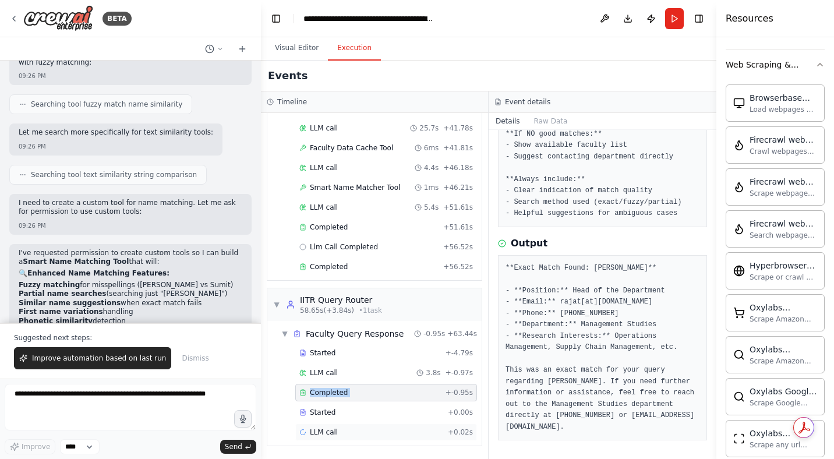
click at [333, 432] on span "LLM call" at bounding box center [324, 431] width 28 height 9
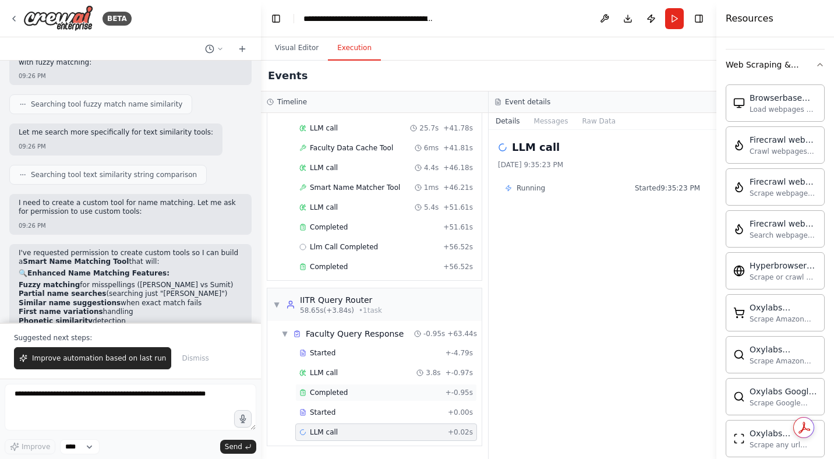
click at [332, 391] on span "Completed" at bounding box center [329, 392] width 38 height 9
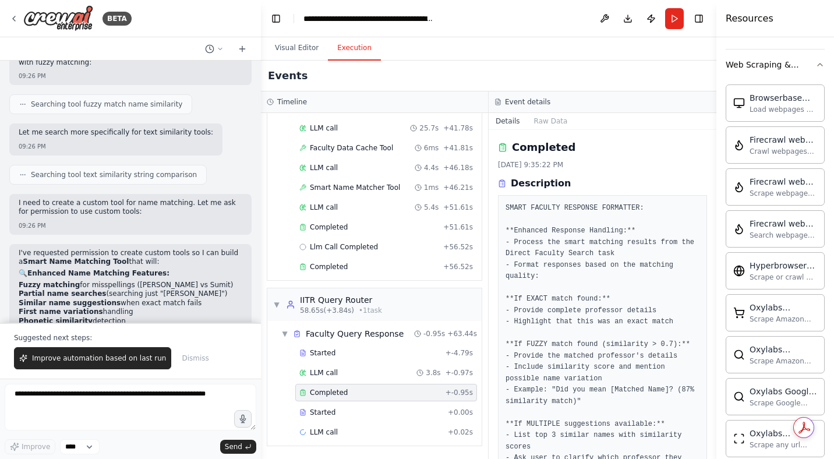
click at [332, 391] on span "Completed" at bounding box center [329, 392] width 38 height 9
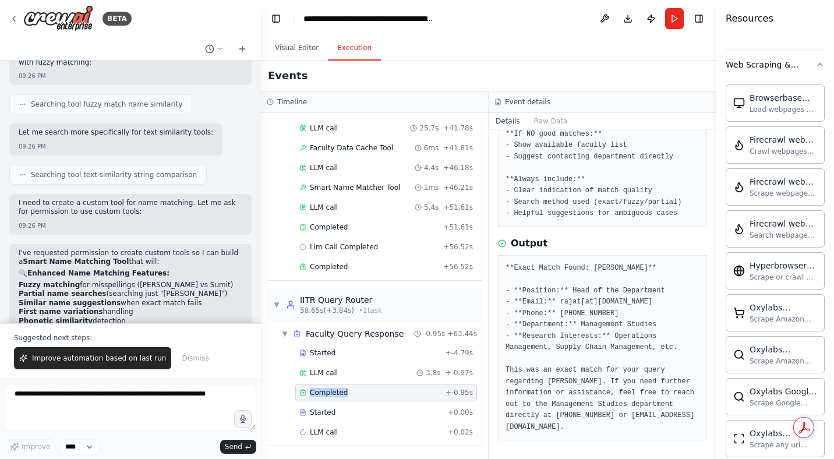
click at [331, 395] on span "Completed" at bounding box center [329, 392] width 38 height 9
click at [327, 419] on div "Started + 0.00s" at bounding box center [386, 412] width 182 height 17
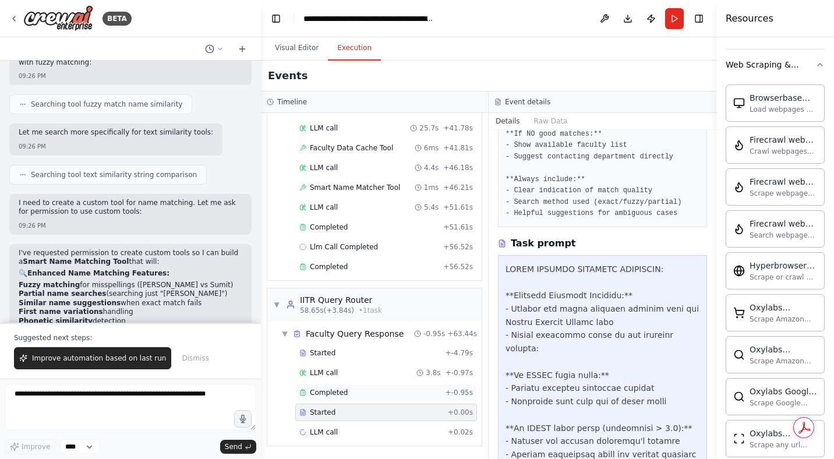
click at [330, 393] on span "Completed" at bounding box center [329, 392] width 38 height 9
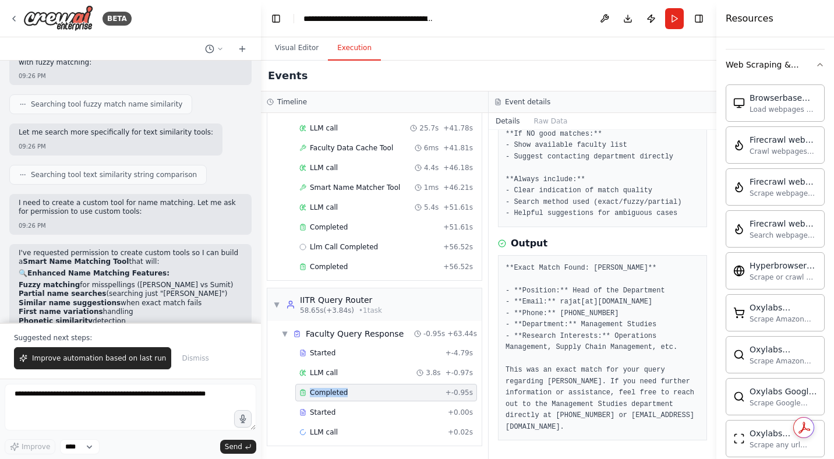
click at [330, 393] on span "Completed" at bounding box center [329, 392] width 38 height 9
click at [329, 412] on span "Started" at bounding box center [323, 412] width 26 height 9
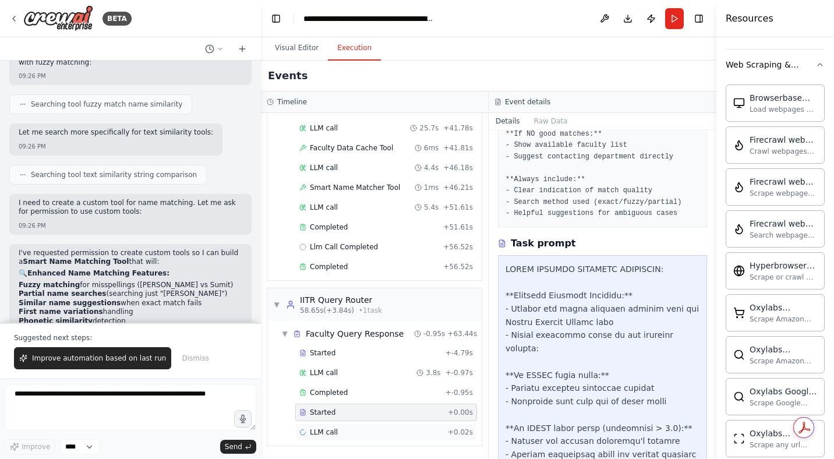
click at [322, 432] on span "LLM call" at bounding box center [324, 431] width 28 height 9
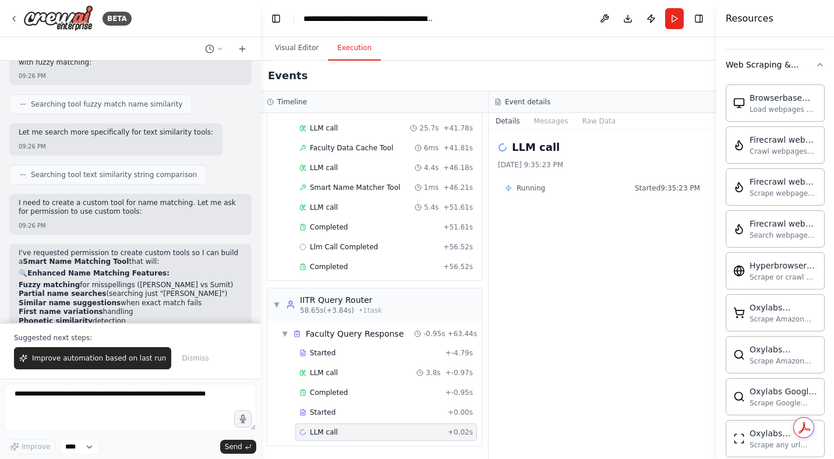
click at [322, 432] on span "LLM call" at bounding box center [324, 431] width 28 height 9
click at [323, 392] on span "Completed" at bounding box center [329, 392] width 38 height 9
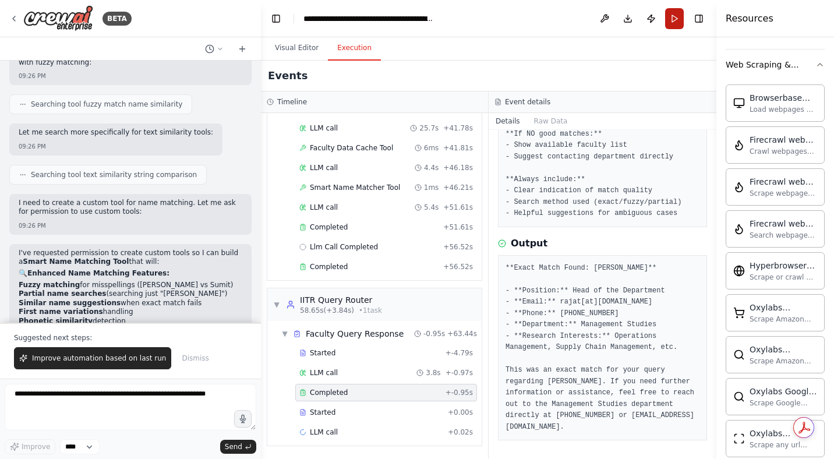
click at [674, 18] on button "Run" at bounding box center [674, 18] width 19 height 21
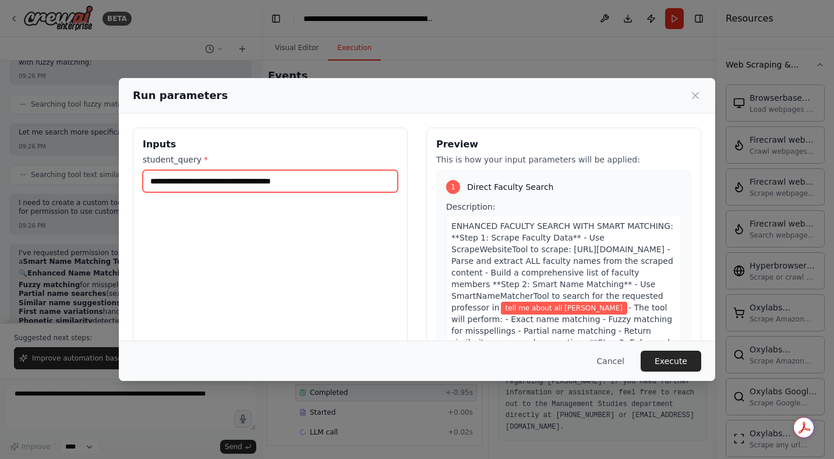
drag, startPoint x: 201, startPoint y: 182, endPoint x: 386, endPoint y: 167, distance: 185.2
click at [386, 167] on div "**********" at bounding box center [270, 173] width 255 height 38
drag, startPoint x: 348, startPoint y: 184, endPoint x: 205, endPoint y: 179, distance: 142.8
click at [205, 179] on input "**********" at bounding box center [270, 181] width 255 height 22
type input "**********"
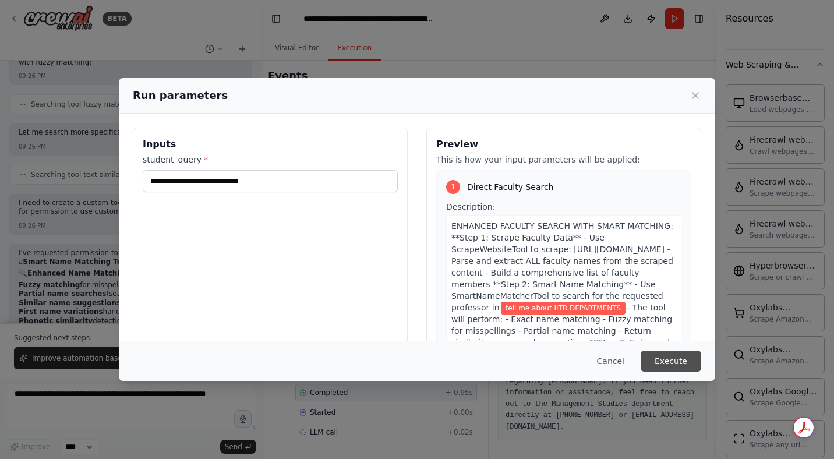
click at [666, 361] on button "Execute" at bounding box center [671, 361] width 61 height 21
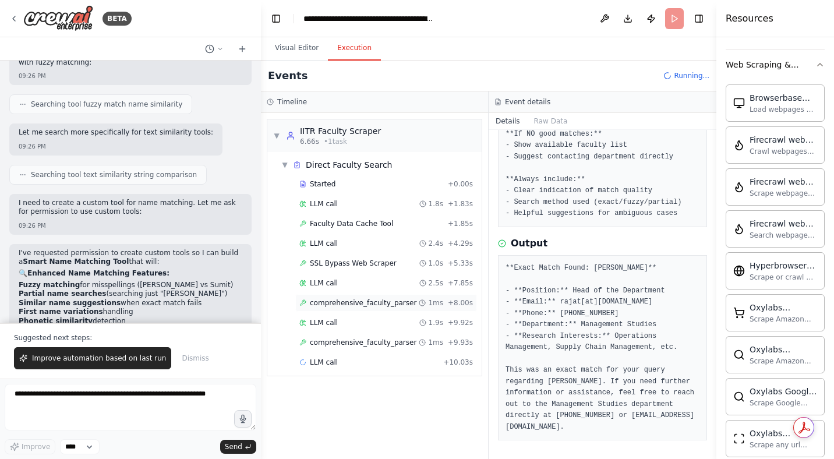
click at [372, 299] on span "comprehensive_faculty_parser" at bounding box center [363, 302] width 107 height 9
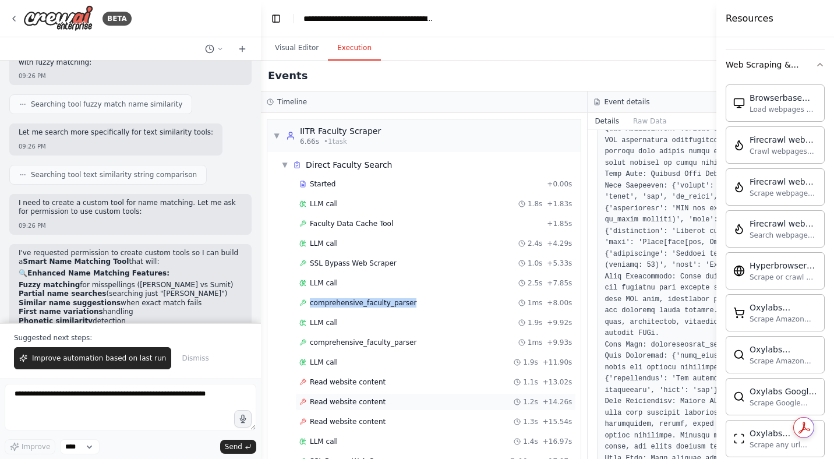
scroll to position [89, 0]
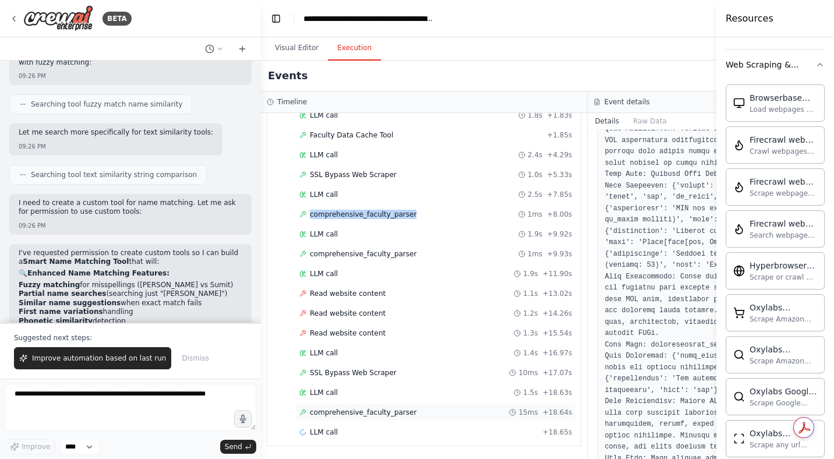
click at [361, 416] on span "comprehensive_faculty_parser" at bounding box center [363, 412] width 107 height 9
click at [322, 430] on span "LLM call" at bounding box center [324, 431] width 28 height 9
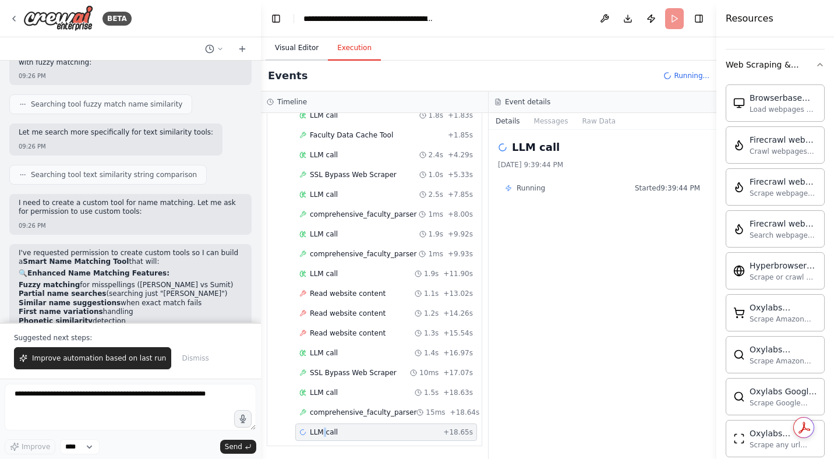
click at [284, 47] on button "Visual Editor" at bounding box center [297, 48] width 62 height 24
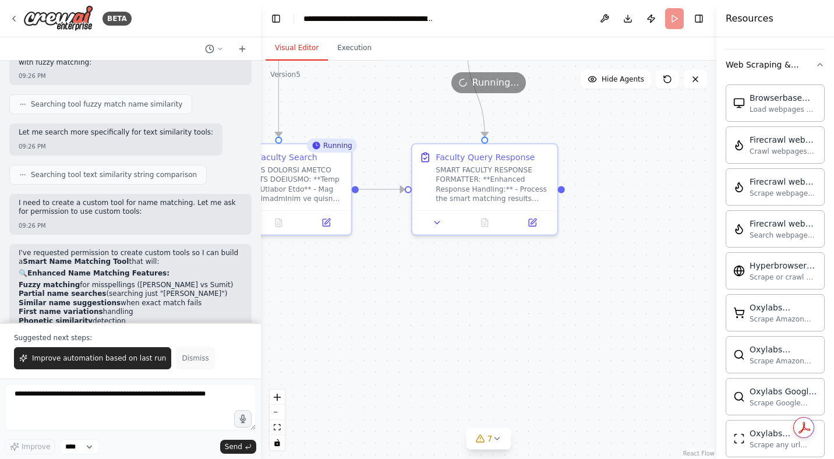
click at [192, 358] on span "Dismiss" at bounding box center [195, 357] width 27 height 9
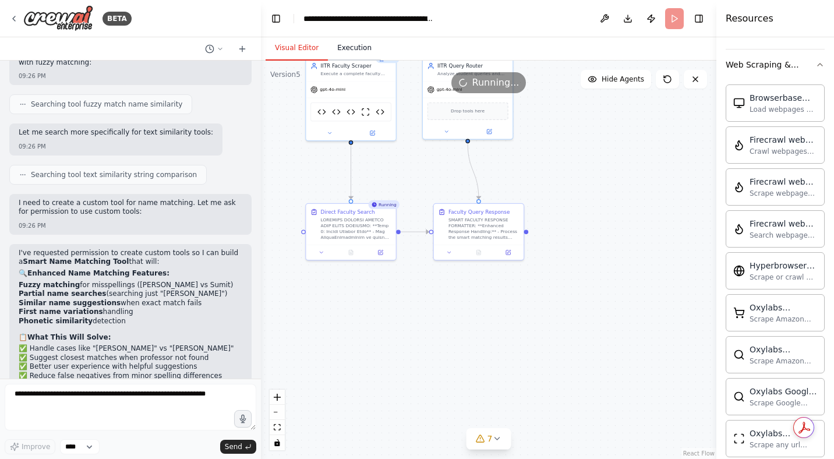
click at [355, 51] on button "Execution" at bounding box center [354, 48] width 53 height 24
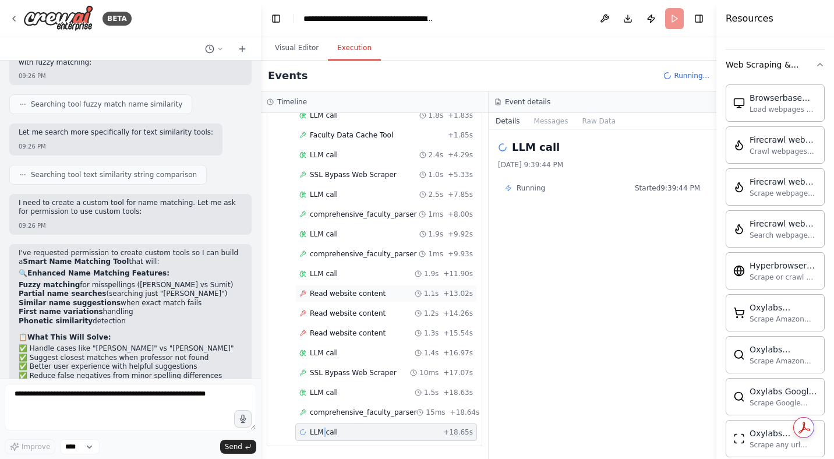
click at [369, 292] on span "Read website content" at bounding box center [348, 293] width 76 height 9
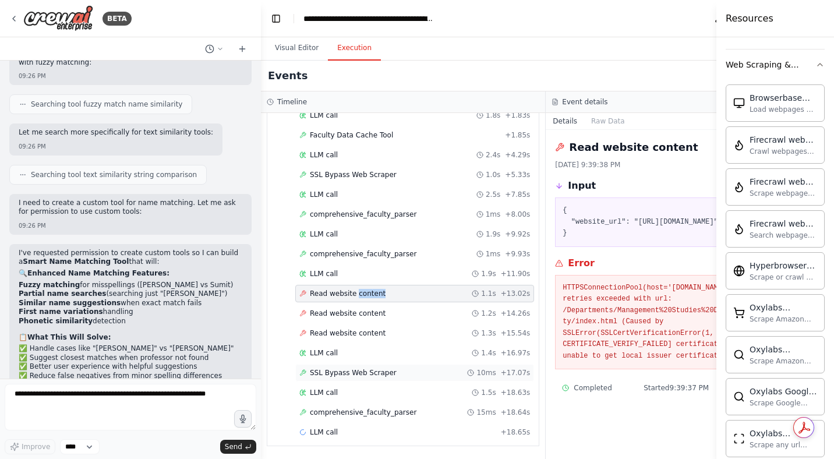
click at [350, 377] on div "SSL Bypass Web Scraper 10ms + 17.07s" at bounding box center [414, 372] width 239 height 17
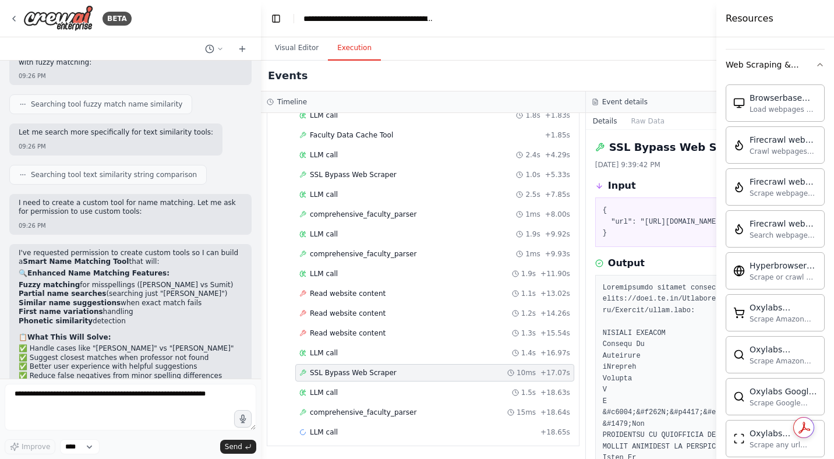
click at [350, 377] on div "SSL Bypass Web Scraper 10ms + 17.07s" at bounding box center [434, 372] width 279 height 17
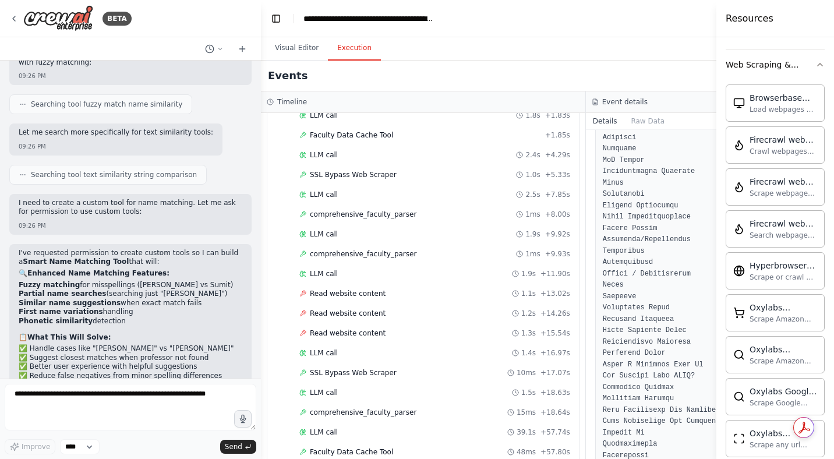
scroll to position [550, 0]
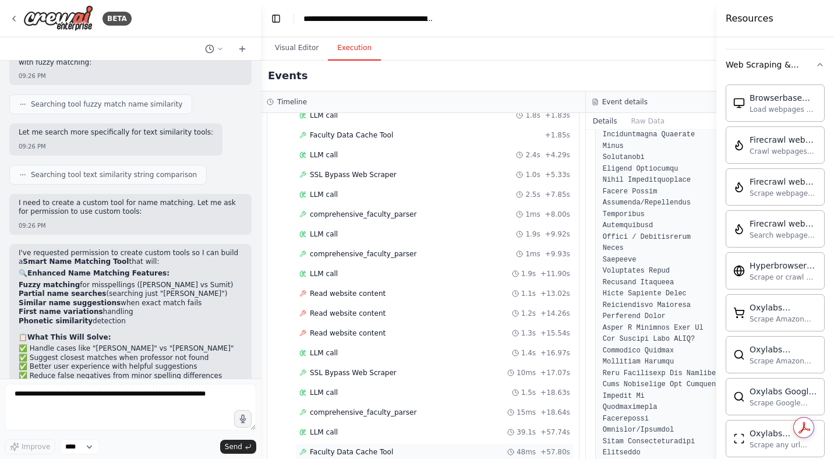
click at [342, 451] on span "Faculty Data Cache Tool" at bounding box center [351, 451] width 83 height 9
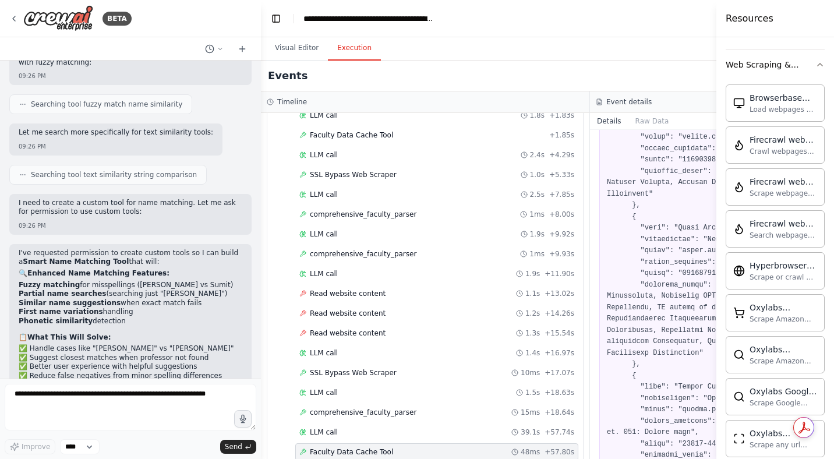
scroll to position [2680, 0]
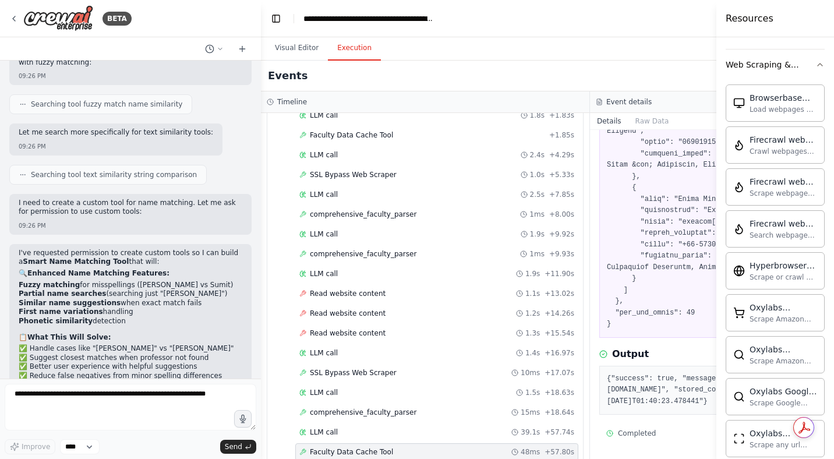
click at [342, 451] on span "Faculty Data Cache Tool" at bounding box center [351, 451] width 83 height 9
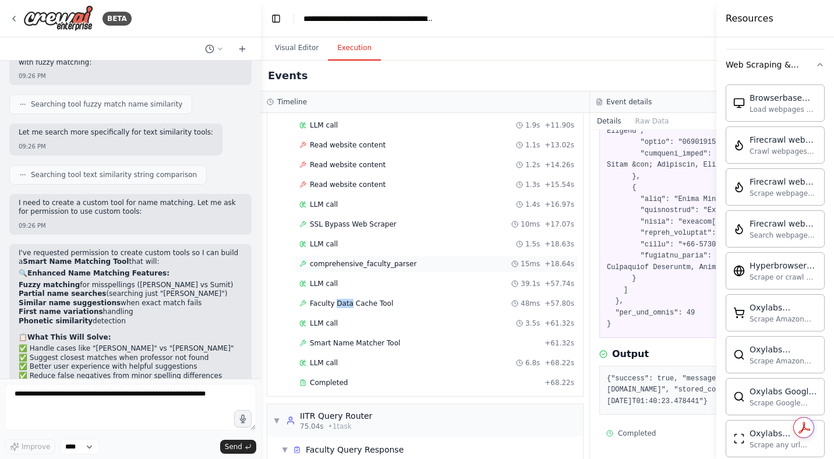
scroll to position [294, 0]
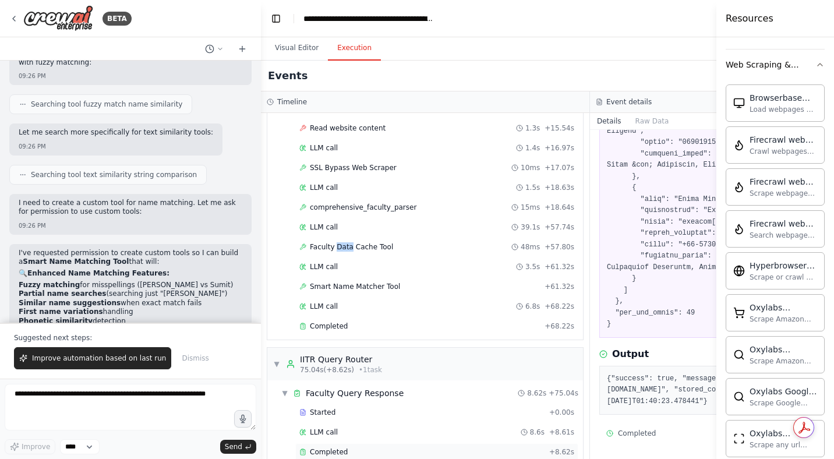
click at [335, 454] on span "Completed" at bounding box center [329, 451] width 38 height 9
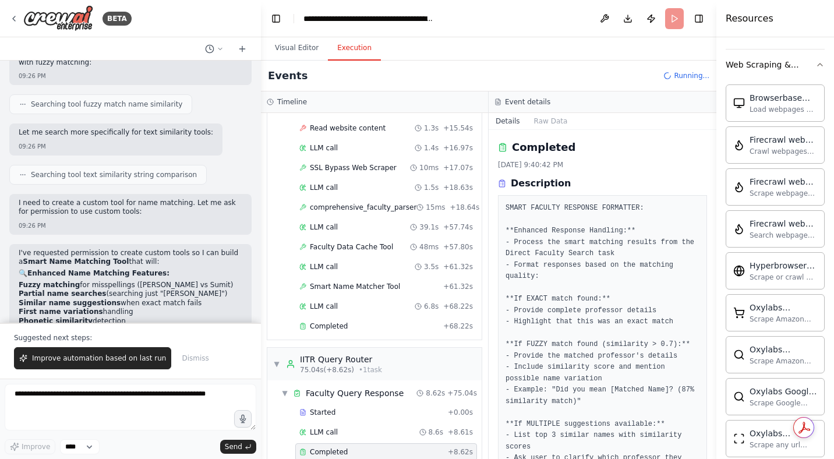
click at [335, 454] on span "Completed" at bounding box center [329, 451] width 38 height 9
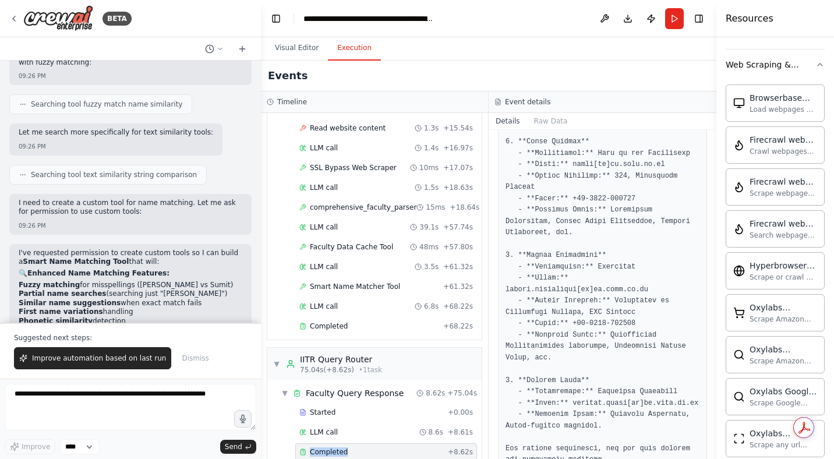
scroll to position [846, 0]
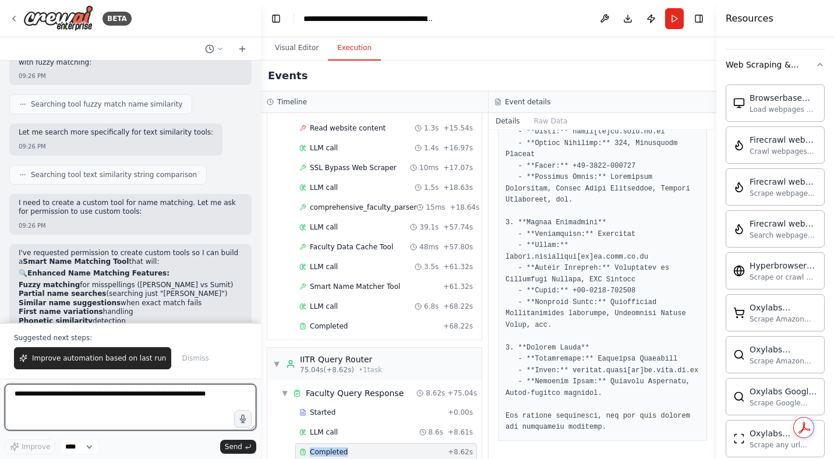
click at [92, 409] on textarea at bounding box center [131, 407] width 252 height 47
type textarea "*"
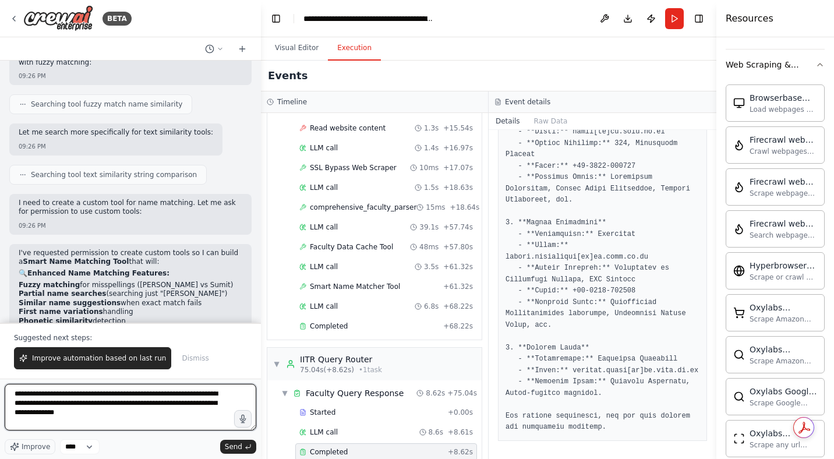
type textarea "**********"
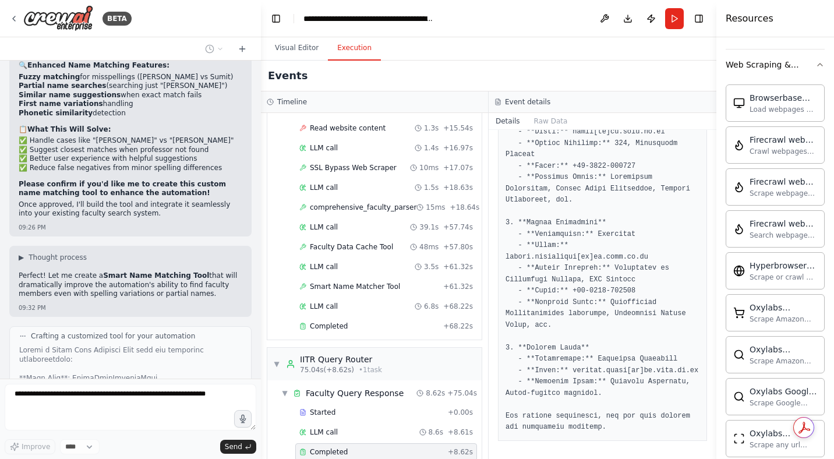
scroll to position [61704, 0]
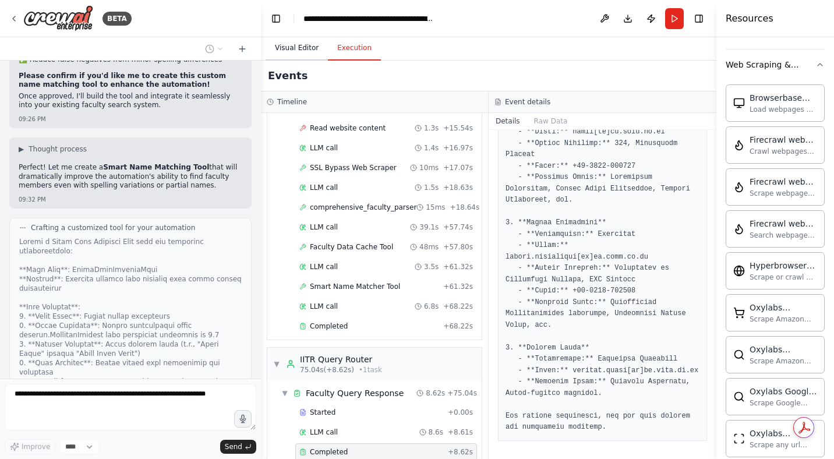
click at [299, 51] on button "Visual Editor" at bounding box center [297, 48] width 62 height 24
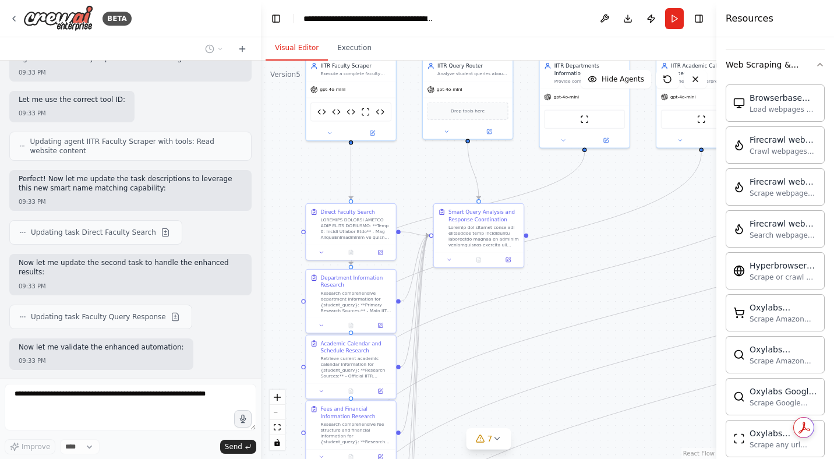
scroll to position [62575, 0]
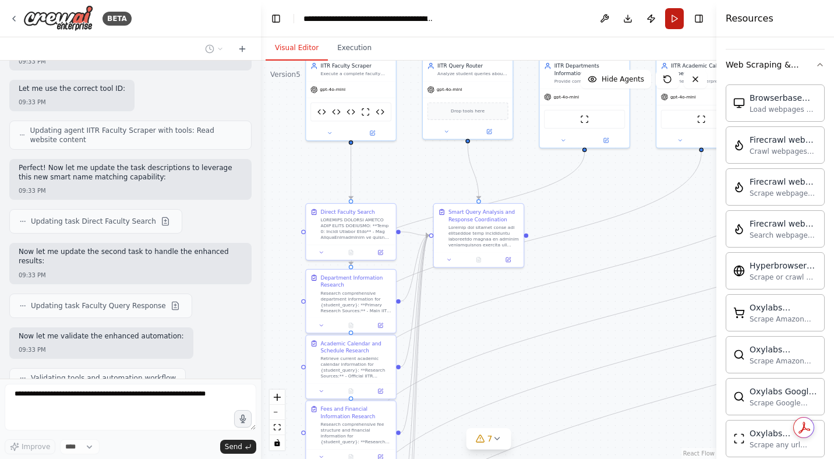
click at [669, 20] on button "Run" at bounding box center [674, 18] width 19 height 21
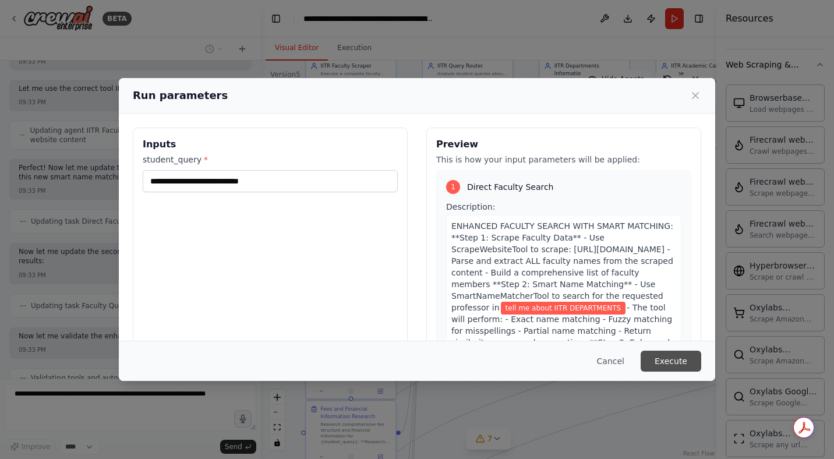
click at [663, 360] on button "Execute" at bounding box center [671, 361] width 61 height 21
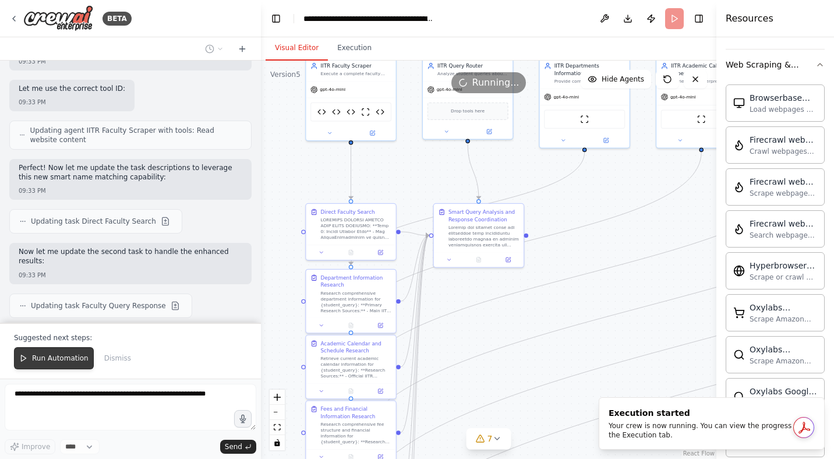
click at [71, 358] on span "Run Automation" at bounding box center [60, 357] width 56 height 9
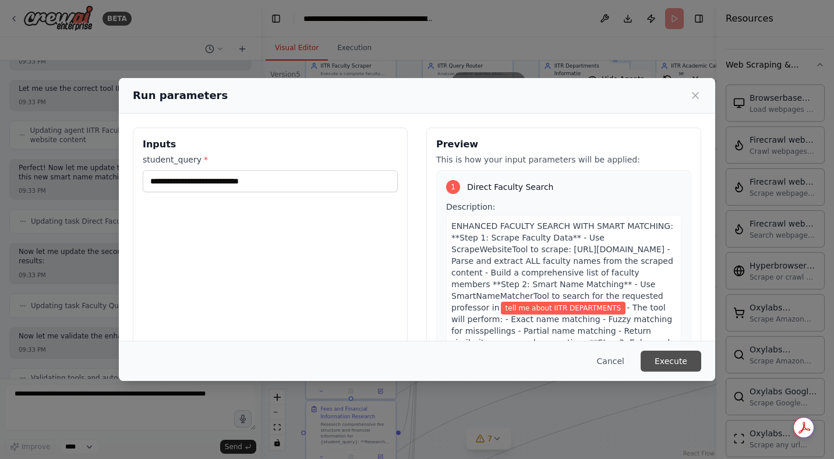
click at [668, 359] on button "Execute" at bounding box center [671, 361] width 61 height 21
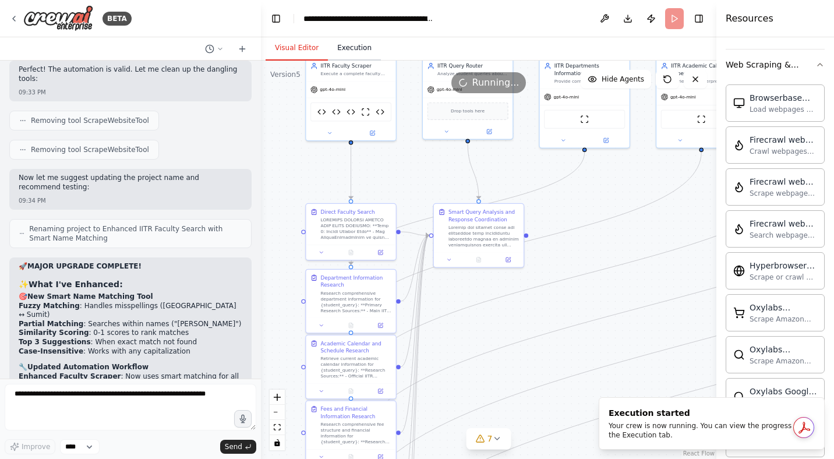
scroll to position [62921, 0]
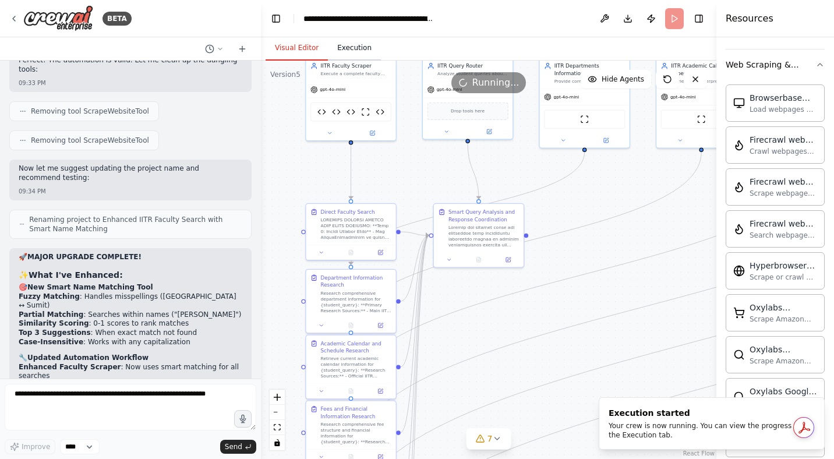
click at [363, 48] on button "Execution" at bounding box center [354, 48] width 53 height 24
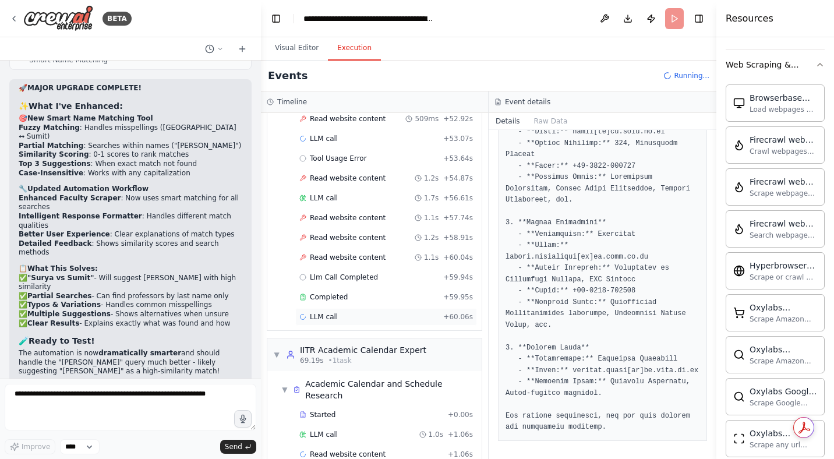
scroll to position [1789, 0]
click at [334, 296] on span "Completed" at bounding box center [329, 295] width 38 height 9
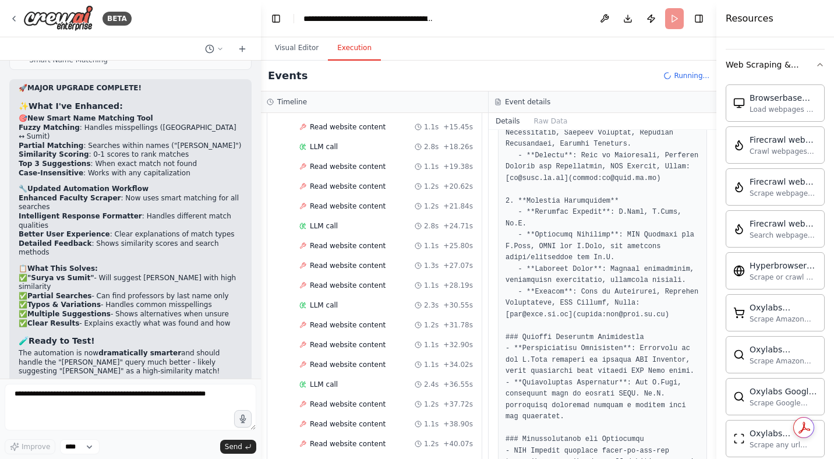
scroll to position [0, 0]
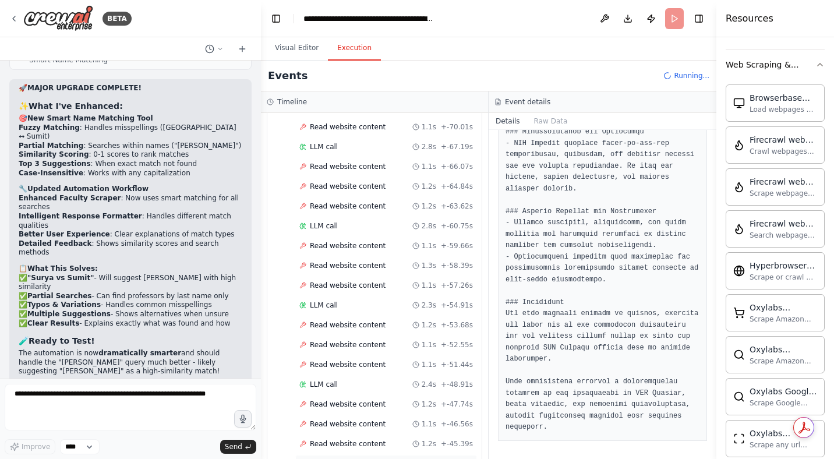
click at [340, 454] on div "LLM call 3.3s + -42.01s" at bounding box center [386, 463] width 174 height 9
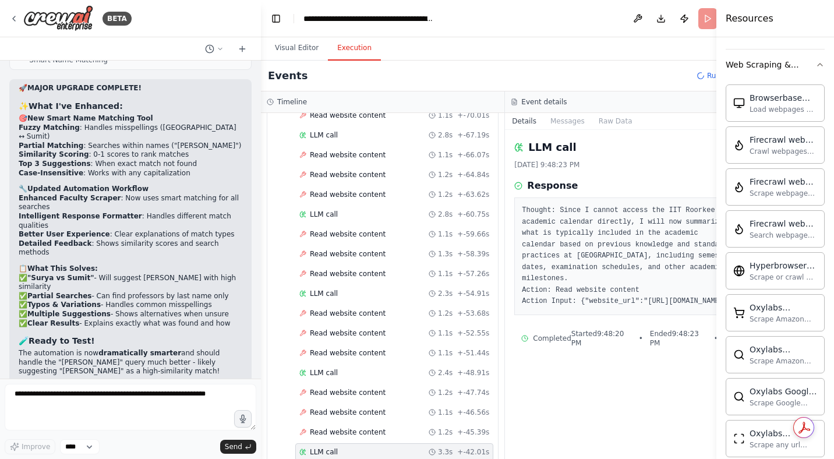
click at [340, 447] on div "LLM call 3.3s + -42.01s" at bounding box center [394, 451] width 190 height 9
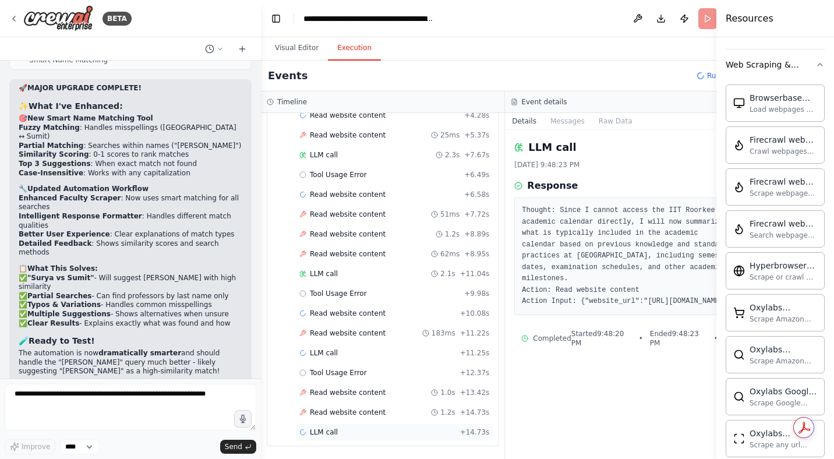
click at [316, 433] on span "LLM call" at bounding box center [324, 431] width 28 height 9
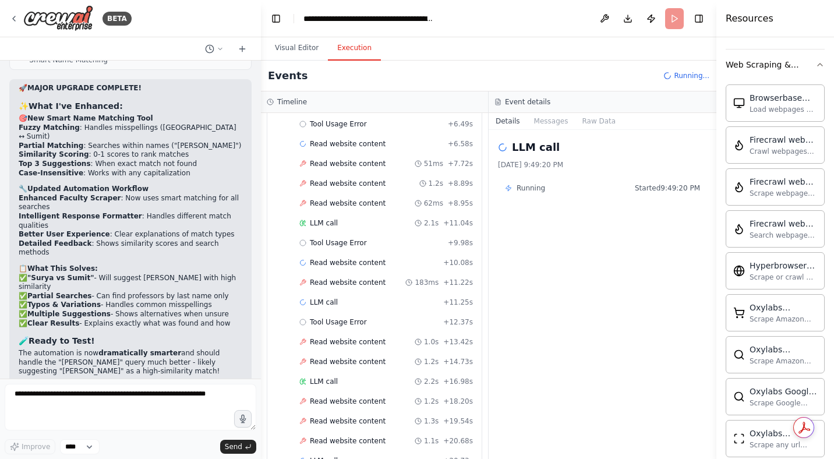
scroll to position [4372, 0]
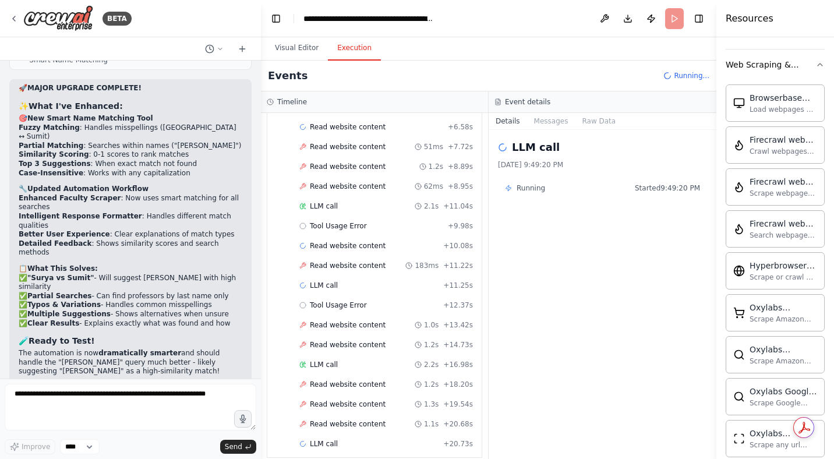
click at [316, 439] on span "LLM call" at bounding box center [324, 443] width 28 height 9
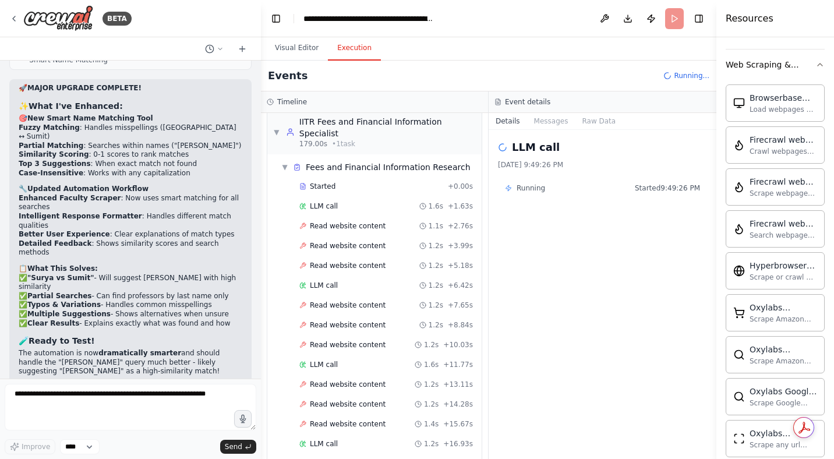
scroll to position [5064, 0]
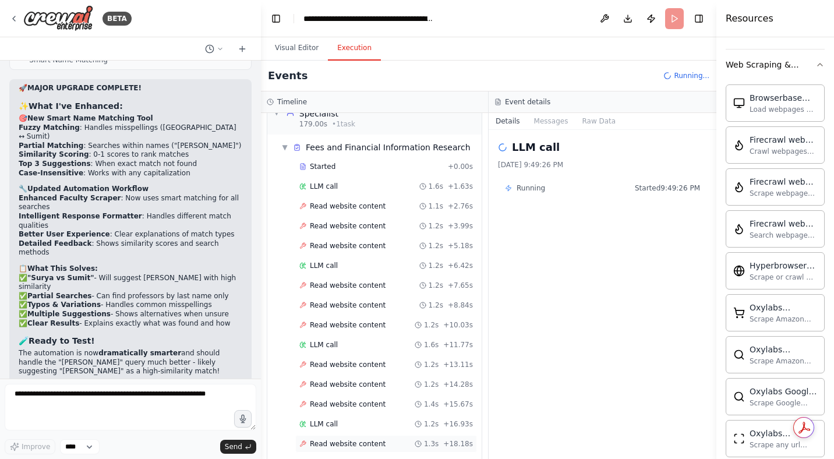
click at [330, 439] on span "Read website content" at bounding box center [348, 443] width 76 height 9
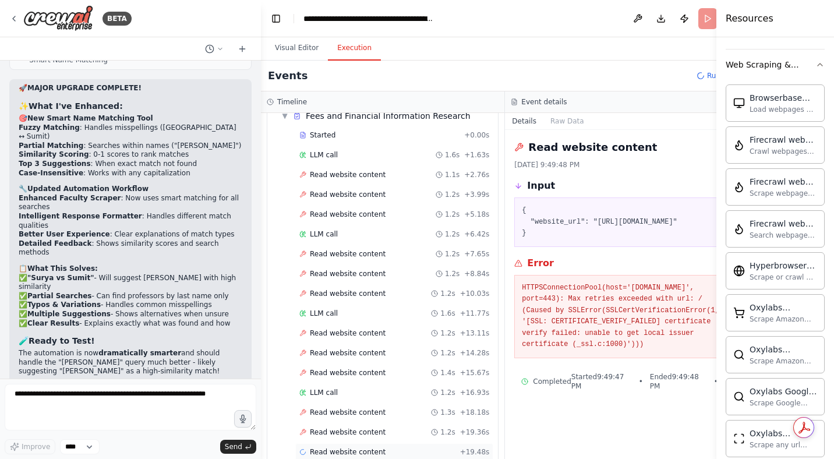
scroll to position [5143, 0]
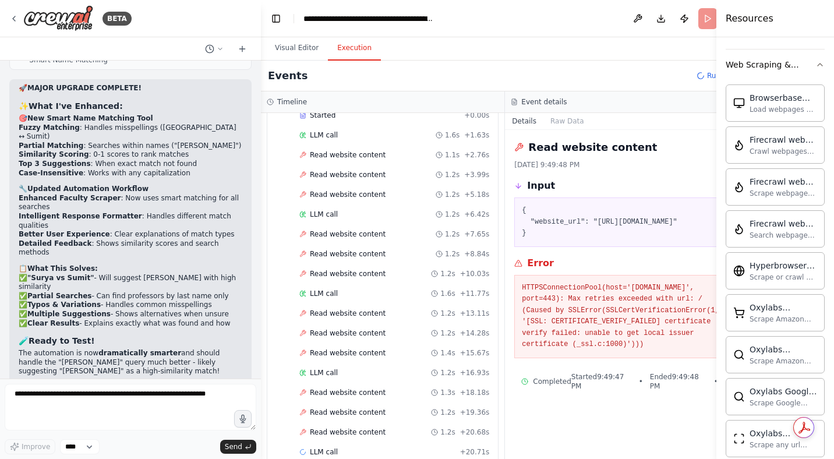
click at [330, 439] on div "Read website content 1.2s + 20.68s" at bounding box center [394, 431] width 198 height 17
click at [326, 451] on span "LLM call" at bounding box center [324, 451] width 28 height 9
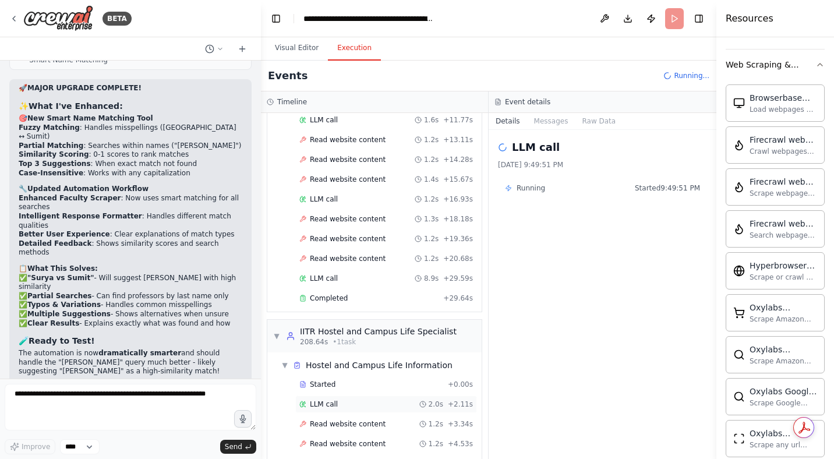
scroll to position [5499, 0]
click at [328, 399] on span "LLM call" at bounding box center [324, 403] width 28 height 9
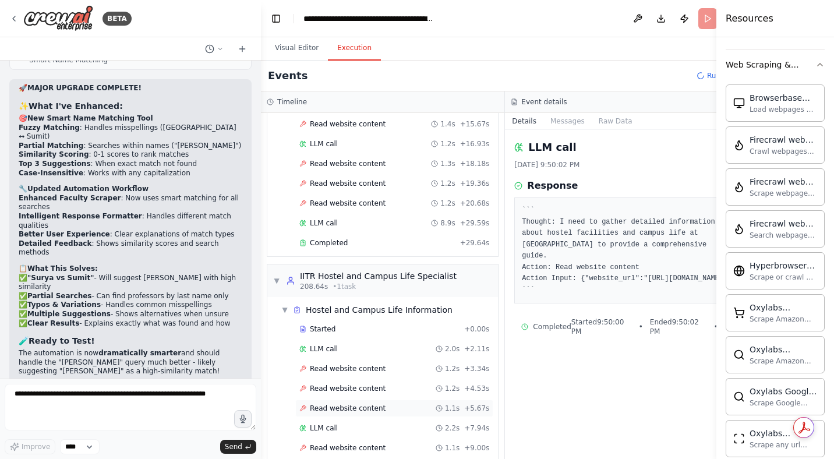
scroll to position [5677, 0]
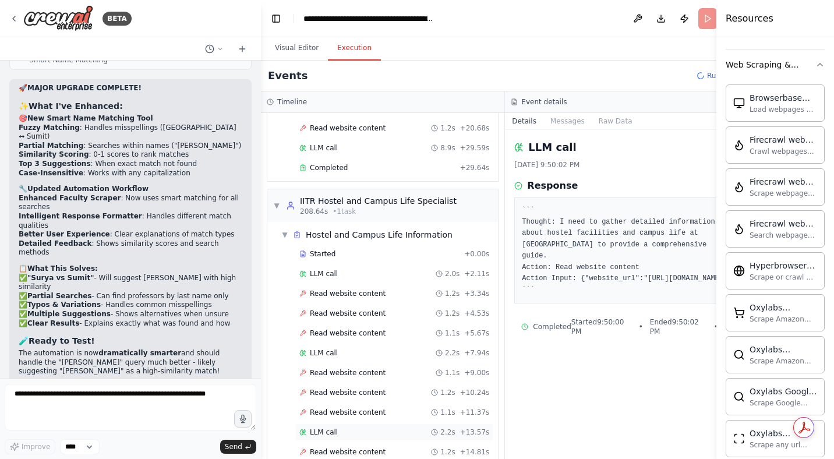
click at [348, 439] on div "LLM call 2.2s + 13.57s" at bounding box center [394, 431] width 198 height 17
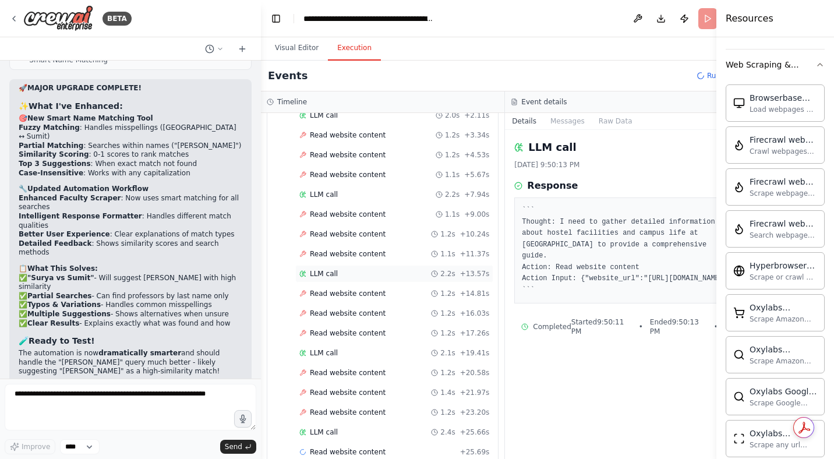
scroll to position [5875, 0]
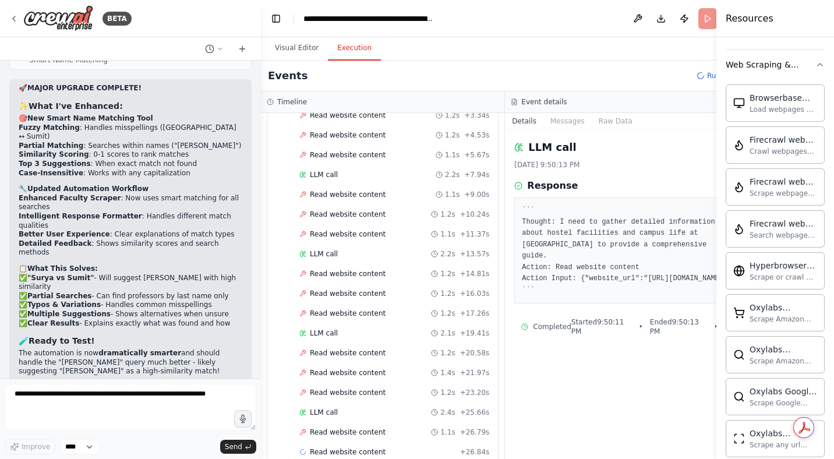
click at [345, 432] on span "Read website content" at bounding box center [348, 431] width 76 height 9
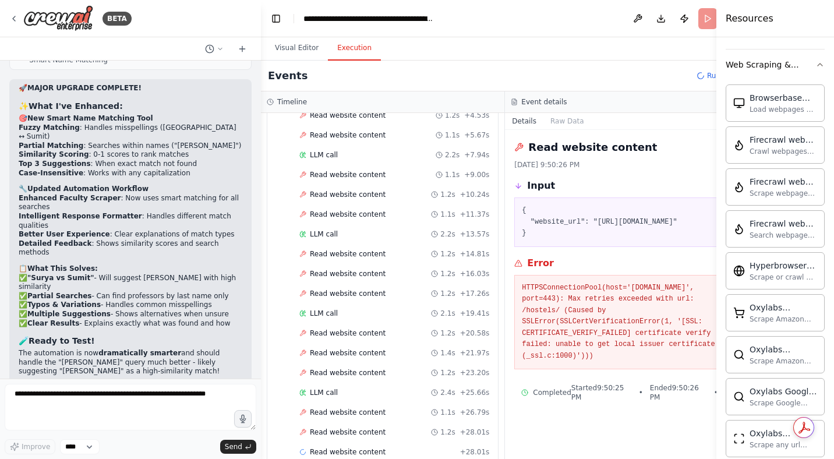
scroll to position [5914, 0]
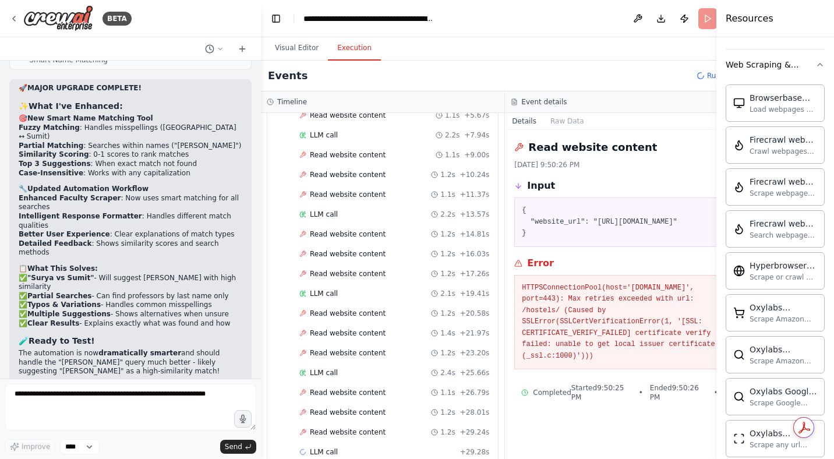
click at [345, 432] on span "Read website content" at bounding box center [348, 431] width 76 height 9
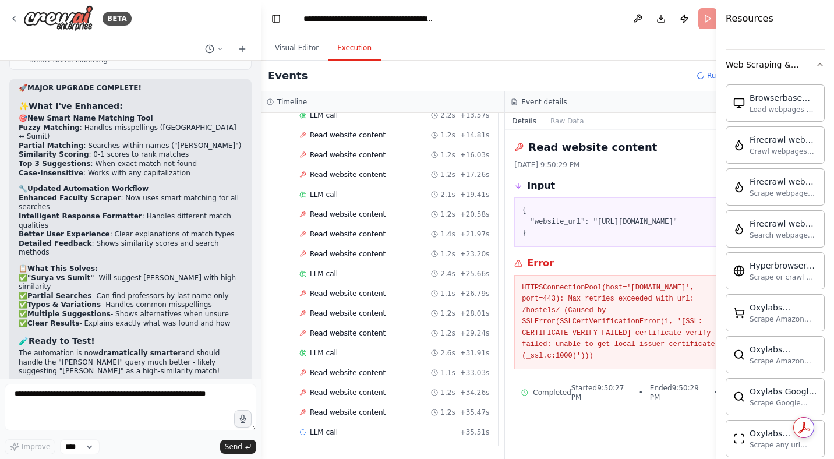
scroll to position [6093, 0]
click at [325, 433] on span "LLM call" at bounding box center [324, 431] width 28 height 9
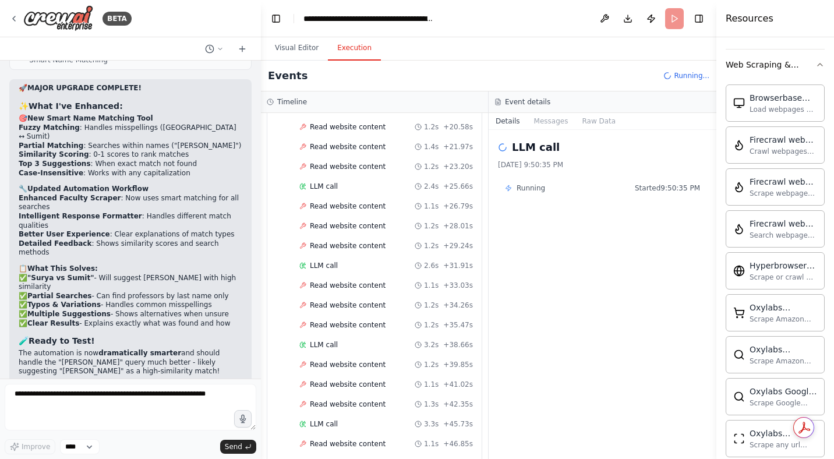
scroll to position [6370, 0]
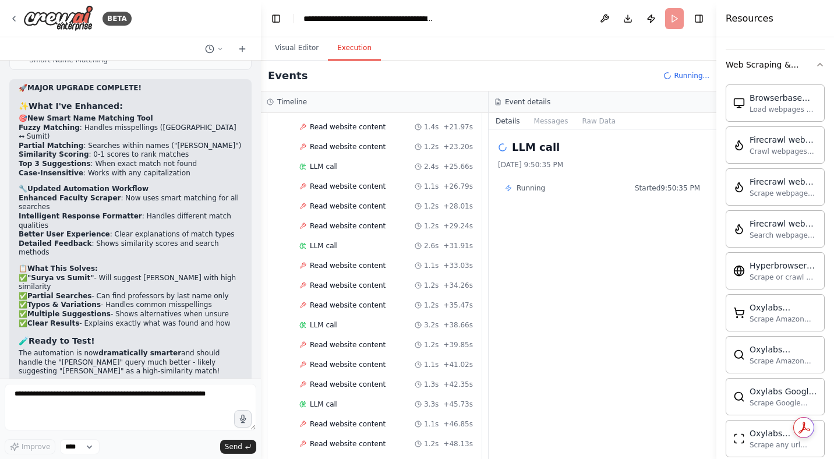
click at [331, 454] on span "Read website content" at bounding box center [348, 463] width 76 height 9
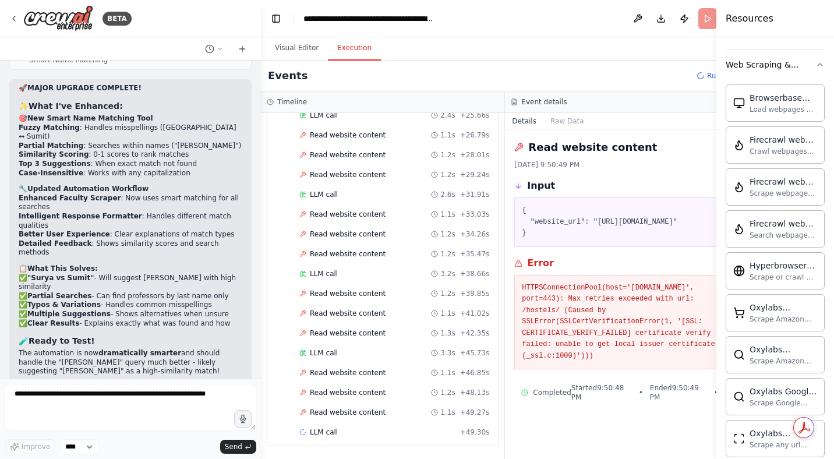
scroll to position [6469, 0]
click at [317, 432] on span "LLM call" at bounding box center [324, 431] width 28 height 9
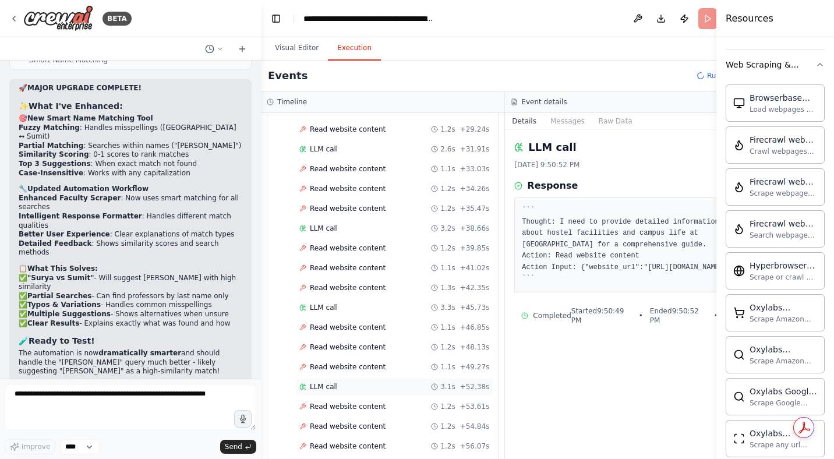
scroll to position [6548, 0]
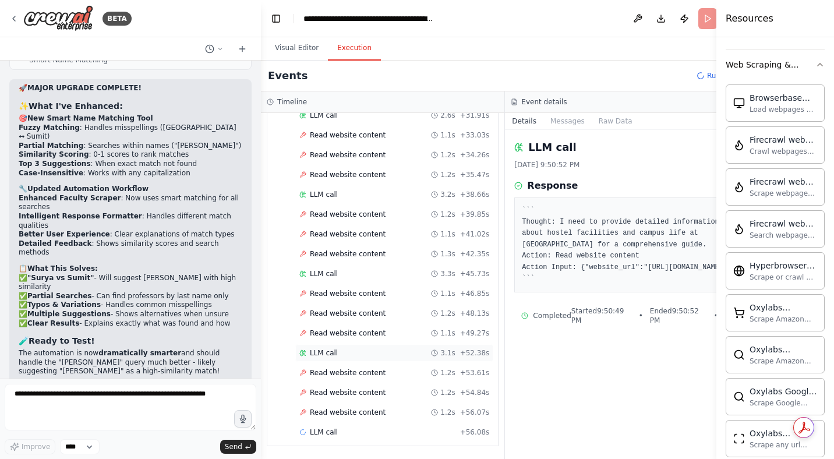
click at [317, 432] on span "LLM call" at bounding box center [324, 431] width 28 height 9
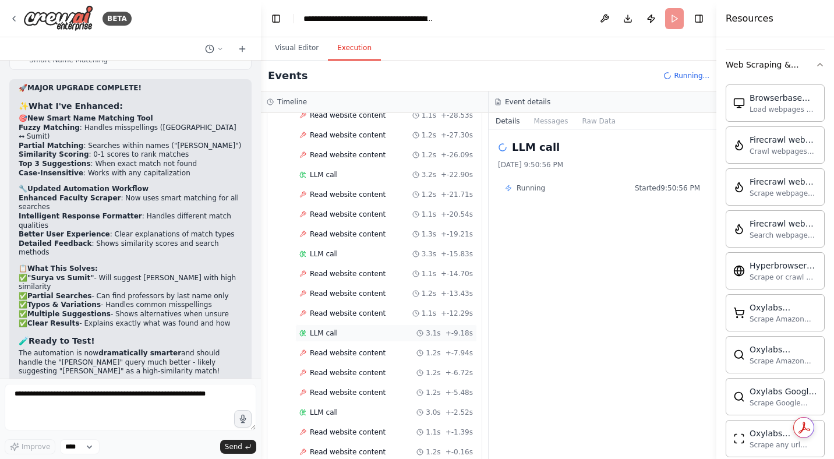
scroll to position [6627, 0]
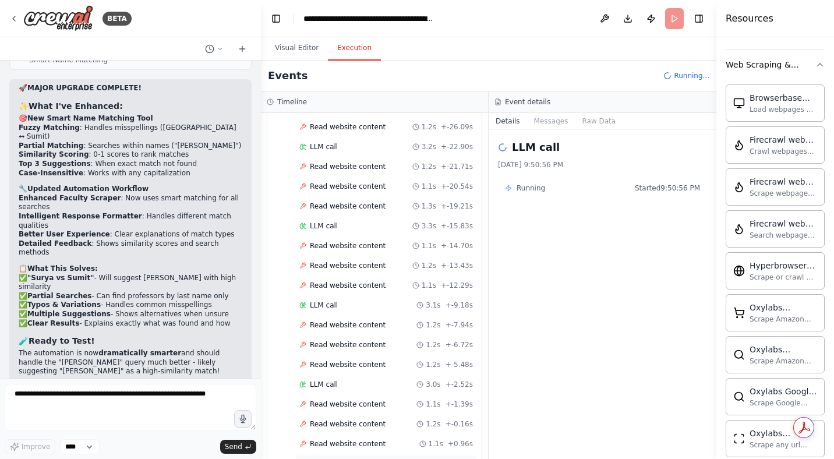
click at [317, 454] on span "Started" at bounding box center [323, 463] width 26 height 9
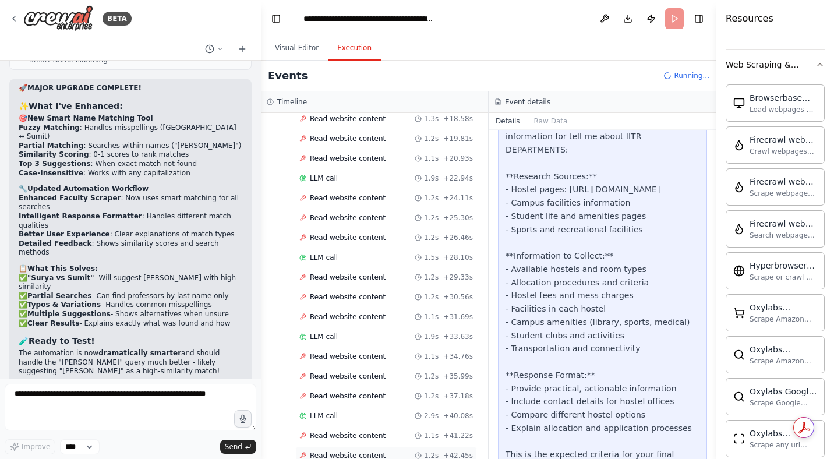
scroll to position [8448, 0]
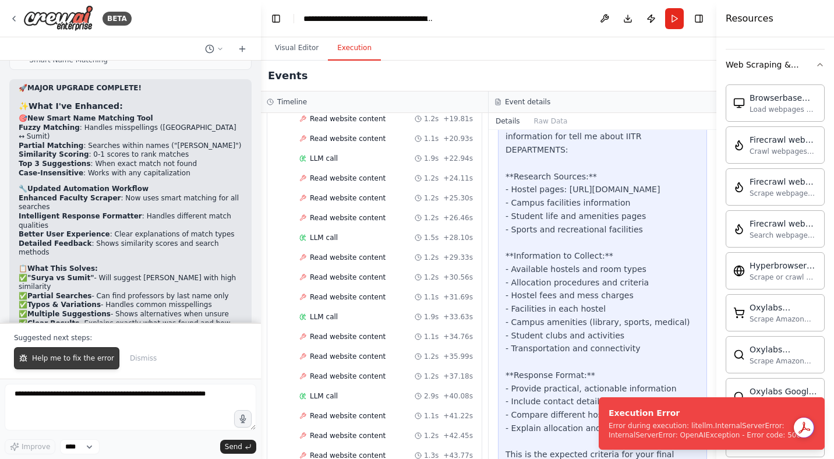
click at [83, 363] on span "Help me to fix the error" at bounding box center [73, 357] width 82 height 9
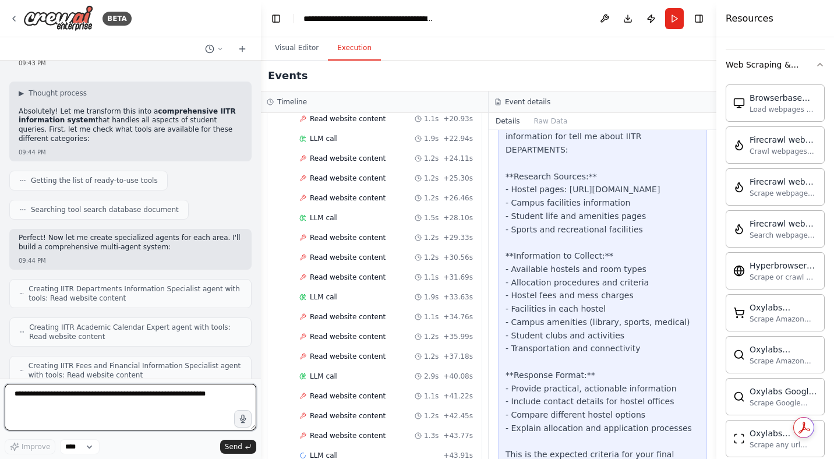
scroll to position [63512, 0]
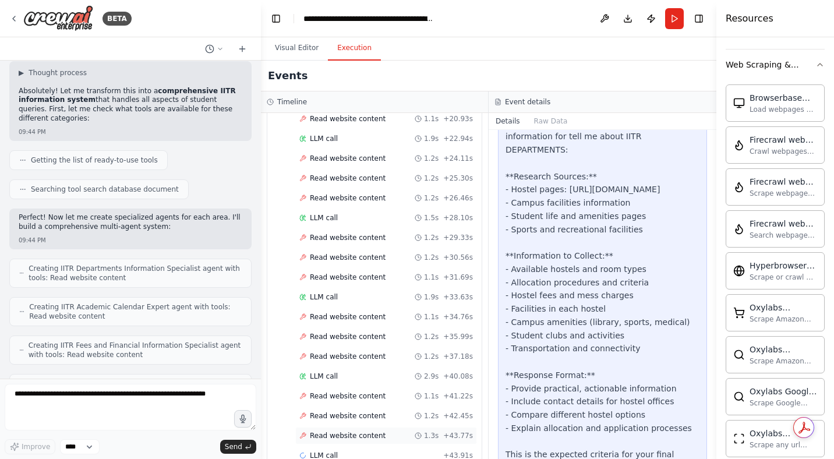
click at [353, 431] on span "Read website content" at bounding box center [348, 435] width 76 height 9
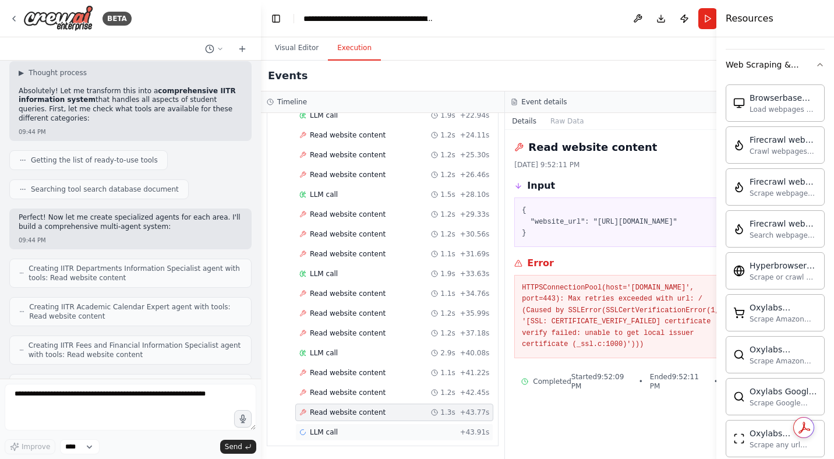
click at [333, 431] on span "LLM call" at bounding box center [324, 431] width 28 height 9
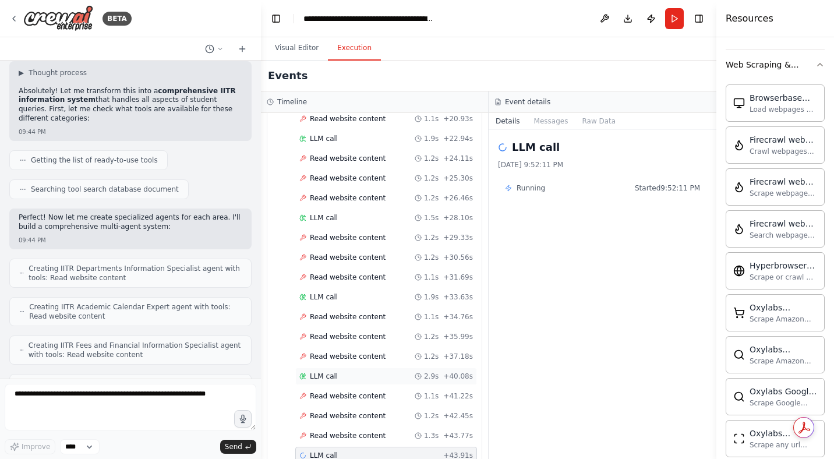
click at [319, 372] on span "LLM call" at bounding box center [324, 376] width 28 height 9
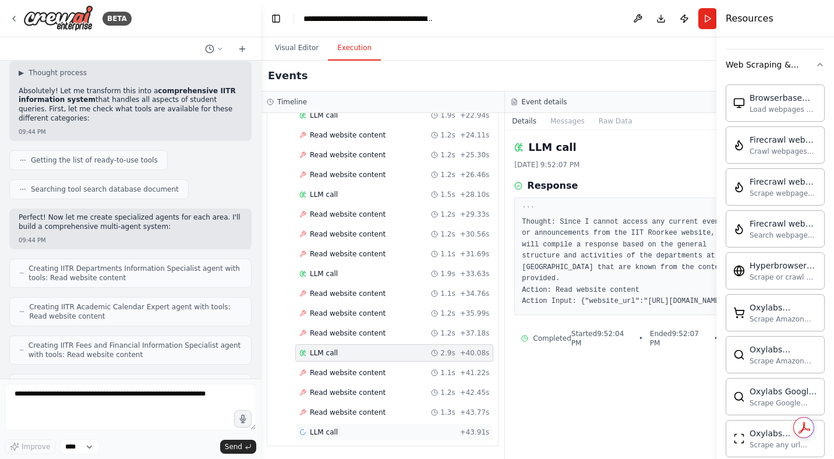
click at [339, 430] on div "LLM call + 43.91s" at bounding box center [394, 431] width 190 height 9
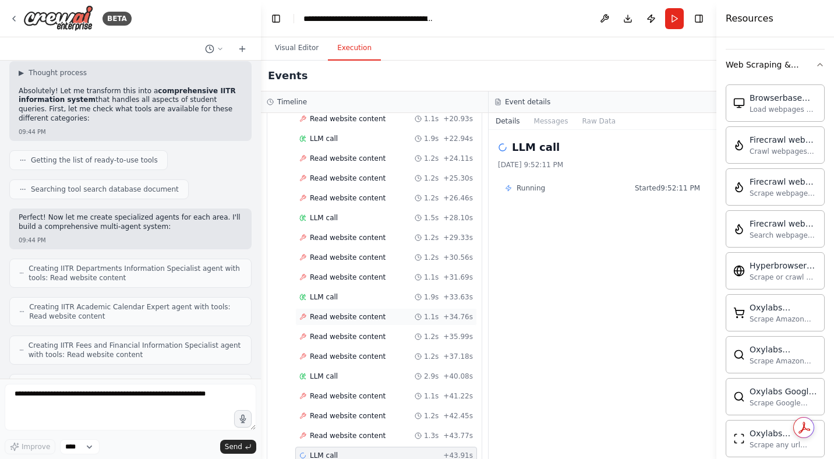
click at [333, 308] on div "Read website content 1.1s + 34.76s" at bounding box center [386, 316] width 182 height 17
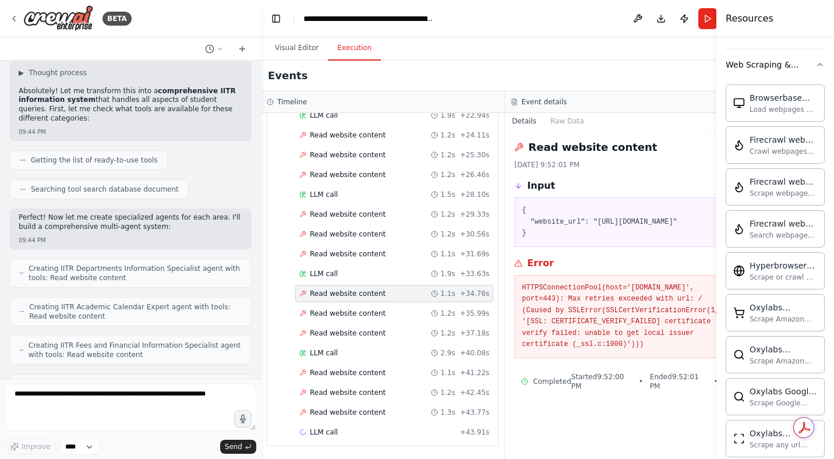
click at [333, 285] on div "Read website content 1.1s + 34.76s" at bounding box center [394, 293] width 198 height 17
click at [148, 410] on textarea at bounding box center [131, 407] width 252 height 47
type textarea "*"
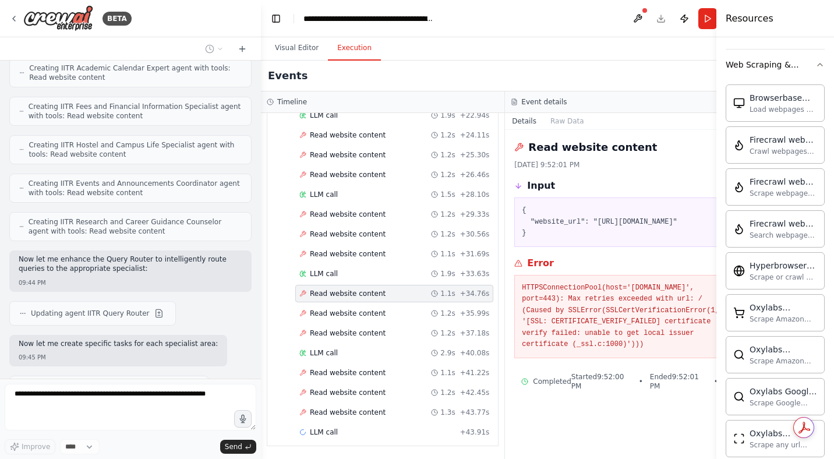
scroll to position [63780, 0]
